Goal: Task Accomplishment & Management: Manage account settings

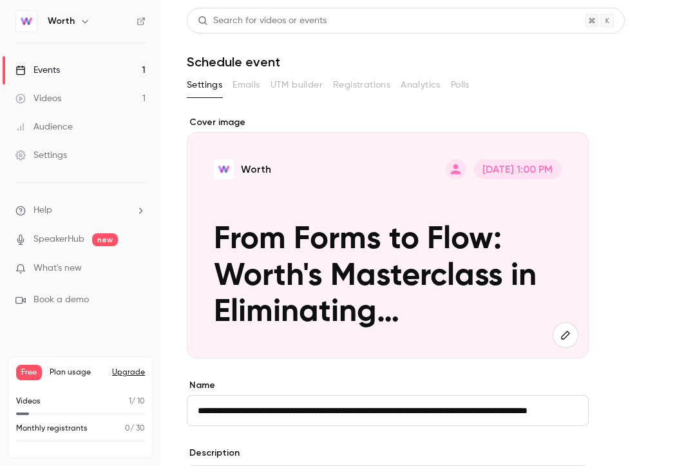
scroll to position [377, 0]
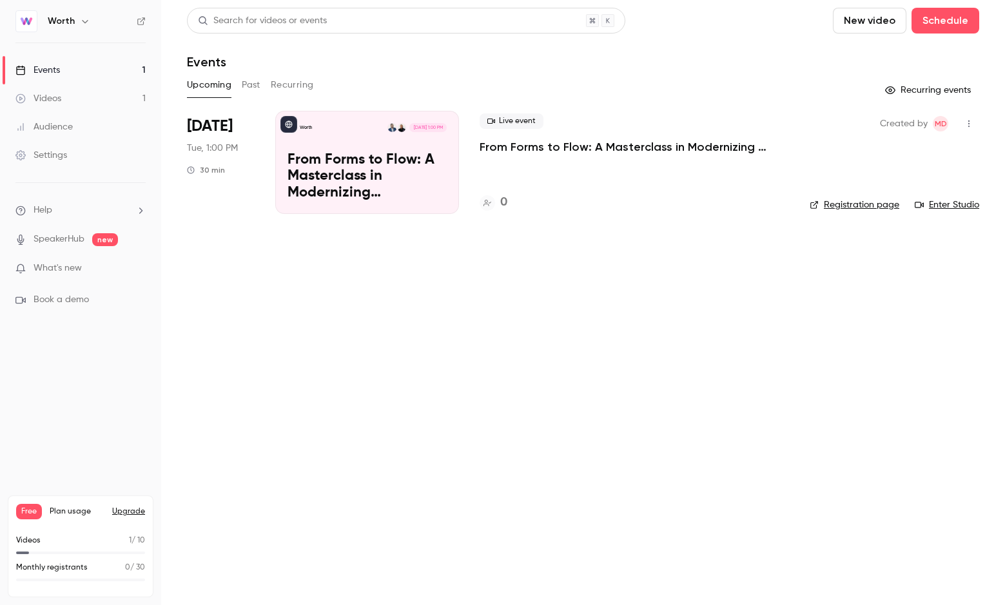
click at [358, 175] on p "From Forms to Flow: A Masterclass in Modernizing Onboarding for Better Underwri…" at bounding box center [366, 177] width 159 height 50
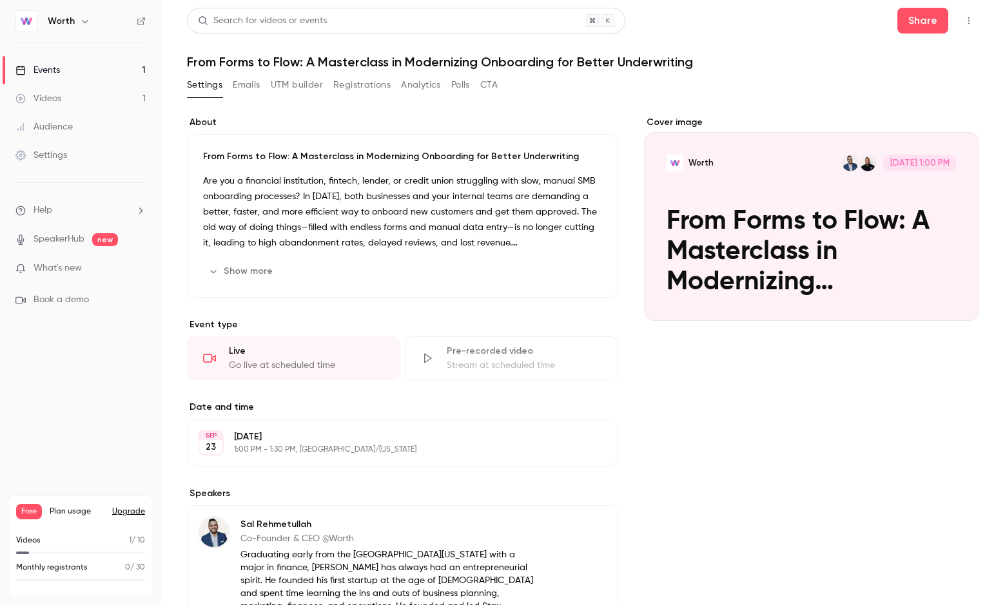
scroll to position [5, 0]
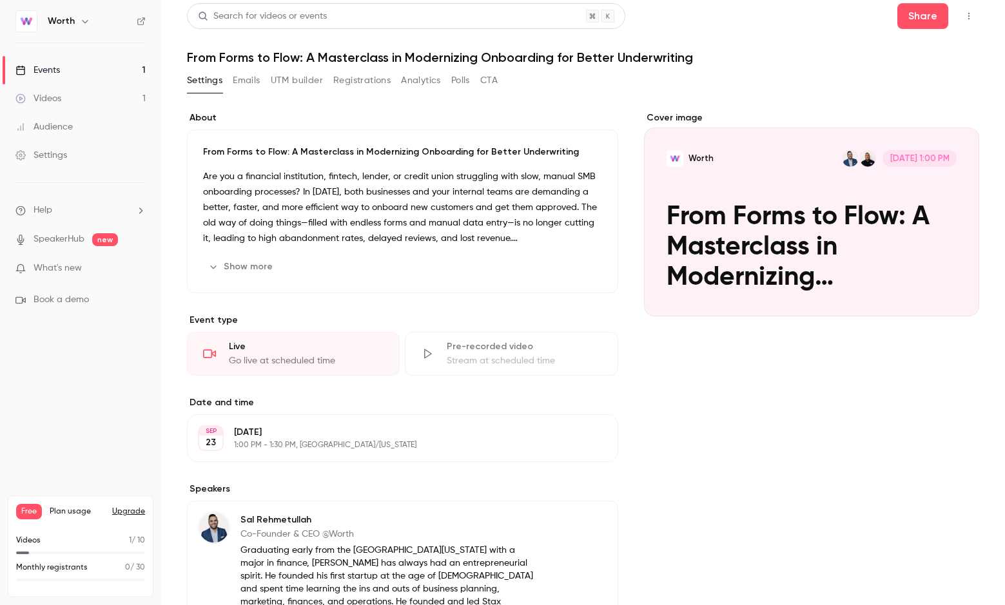
click at [91, 157] on link "Settings" at bounding box center [80, 155] width 161 height 28
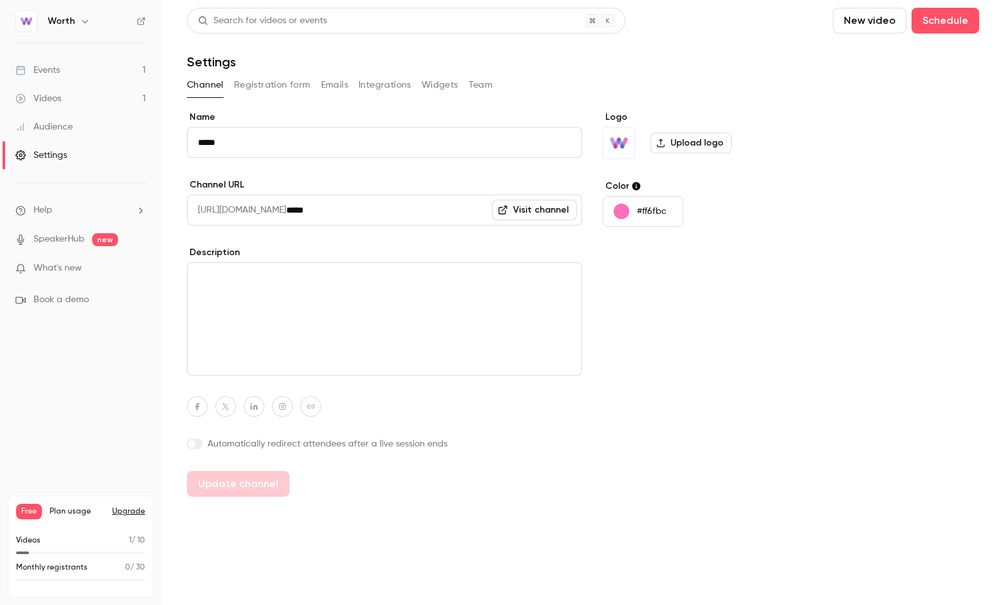
click at [280, 90] on button "Registration form" at bounding box center [272, 85] width 77 height 21
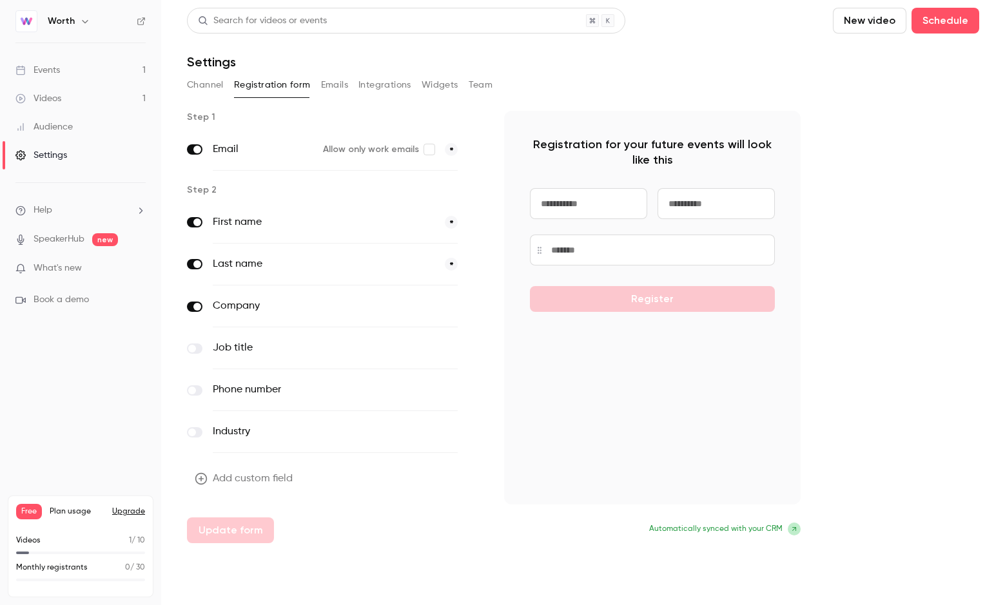
click at [339, 83] on button "Emails" at bounding box center [334, 85] width 27 height 21
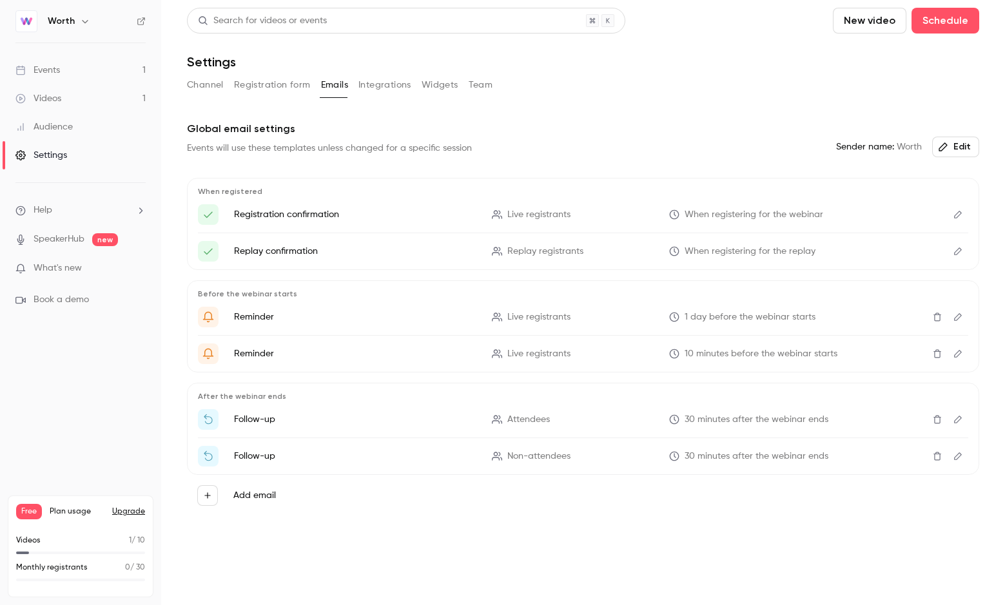
click at [296, 85] on button "Registration form" at bounding box center [272, 85] width 77 height 21
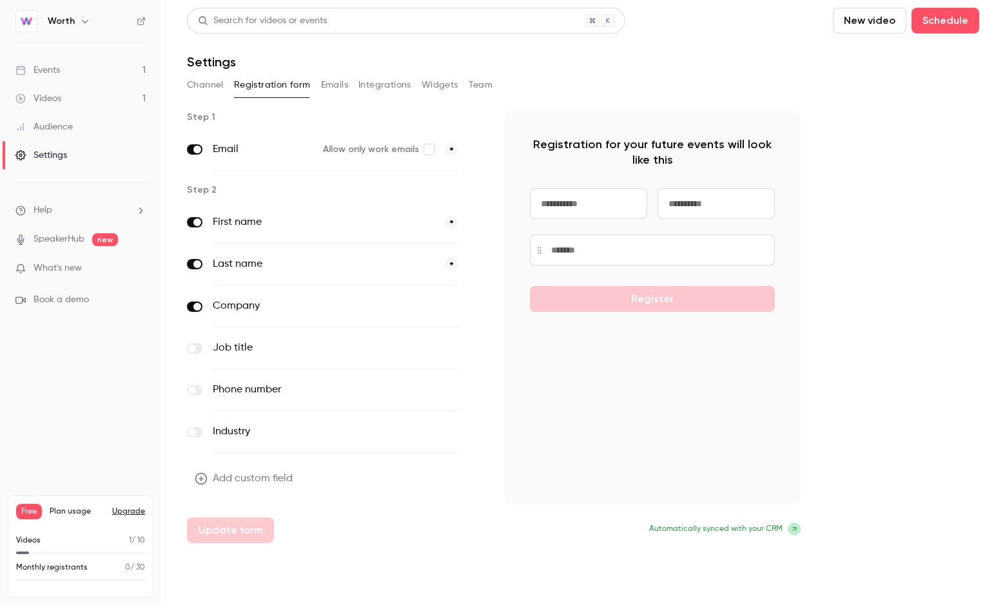
click at [206, 84] on button "Channel" at bounding box center [205, 85] width 37 height 21
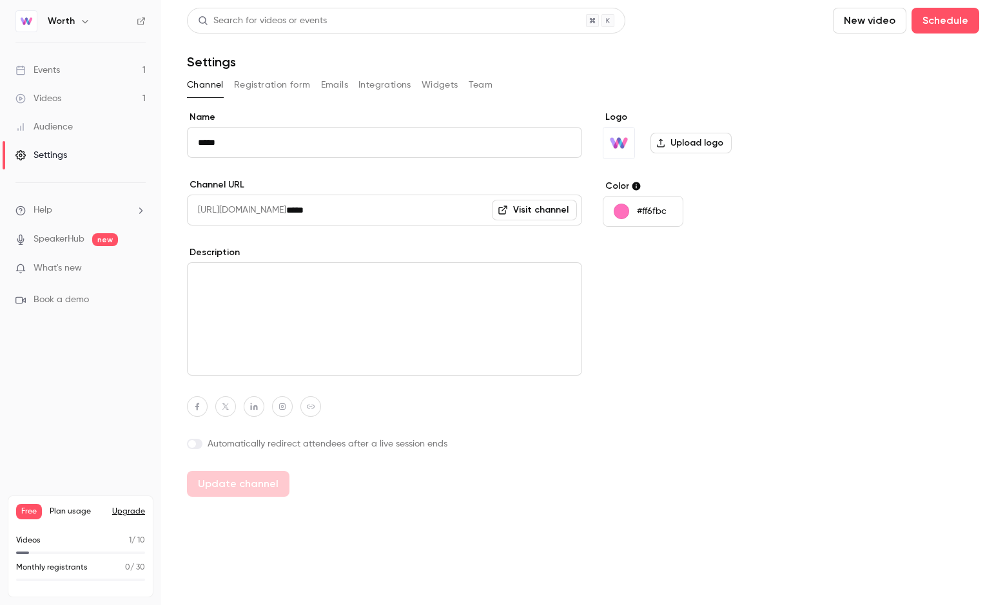
click at [206, 279] on textarea at bounding box center [384, 318] width 395 height 113
paste textarea "**********"
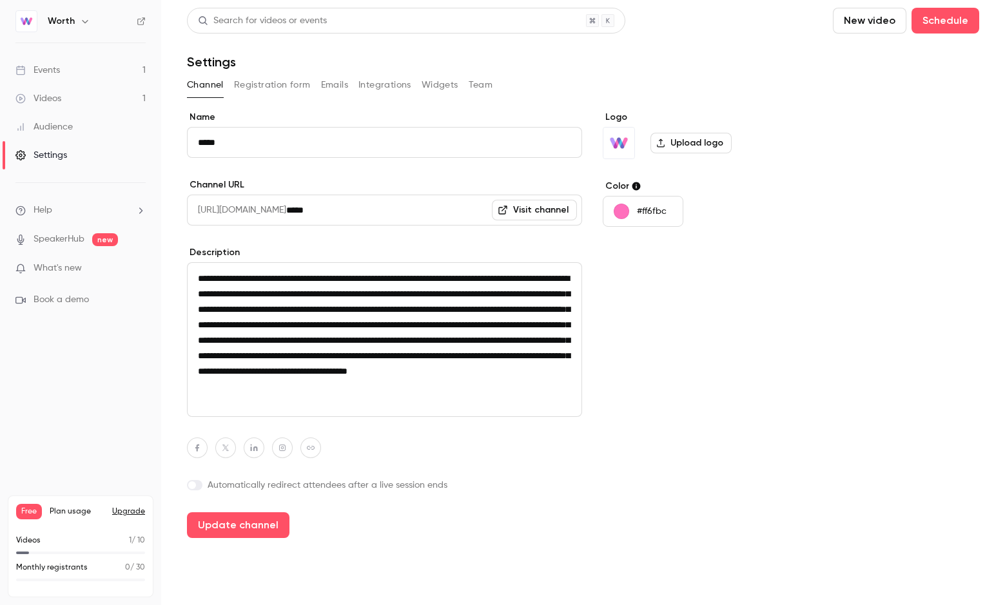
type textarea "**********"
click at [672, 310] on div "Logo Upload logo Color #ff6fbc" at bounding box center [702, 324] width 198 height 427
click at [254, 453] on button "button" at bounding box center [254, 448] width 21 height 21
click at [284, 445] on icon "button" at bounding box center [282, 448] width 6 height 6
click at [262, 417] on input at bounding box center [275, 417] width 131 height 11
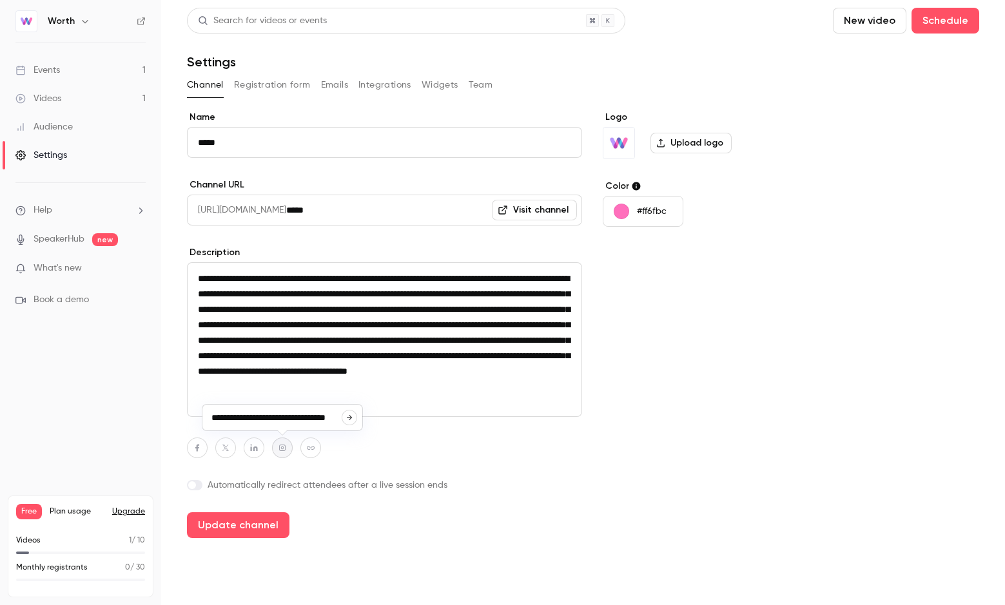
type input "**********"
click at [255, 451] on icon "button" at bounding box center [253, 448] width 9 height 8
type input "**********"
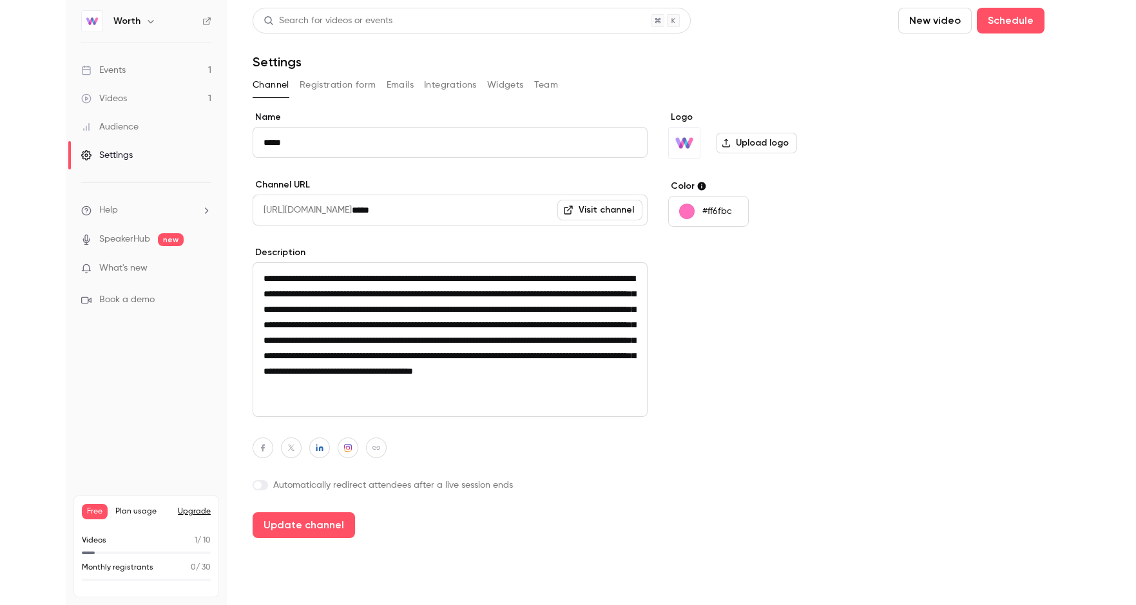
scroll to position [0, 0]
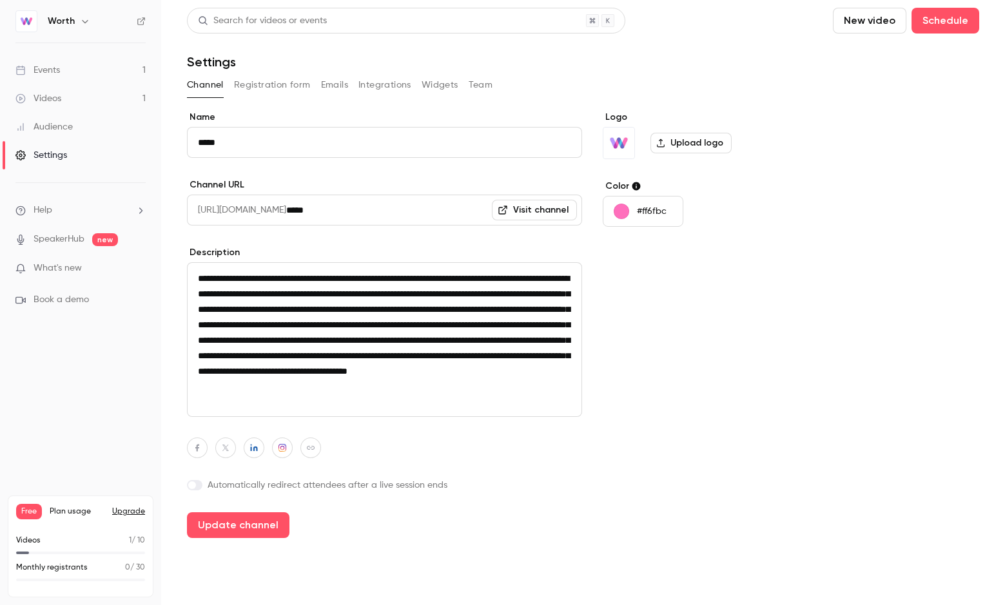
click at [372, 454] on div at bounding box center [384, 448] width 395 height 21
click at [682, 144] on label "Upload logo" at bounding box center [690, 143] width 81 height 21
click at [0, 0] on input "Upload logo" at bounding box center [0, 0] width 0 height 0
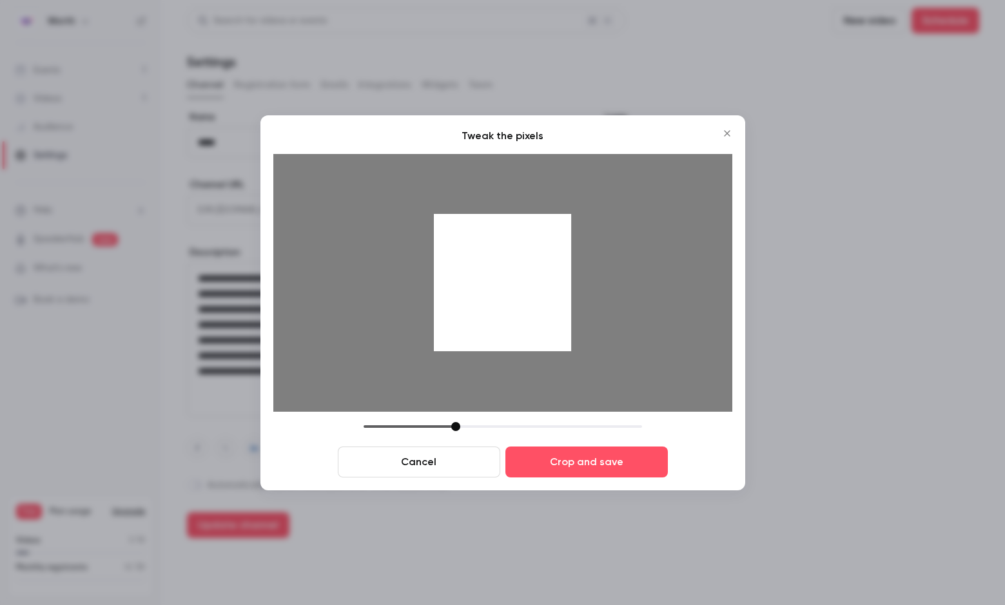
drag, startPoint x: 541, startPoint y: 291, endPoint x: 540, endPoint y: 311, distance: 20.7
click at [540, 311] on div at bounding box center [503, 283] width 138 height 138
click at [726, 133] on icon "Close" at bounding box center [727, 133] width 6 height 6
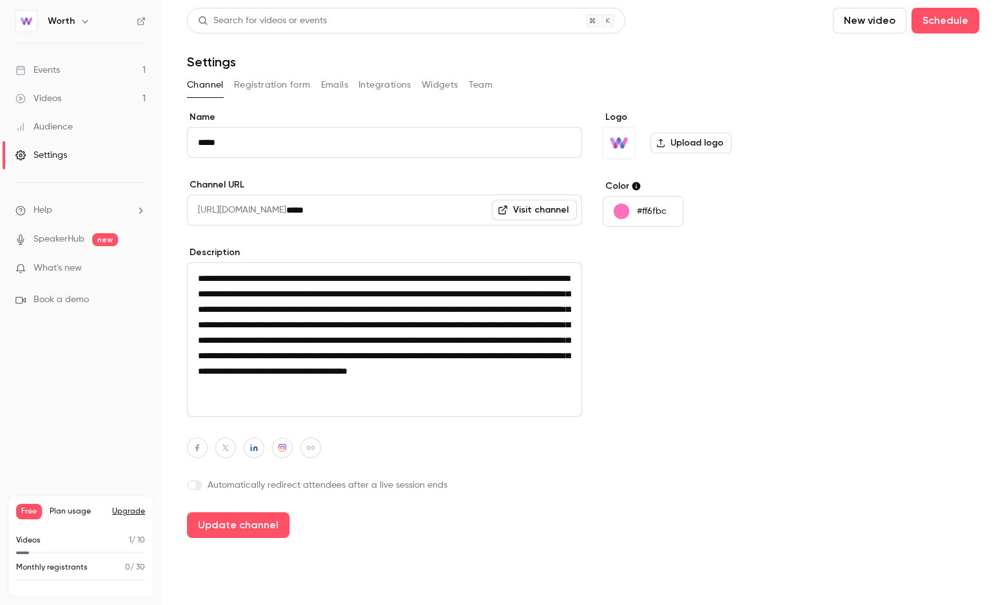
click at [679, 142] on label "Upload logo" at bounding box center [690, 143] width 81 height 21
click at [0, 0] on input "Upload logo" at bounding box center [0, 0] width 0 height 0
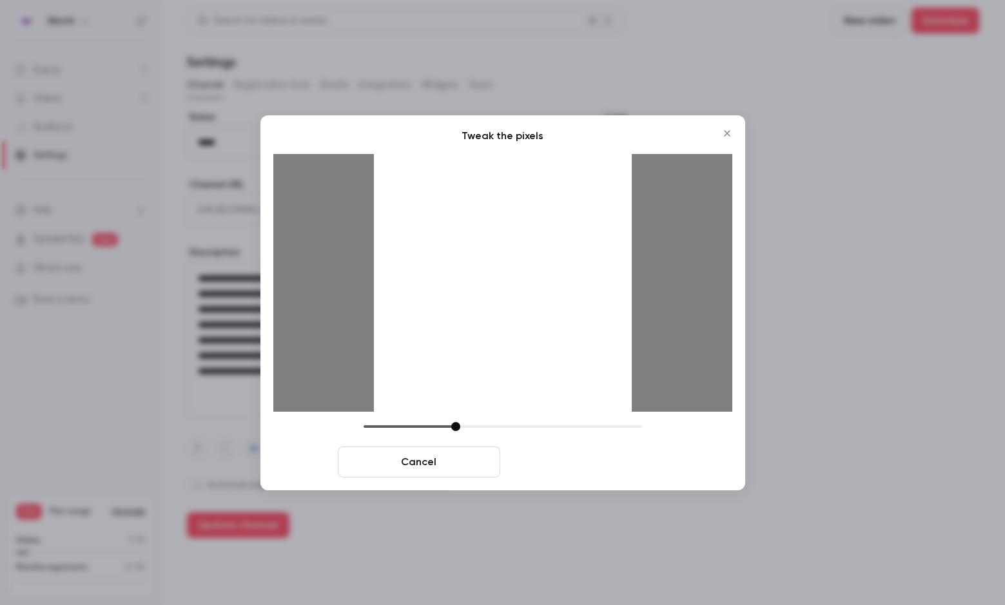
click at [547, 459] on button "Crop and save" at bounding box center [586, 462] width 162 height 31
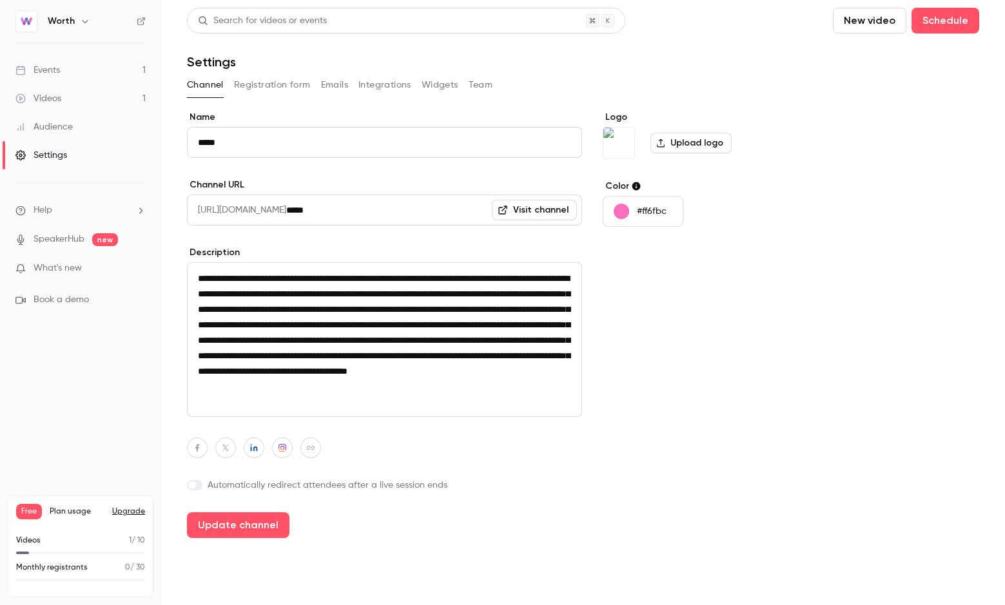
click at [278, 81] on button "Registration form" at bounding box center [272, 85] width 77 height 21
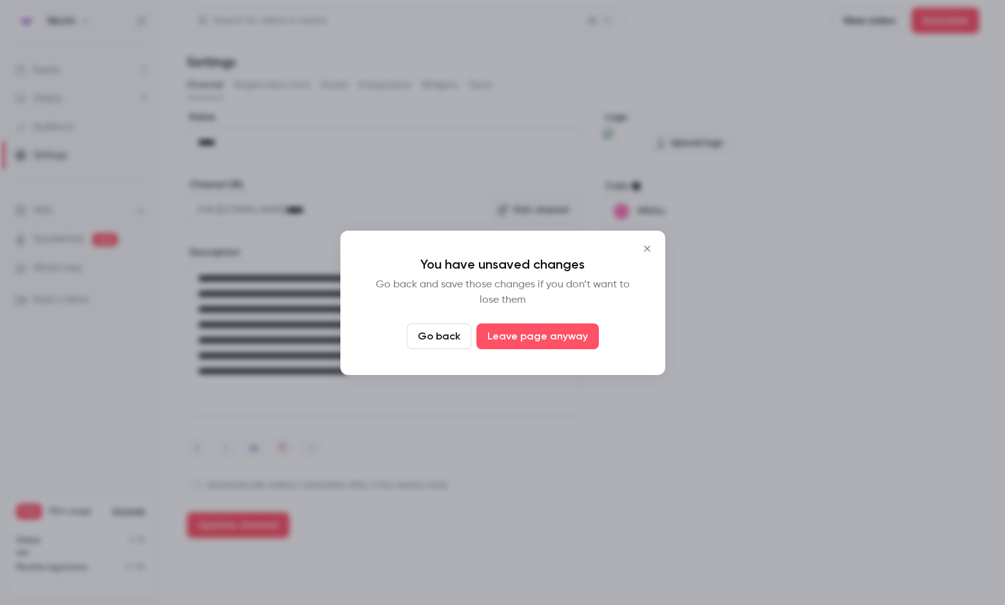
click at [649, 246] on icon "Close" at bounding box center [647, 249] width 6 height 6
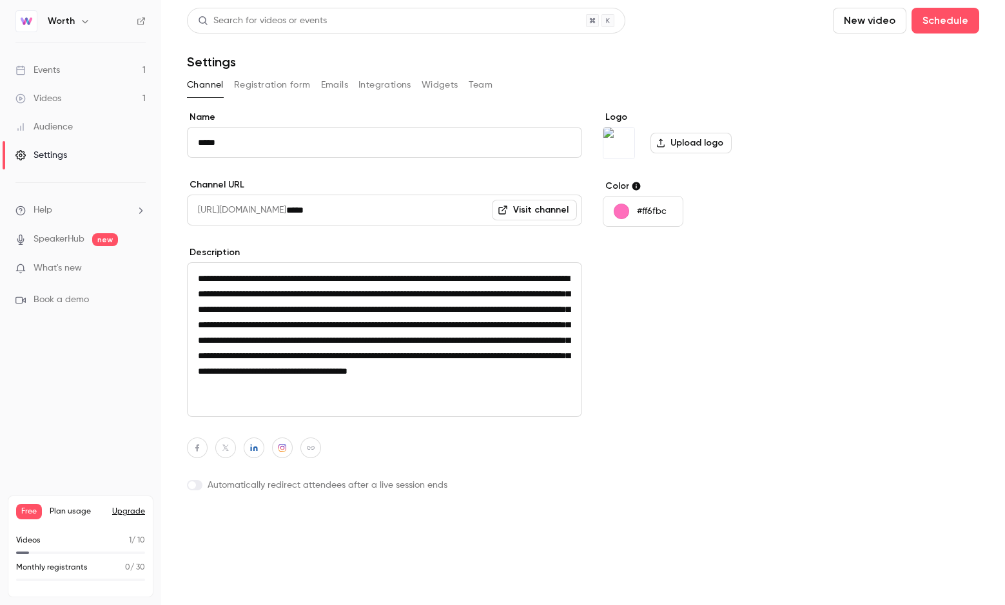
click at [267, 516] on button "Update channel" at bounding box center [238, 525] width 102 height 26
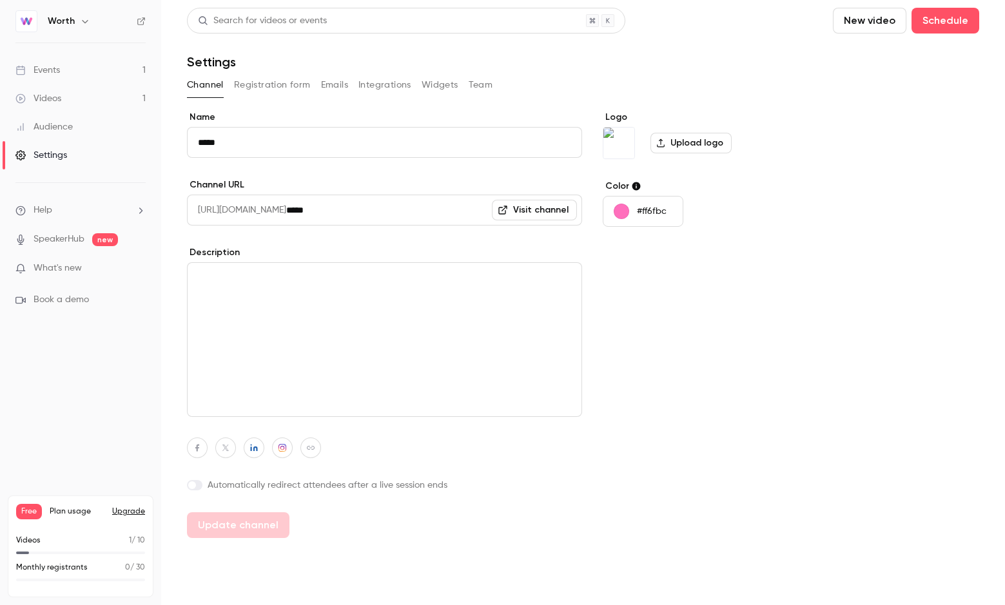
type textarea "**********"
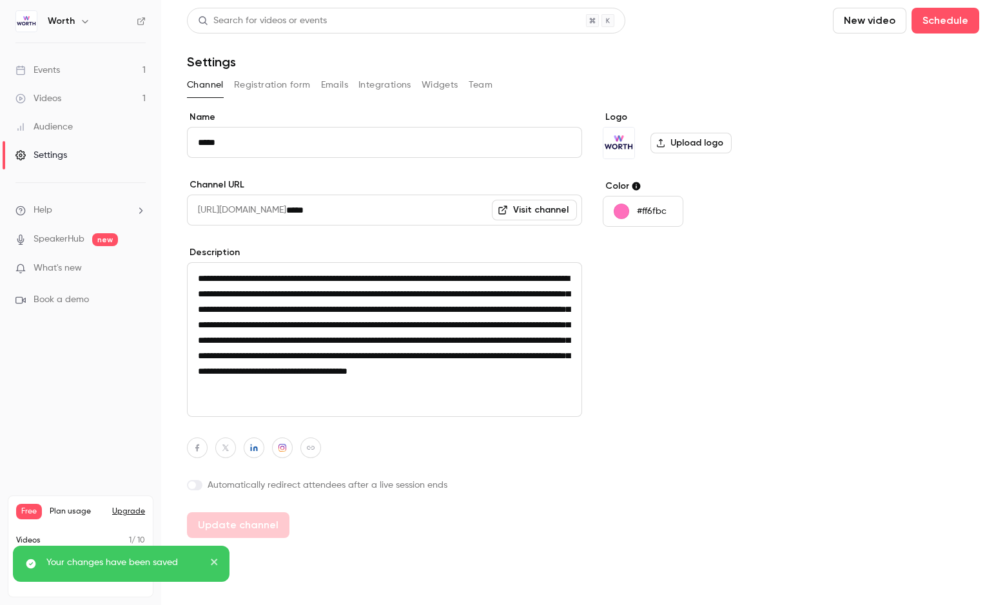
click at [258, 84] on button "Registration form" at bounding box center [272, 85] width 77 height 21
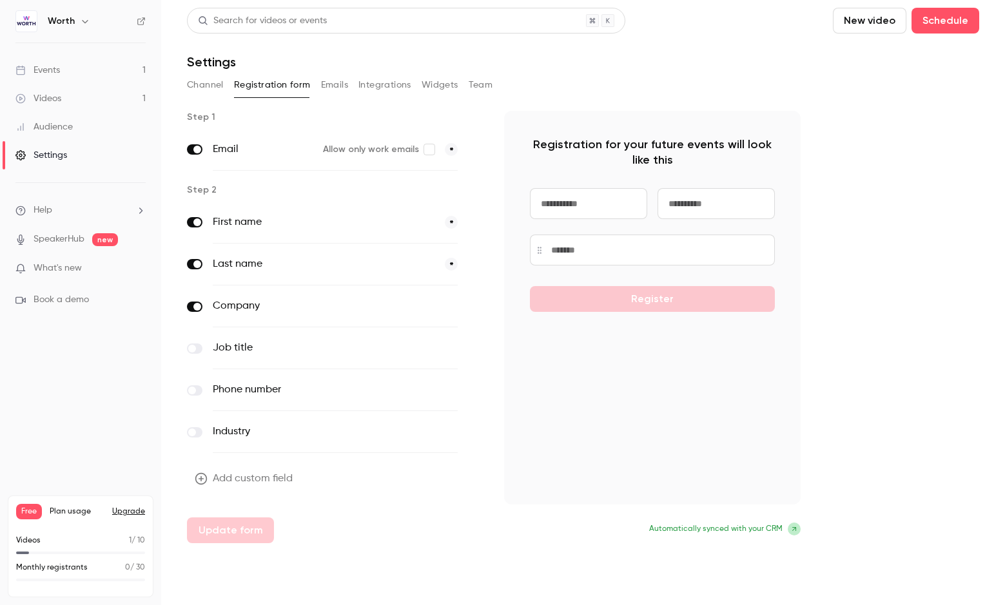
click at [331, 87] on button "Emails" at bounding box center [334, 85] width 27 height 21
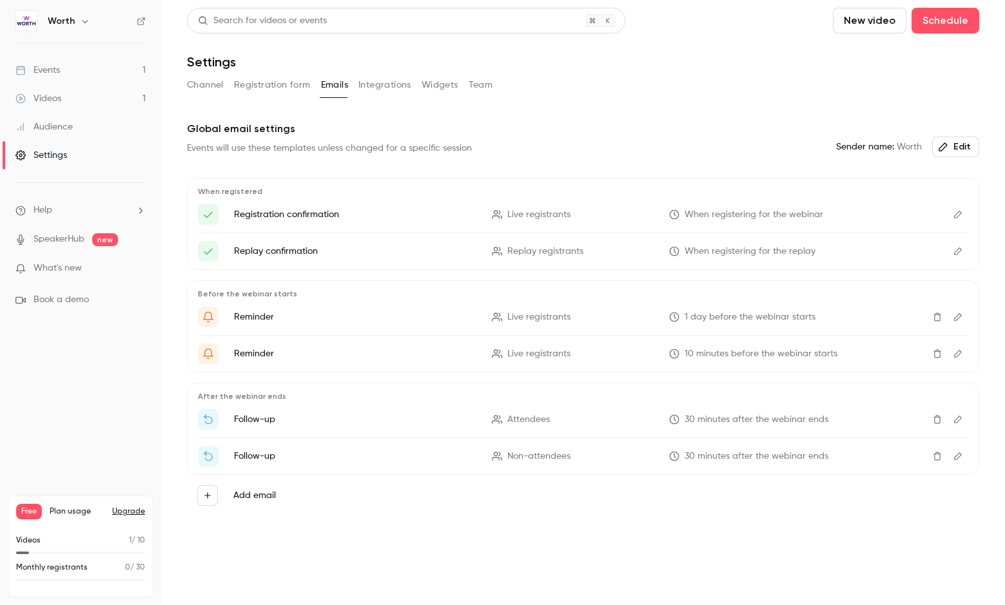
click at [289, 565] on main "Search for videos or events New video Schedule Settings Channel Registration fo…" at bounding box center [583, 302] width 844 height 605
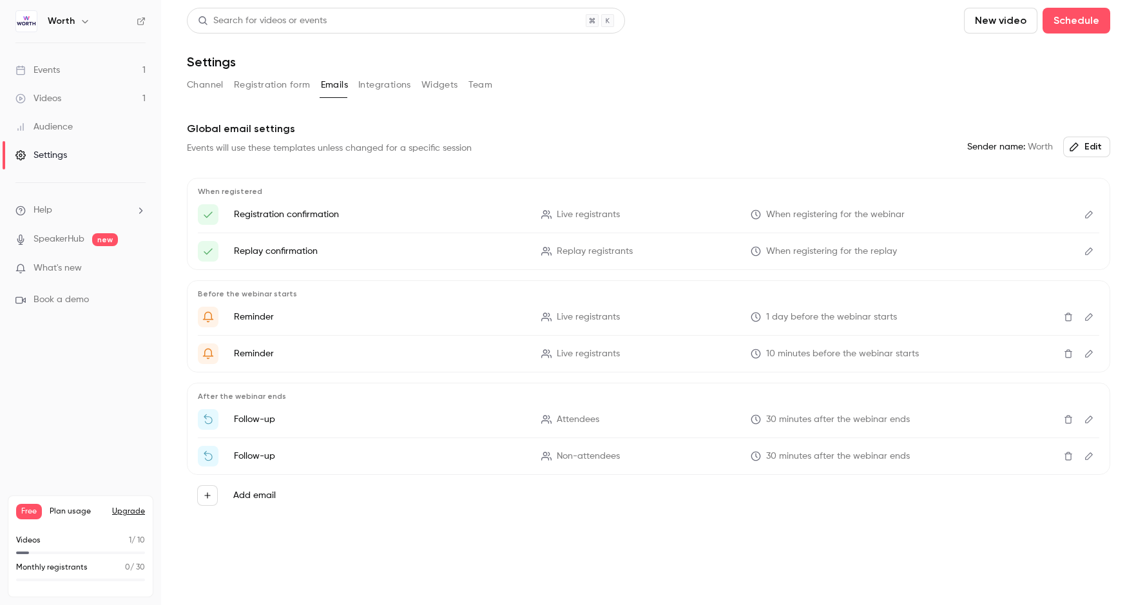
click at [1004, 215] on icon "Edit" at bounding box center [1089, 215] width 8 height 8
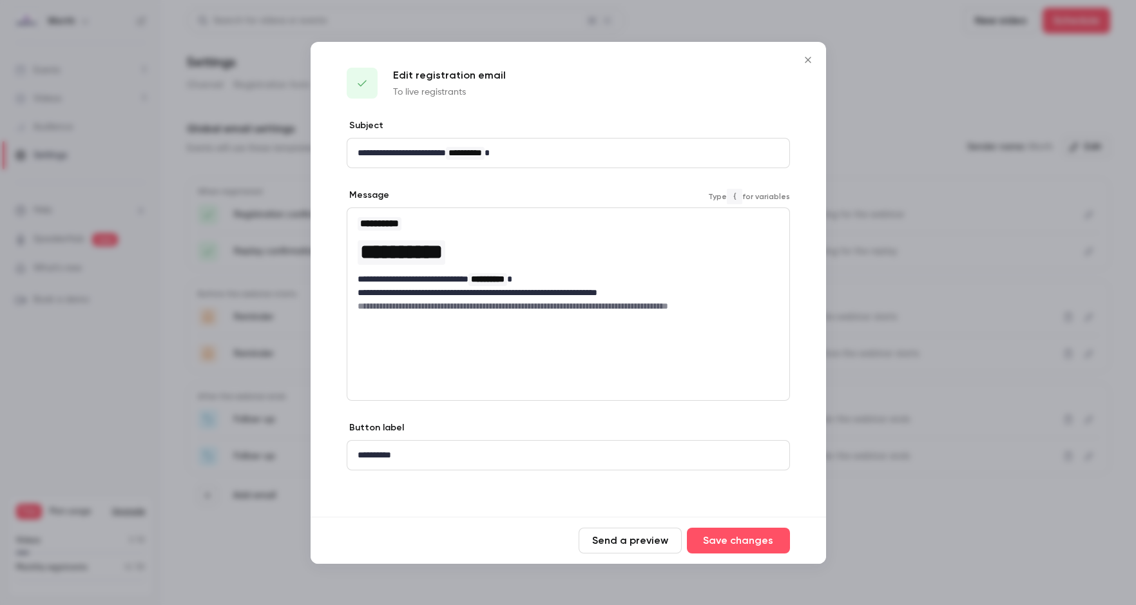
click at [396, 245] on span "**********" at bounding box center [401, 252] width 82 height 21
click at [401, 255] on span "**********" at bounding box center [401, 252] width 82 height 21
click at [601, 296] on p "**********" at bounding box center [568, 293] width 421 height 14
click at [608, 306] on h6 "**********" at bounding box center [568, 306] width 421 height 13
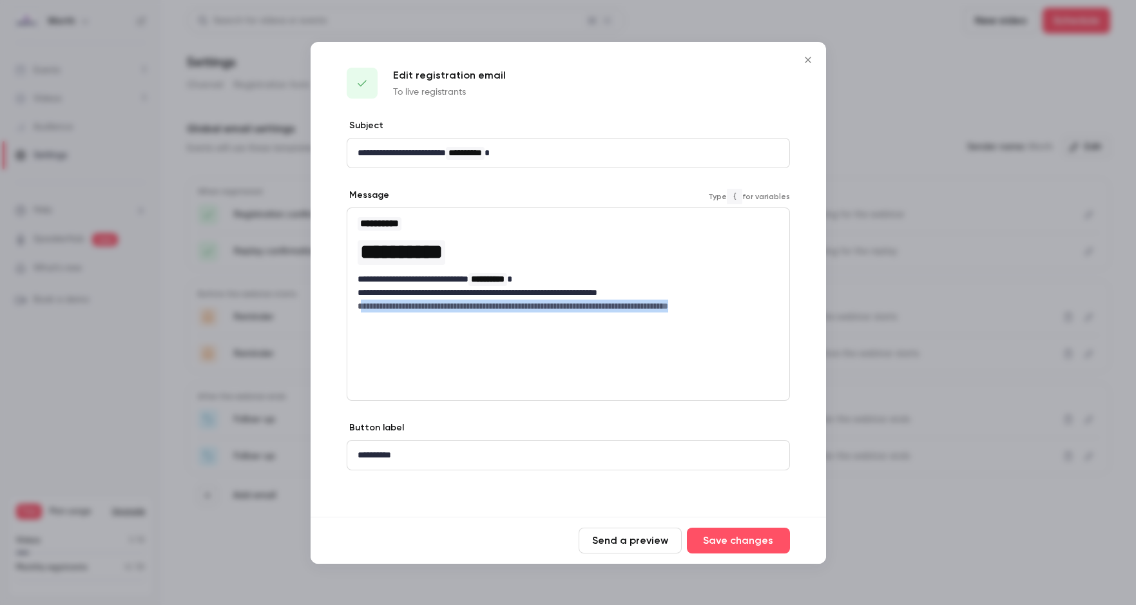
drag, startPoint x: 741, startPoint y: 304, endPoint x: 359, endPoint y: 302, distance: 382.2
click at [359, 302] on h6 "**********" at bounding box center [568, 306] width 421 height 13
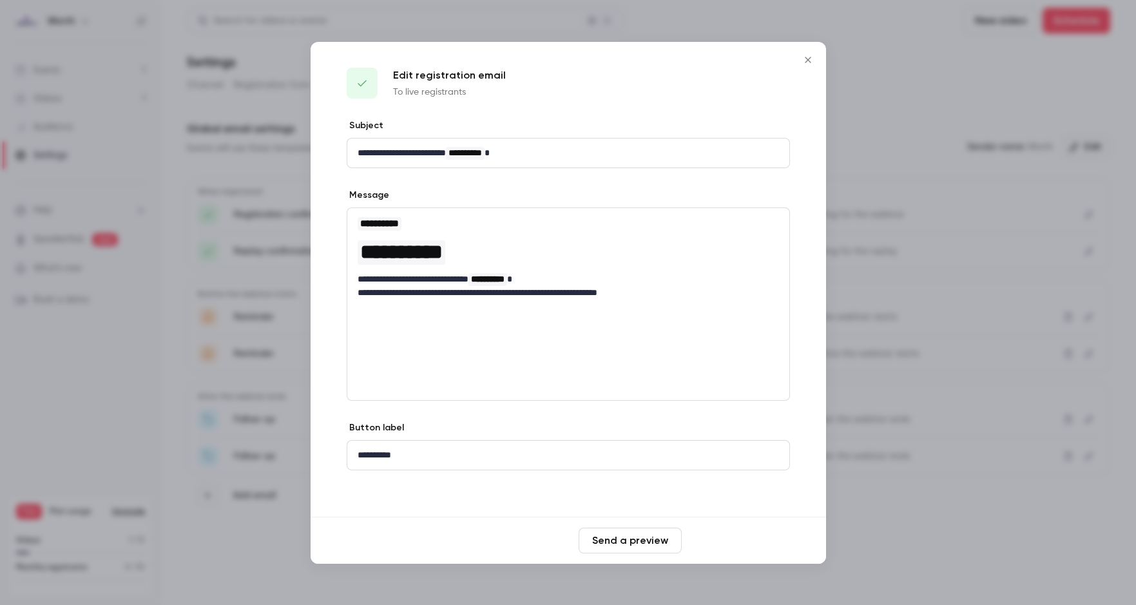
click at [753, 538] on button "Save changes" at bounding box center [738, 541] width 103 height 26
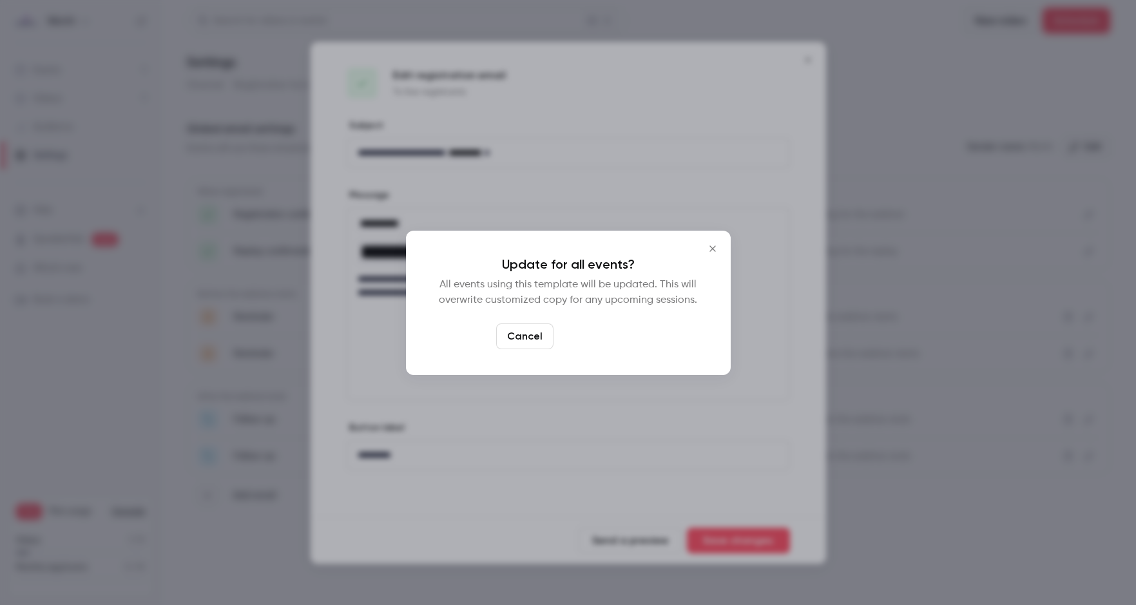
click at [608, 345] on button "Yes, update" at bounding box center [599, 337] width 81 height 26
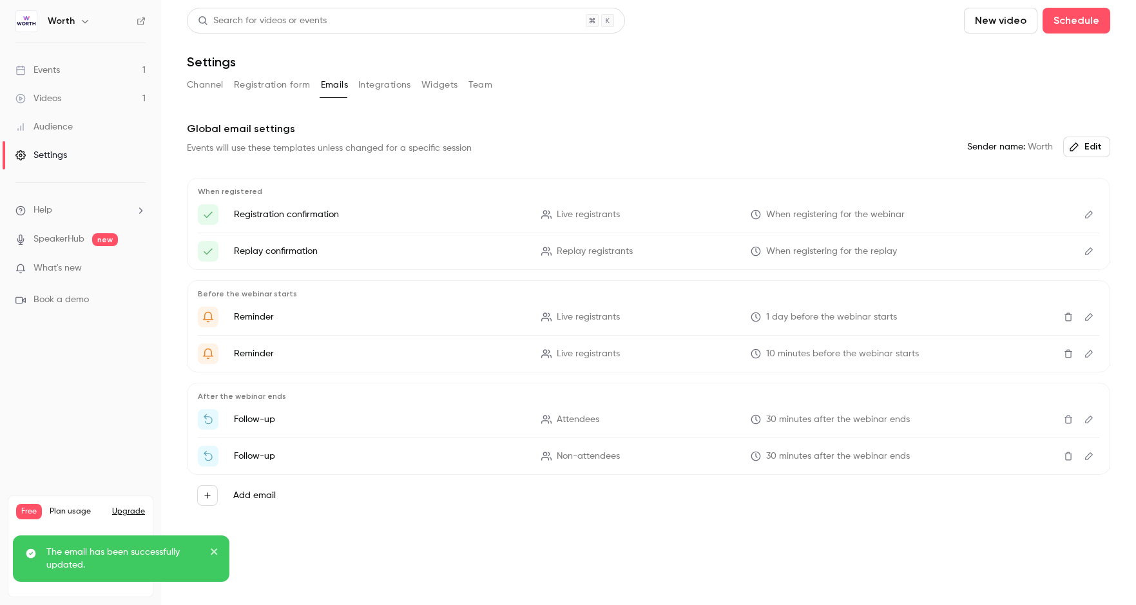
click at [651, 202] on div "When registered Registration confirmation Live registrants When registering for…" at bounding box center [649, 224] width 924 height 92
click at [1004, 215] on icon "Edit" at bounding box center [1089, 214] width 10 height 9
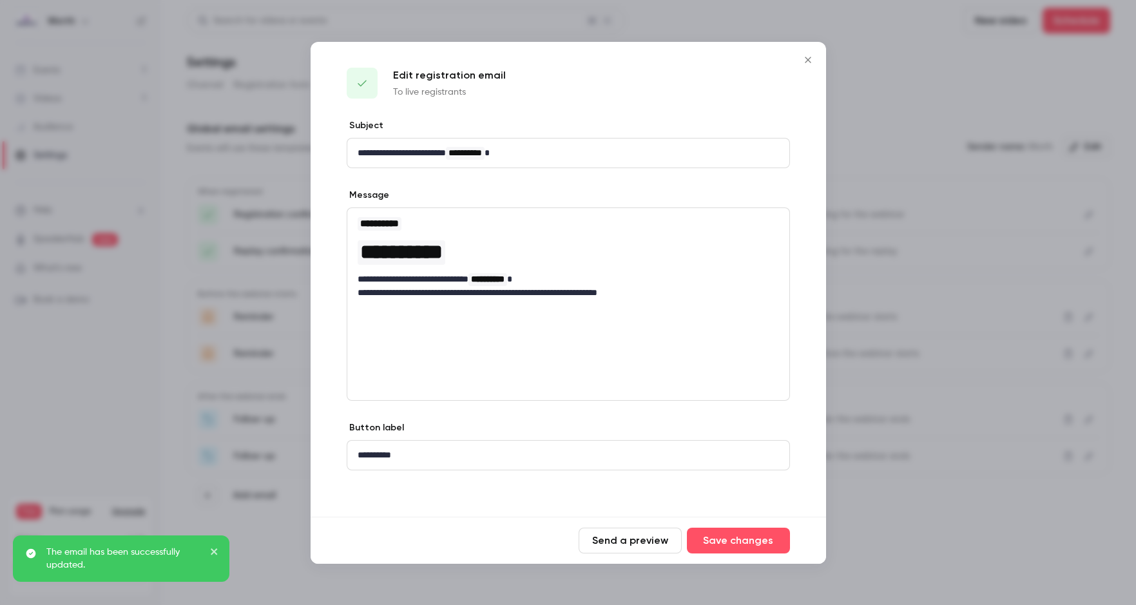
click at [659, 539] on button "Send a preview" at bounding box center [630, 541] width 103 height 26
click at [640, 536] on button "Send a preview" at bounding box center [630, 541] width 103 height 26
click at [811, 57] on icon "Close" at bounding box center [807, 60] width 15 height 10
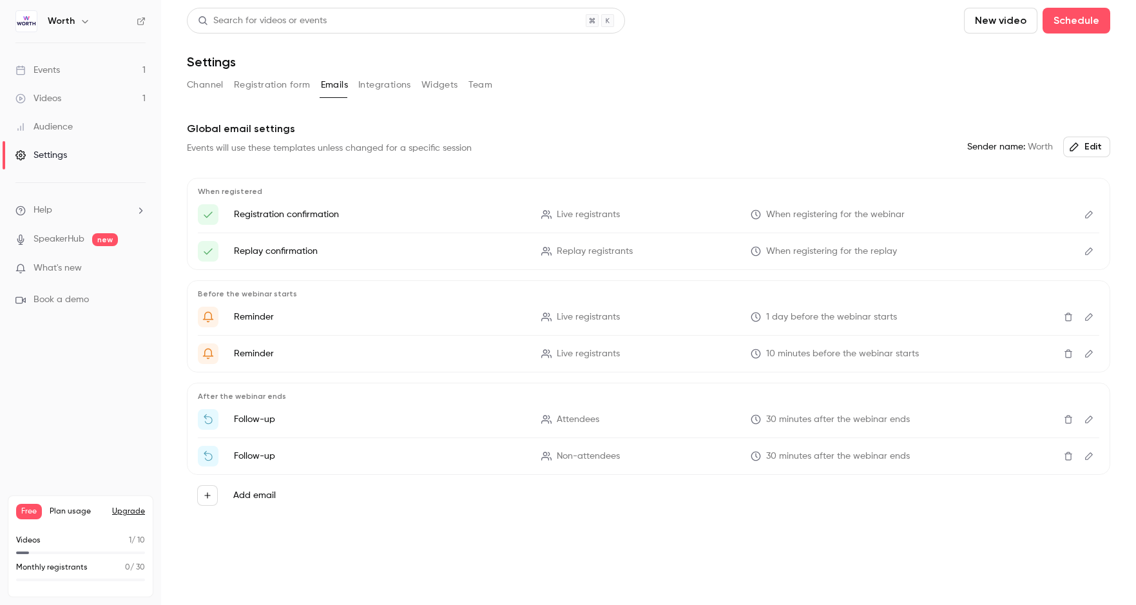
click at [1004, 249] on icon "Edit" at bounding box center [1089, 251] width 10 height 9
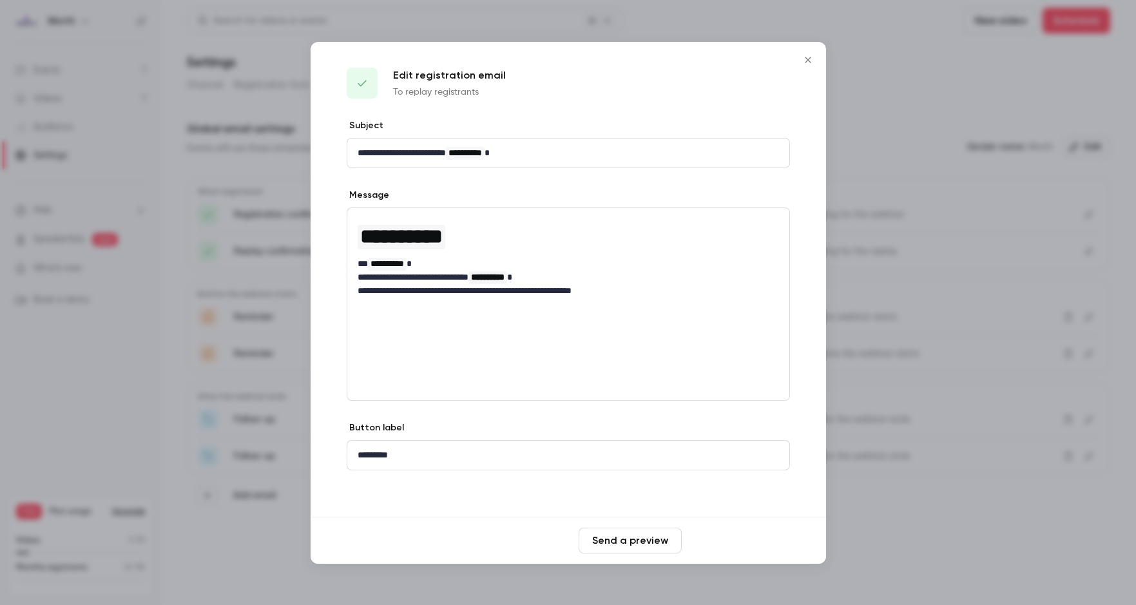
click at [708, 540] on button "Save changes" at bounding box center [738, 541] width 103 height 26
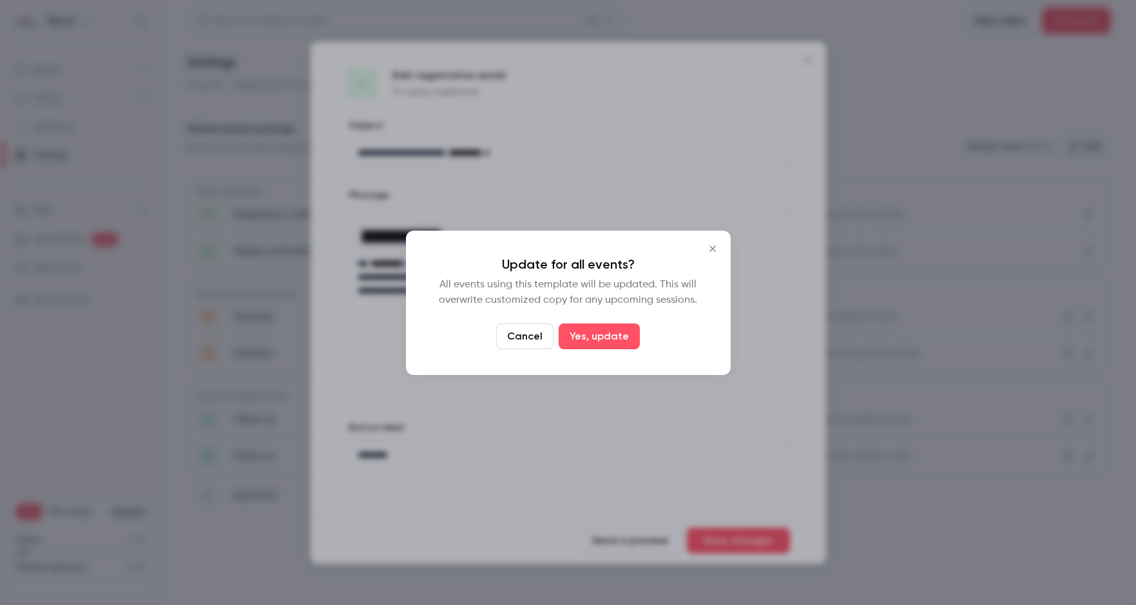
click at [713, 251] on icon "Close" at bounding box center [712, 249] width 15 height 10
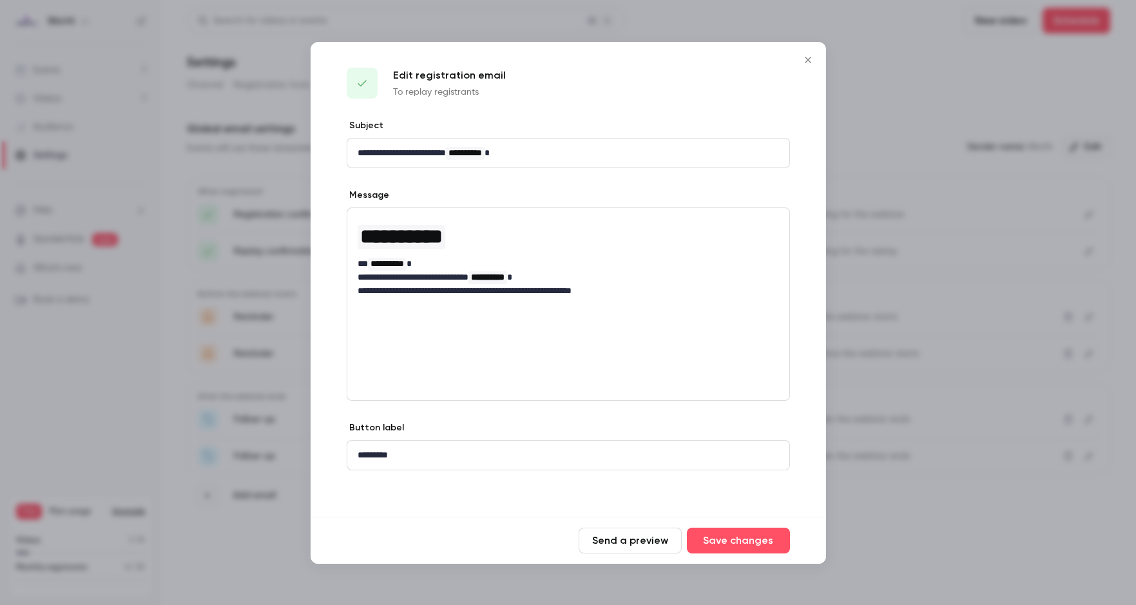
click at [813, 58] on icon "Close" at bounding box center [807, 60] width 15 height 10
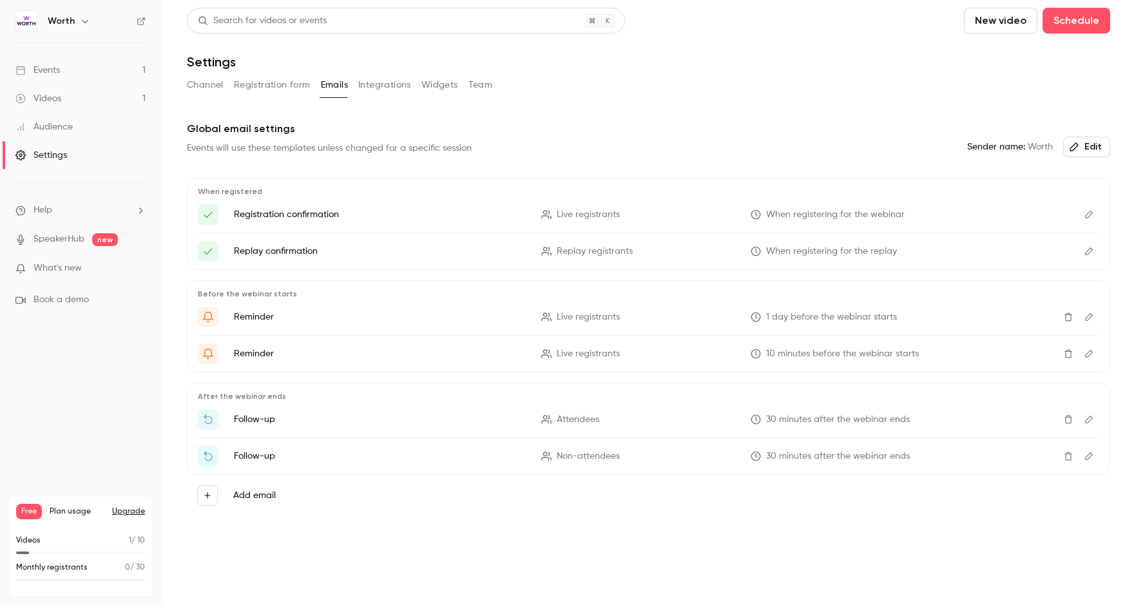
click at [1004, 316] on icon "Edit" at bounding box center [1089, 317] width 8 height 8
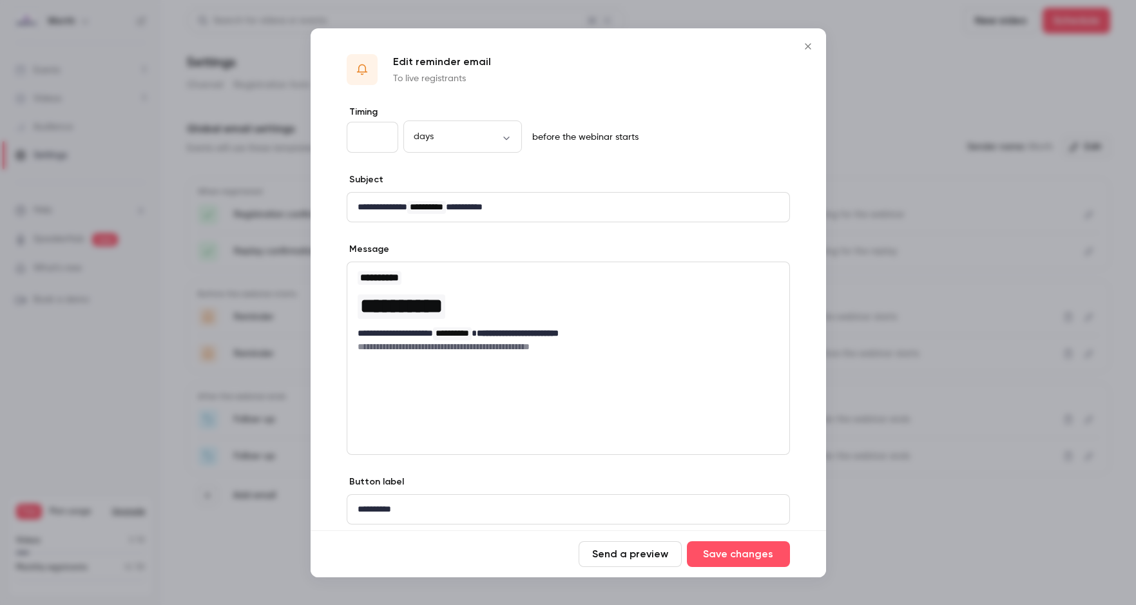
scroll to position [41, 0]
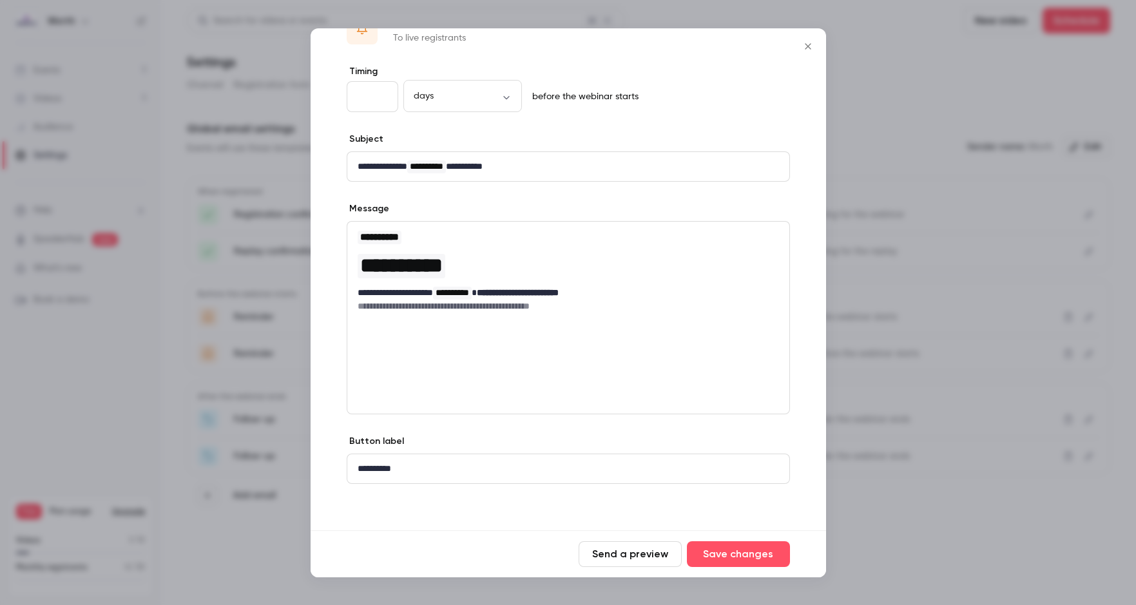
click at [808, 44] on icon "Close" at bounding box center [808, 46] width 6 height 6
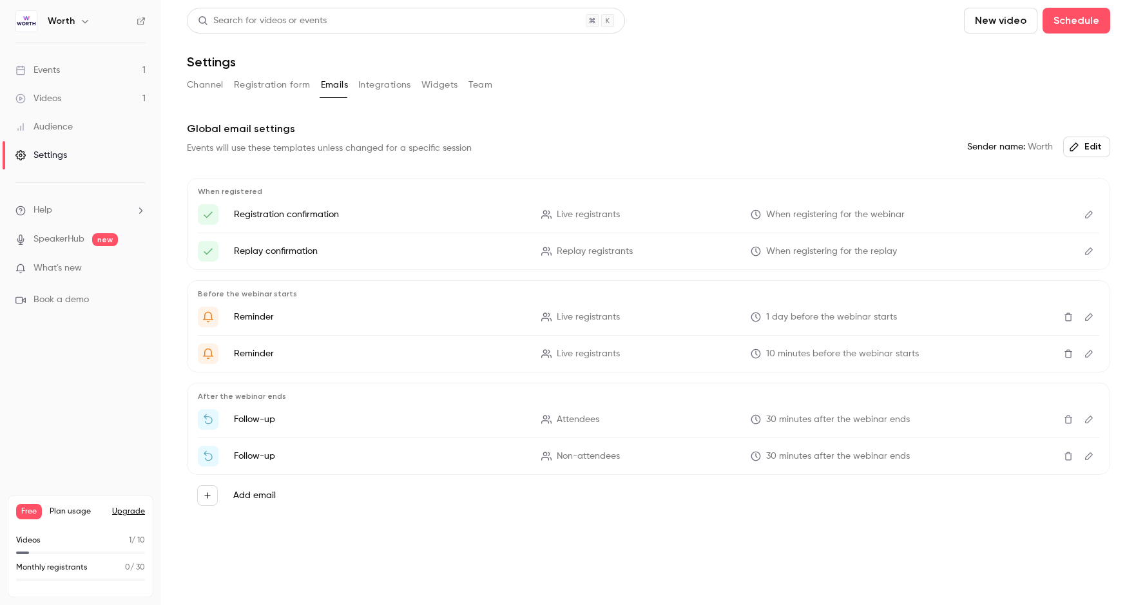
click at [1004, 420] on icon "Edit" at bounding box center [1089, 419] width 10 height 9
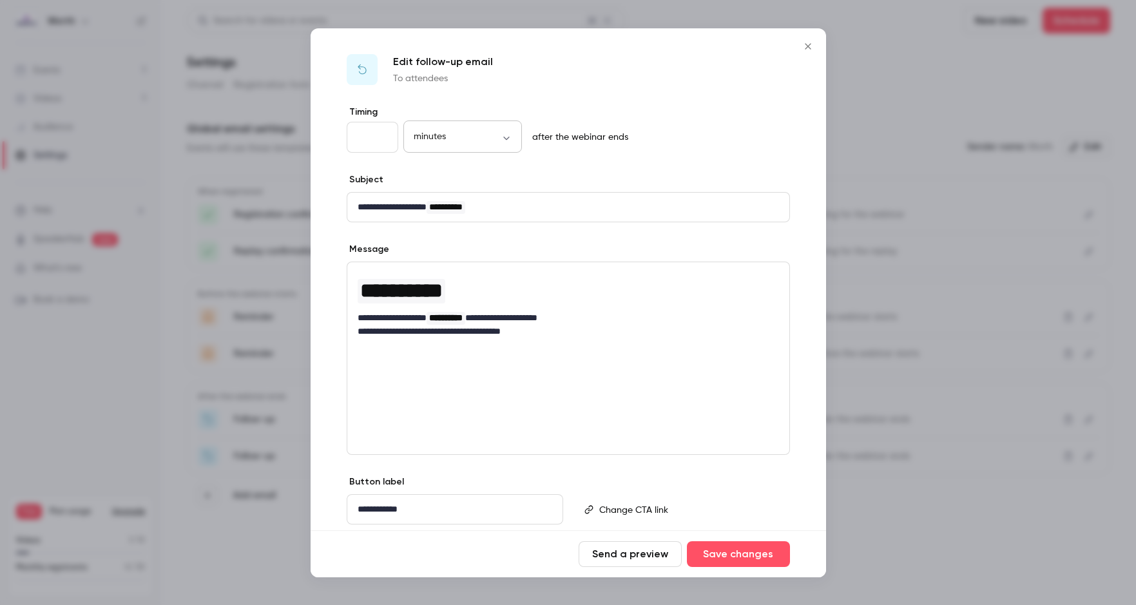
click at [438, 139] on body "**********" at bounding box center [568, 302] width 1136 height 605
click at [427, 241] on li "days" at bounding box center [462, 247] width 119 height 34
type input "****"
drag, startPoint x: 385, startPoint y: 145, endPoint x: 332, endPoint y: 140, distance: 53.0
click at [332, 140] on div "**********" at bounding box center [569, 338] width 516 height 465
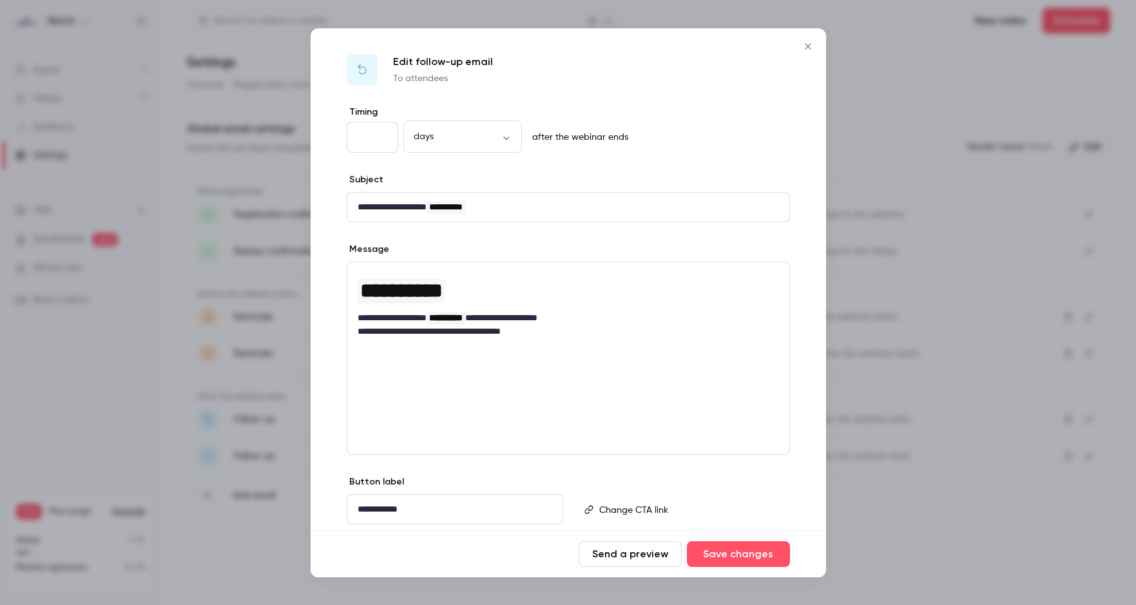
type input "*"
click at [536, 68] on div "Edit follow-up email To attendees" at bounding box center [569, 66] width 516 height 77
click at [742, 554] on button "Save changes" at bounding box center [738, 554] width 103 height 26
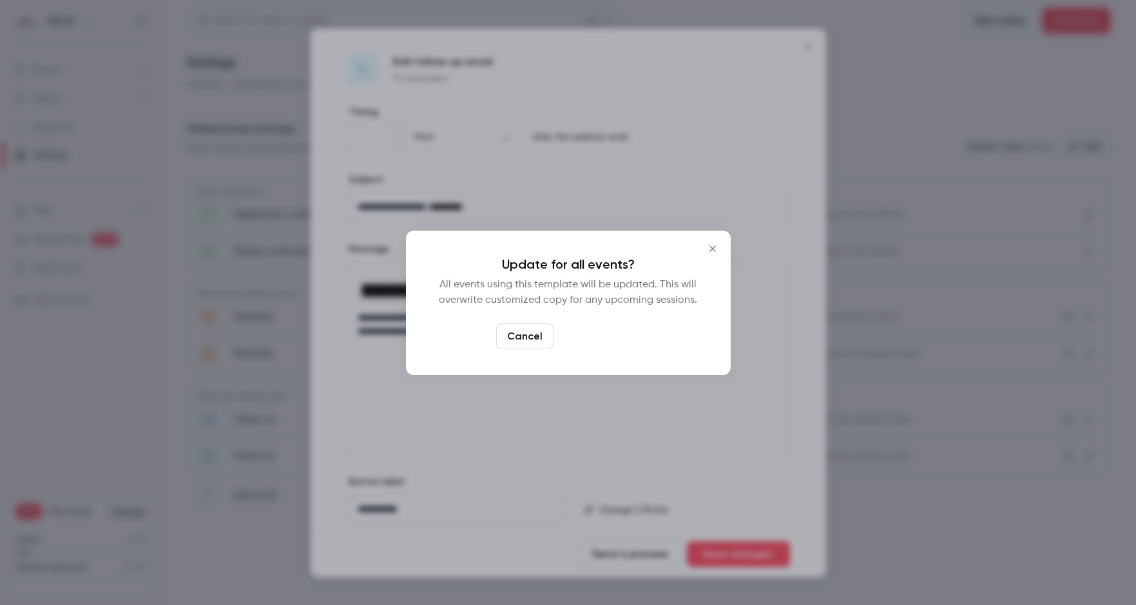
click at [612, 338] on button "Yes, update" at bounding box center [599, 337] width 81 height 26
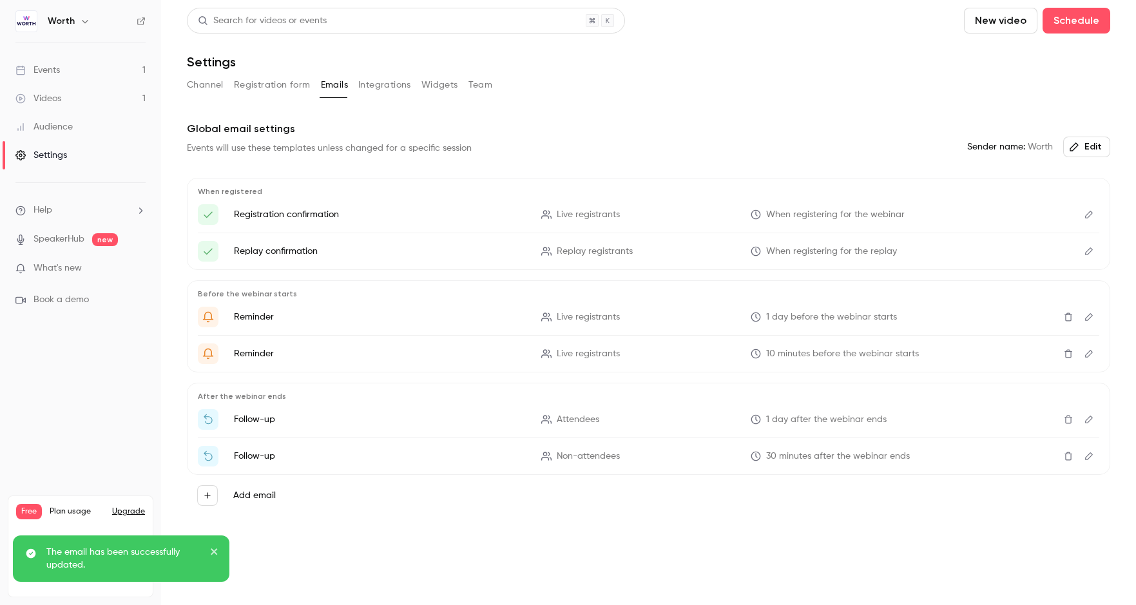
click at [1004, 456] on icon "Edit" at bounding box center [1089, 456] width 10 height 9
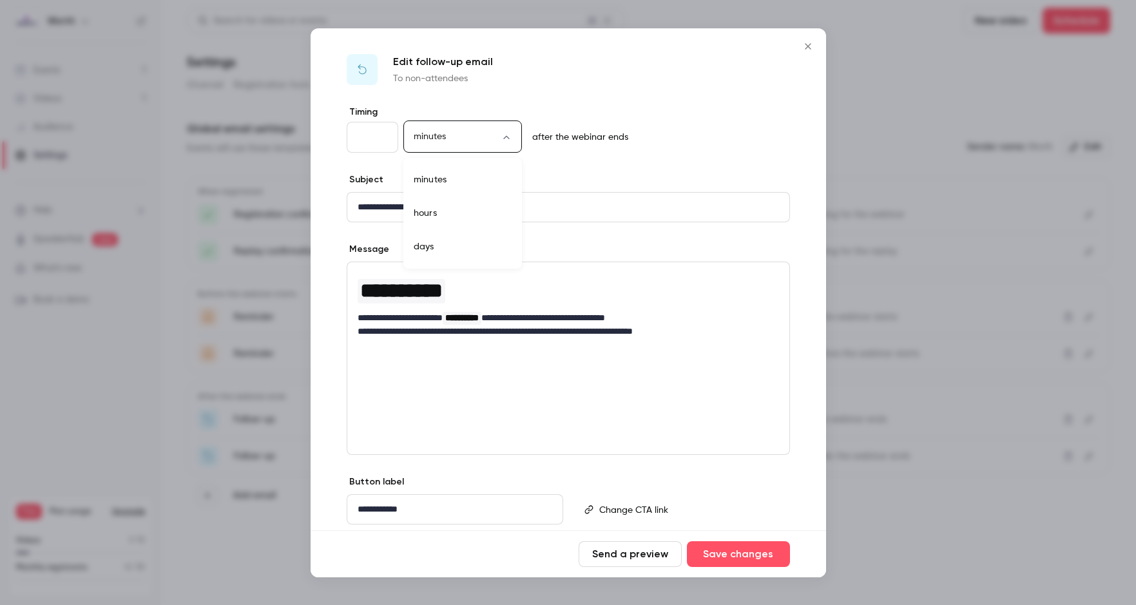
click at [436, 132] on body "**********" at bounding box center [568, 302] width 1136 height 605
click at [429, 247] on li "days" at bounding box center [462, 247] width 119 height 34
type input "****"
click at [739, 561] on button "Save changes" at bounding box center [738, 554] width 103 height 26
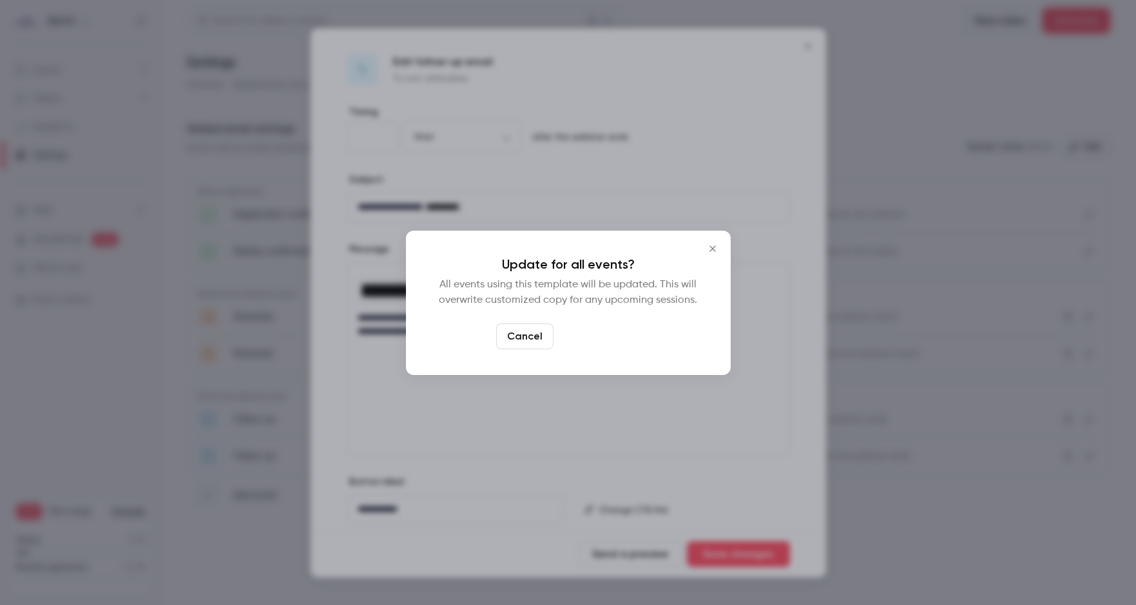
click at [605, 339] on button "Yes, update" at bounding box center [599, 337] width 81 height 26
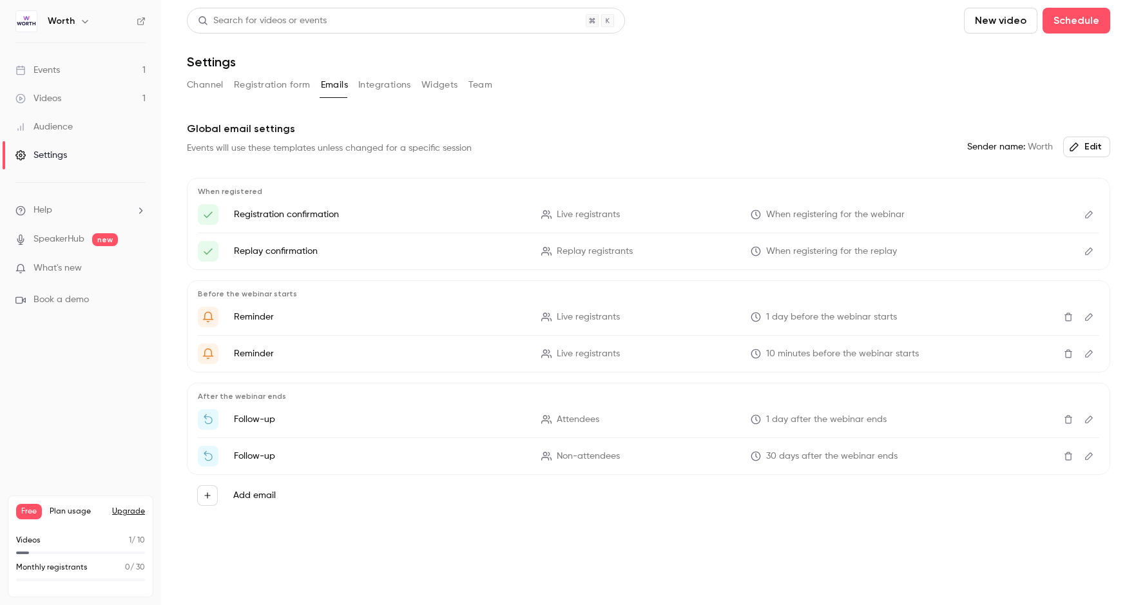
click at [401, 85] on button "Integrations" at bounding box center [384, 85] width 53 height 21
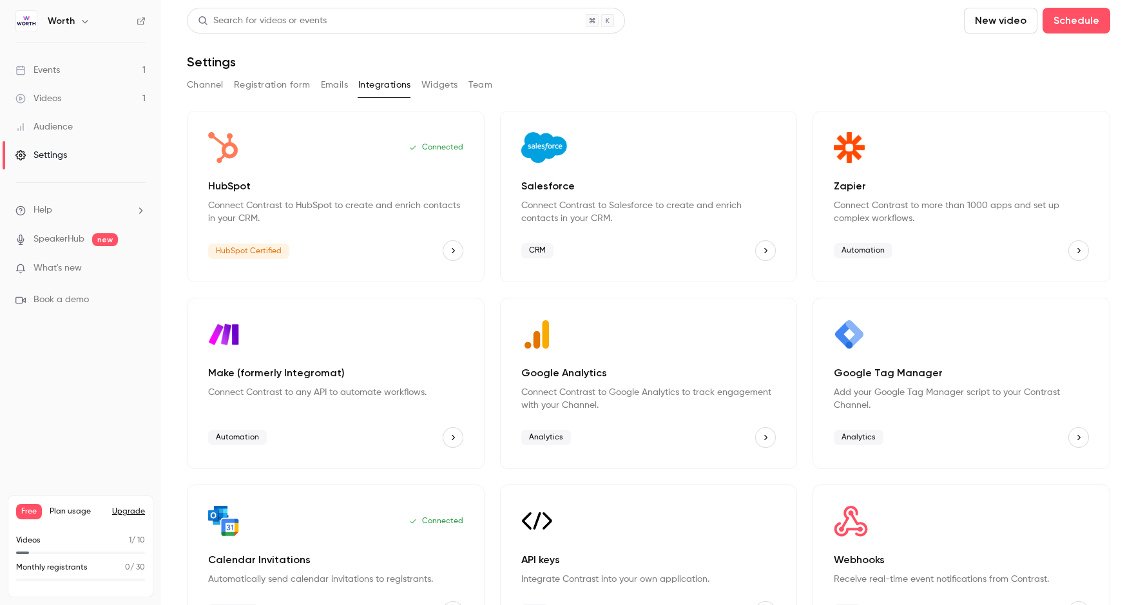
click at [376, 224] on p "Connect Contrast to HubSpot to create and enrich contacts in your CRM." at bounding box center [335, 212] width 255 height 26
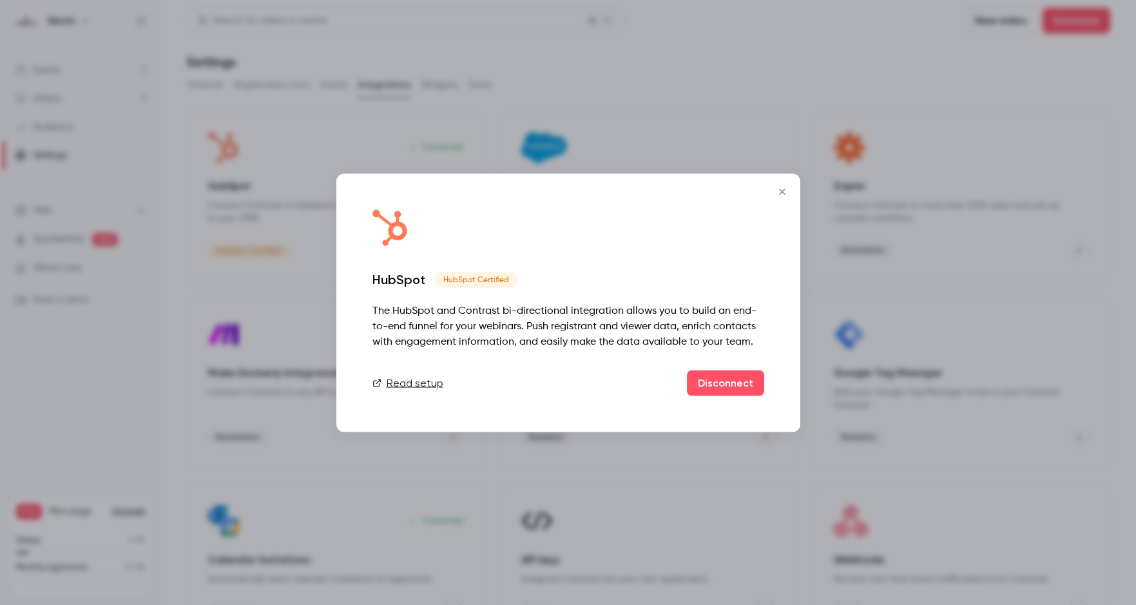
click at [786, 188] on icon "Close" at bounding box center [782, 191] width 15 height 10
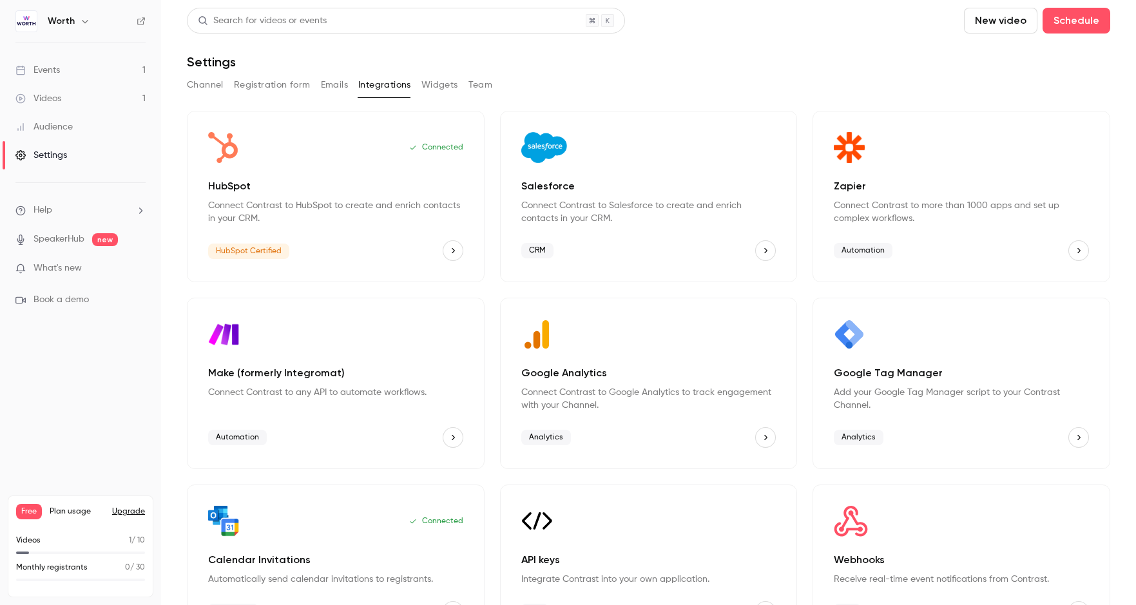
click at [440, 87] on button "Widgets" at bounding box center [439, 85] width 37 height 21
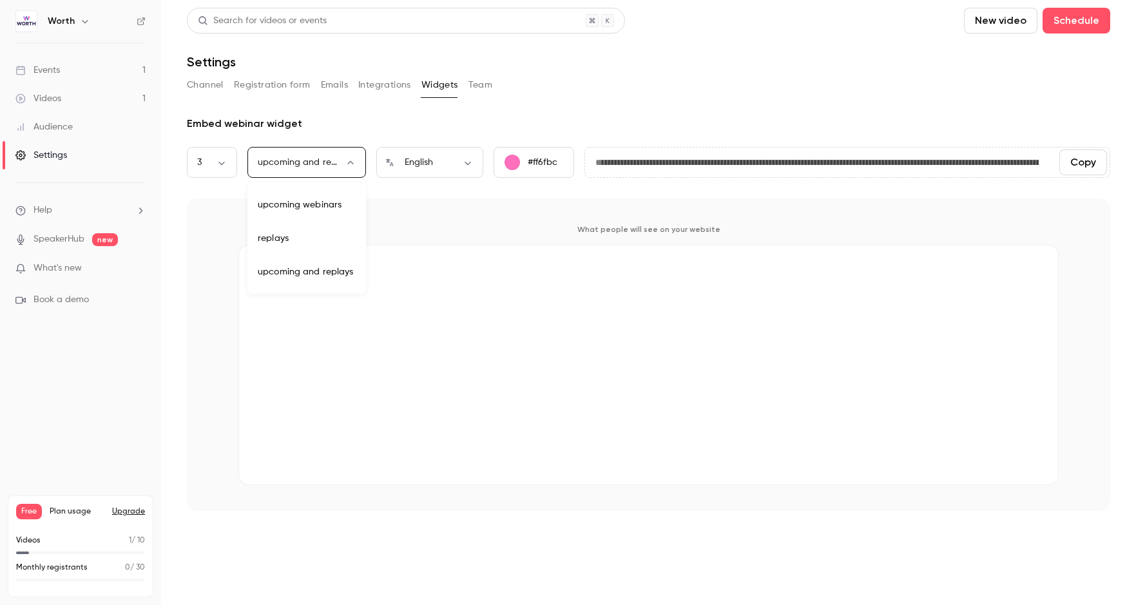
click at [327, 159] on body "**********" at bounding box center [568, 302] width 1136 height 605
click at [454, 107] on div at bounding box center [568, 302] width 1136 height 605
click at [476, 95] on div "Channel Registration form Emails Integrations Widgets Team" at bounding box center [649, 88] width 924 height 26
click at [482, 92] on button "Team" at bounding box center [481, 85] width 24 height 21
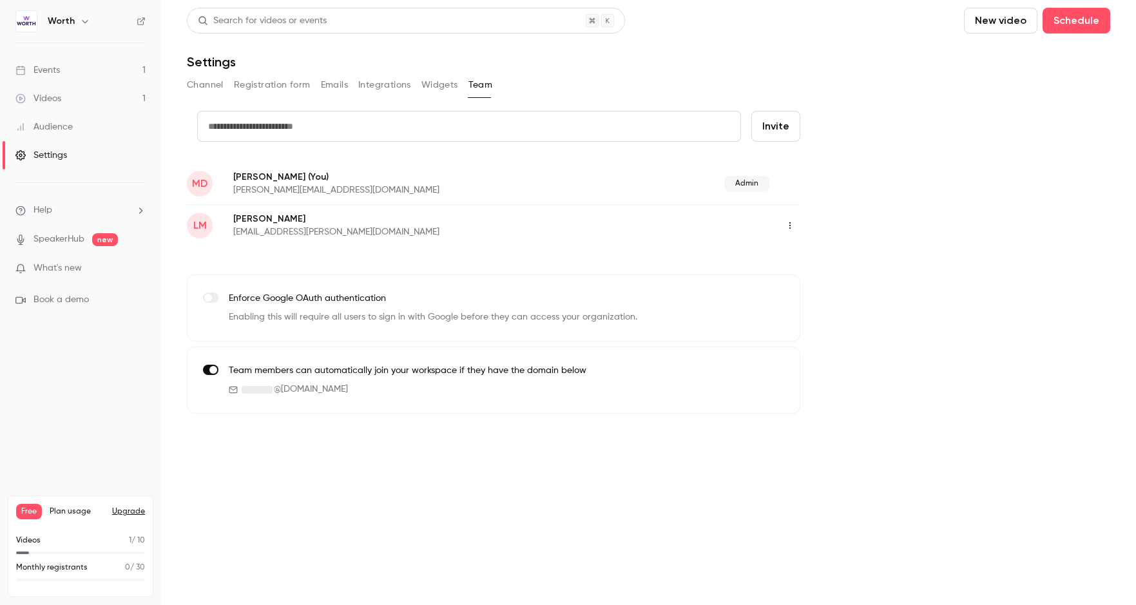
click at [97, 126] on link "Audience" at bounding box center [80, 127] width 161 height 28
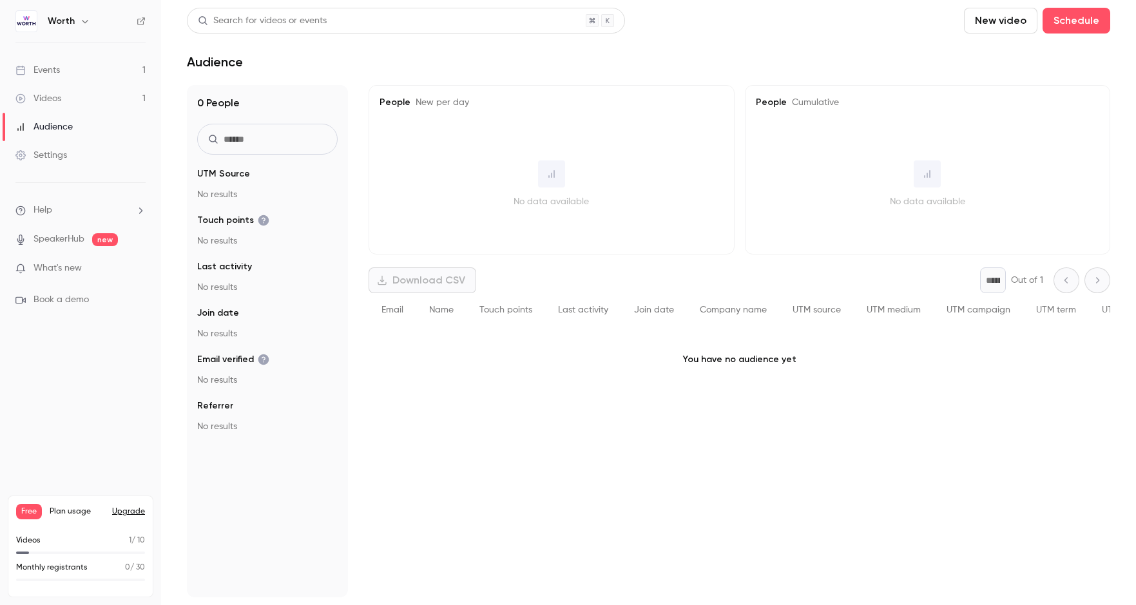
click at [69, 268] on span "What's new" at bounding box center [58, 269] width 48 height 14
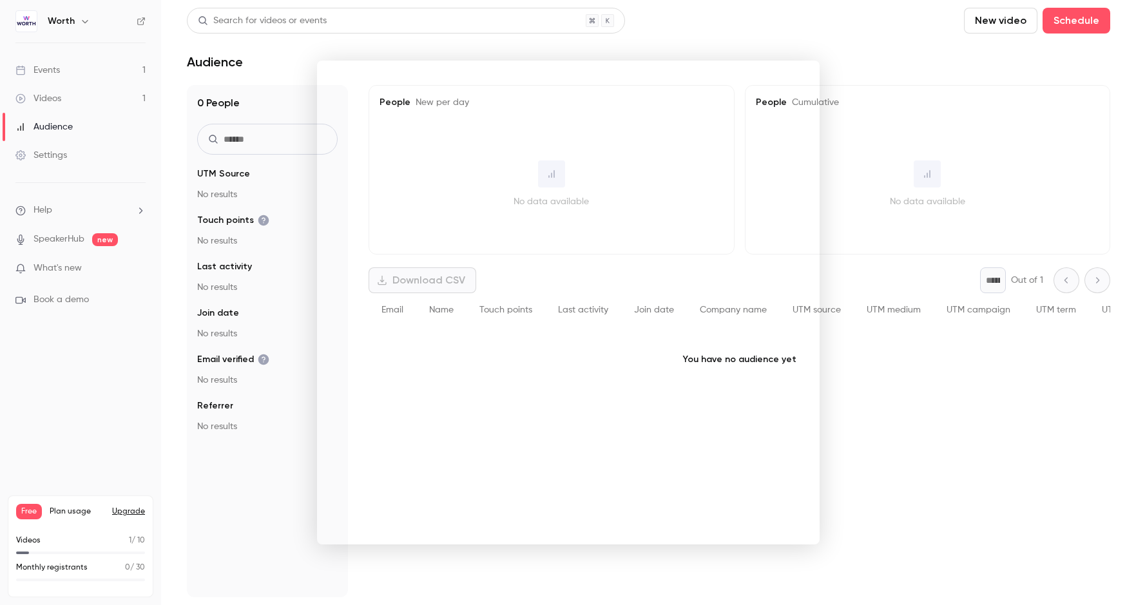
click at [956, 89] on div at bounding box center [568, 302] width 1136 height 605
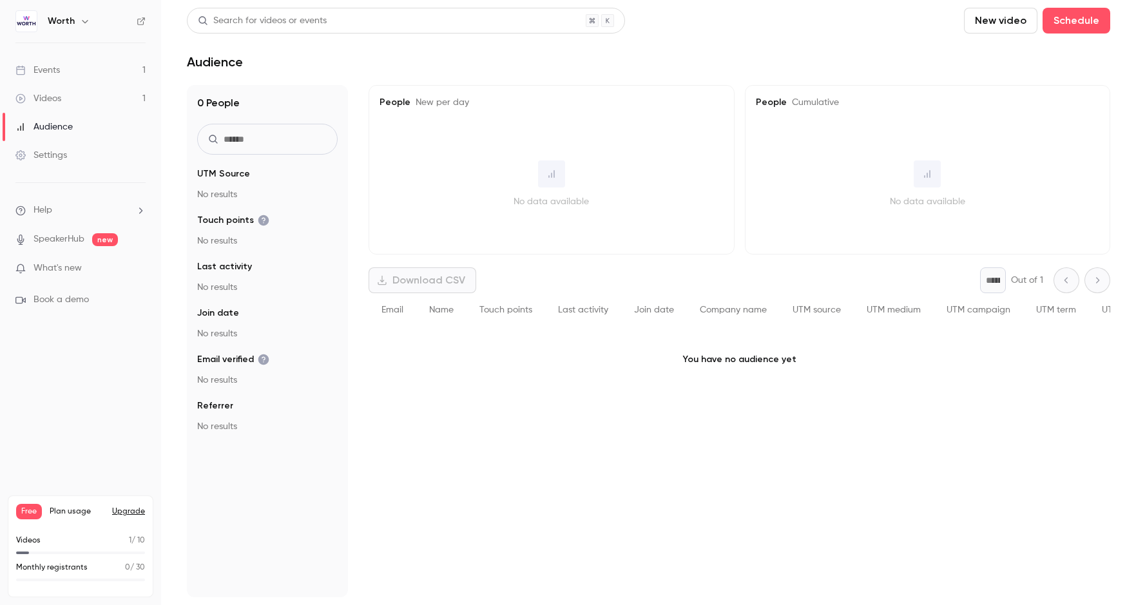
click at [63, 68] on link "Events 1" at bounding box center [80, 70] width 161 height 28
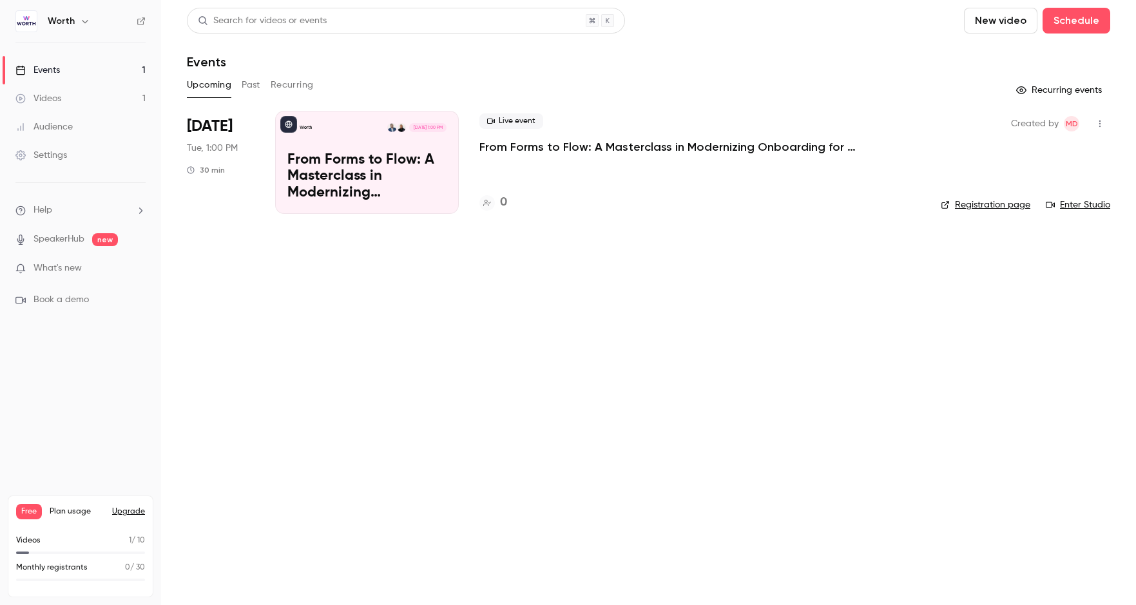
click at [354, 157] on p "From Forms to Flow: A Masterclass in Modernizing Onboarding for Better Underwri…" at bounding box center [366, 177] width 159 height 50
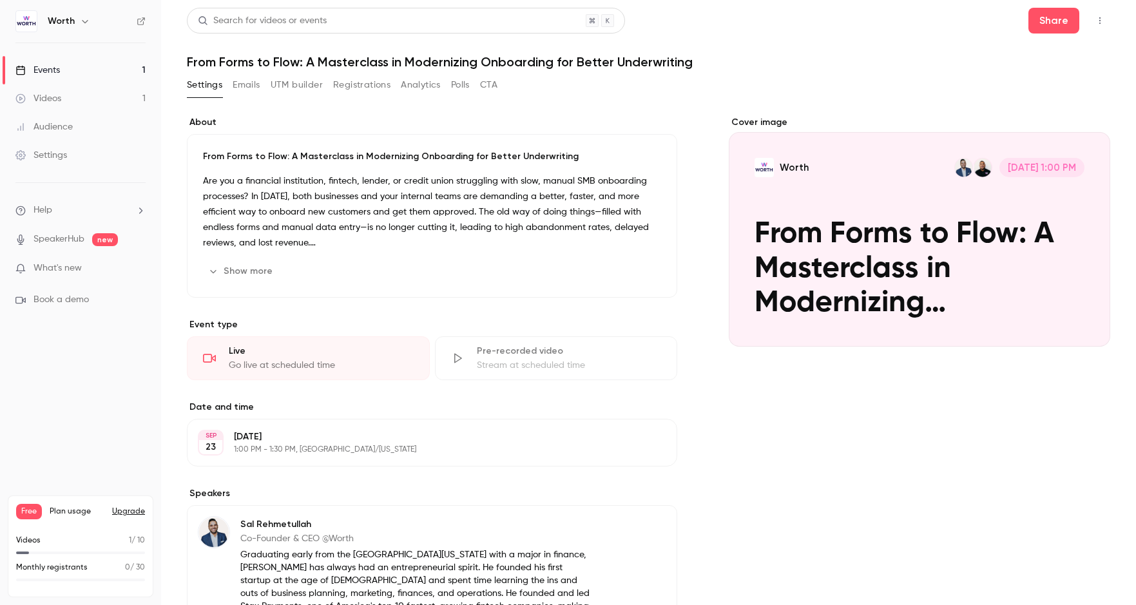
click at [637, 274] on button "Edit" at bounding box center [637, 271] width 47 height 21
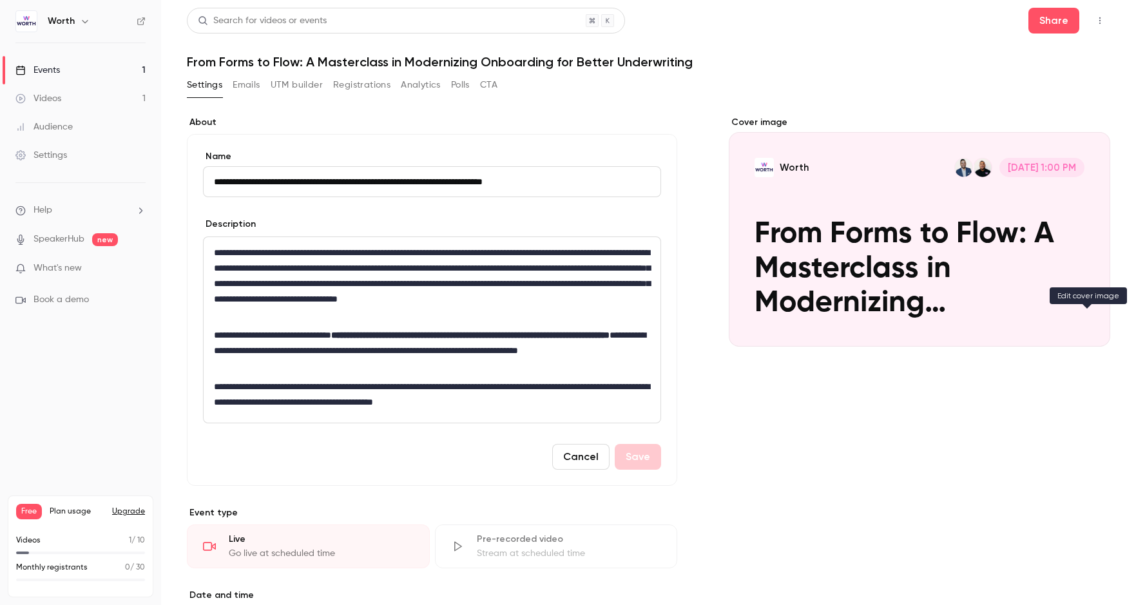
click at [1004, 324] on icon "Cover image" at bounding box center [1087, 323] width 14 height 10
click at [1004, 320] on button "Worth Sep 23, 1:00 PM From Forms to Flow: A Masterclass in Modernizing Onboardi…" at bounding box center [1087, 324] width 26 height 26
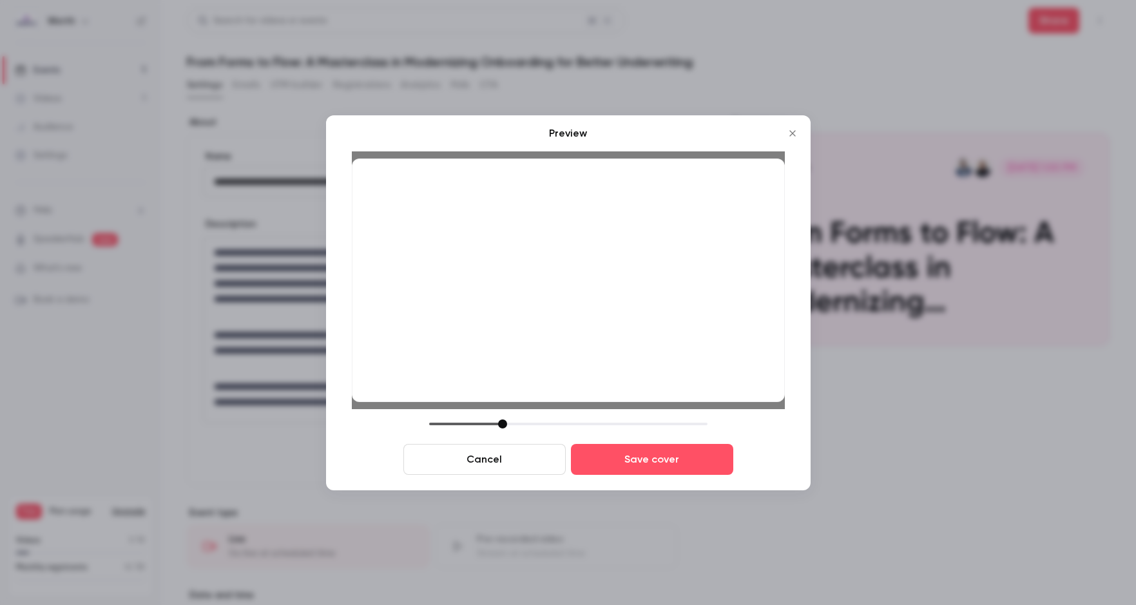
drag, startPoint x: 520, startPoint y: 423, endPoint x: 501, endPoint y: 418, distance: 19.6
click at [501, 418] on div "Preview Cancel Save cover" at bounding box center [568, 300] width 433 height 349
click at [702, 462] on button "Save cover" at bounding box center [652, 459] width 162 height 31
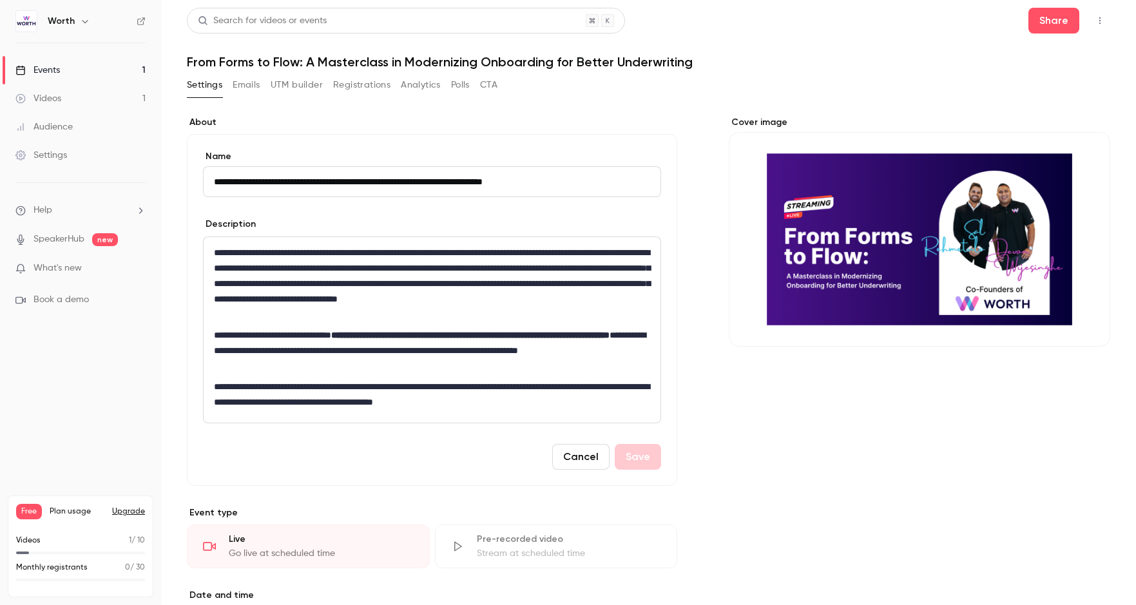
click at [569, 376] on div "**********" at bounding box center [432, 330] width 457 height 186
click at [659, 386] on div "**********" at bounding box center [432, 330] width 457 height 186
click at [1004, 320] on icon "Cover image" at bounding box center [1087, 323] width 14 height 10
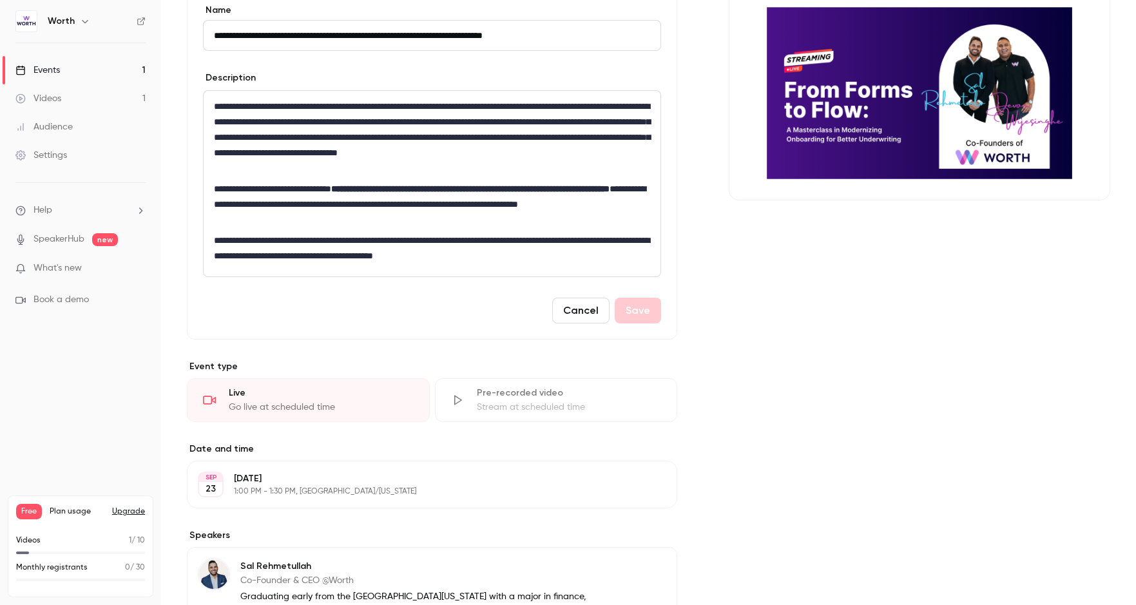
scroll to position [151, 0]
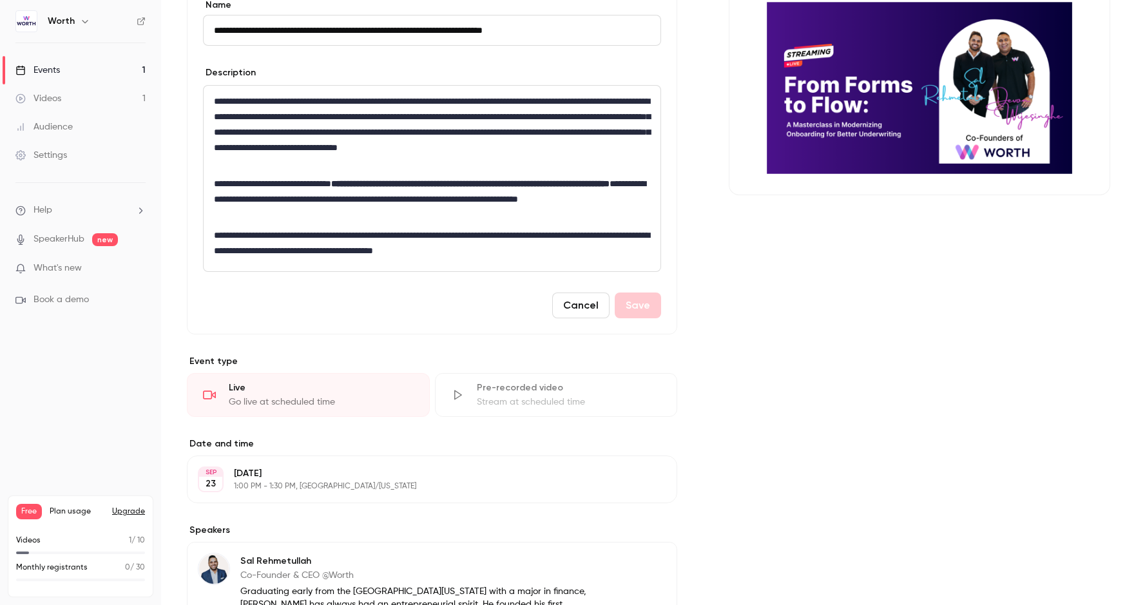
click at [583, 310] on button "Cancel" at bounding box center [580, 306] width 57 height 26
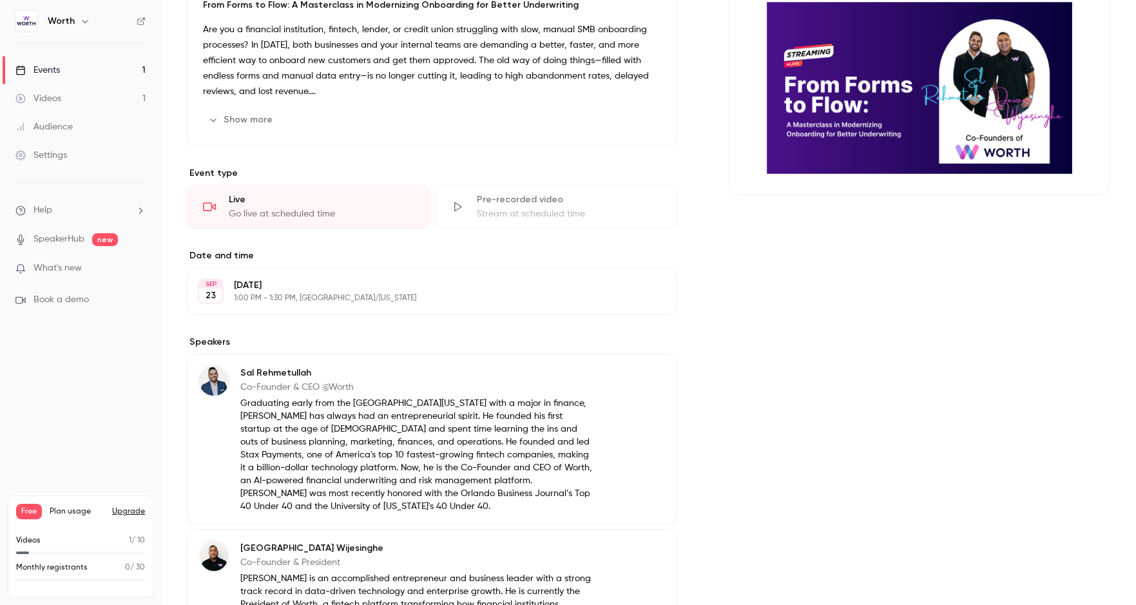
scroll to position [0, 0]
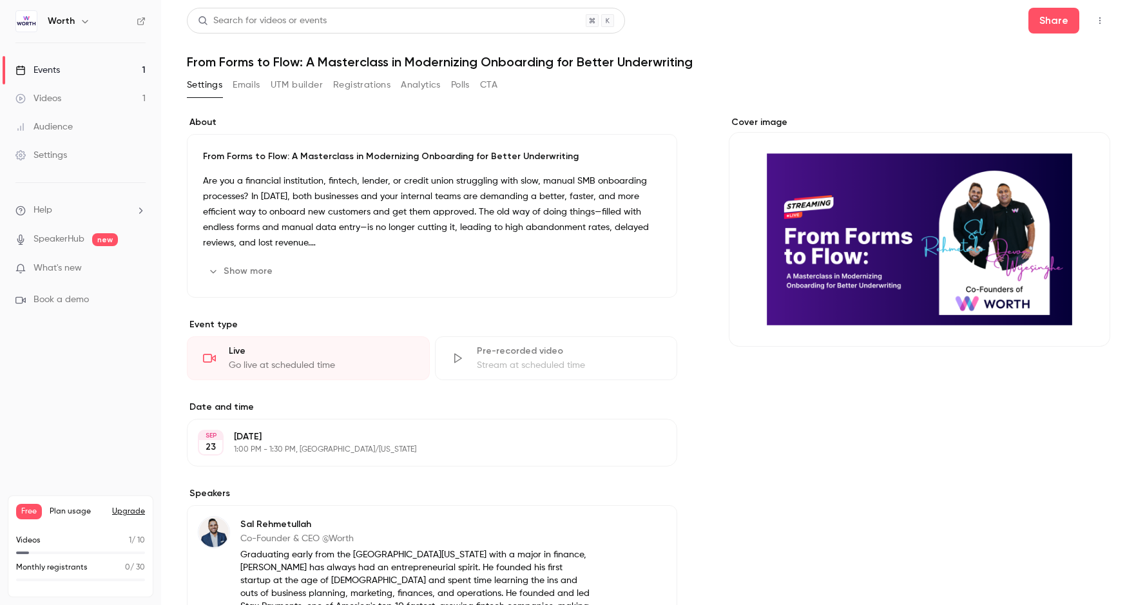
click at [115, 70] on link "Events 1" at bounding box center [80, 70] width 161 height 28
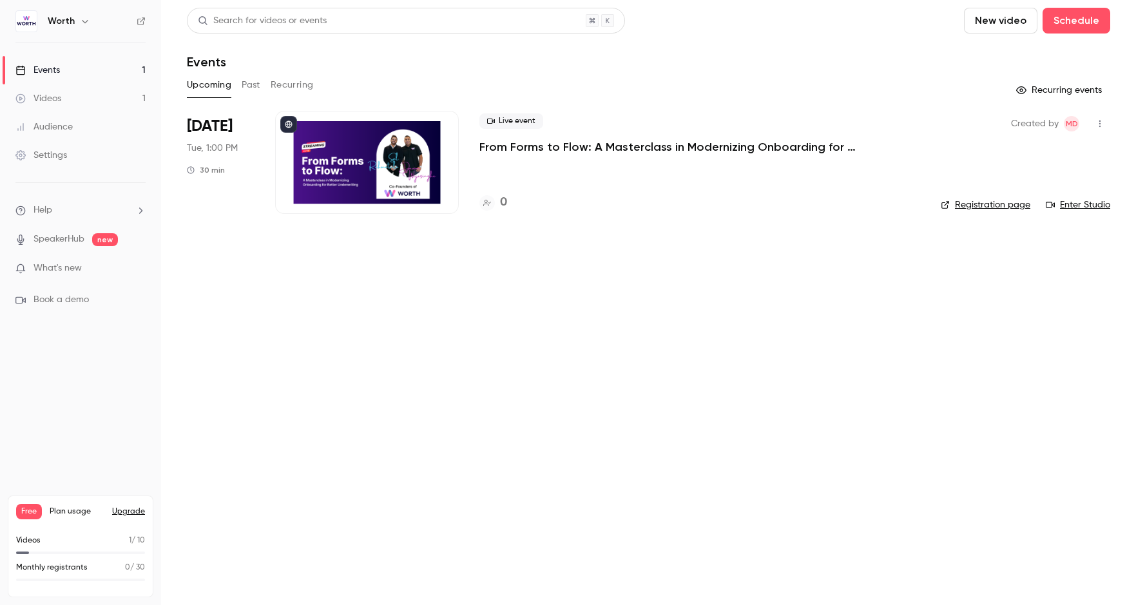
click at [361, 170] on div at bounding box center [367, 162] width 184 height 103
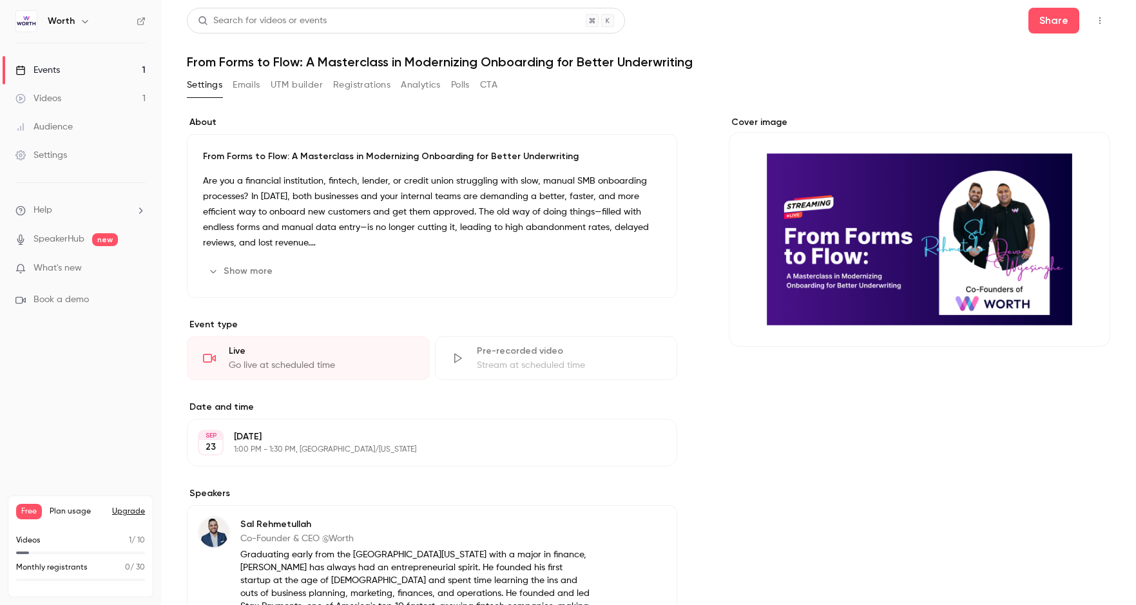
click at [75, 64] on link "Events 1" at bounding box center [80, 70] width 161 height 28
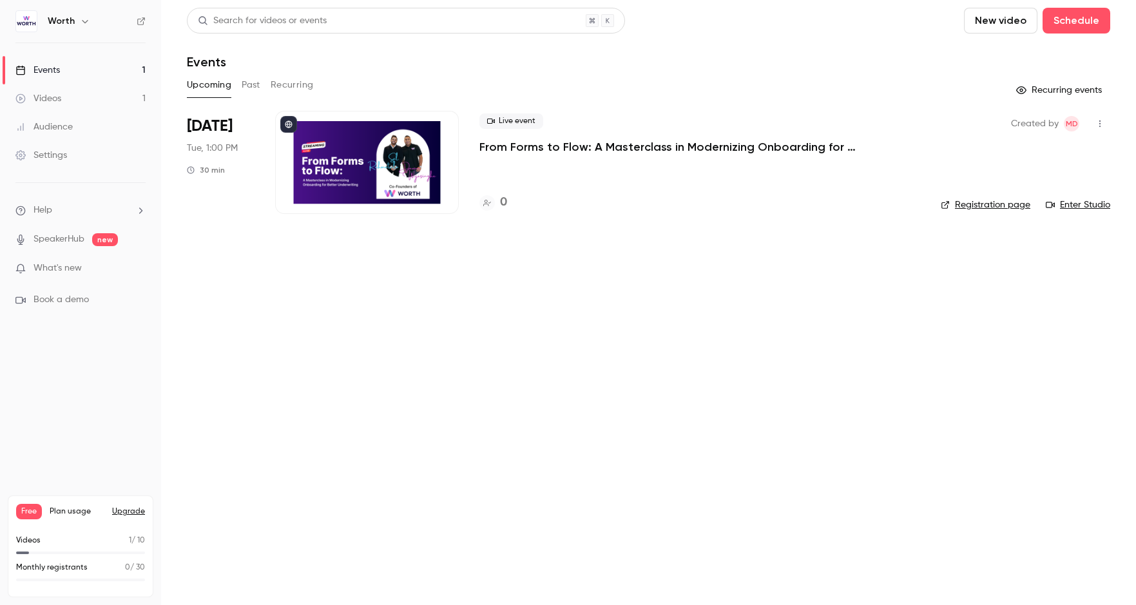
click at [80, 25] on icon "button" at bounding box center [85, 21] width 10 height 10
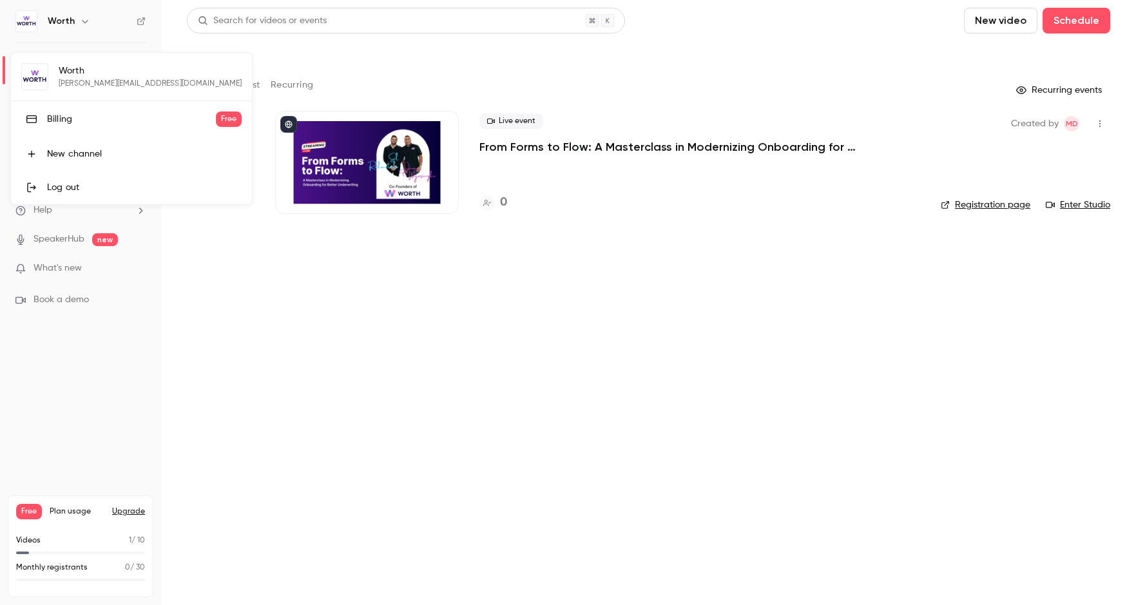
click at [217, 246] on div at bounding box center [568, 302] width 1136 height 605
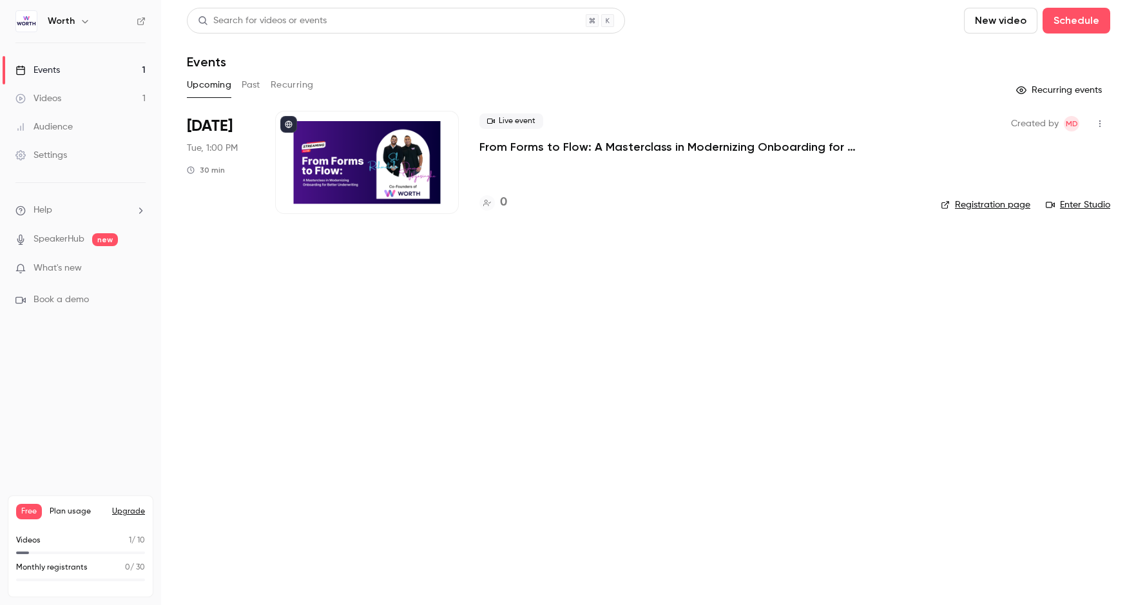
click at [44, 156] on div "Settings" at bounding box center [41, 155] width 52 height 13
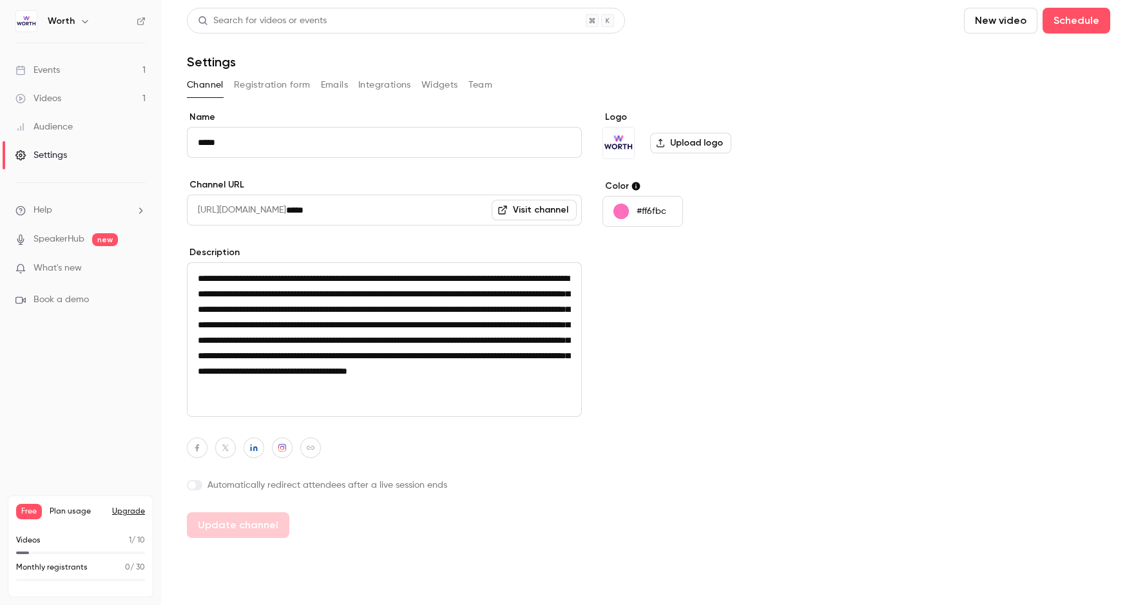
click at [68, 121] on div "Audience" at bounding box center [43, 127] width 57 height 13
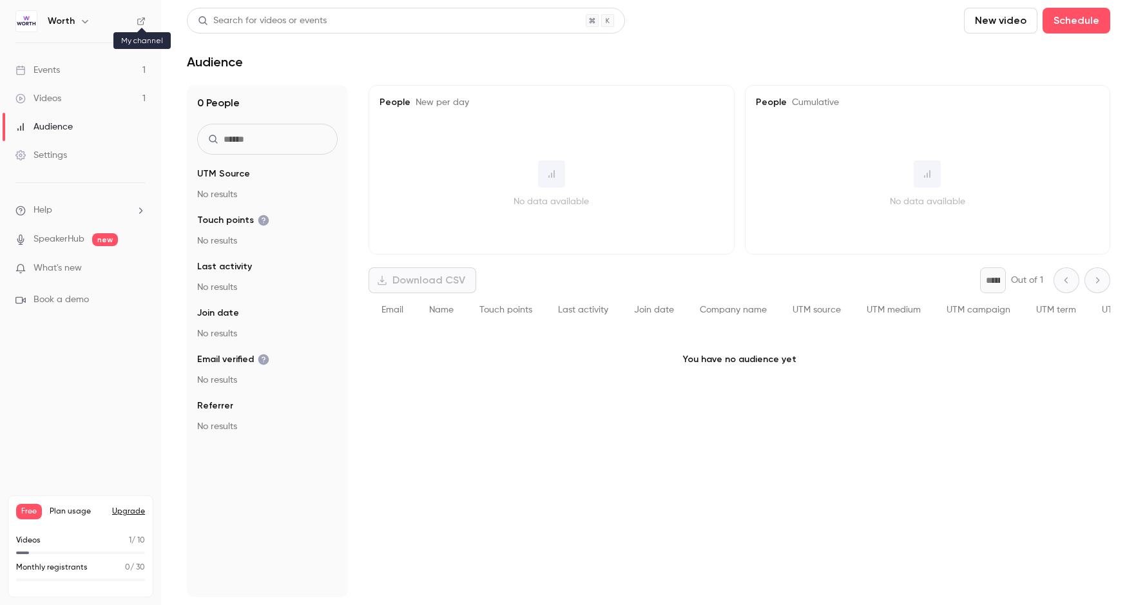
click at [139, 24] on icon at bounding box center [141, 21] width 9 height 9
click at [61, 77] on link "Events 1" at bounding box center [80, 70] width 161 height 28
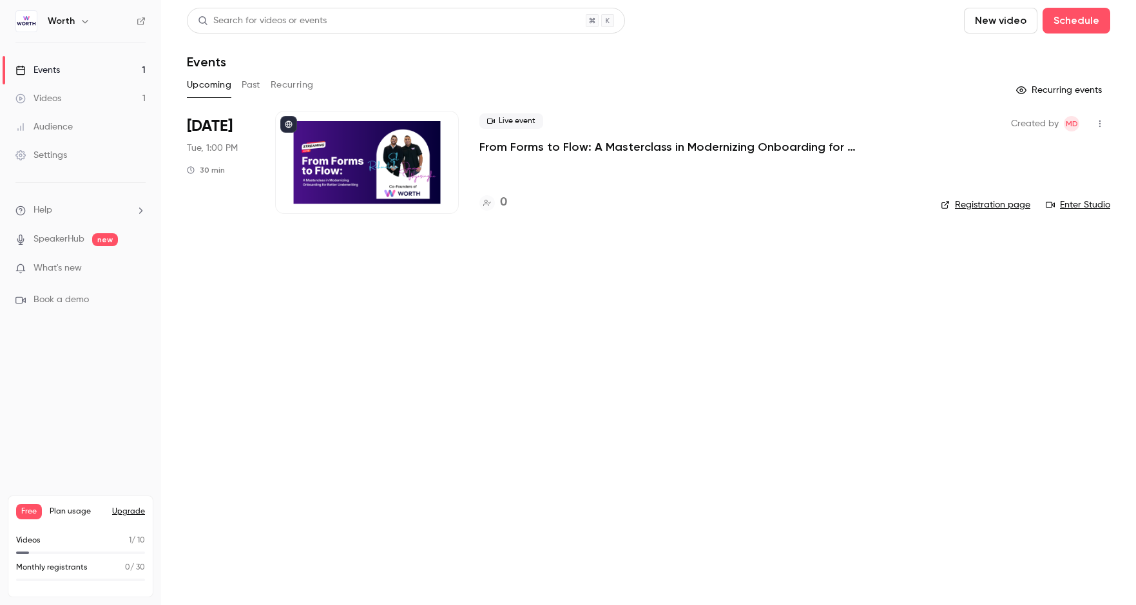
click at [346, 155] on div at bounding box center [367, 162] width 184 height 103
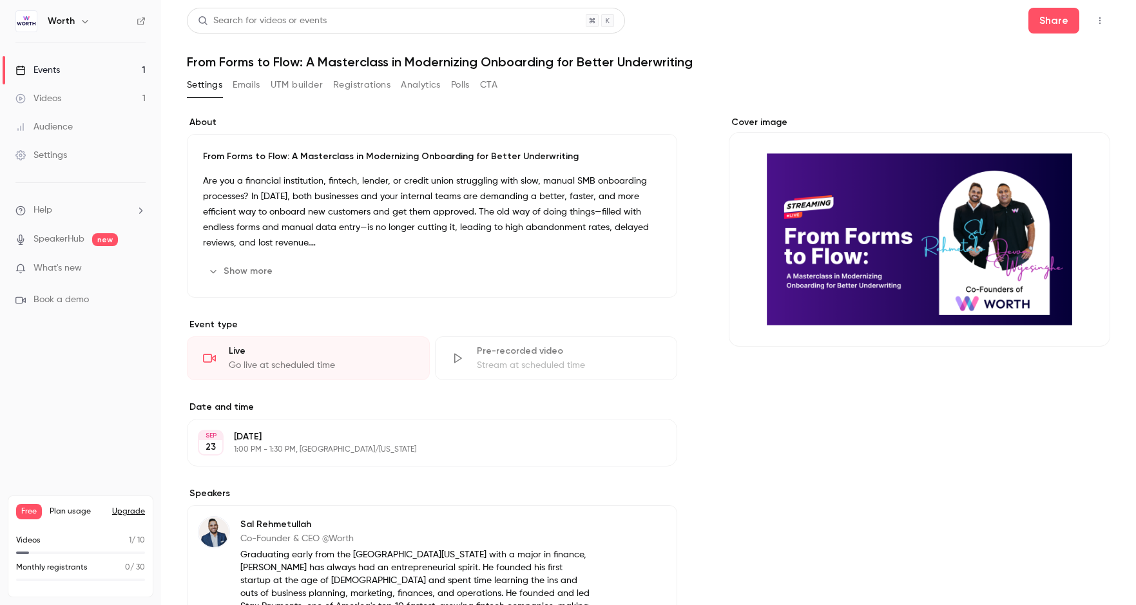
click at [1004, 327] on icon "Cover image" at bounding box center [1087, 323] width 14 height 10
click at [855, 187] on div "Cover image" at bounding box center [920, 231] width 382 height 231
click at [0, 0] on input "Cover image" at bounding box center [0, 0] width 0 height 0
click at [79, 76] on link "Events 1" at bounding box center [80, 70] width 161 height 28
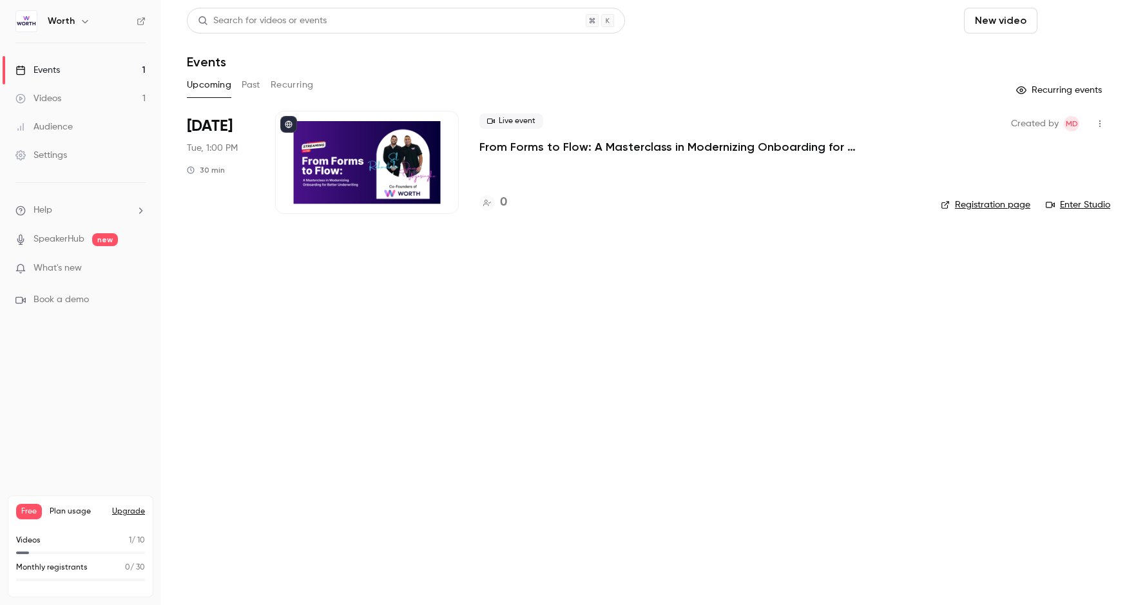
click at [1004, 17] on button "Schedule" at bounding box center [1077, 21] width 68 height 26
click at [1004, 50] on div "One time event" at bounding box center [1051, 56] width 98 height 13
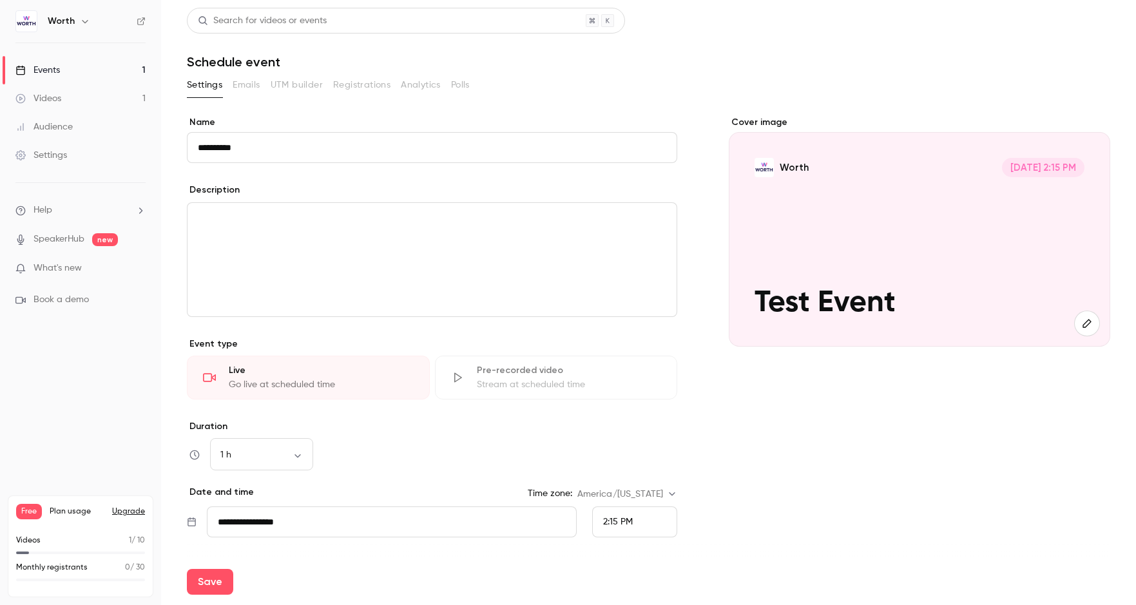
type input "**********"
click at [298, 237] on div "editor" at bounding box center [432, 259] width 489 height 113
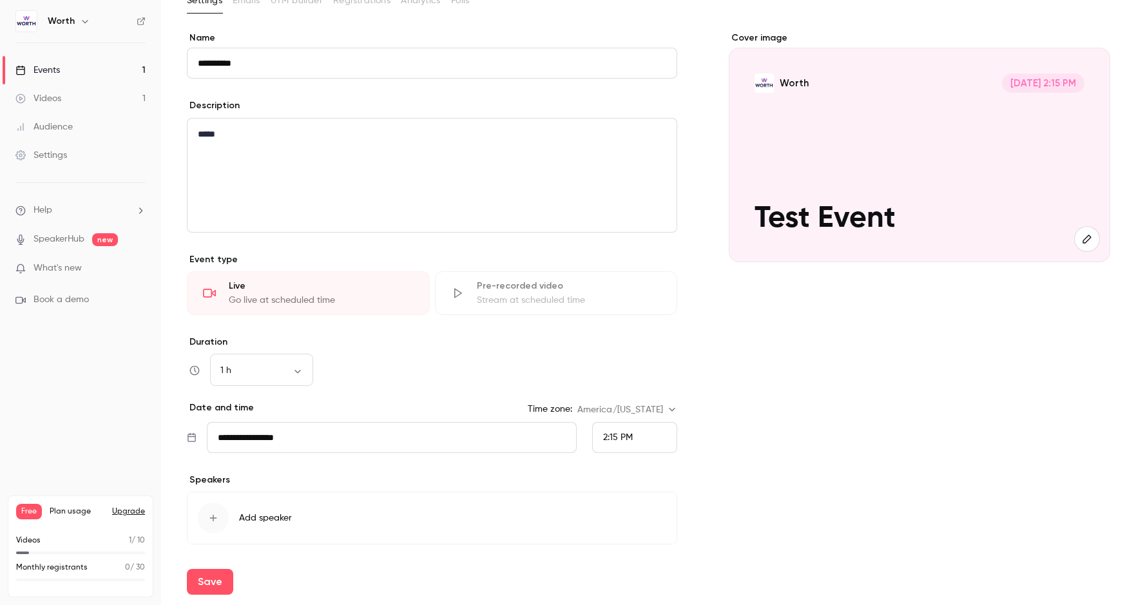
scroll to position [127, 0]
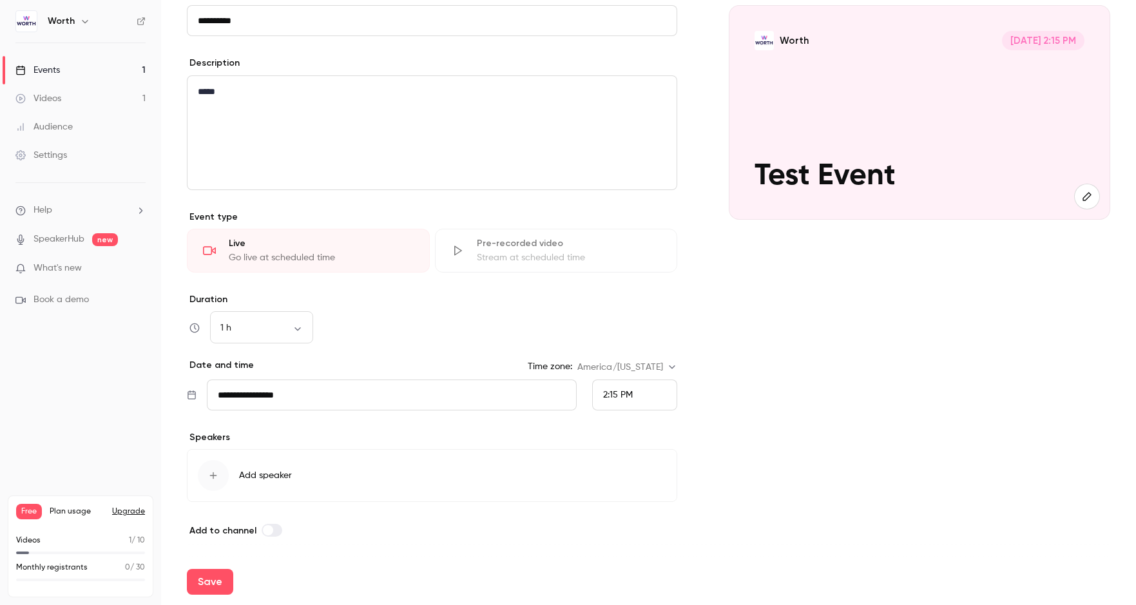
click at [605, 391] on span "2:15 PM" at bounding box center [618, 395] width 30 height 9
click at [628, 289] on div "10:45 AM" at bounding box center [634, 283] width 63 height 14
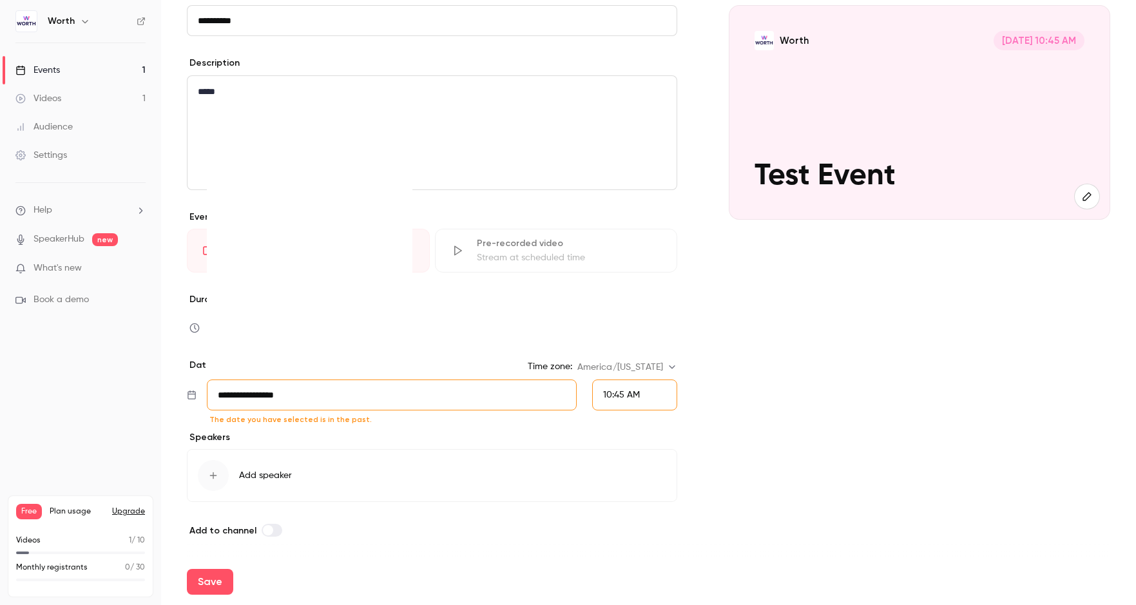
click at [448, 397] on input "**********" at bounding box center [392, 395] width 370 height 31
click at [306, 238] on div "3" at bounding box center [312, 238] width 20 height 19
type input "**********"
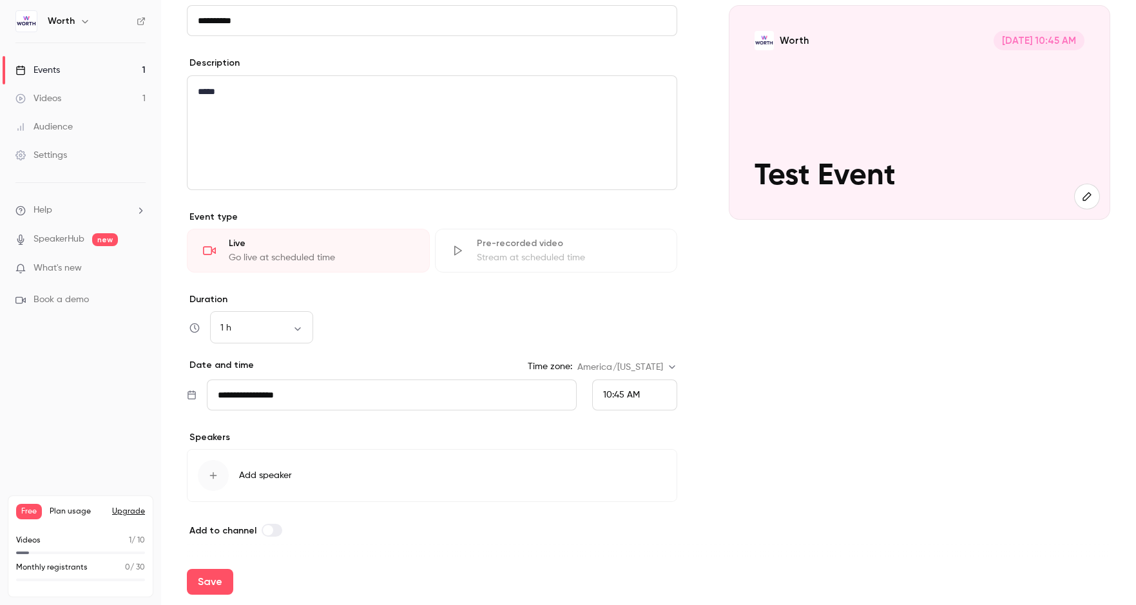
scroll to position [124, 0]
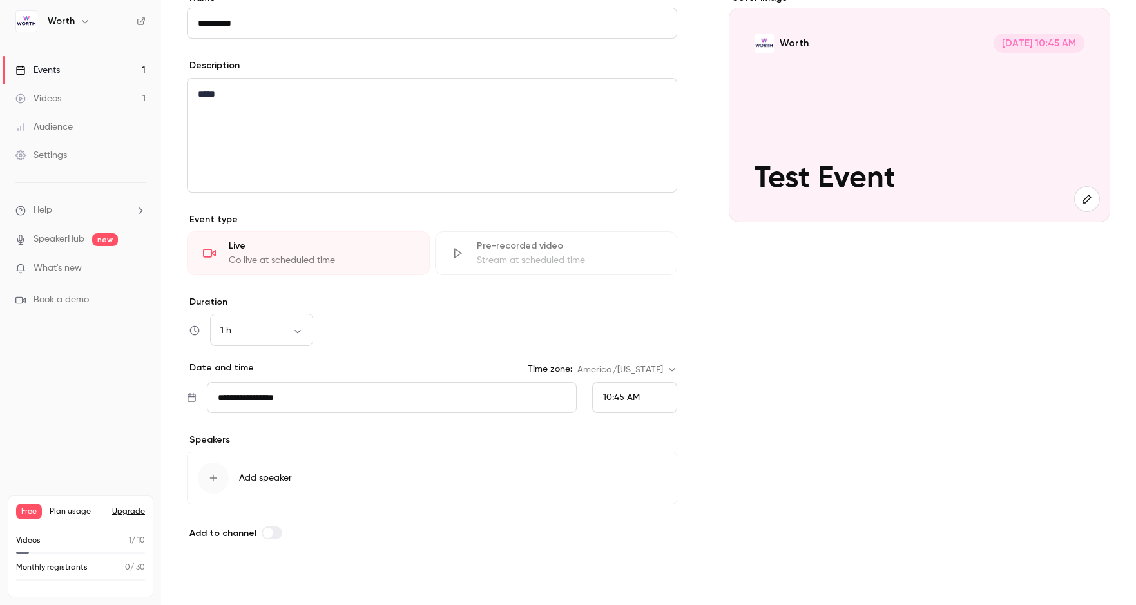
click at [222, 586] on button "Save" at bounding box center [210, 582] width 46 height 26
type input "**********"
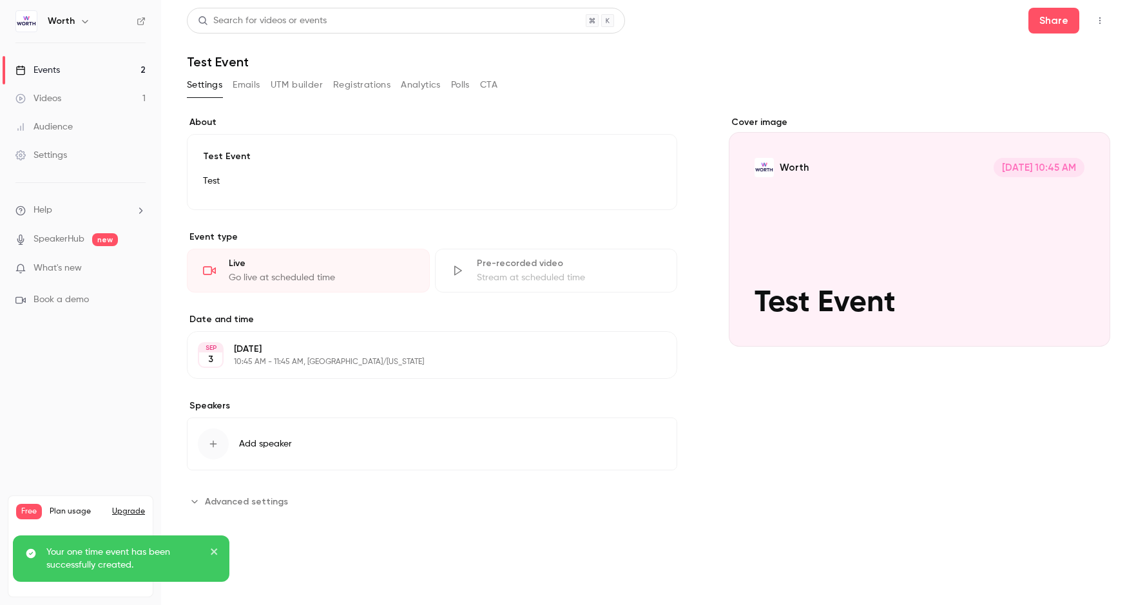
click at [1004, 321] on button "Worth Sep 3, 10:45 AM Test Event" at bounding box center [1087, 324] width 26 height 26
click at [1004, 320] on div "Cover image" at bounding box center [920, 231] width 382 height 231
click at [0, 0] on input "Worth Sep 3, 10:45 AM Test Event" at bounding box center [0, 0] width 0 height 0
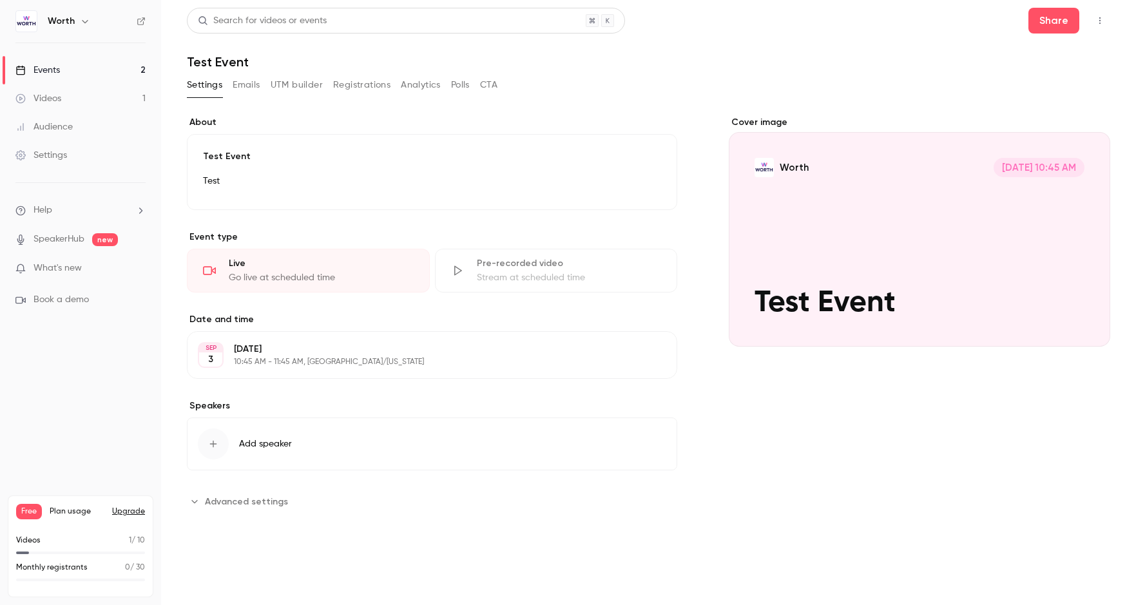
click at [635, 178] on button "Edit" at bounding box center [638, 184] width 47 height 21
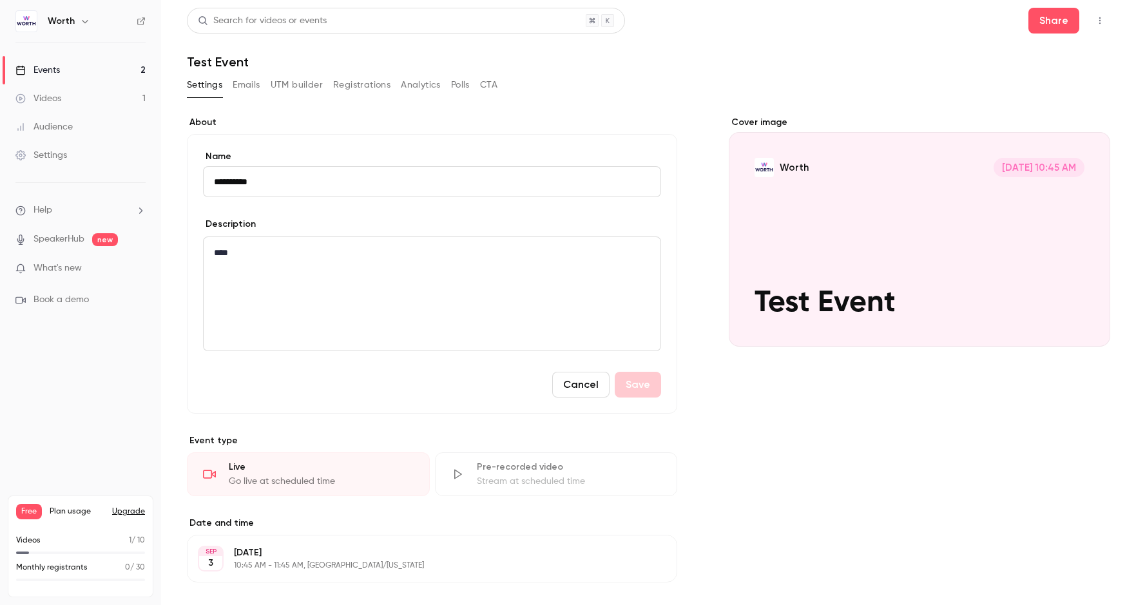
click at [652, 112] on div "**********" at bounding box center [649, 424] width 924 height 646
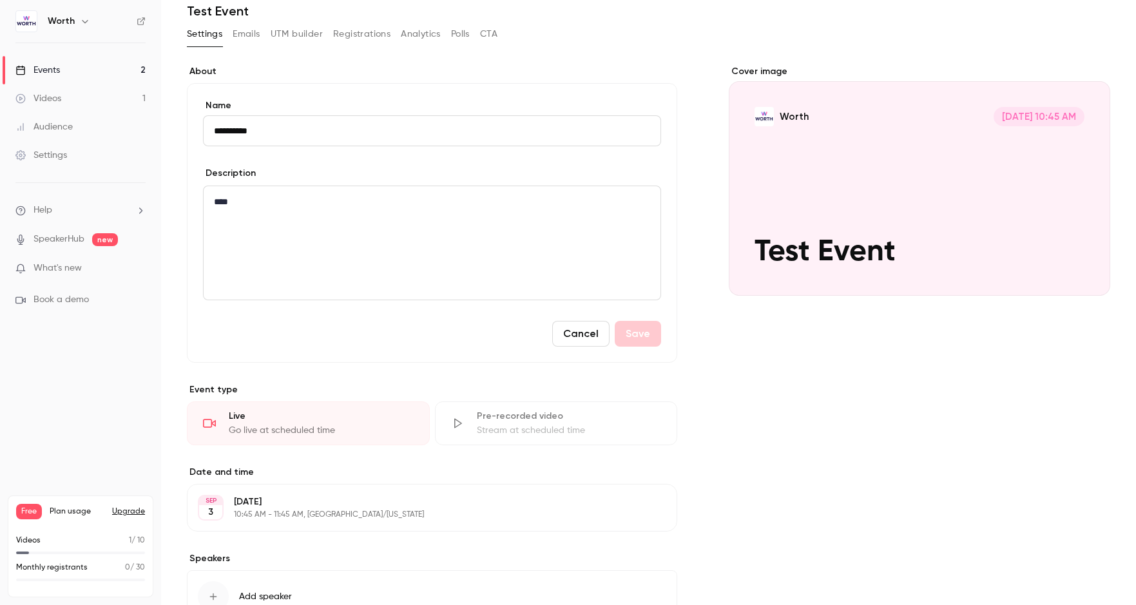
scroll to position [63, 0]
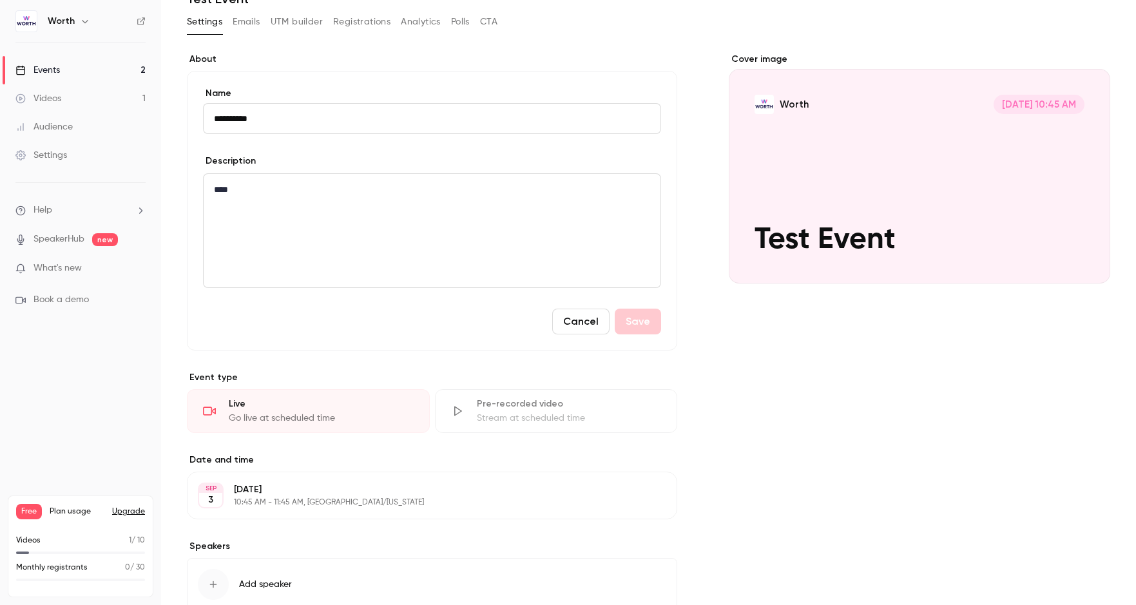
click at [748, 159] on div "Cover image" at bounding box center [920, 168] width 382 height 231
click at [0, 0] on input "Worth Sep 3, 10:45 AM Test Event" at bounding box center [0, 0] width 0 height 0
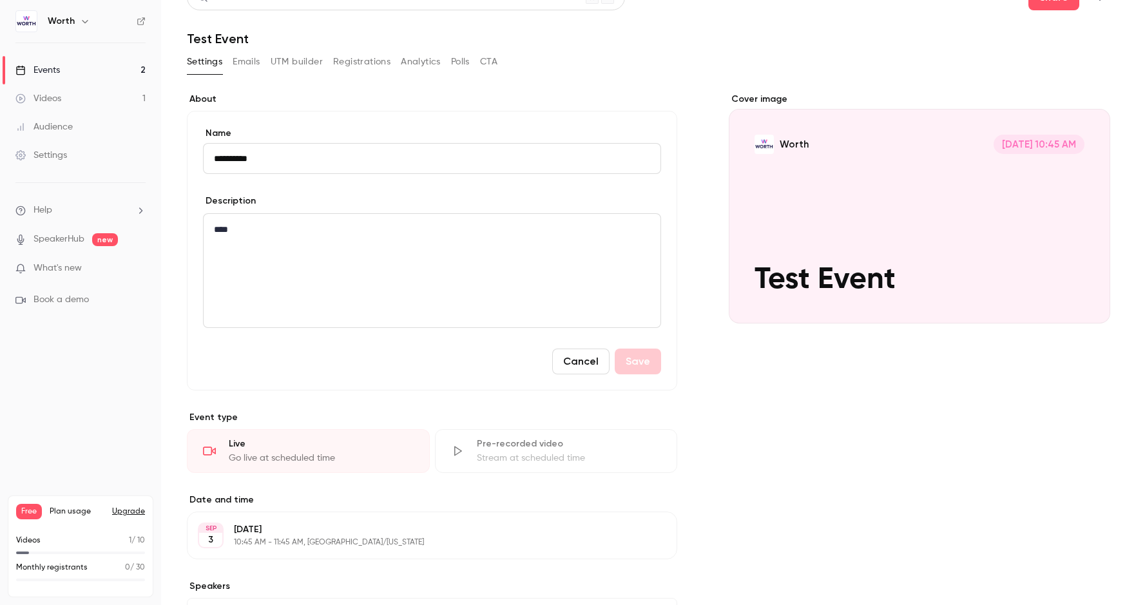
scroll to position [0, 0]
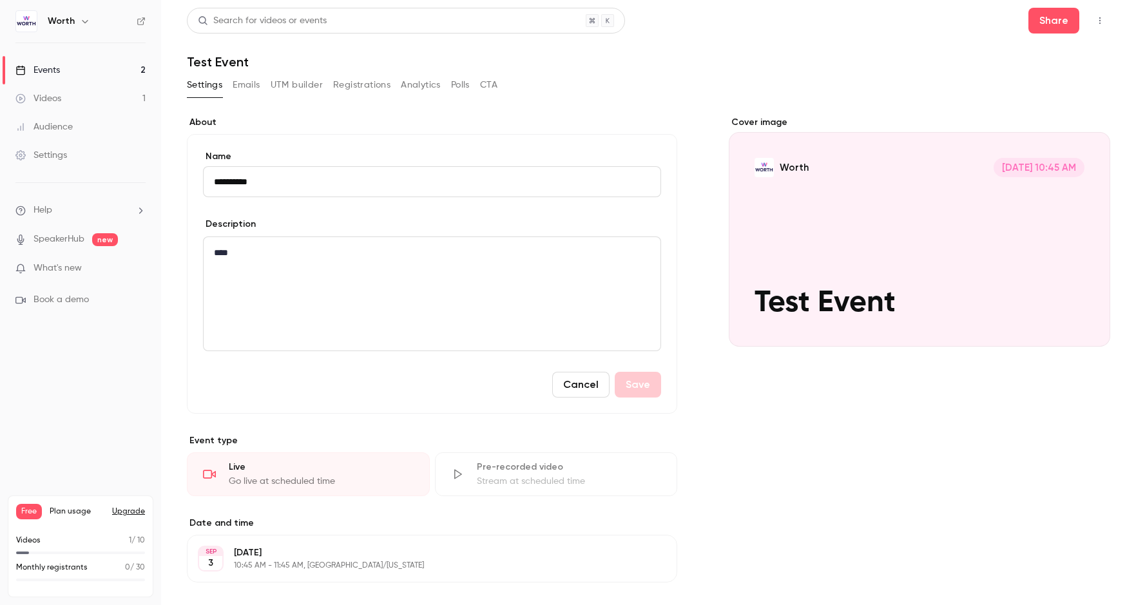
click at [799, 197] on div "Cover image" at bounding box center [920, 231] width 382 height 231
click at [0, 0] on input "Worth Sep 3, 10:45 AM Test Event" at bounding box center [0, 0] width 0 height 0
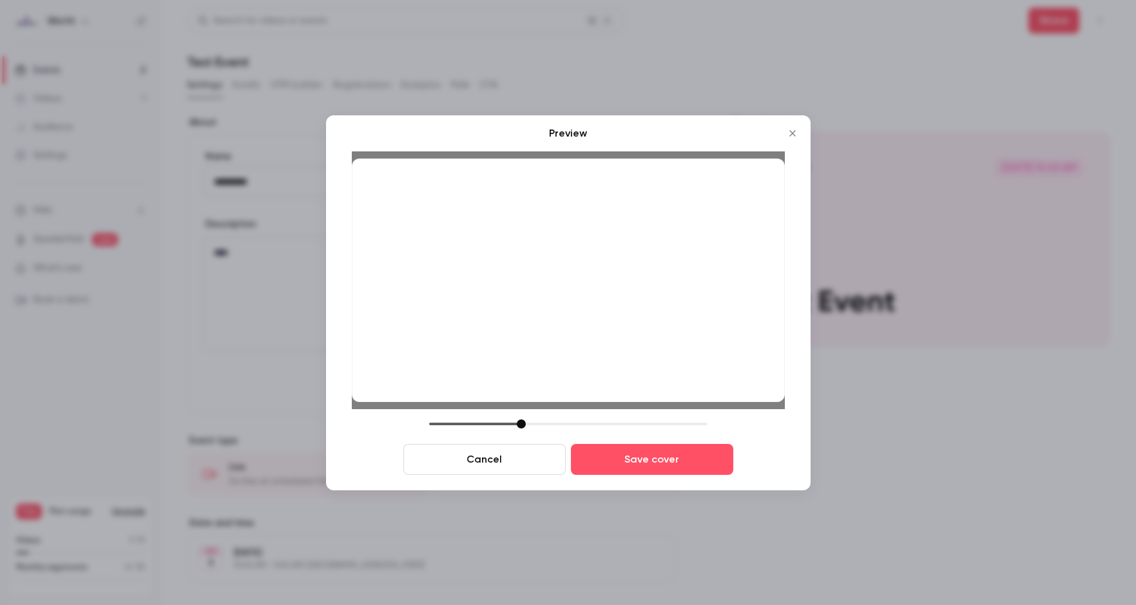
click at [799, 135] on icon "Close" at bounding box center [792, 133] width 15 height 10
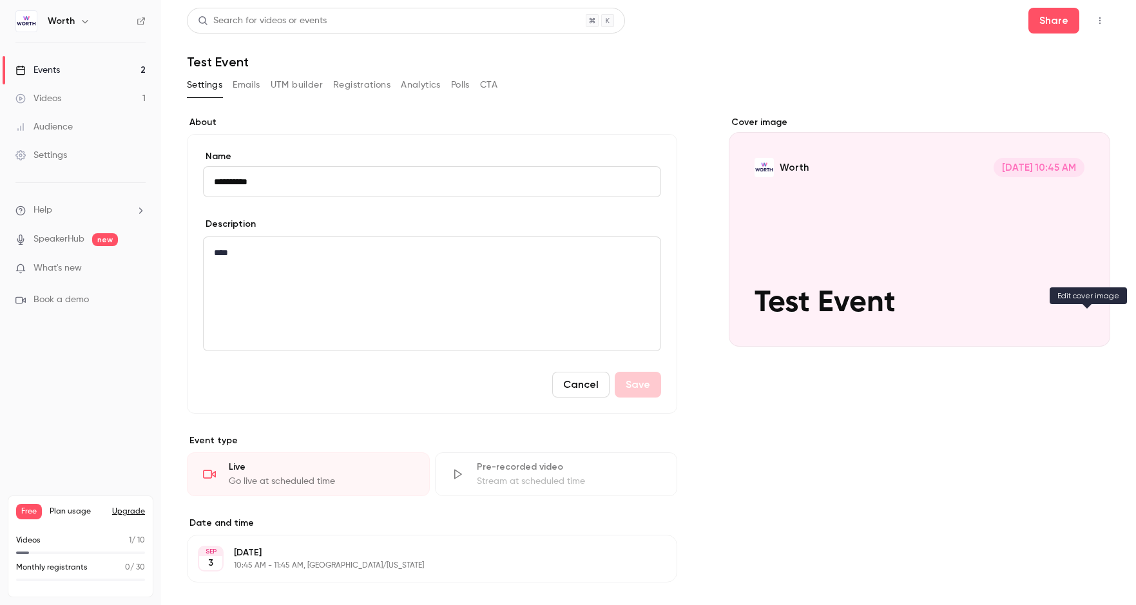
click at [1004, 319] on icon "Cover image" at bounding box center [1087, 323] width 14 height 10
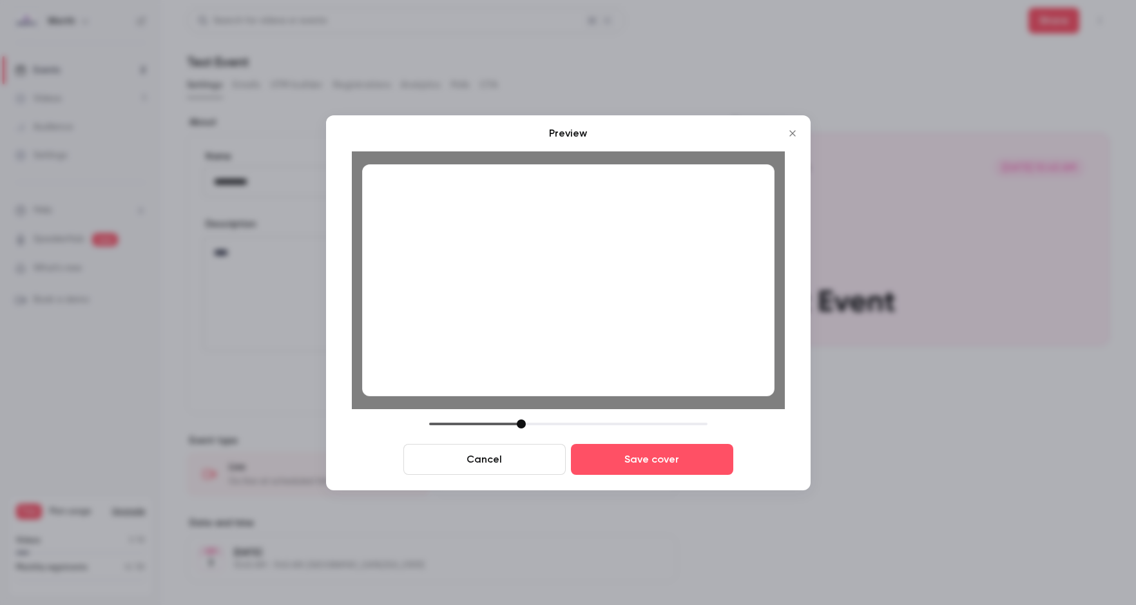
click at [797, 131] on icon "Close" at bounding box center [792, 133] width 15 height 10
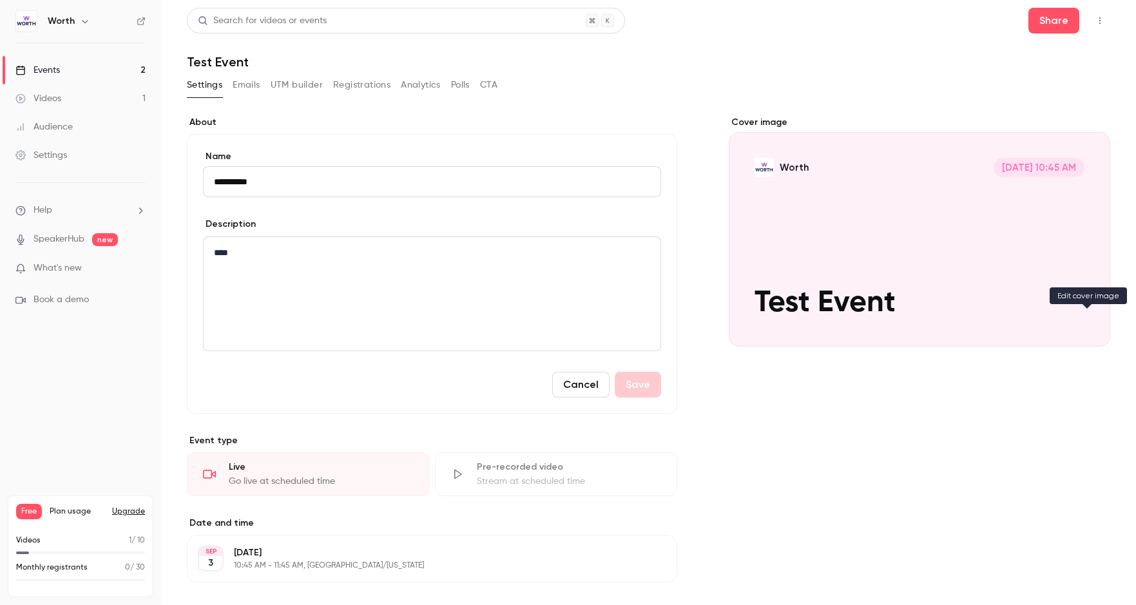
click at [1004, 312] on button "Worth Sep 3, 10:45 AM Test Event" at bounding box center [1087, 324] width 26 height 26
click at [1004, 330] on button "Worth Sep 3, 10:45 AM Test Event" at bounding box center [1087, 324] width 26 height 26
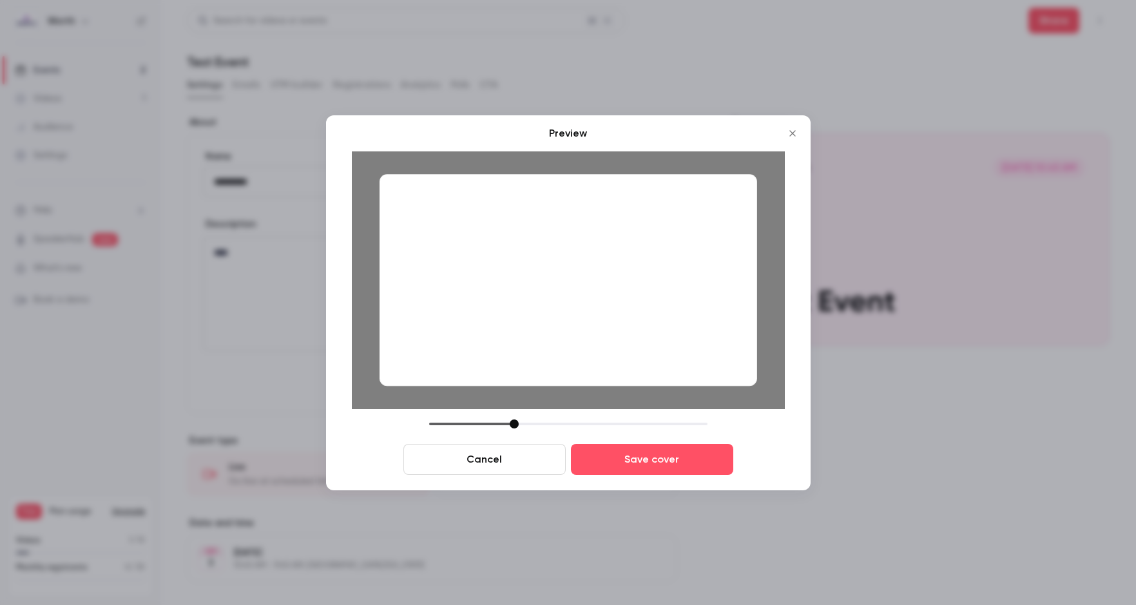
click at [514, 423] on div at bounding box center [568, 424] width 278 height 9
drag, startPoint x: 522, startPoint y: 420, endPoint x: 496, endPoint y: 412, distance: 26.9
click at [496, 412] on div "Preview Cancel Save cover" at bounding box center [568, 300] width 433 height 349
drag, startPoint x: 525, startPoint y: 425, endPoint x: 514, endPoint y: 423, distance: 11.1
click at [514, 423] on div at bounding box center [511, 424] width 9 height 9
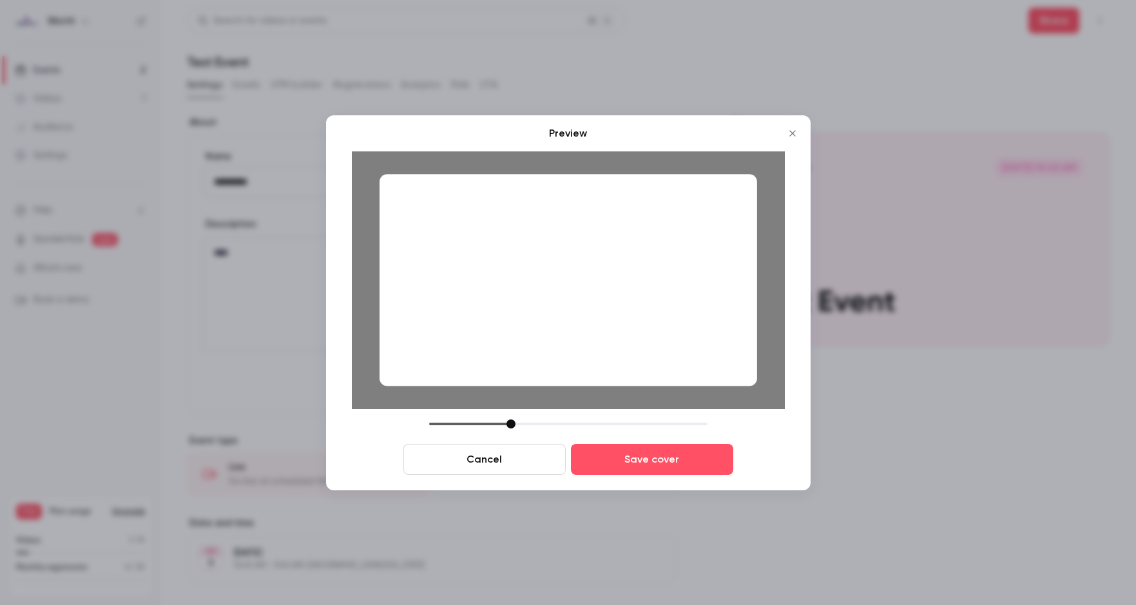
click at [511, 475] on div "Preview Cancel Save cover" at bounding box center [568, 302] width 485 height 375
click at [514, 463] on button "Cancel" at bounding box center [484, 459] width 162 height 31
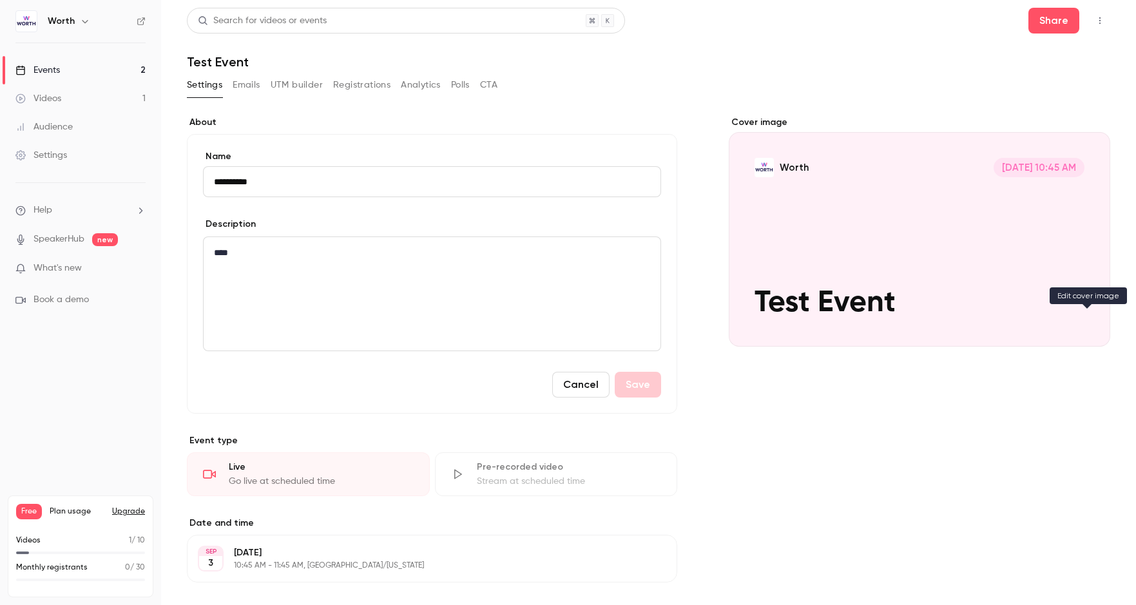
click at [1004, 317] on button "Worth Sep 3, 10:45 AM Test Event" at bounding box center [1087, 324] width 26 height 26
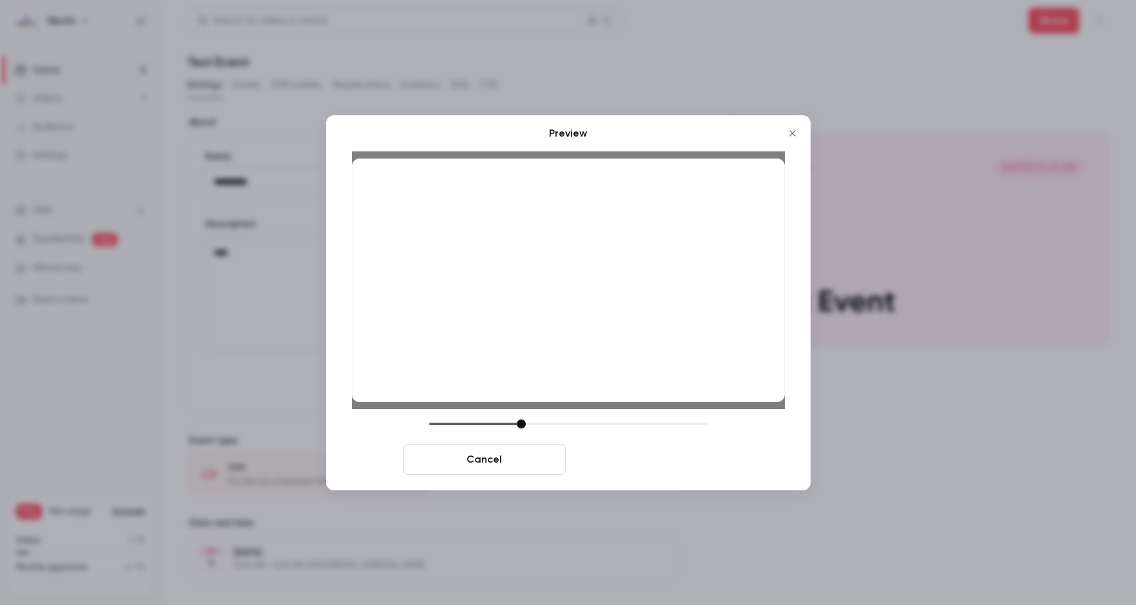
click at [661, 460] on button "Save cover" at bounding box center [652, 459] width 162 height 31
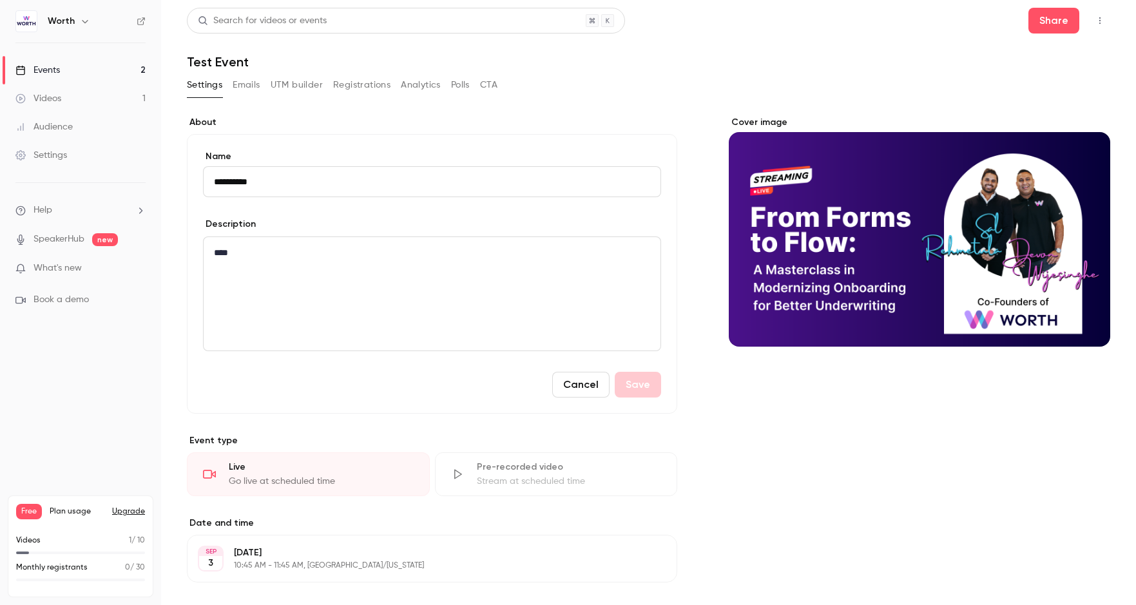
click at [865, 411] on div "Cover image" at bounding box center [920, 415] width 382 height 599
click at [249, 88] on button "Emails" at bounding box center [246, 85] width 27 height 21
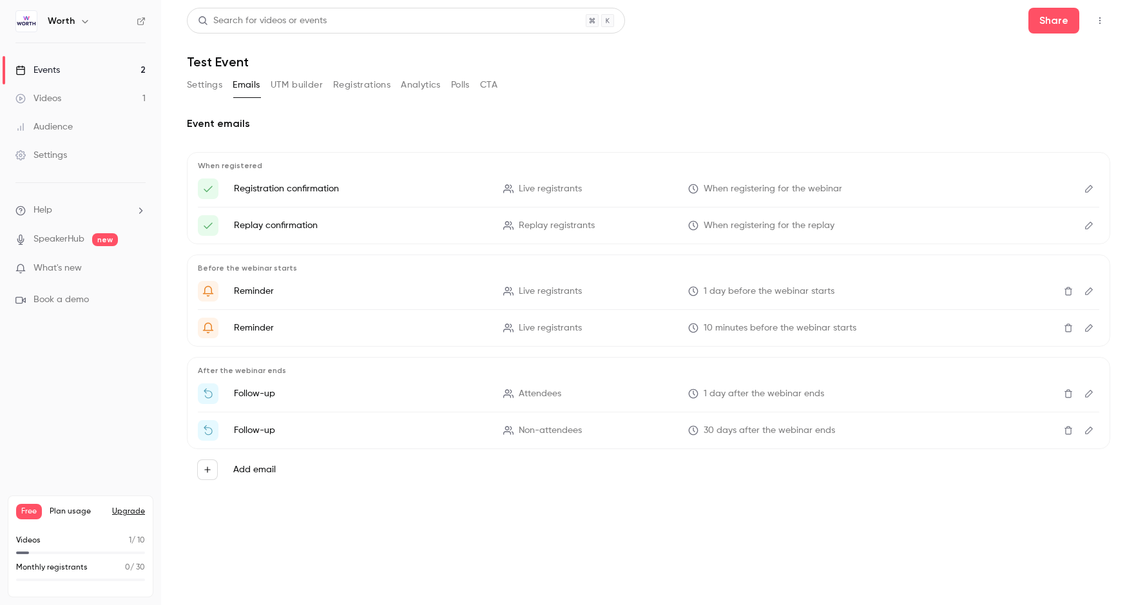
click at [308, 84] on button "UTM builder" at bounding box center [297, 85] width 52 height 21
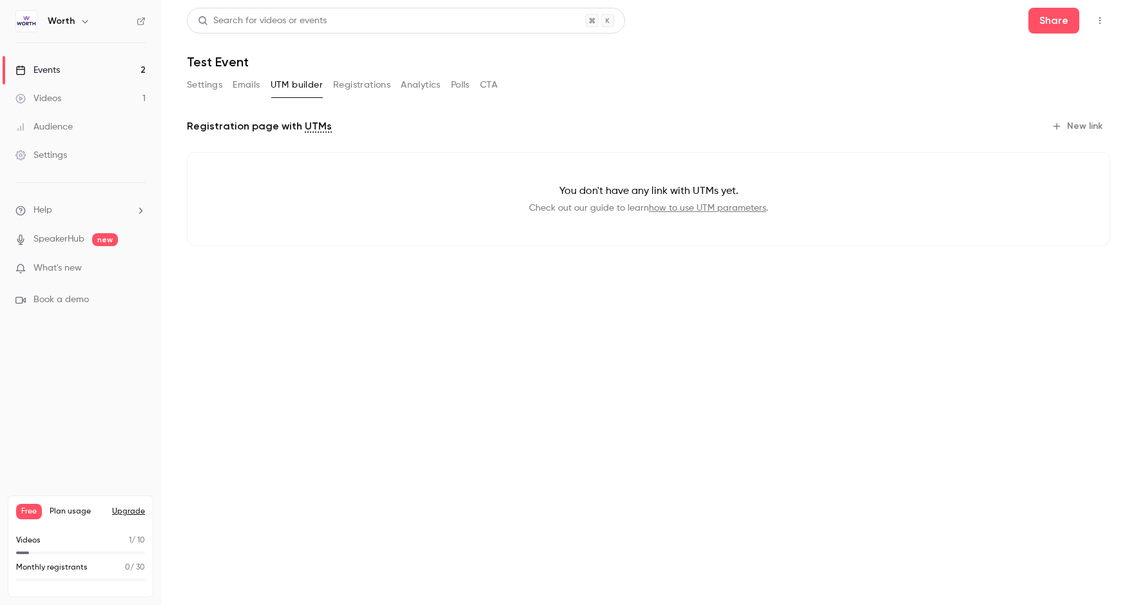
click at [354, 87] on button "Registrations" at bounding box center [361, 85] width 57 height 21
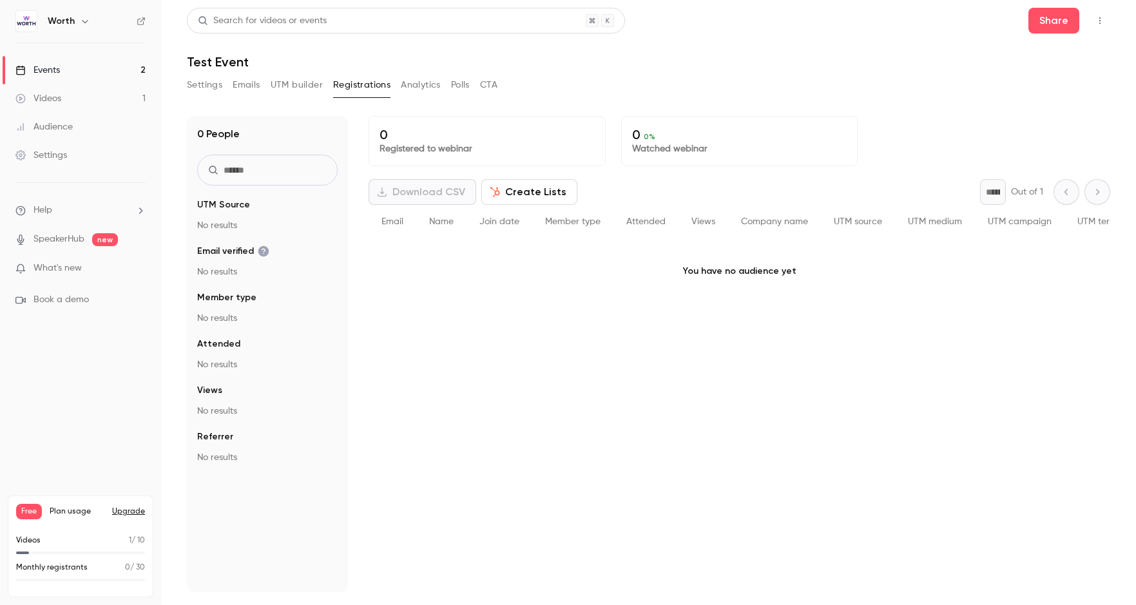
click at [416, 89] on button "Analytics" at bounding box center [421, 85] width 40 height 21
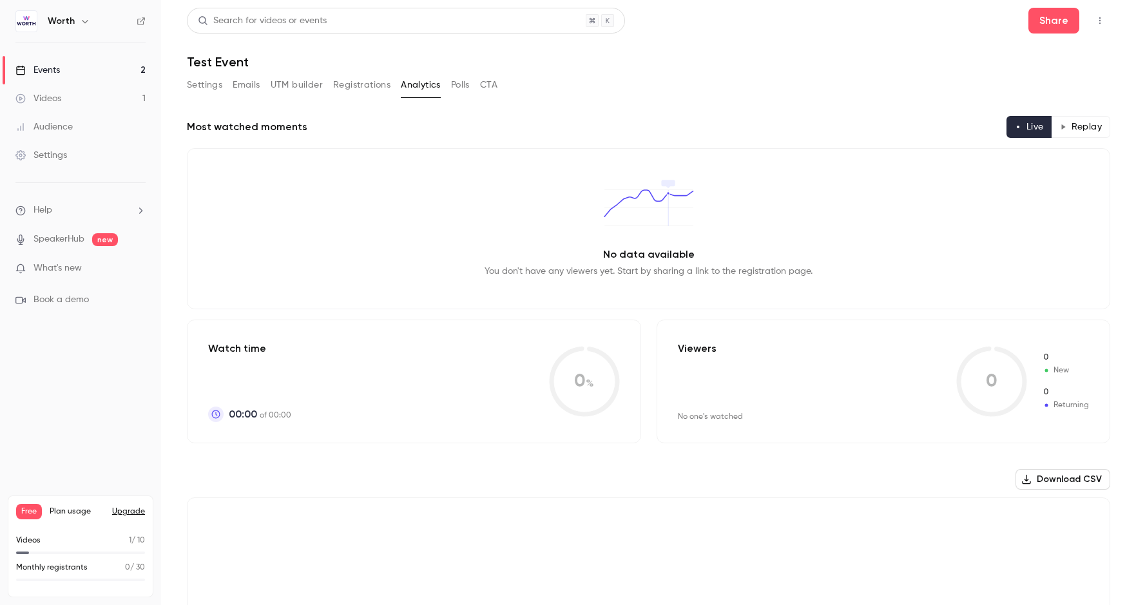
click at [464, 88] on button "Polls" at bounding box center [460, 85] width 19 height 21
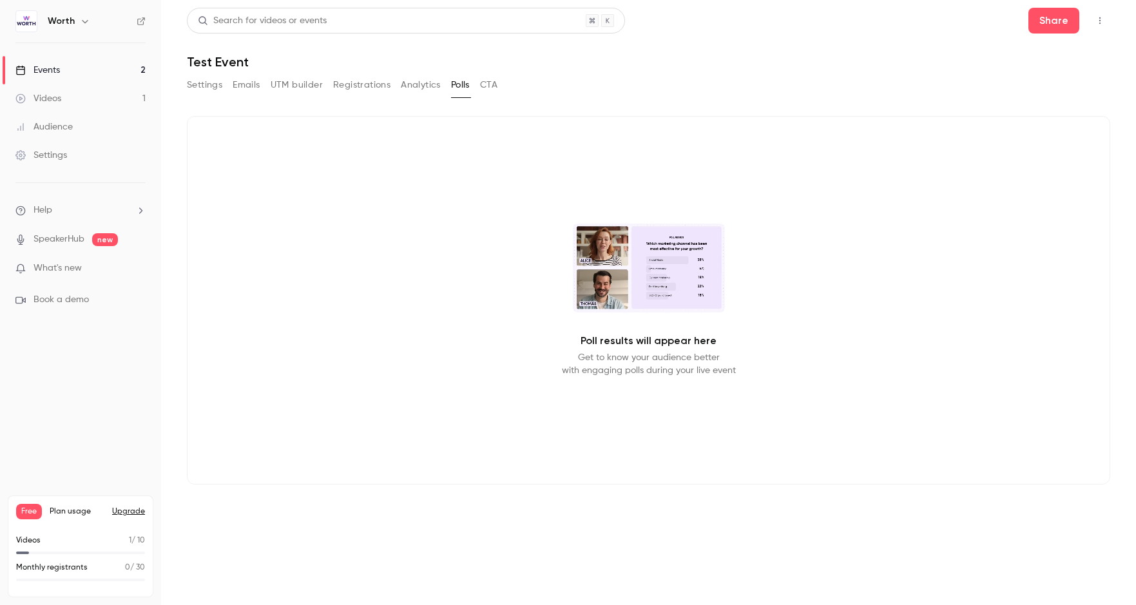
click at [496, 83] on button "CTA" at bounding box center [488, 85] width 17 height 21
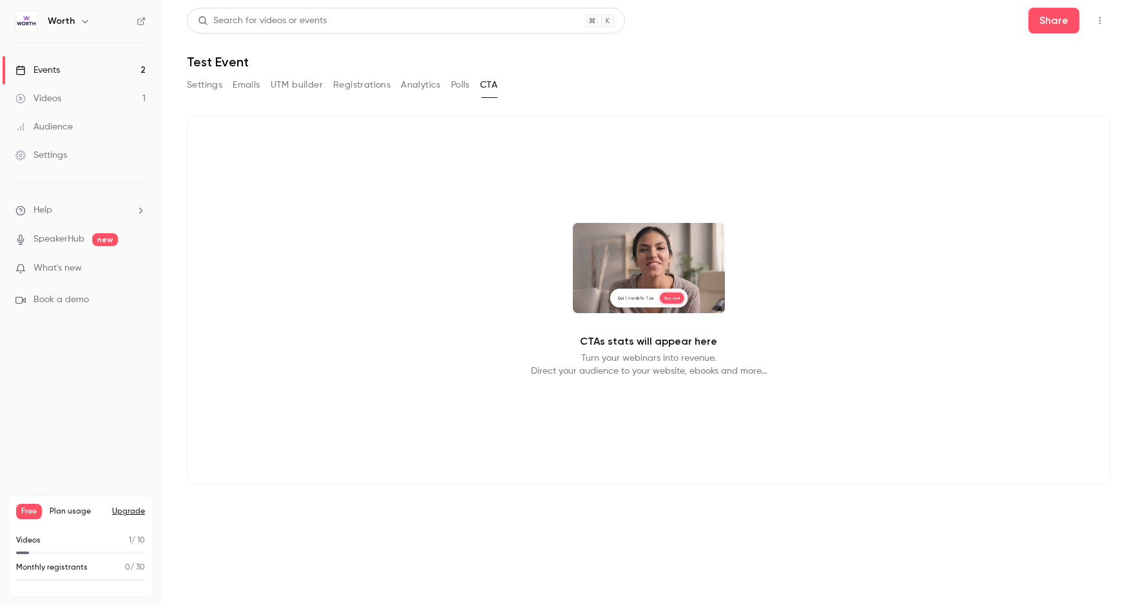
click at [452, 87] on button "Polls" at bounding box center [460, 85] width 19 height 21
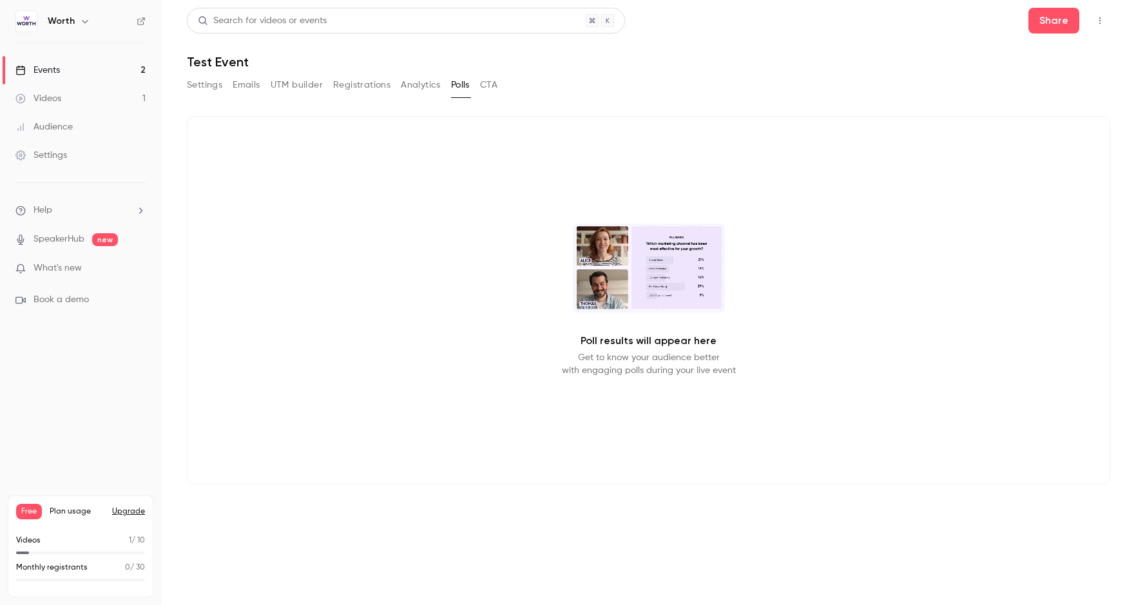
click at [615, 259] on video at bounding box center [649, 268] width 152 height 89
click at [209, 84] on button "Settings" at bounding box center [204, 85] width 35 height 21
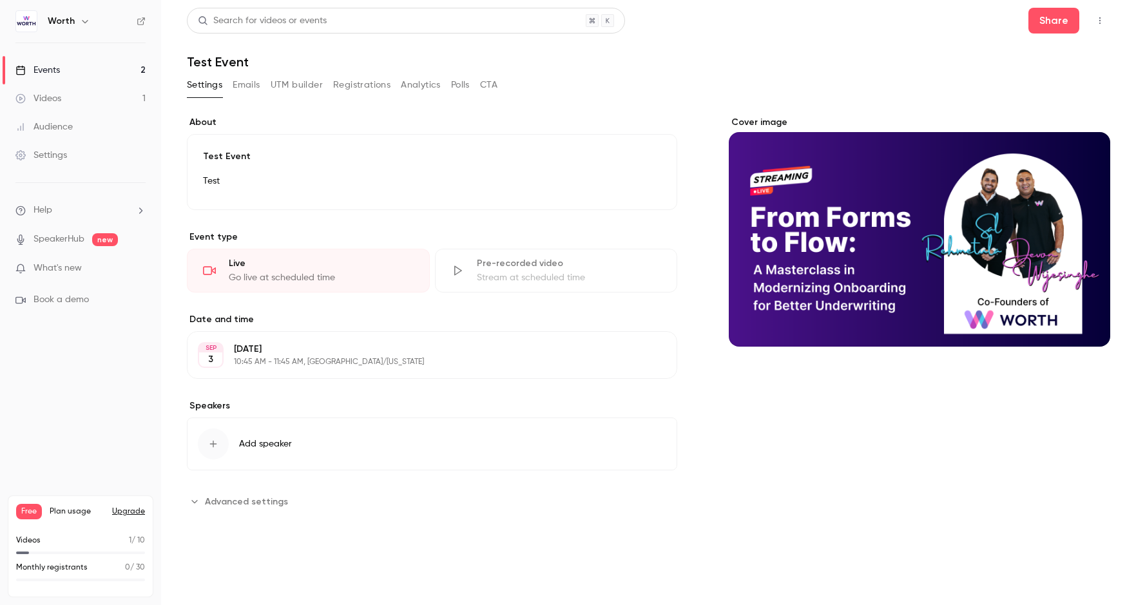
click at [251, 78] on button "Emails" at bounding box center [246, 85] width 27 height 21
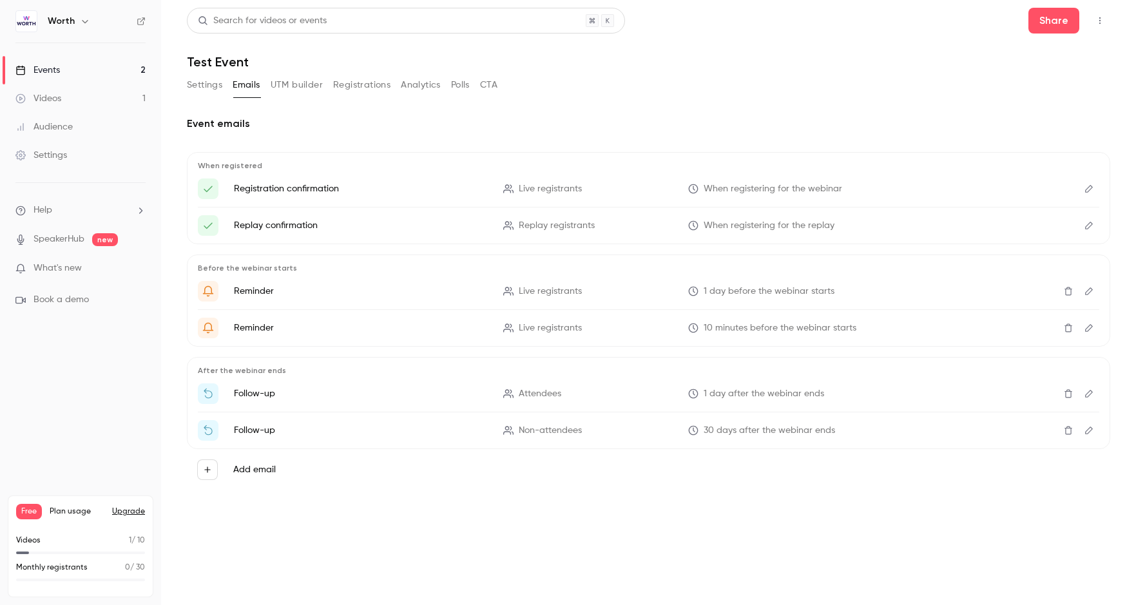
click at [278, 79] on button "UTM builder" at bounding box center [297, 85] width 52 height 21
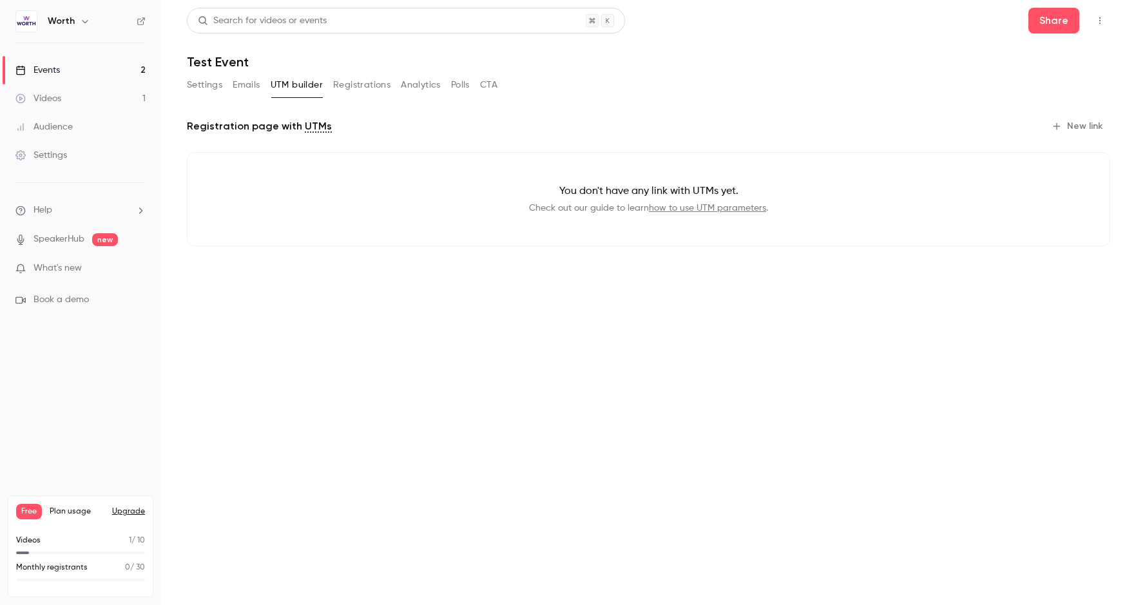
click at [348, 81] on button "Registrations" at bounding box center [361, 85] width 57 height 21
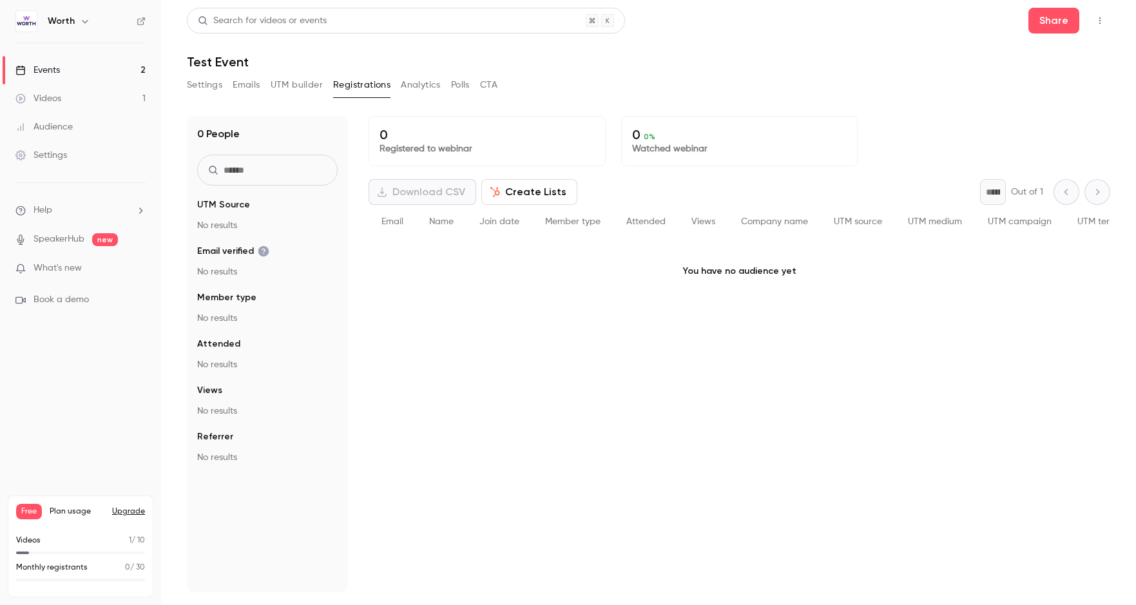
click at [426, 77] on button "Analytics" at bounding box center [421, 85] width 40 height 21
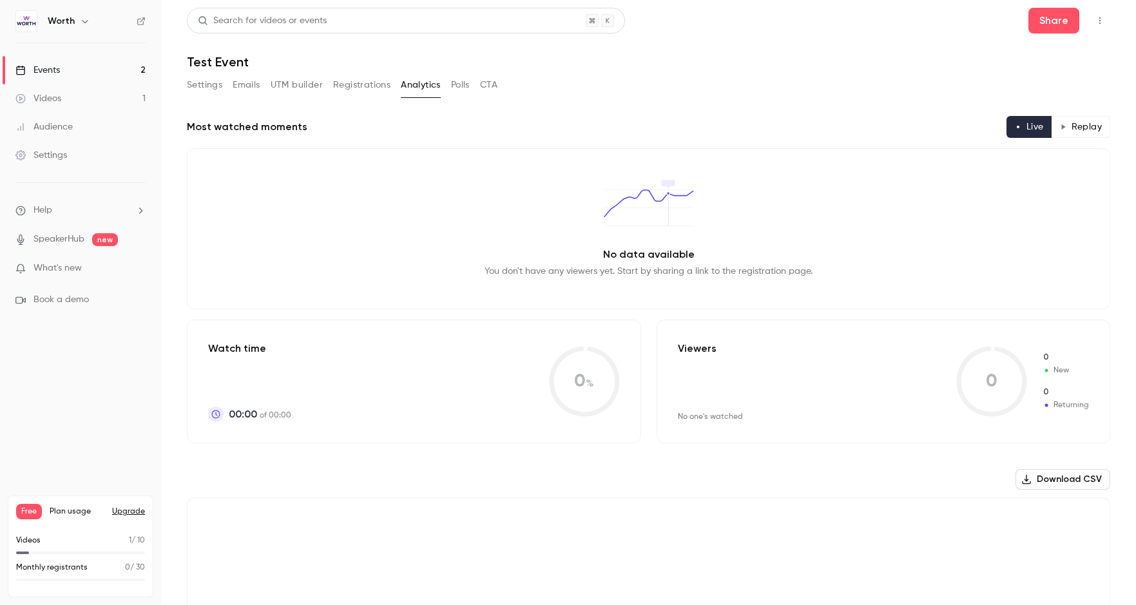
click at [457, 81] on button "Polls" at bounding box center [460, 85] width 19 height 21
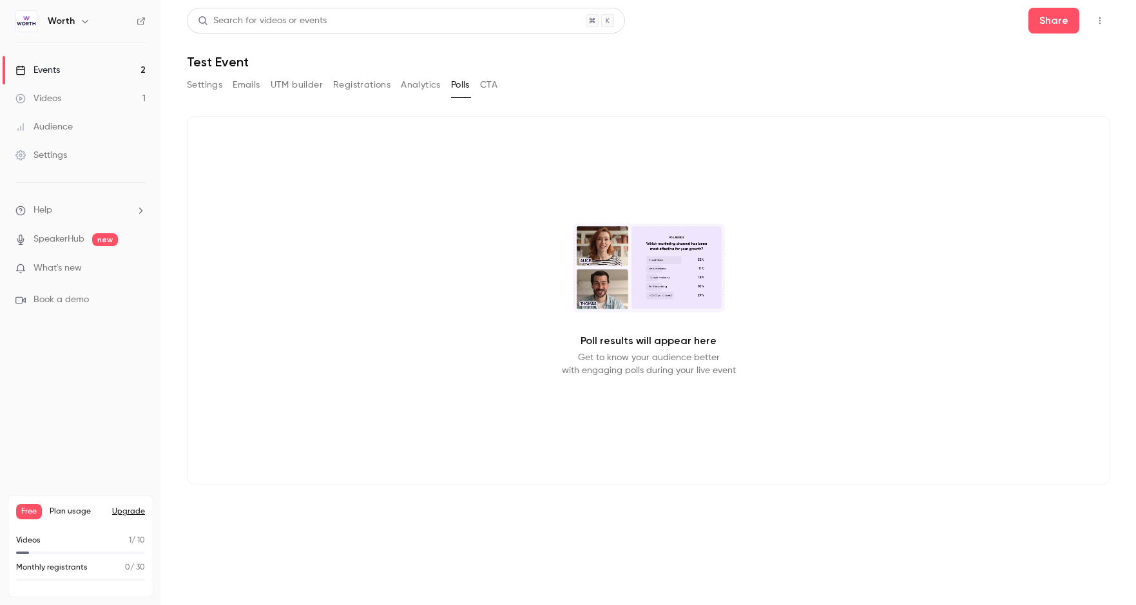
click at [493, 79] on button "CTA" at bounding box center [488, 85] width 17 height 21
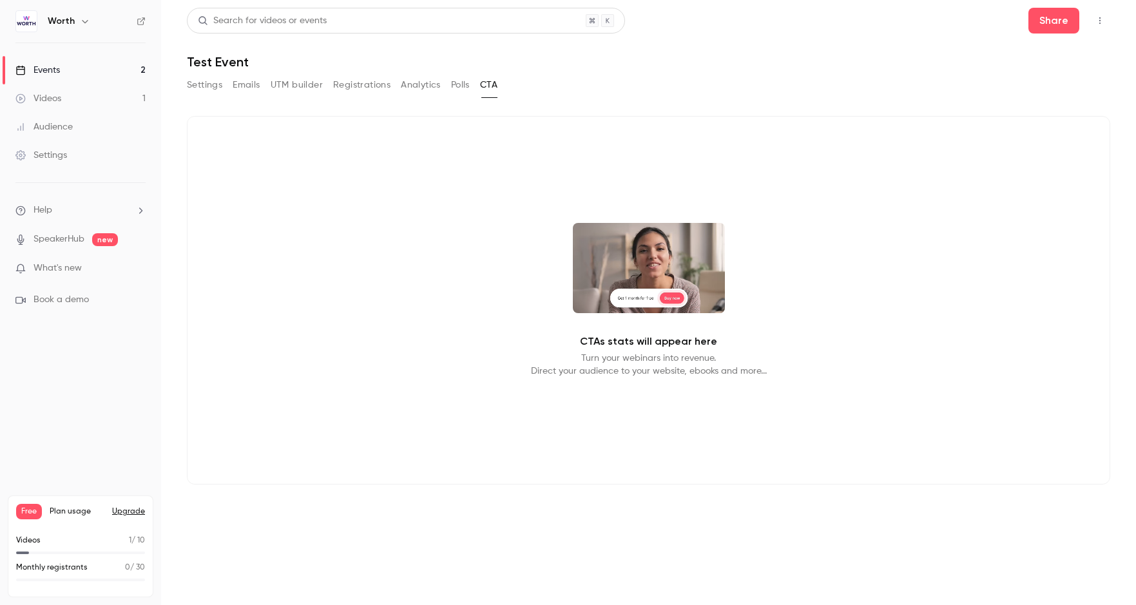
click at [122, 64] on link "Events 2" at bounding box center [80, 70] width 161 height 28
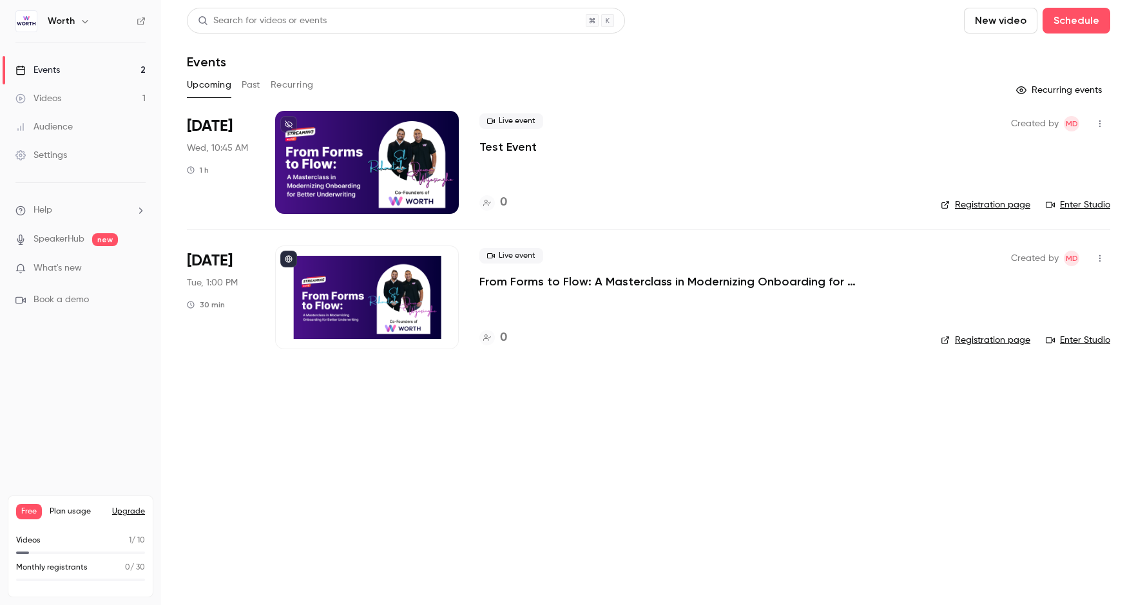
click at [1000, 204] on link "Registration page" at bounding box center [986, 205] width 90 height 13
click at [84, 155] on link "Settings" at bounding box center [80, 155] width 161 height 28
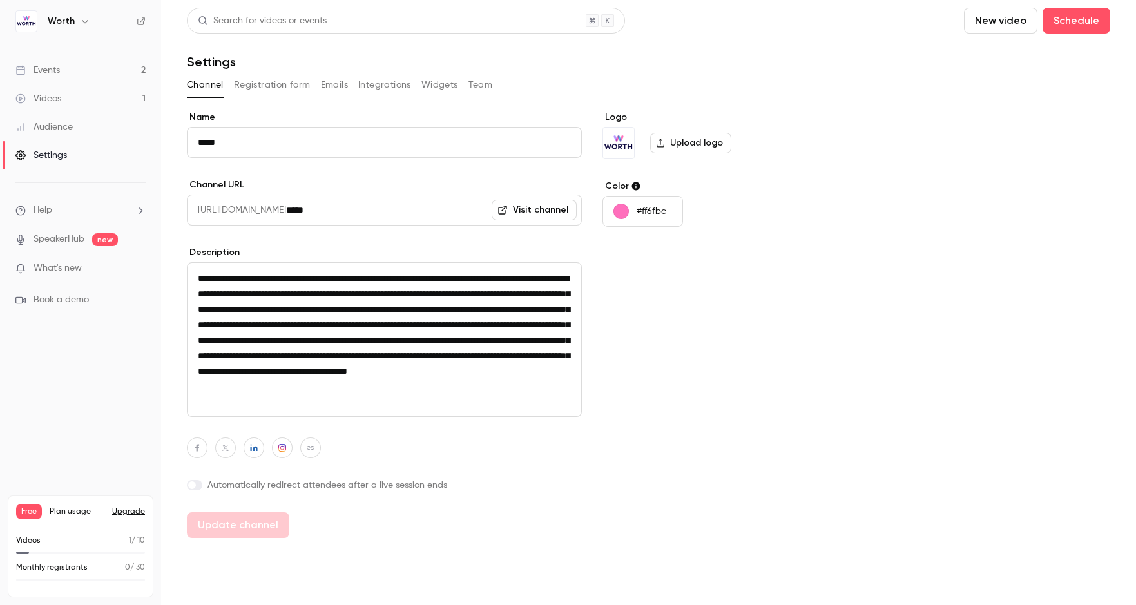
click at [273, 91] on button "Registration form" at bounding box center [272, 85] width 77 height 21
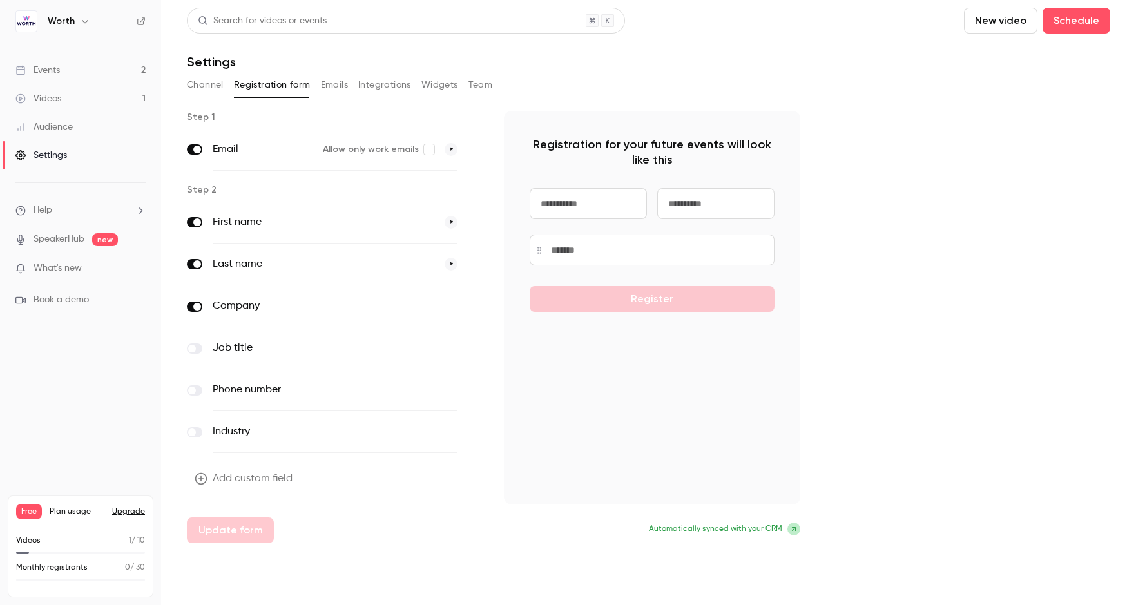
click at [95, 72] on link "Events 2" at bounding box center [80, 70] width 161 height 28
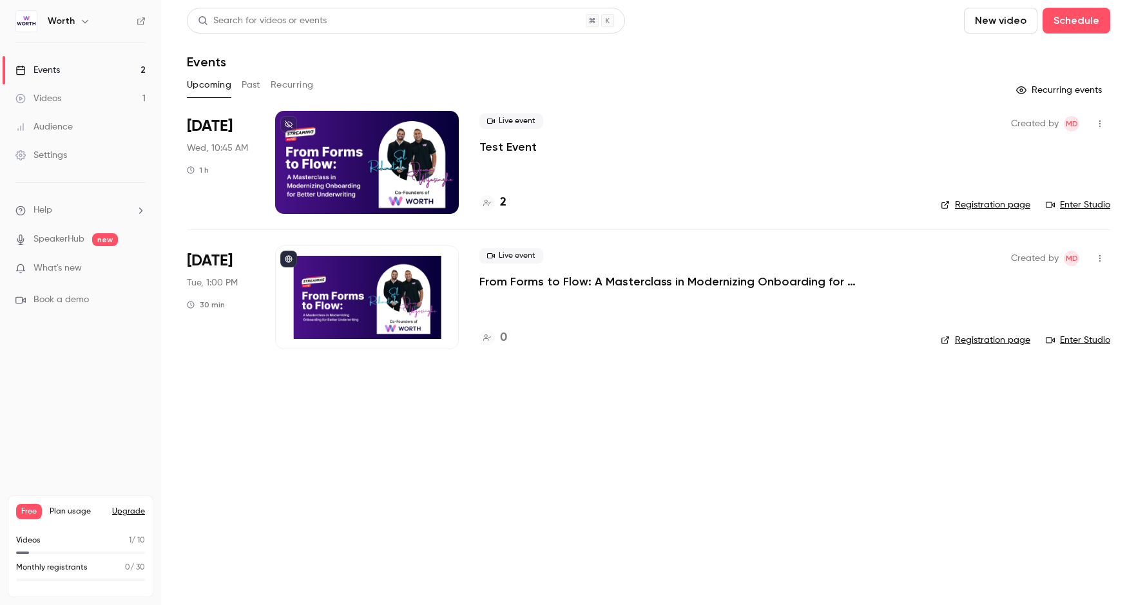
click at [1004, 202] on link "Enter Studio" at bounding box center [1078, 205] width 64 height 13
click at [360, 292] on div at bounding box center [367, 297] width 184 height 103
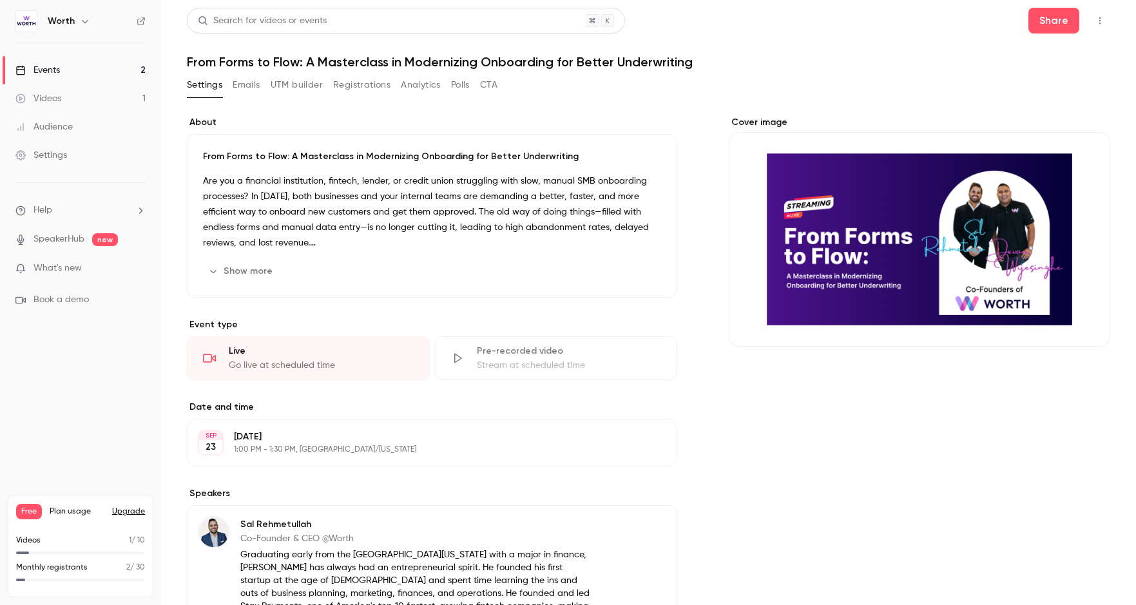
click at [1004, 321] on icon "Cover image" at bounding box center [1087, 323] width 14 height 10
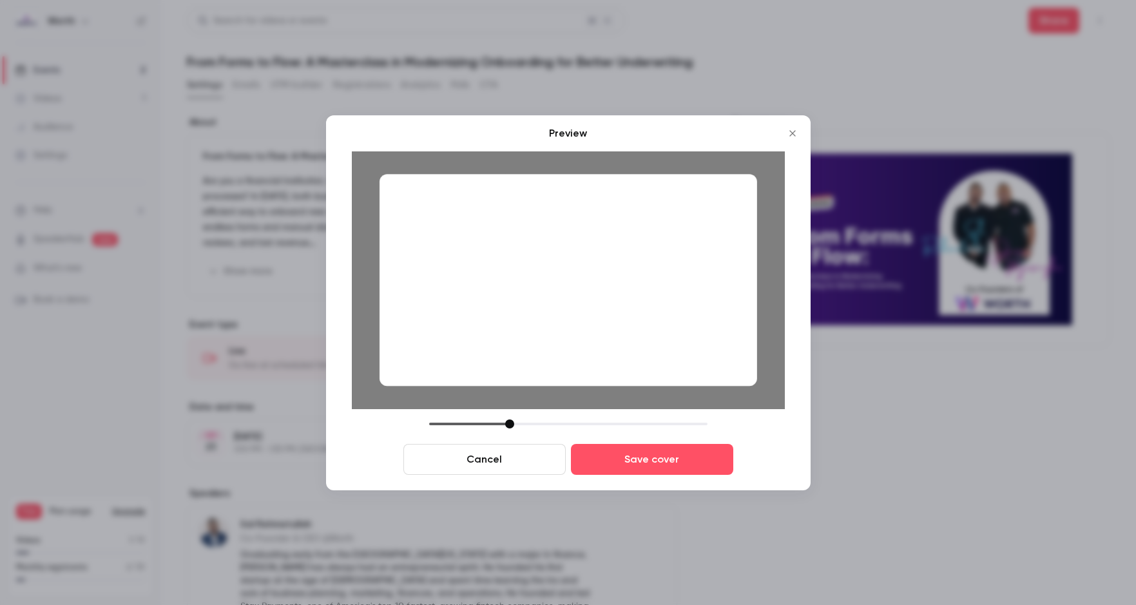
drag, startPoint x: 521, startPoint y: 427, endPoint x: 509, endPoint y: 421, distance: 13.5
click at [509, 421] on div at bounding box center [509, 424] width 9 height 9
click at [605, 457] on button "Save cover" at bounding box center [652, 459] width 162 height 31
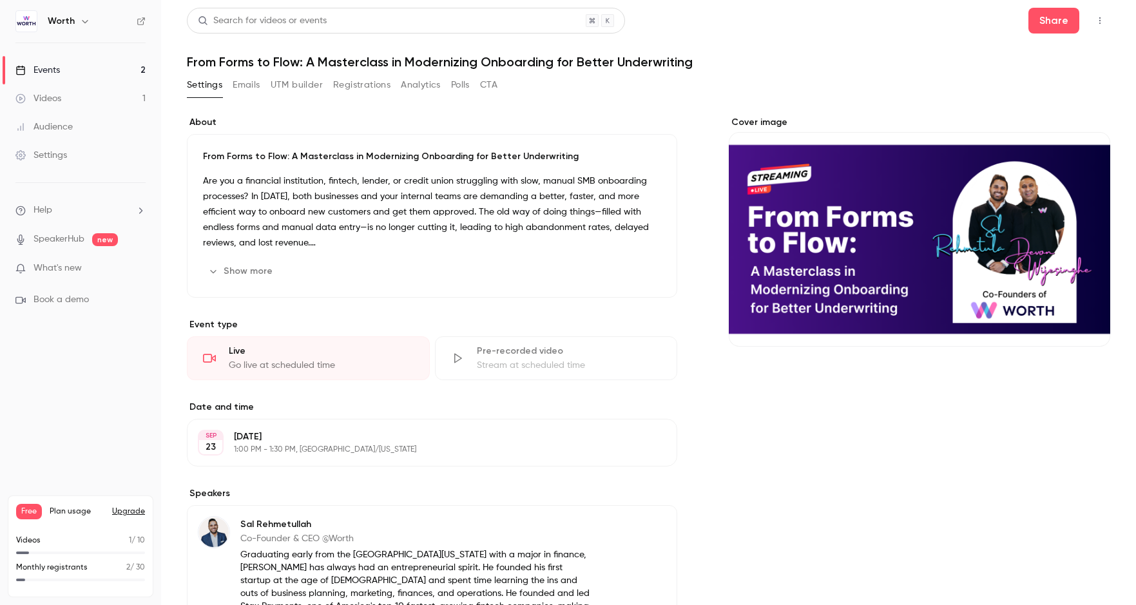
click at [1004, 325] on icon "Cover image" at bounding box center [1087, 323] width 14 height 10
click at [892, 294] on div "Cover image" at bounding box center [920, 231] width 382 height 231
click at [0, 0] on input "Cover image" at bounding box center [0, 0] width 0 height 0
click at [1004, 316] on button "Cover image" at bounding box center [1087, 324] width 26 height 26
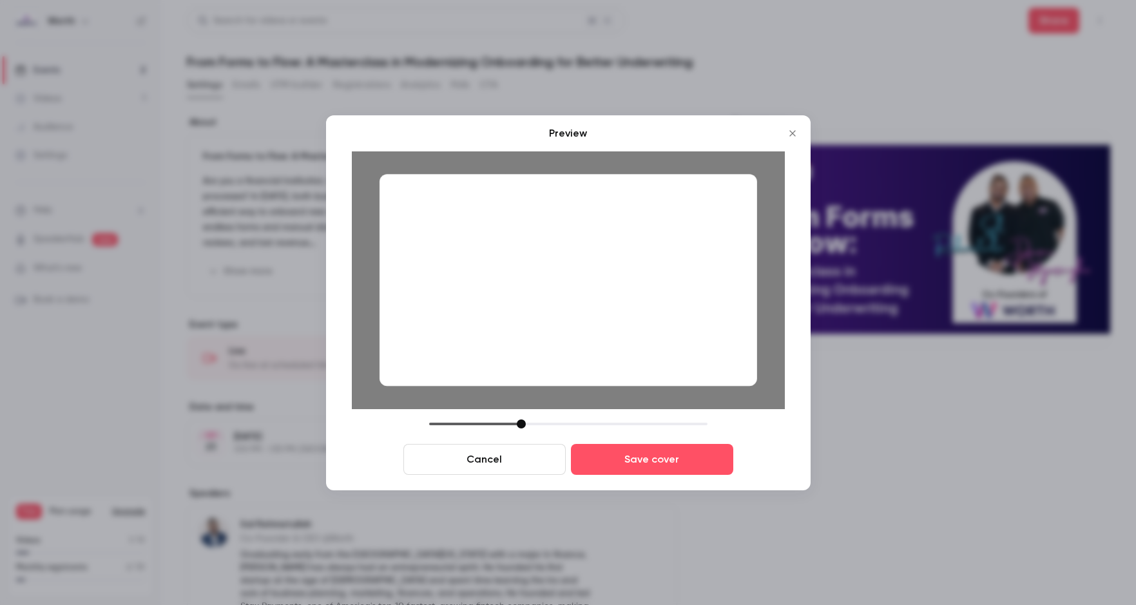
click at [520, 421] on div at bounding box center [521, 424] width 9 height 9
click at [666, 460] on button "Save cover" at bounding box center [652, 459] width 162 height 31
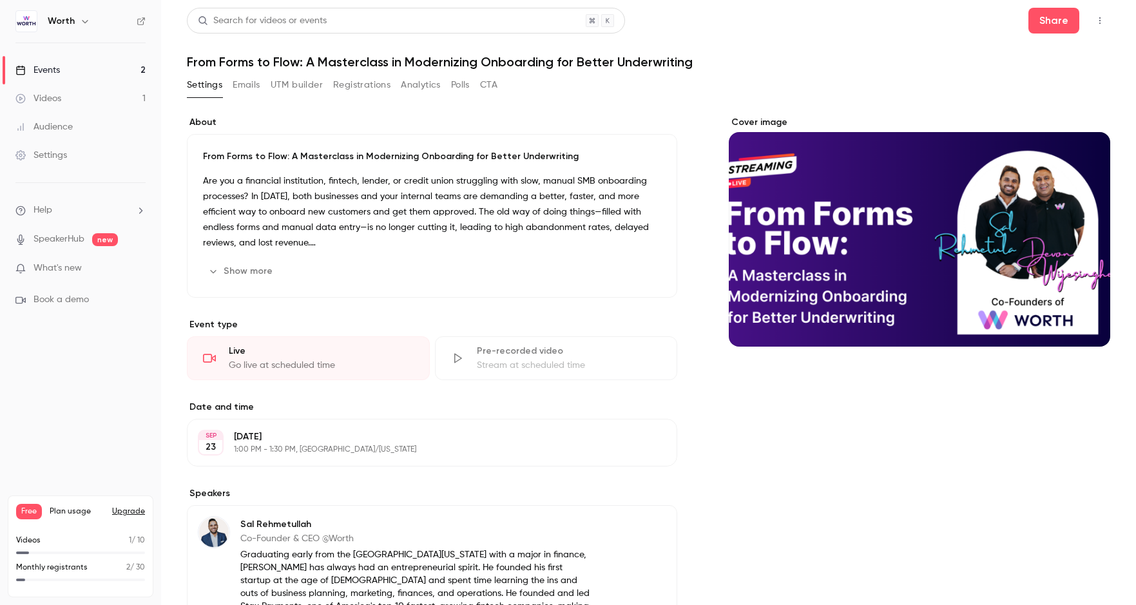
click at [1004, 296] on div "Cover image" at bounding box center [920, 231] width 382 height 231
click at [0, 0] on input "Cover image" at bounding box center [0, 0] width 0 height 0
click at [1004, 322] on icon "Cover image" at bounding box center [1087, 323] width 8 height 8
click at [813, 406] on div "Cover image" at bounding box center [920, 533] width 382 height 834
click at [77, 60] on link "Events 2" at bounding box center [80, 70] width 161 height 28
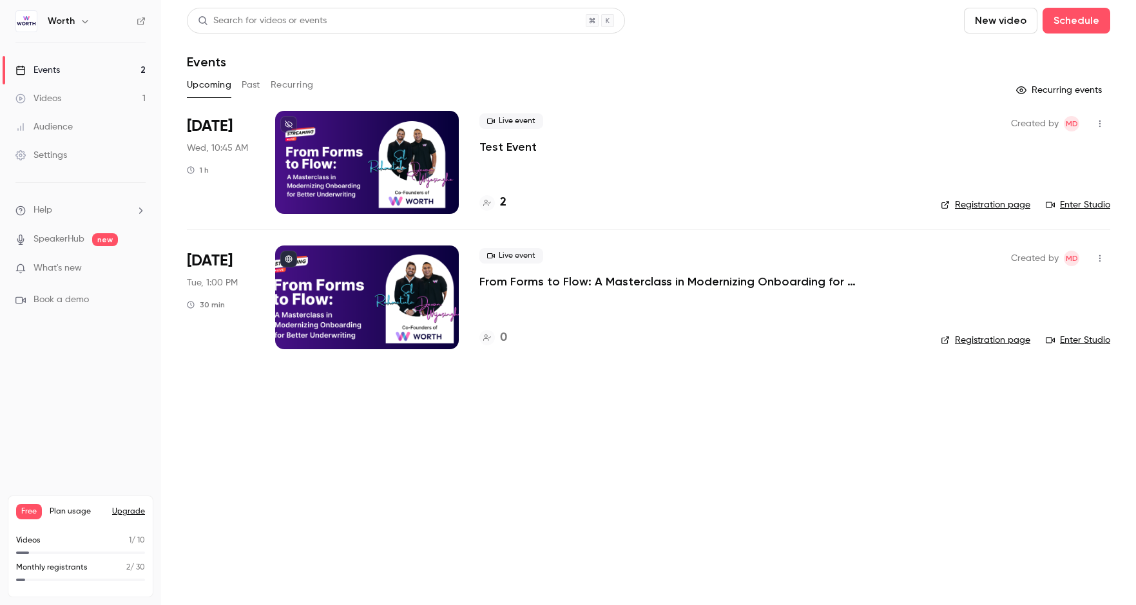
click at [70, 148] on link "Settings" at bounding box center [80, 155] width 161 height 28
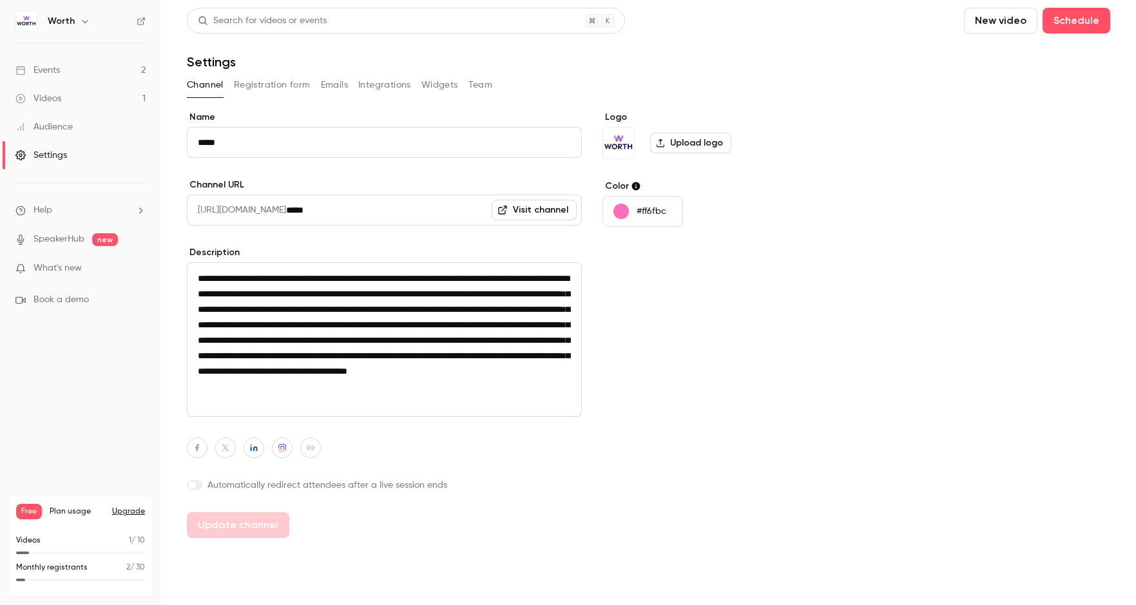
click at [476, 81] on button "Team" at bounding box center [481, 85] width 24 height 21
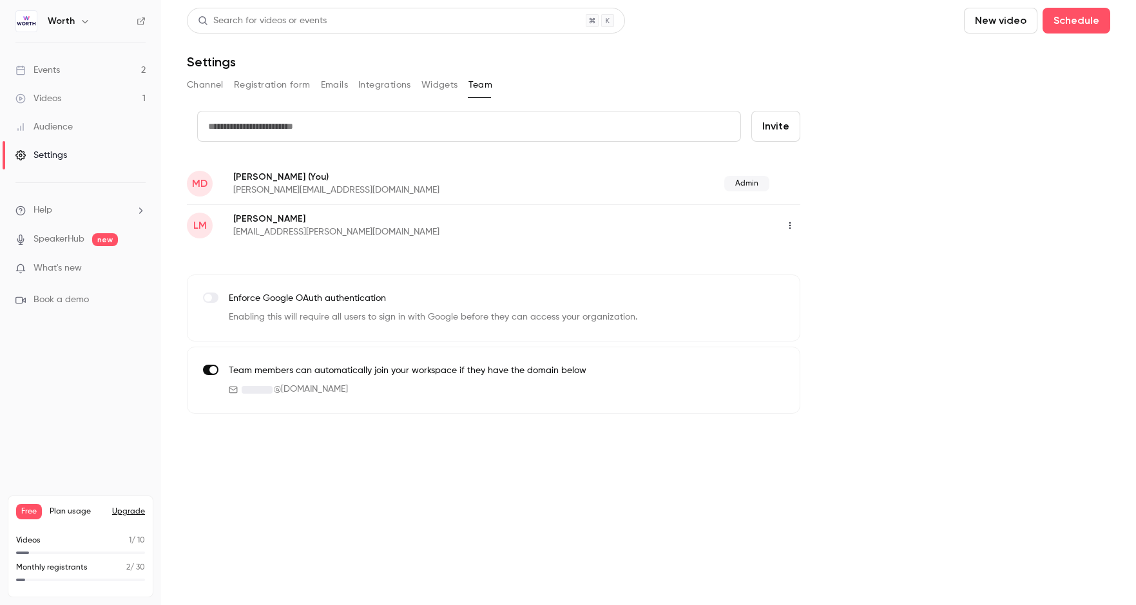
click at [654, 133] on input "text" at bounding box center [469, 126] width 544 height 31
type input "**********"
click at [780, 124] on button "Invite" at bounding box center [775, 126] width 49 height 31
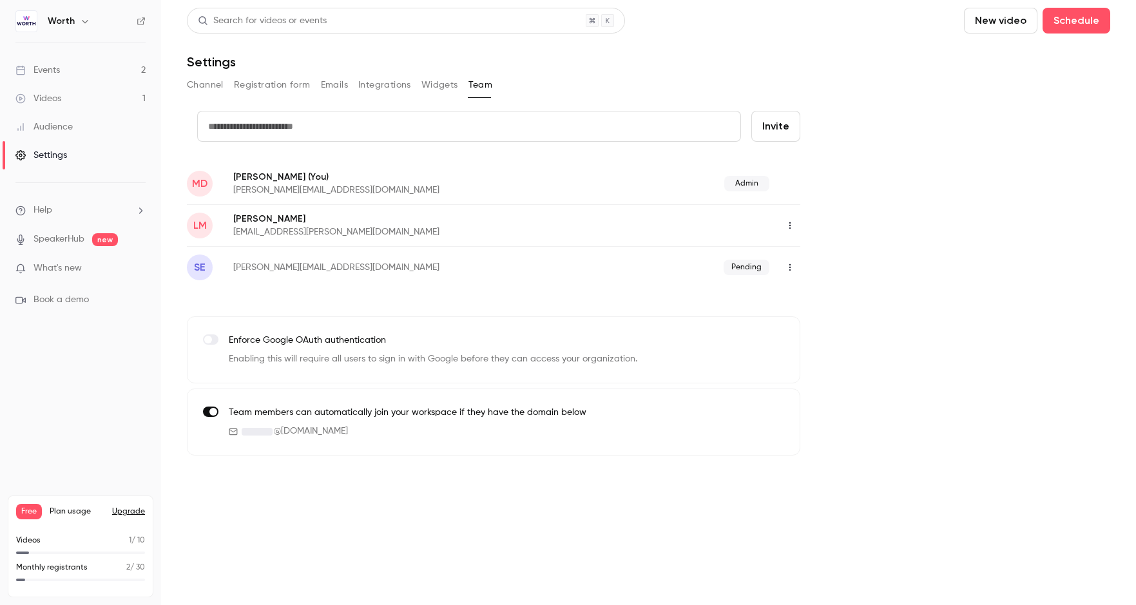
click at [67, 68] on link "Events 2" at bounding box center [80, 70] width 161 height 28
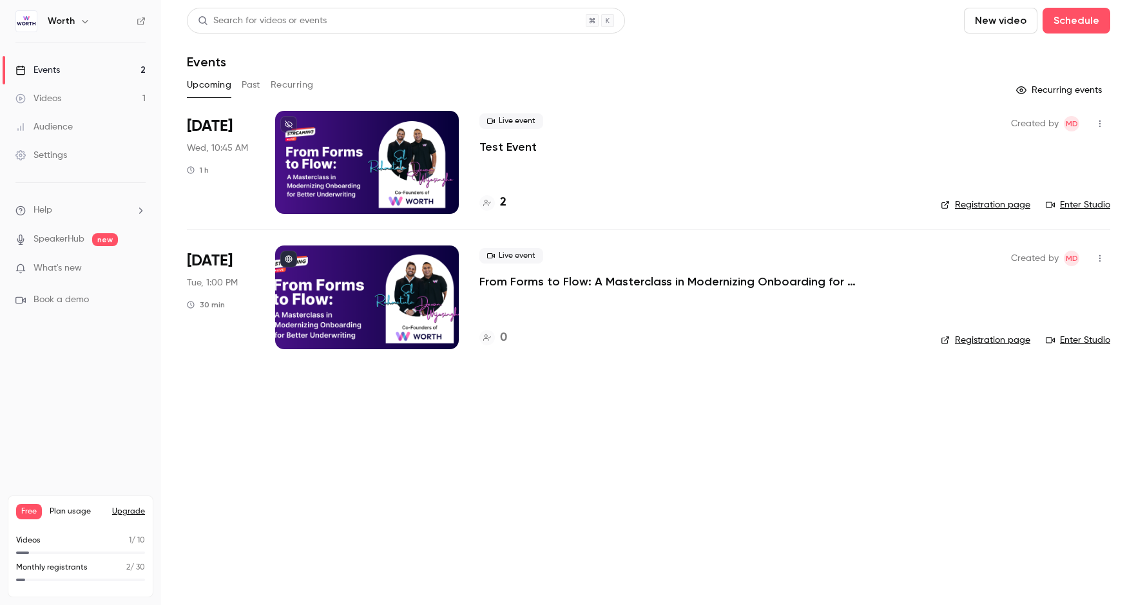
click at [1004, 203] on link "Enter Studio" at bounding box center [1078, 205] width 64 height 13
click at [654, 162] on div "Live event Test Event 2" at bounding box center [700, 162] width 441 height 103
click at [242, 156] on div "Sep 3 Wed, 10:45 AM 1 h" at bounding box center [221, 162] width 68 height 103
click at [1004, 121] on icon "button" at bounding box center [1100, 123] width 10 height 9
click at [801, 200] on div at bounding box center [568, 302] width 1136 height 605
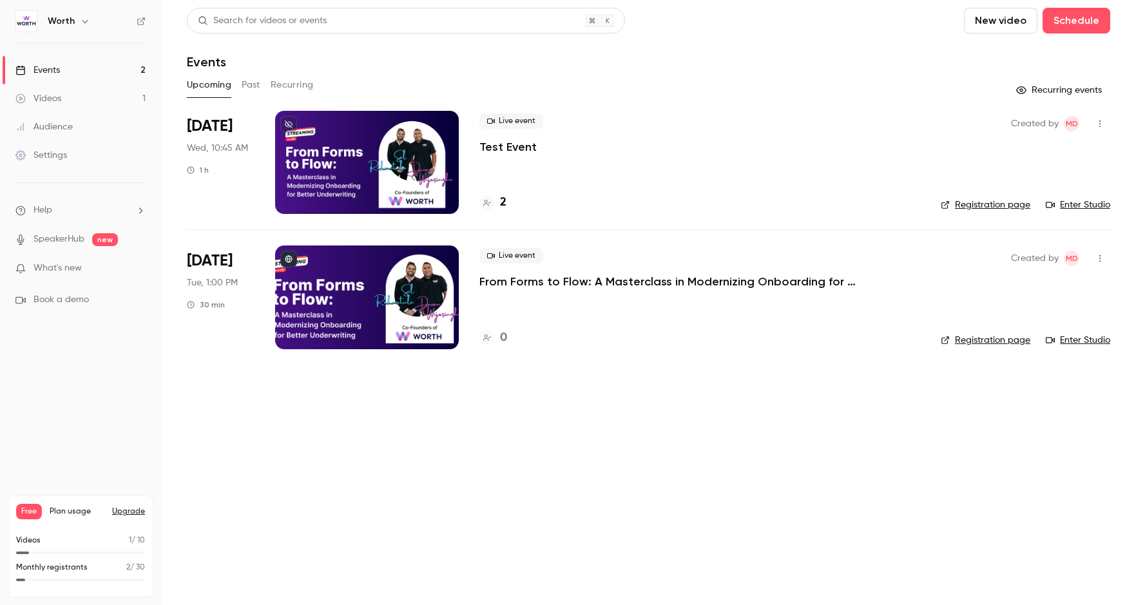
click at [1004, 204] on link "Enter Studio" at bounding box center [1078, 205] width 64 height 13
click at [67, 154] on link "Settings" at bounding box center [80, 155] width 161 height 28
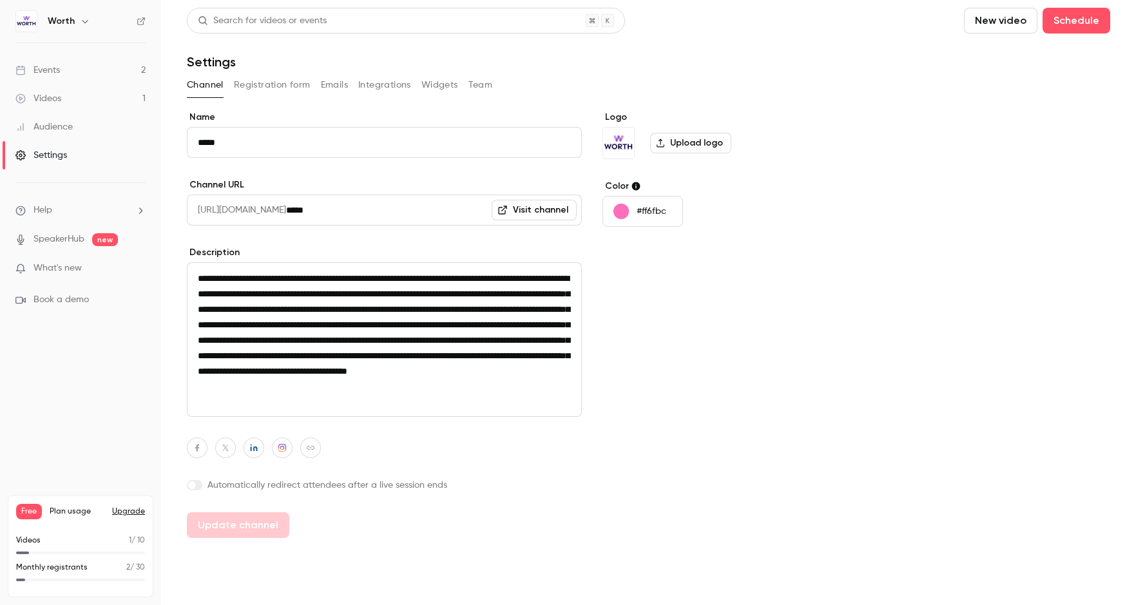
click at [267, 92] on button "Registration form" at bounding box center [272, 85] width 77 height 21
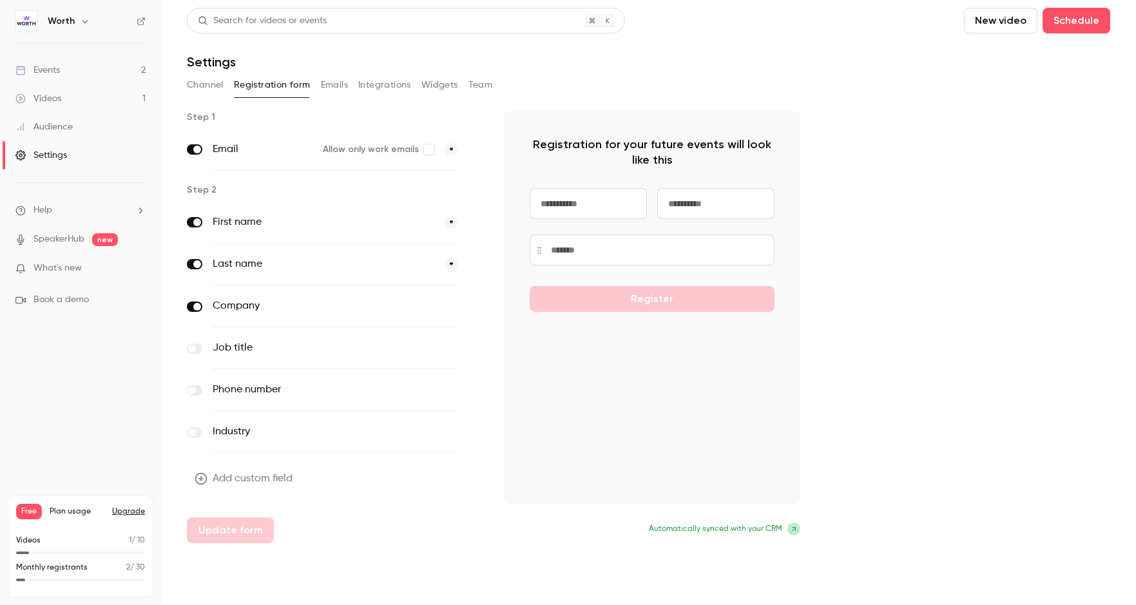
click at [354, 82] on div "Channel Registration form Emails Integrations Widgets Team" at bounding box center [649, 85] width 924 height 21
click at [391, 81] on button "Integrations" at bounding box center [384, 85] width 53 height 21
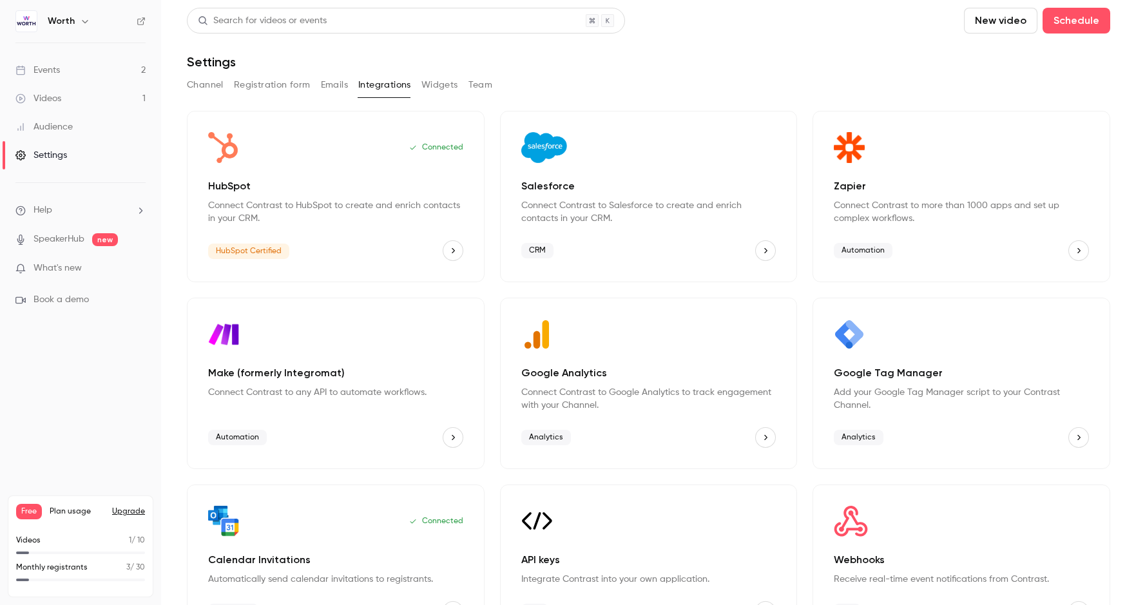
click at [441, 82] on button "Widgets" at bounding box center [439, 85] width 37 height 21
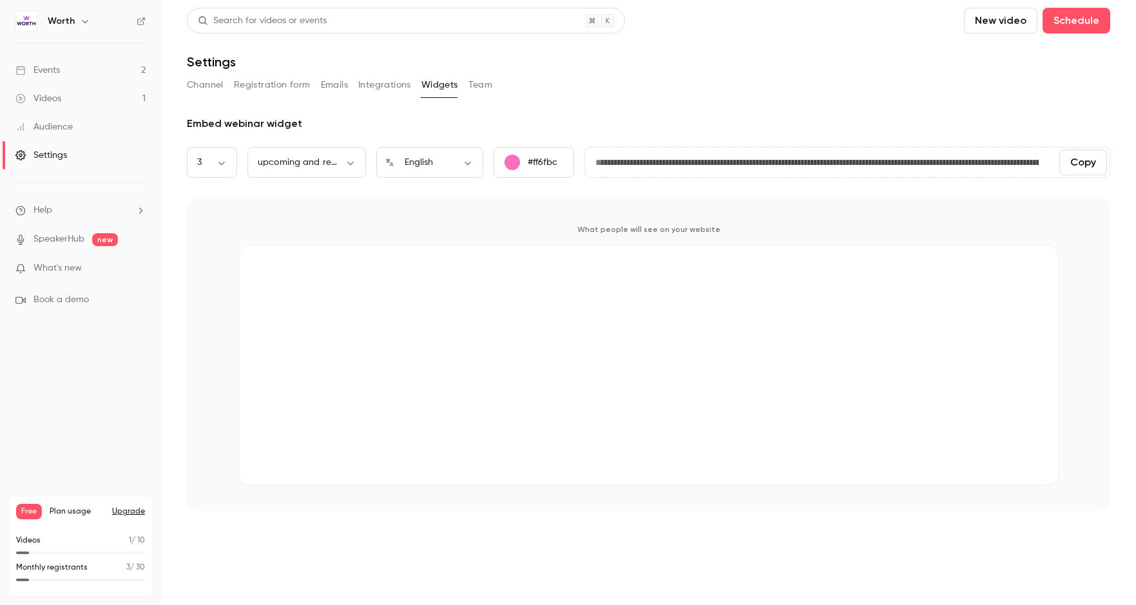
click at [476, 81] on button "Team" at bounding box center [481, 85] width 24 height 21
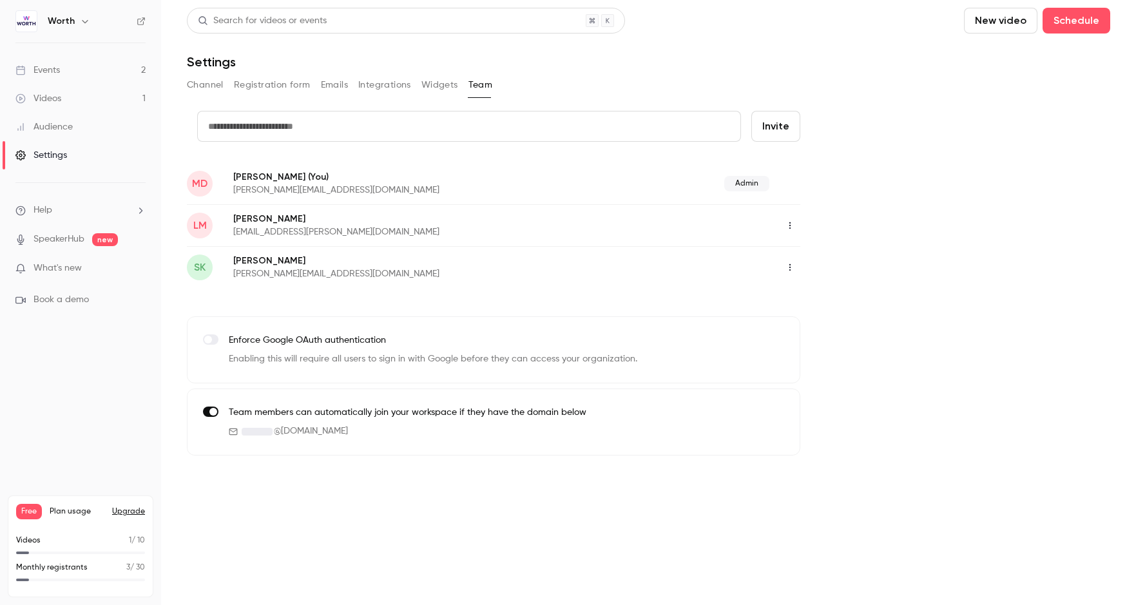
click at [263, 84] on button "Registration form" at bounding box center [272, 85] width 77 height 21
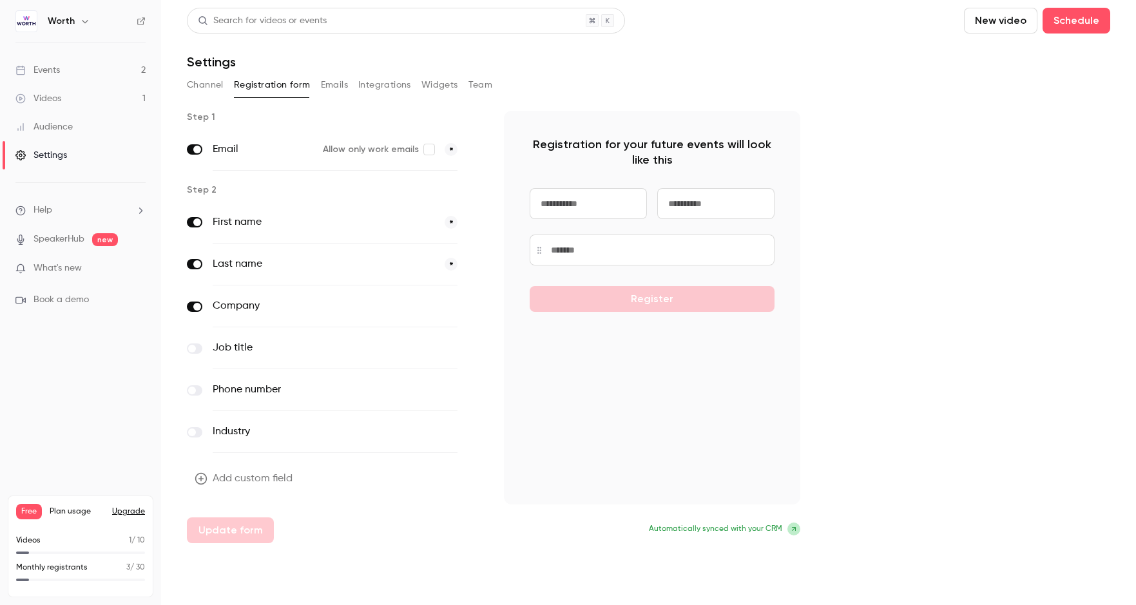
click at [330, 87] on button "Emails" at bounding box center [334, 85] width 27 height 21
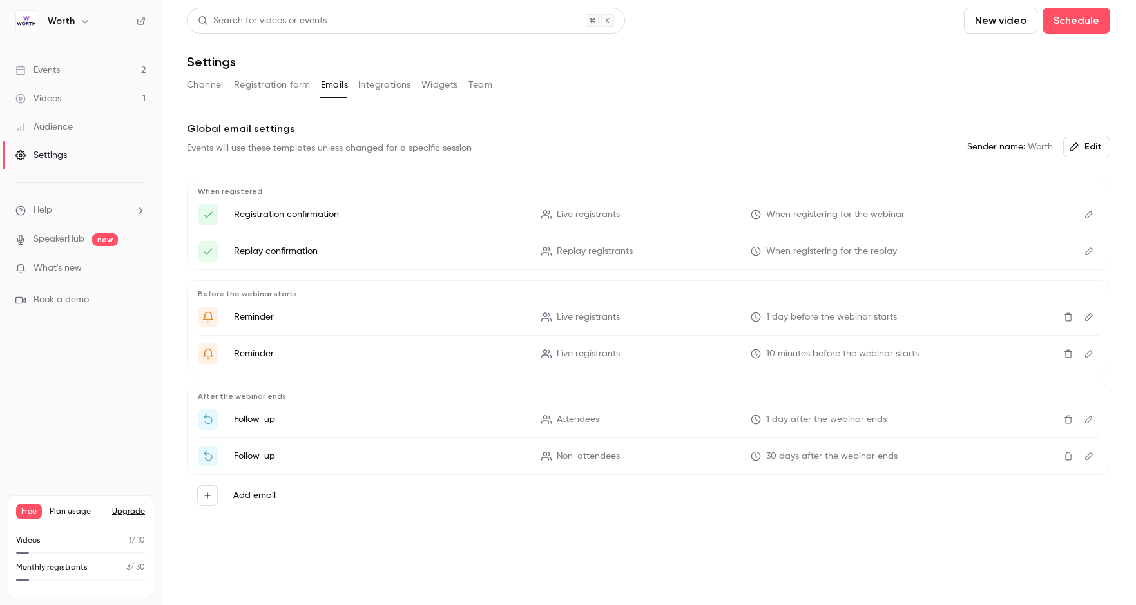
click at [398, 77] on button "Integrations" at bounding box center [384, 85] width 53 height 21
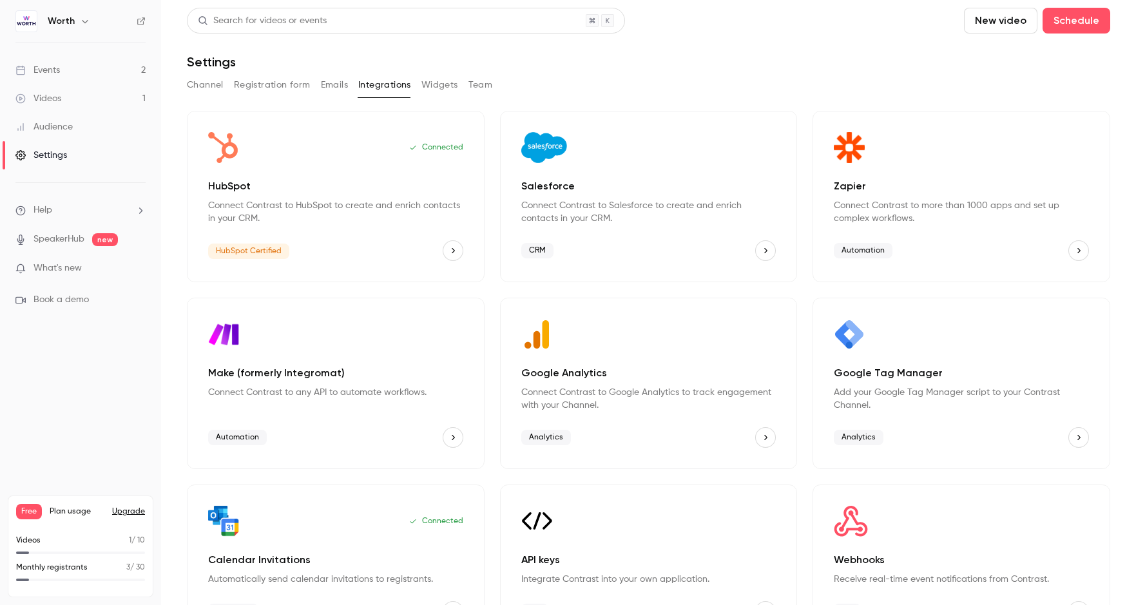
click at [431, 82] on button "Widgets" at bounding box center [439, 85] width 37 height 21
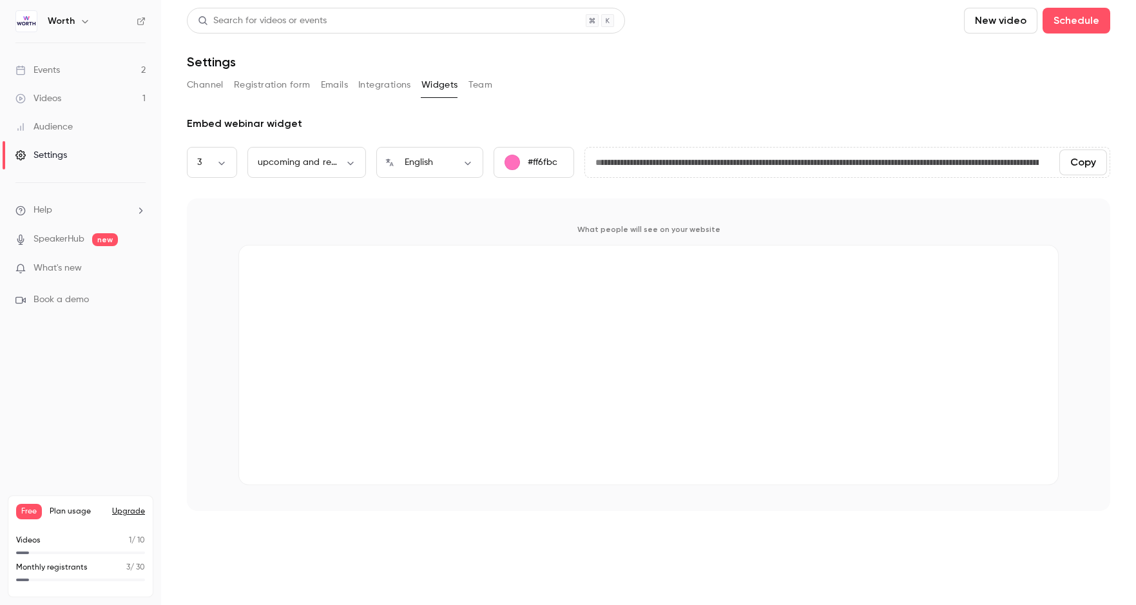
click at [400, 82] on button "Integrations" at bounding box center [384, 85] width 53 height 21
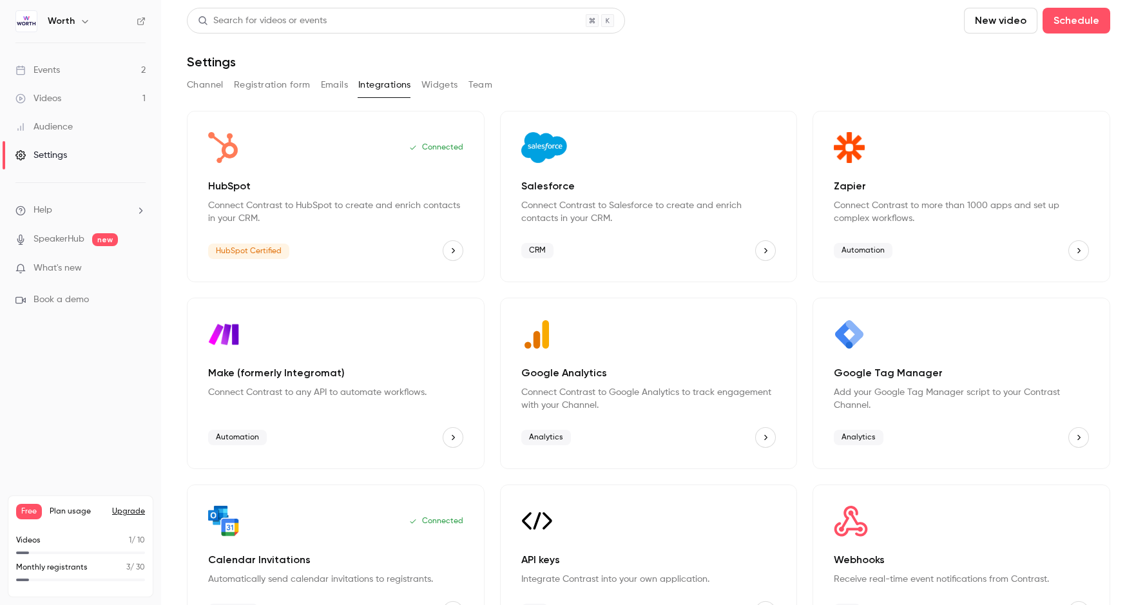
click at [211, 91] on button "Channel" at bounding box center [205, 85] width 37 height 21
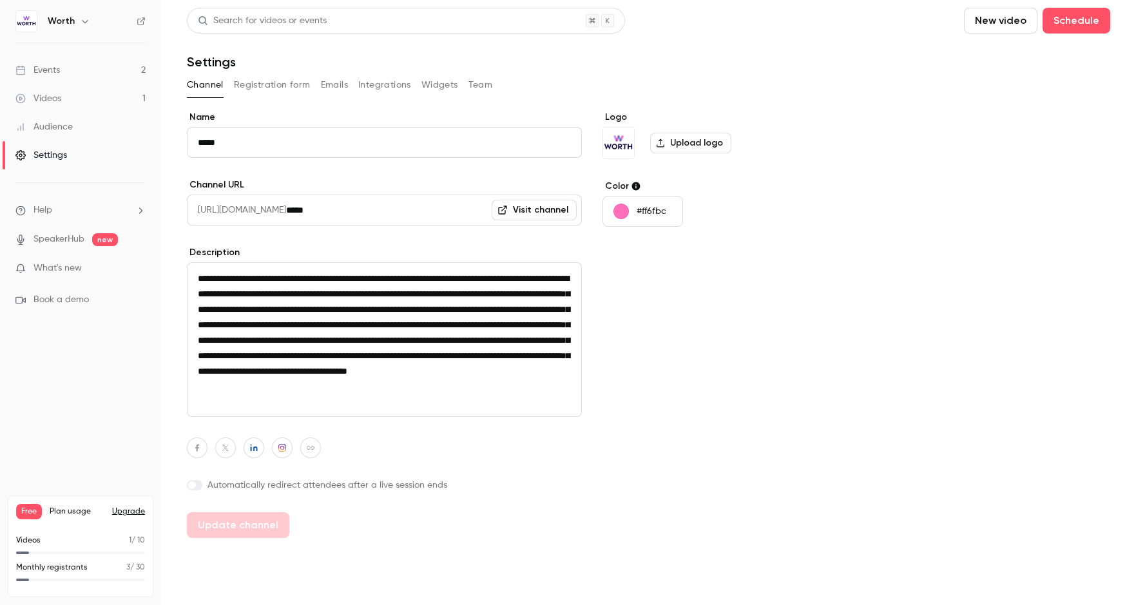
click at [264, 88] on button "Registration form" at bounding box center [272, 85] width 77 height 21
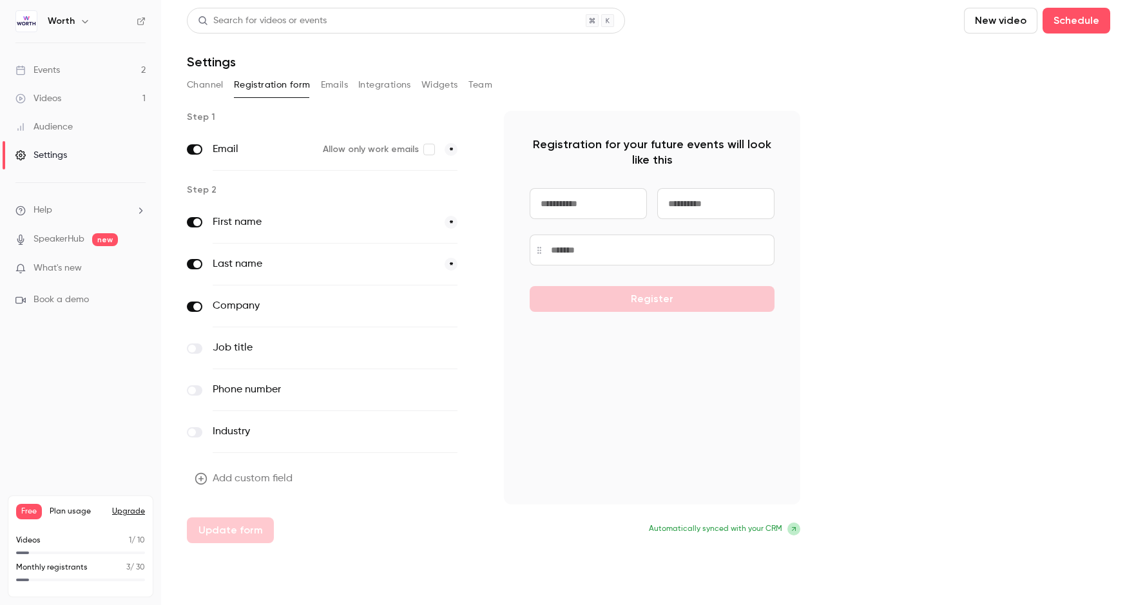
click at [87, 70] on link "Events 2" at bounding box center [80, 70] width 161 height 28
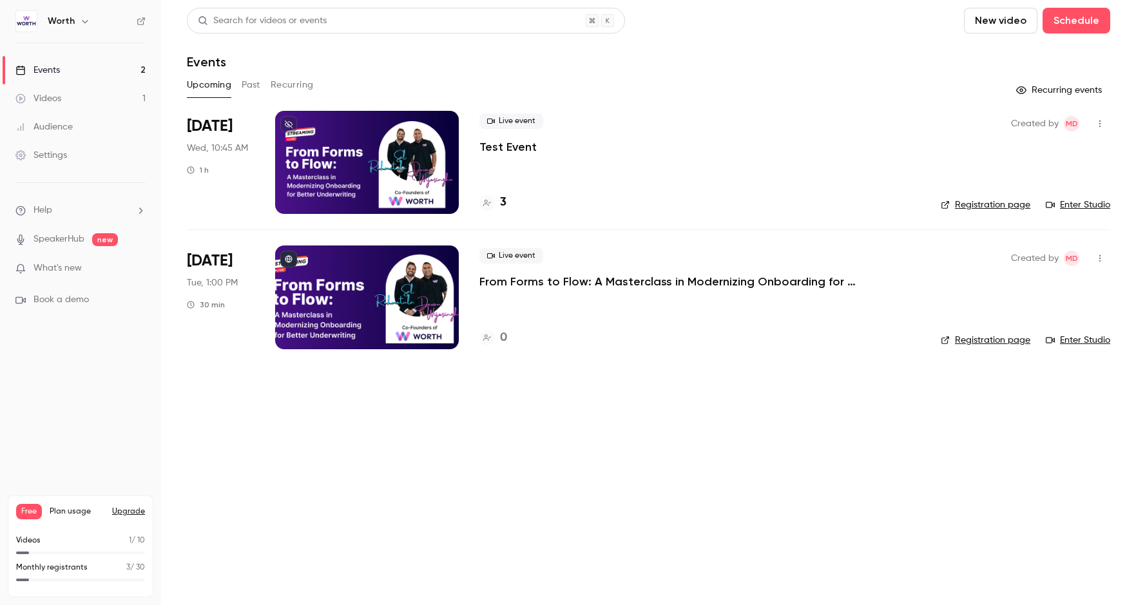
click at [78, 127] on link "Audience" at bounding box center [80, 127] width 161 height 28
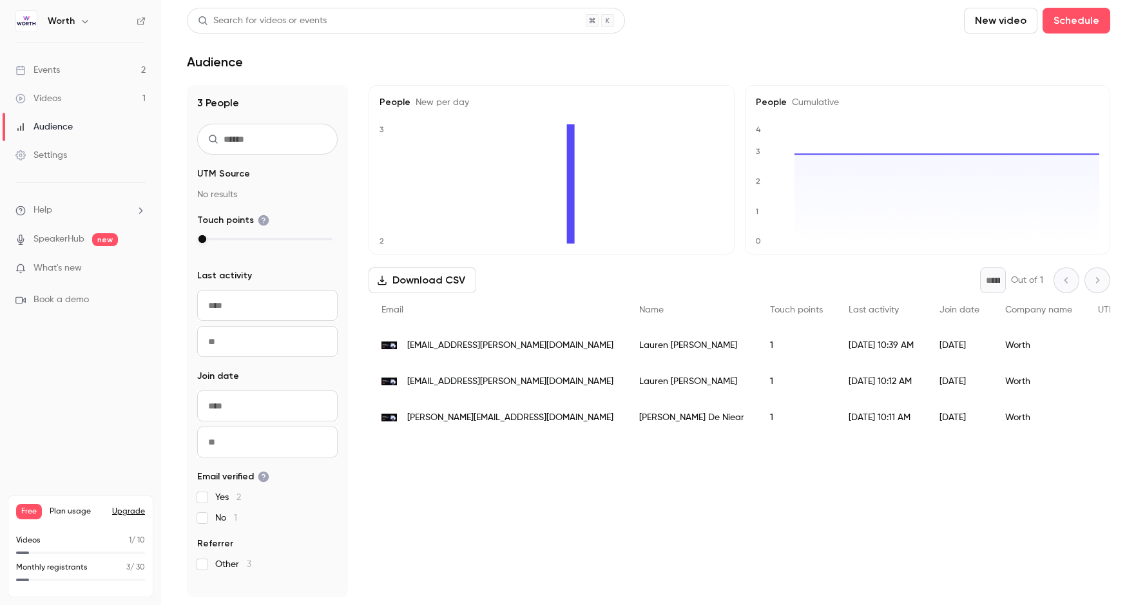
click at [63, 262] on span "What's new" at bounding box center [58, 269] width 48 height 14
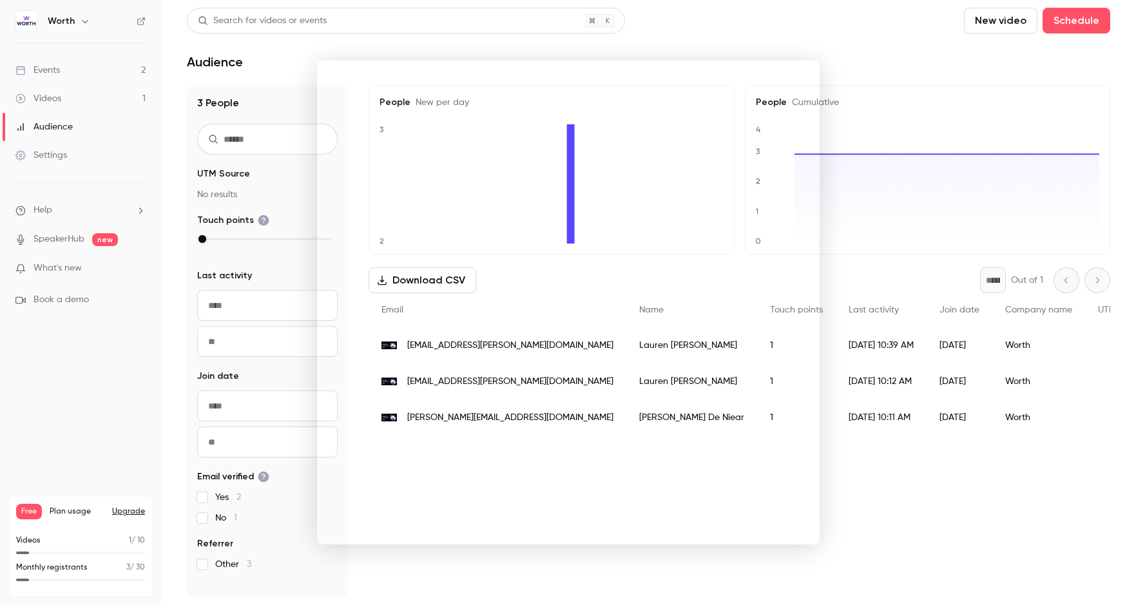
click at [84, 132] on div at bounding box center [568, 302] width 1136 height 605
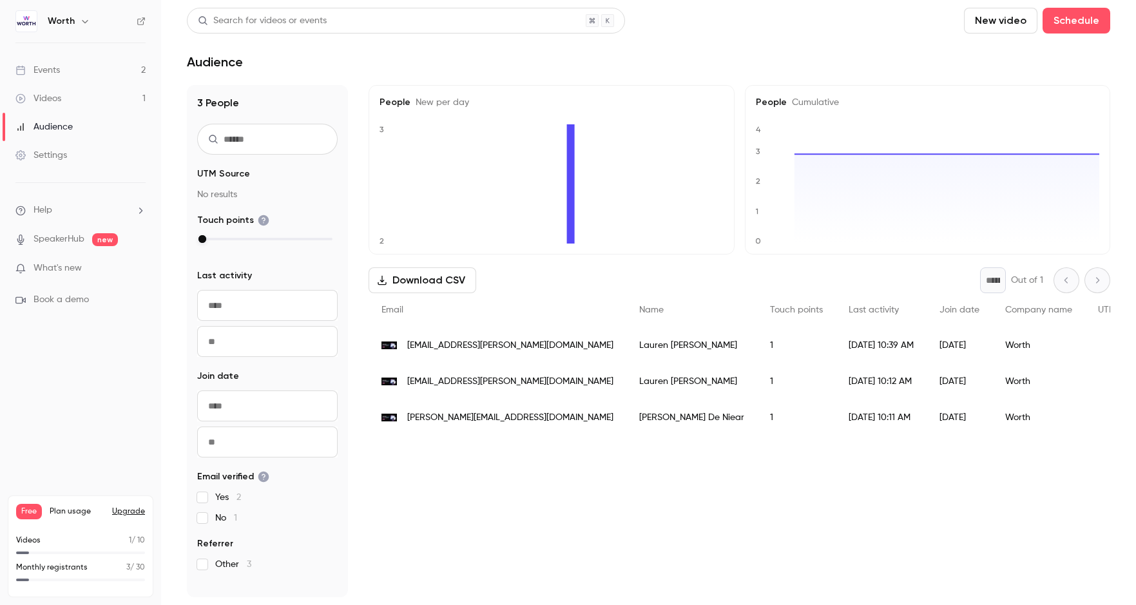
click at [67, 122] on div "Audience" at bounding box center [43, 127] width 57 height 13
click at [50, 75] on div "Events" at bounding box center [37, 70] width 44 height 13
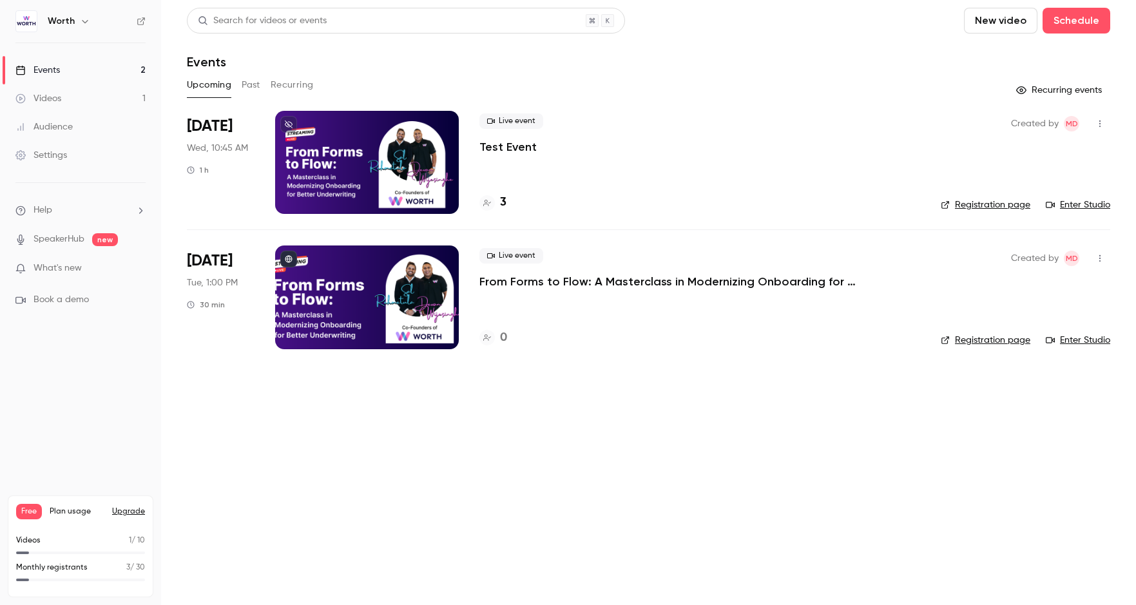
click at [140, 23] on icon at bounding box center [141, 21] width 9 height 9
click at [964, 200] on link "Registration page" at bounding box center [986, 205] width 90 height 13
click at [84, 157] on link "Settings" at bounding box center [80, 155] width 161 height 28
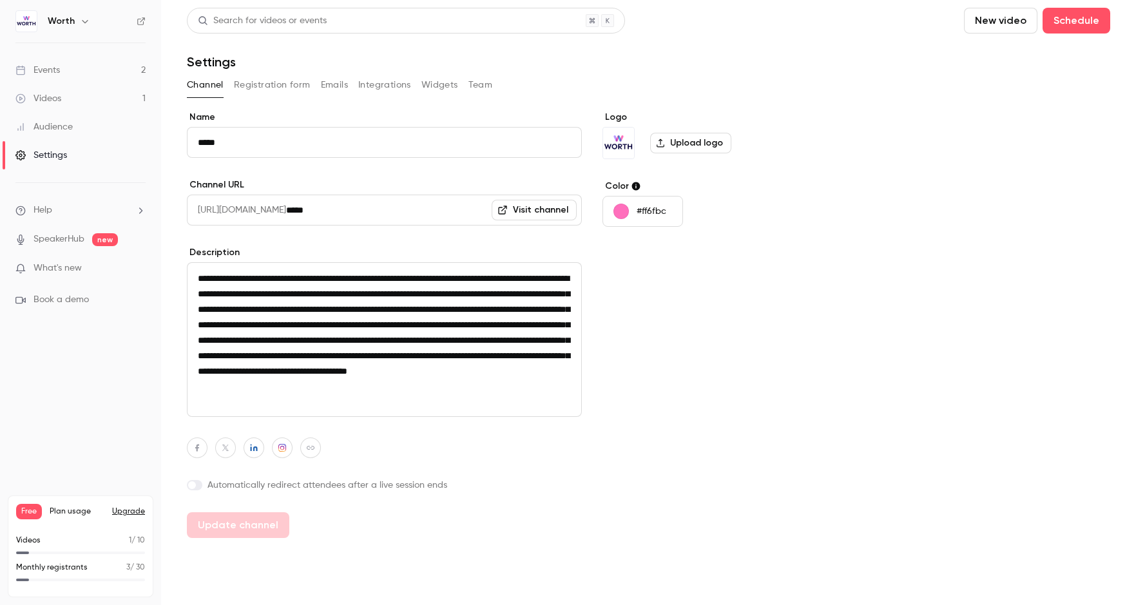
click at [281, 82] on button "Registration form" at bounding box center [272, 85] width 77 height 21
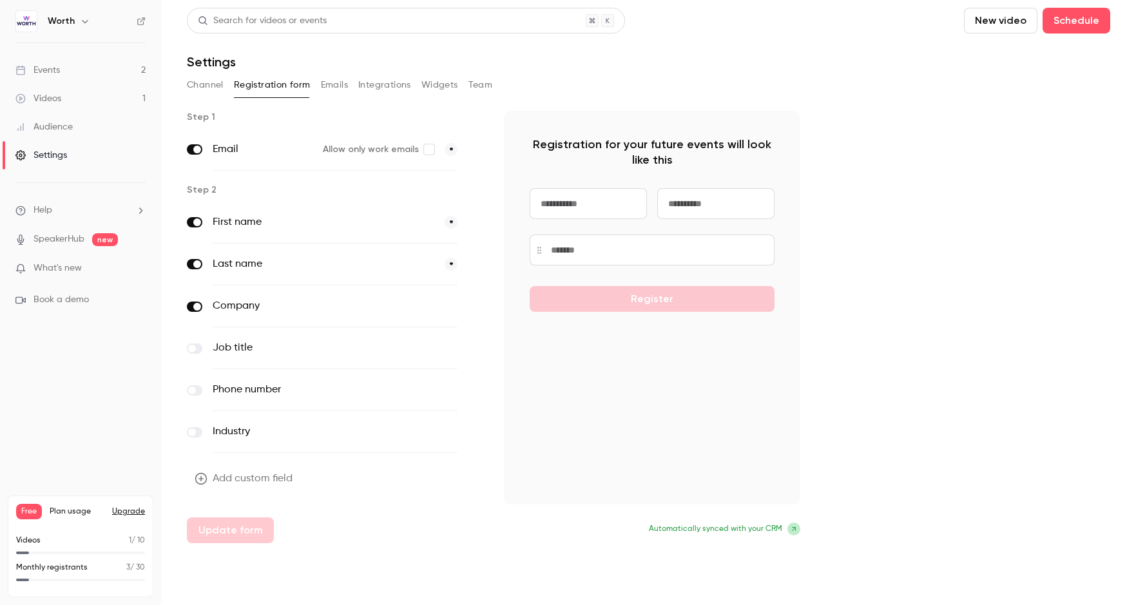
click at [193, 348] on span at bounding box center [192, 349] width 8 height 8
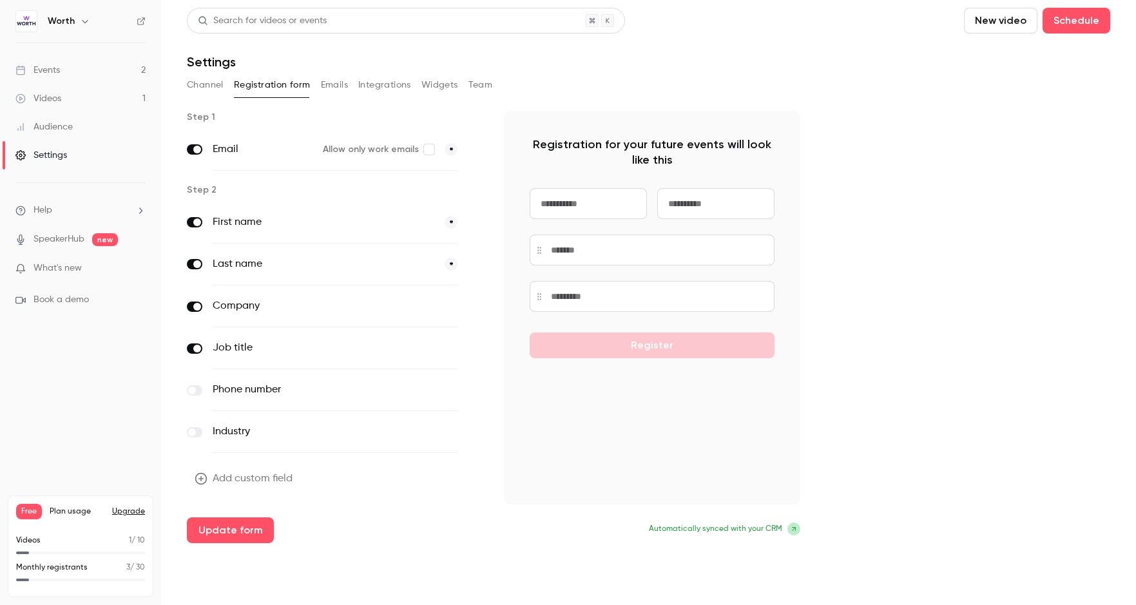
click at [340, 86] on button "Emails" at bounding box center [334, 85] width 27 height 21
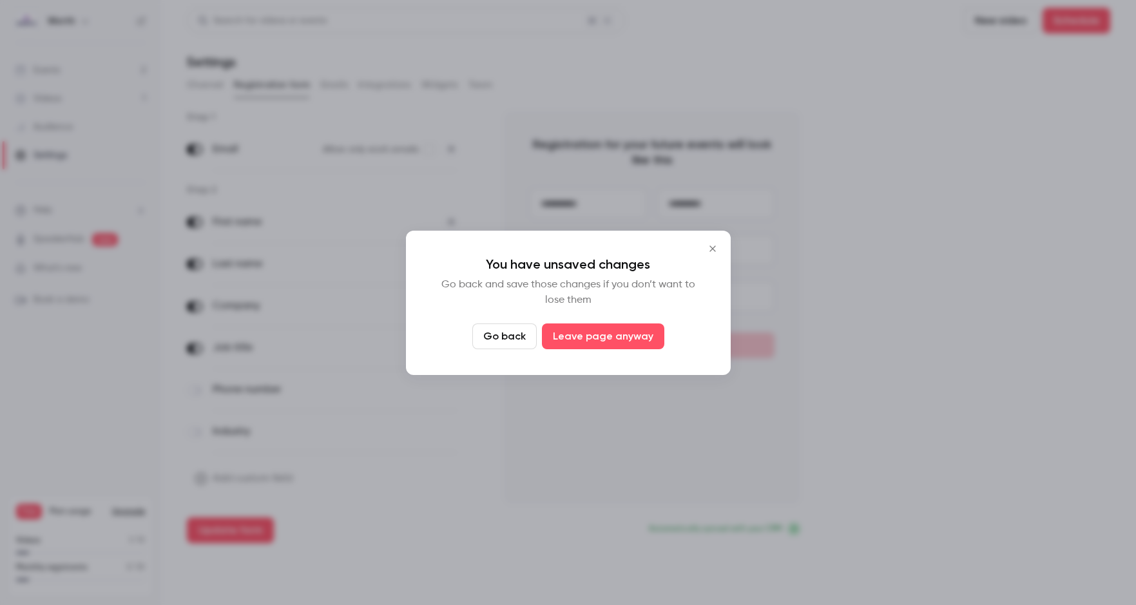
click at [519, 331] on button "Go back" at bounding box center [504, 337] width 64 height 26
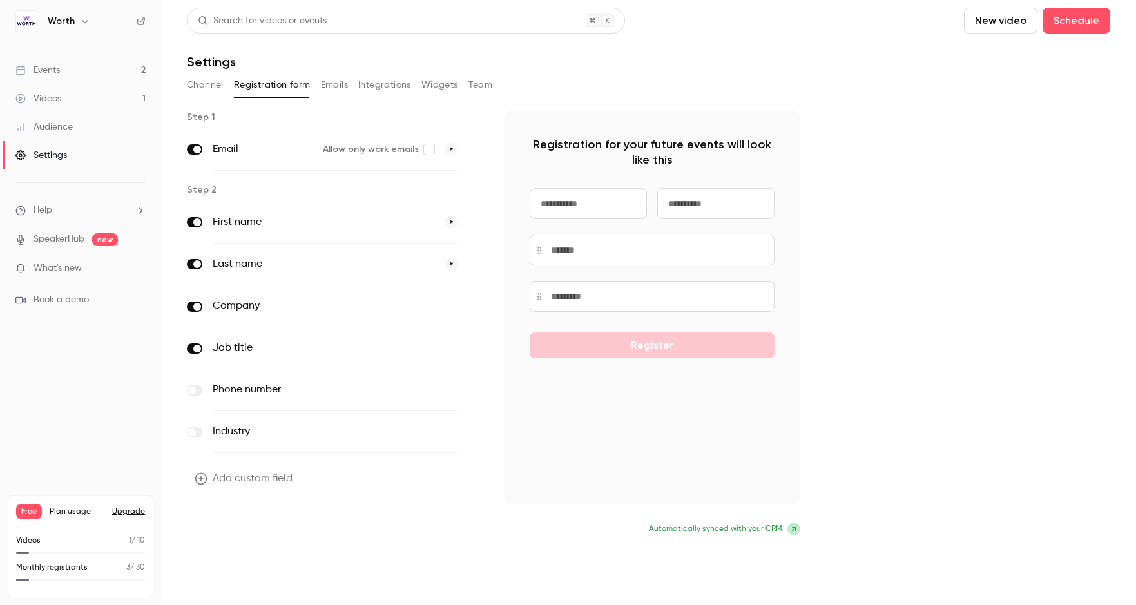
click at [238, 530] on button "Update form" at bounding box center [230, 531] width 87 height 26
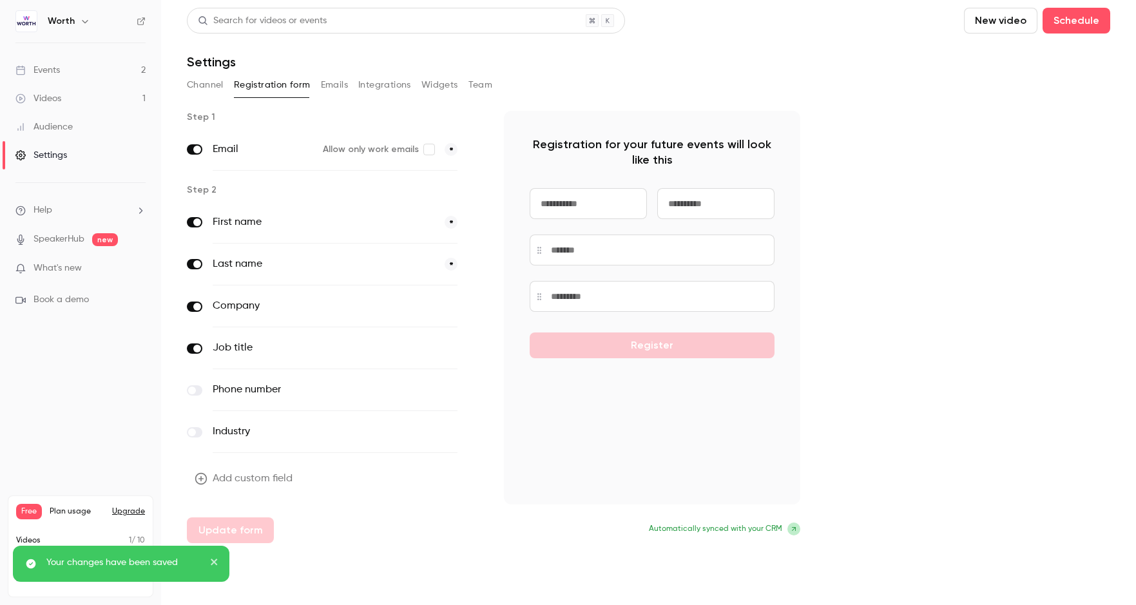
click at [396, 81] on button "Integrations" at bounding box center [384, 85] width 53 height 21
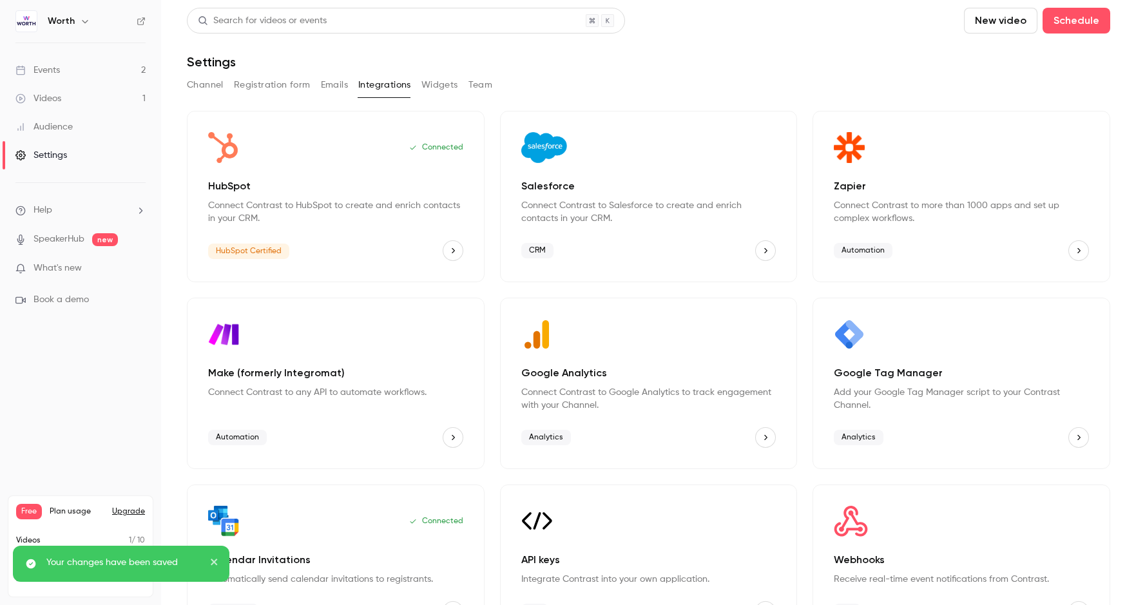
click at [439, 85] on button "Widgets" at bounding box center [439, 85] width 37 height 21
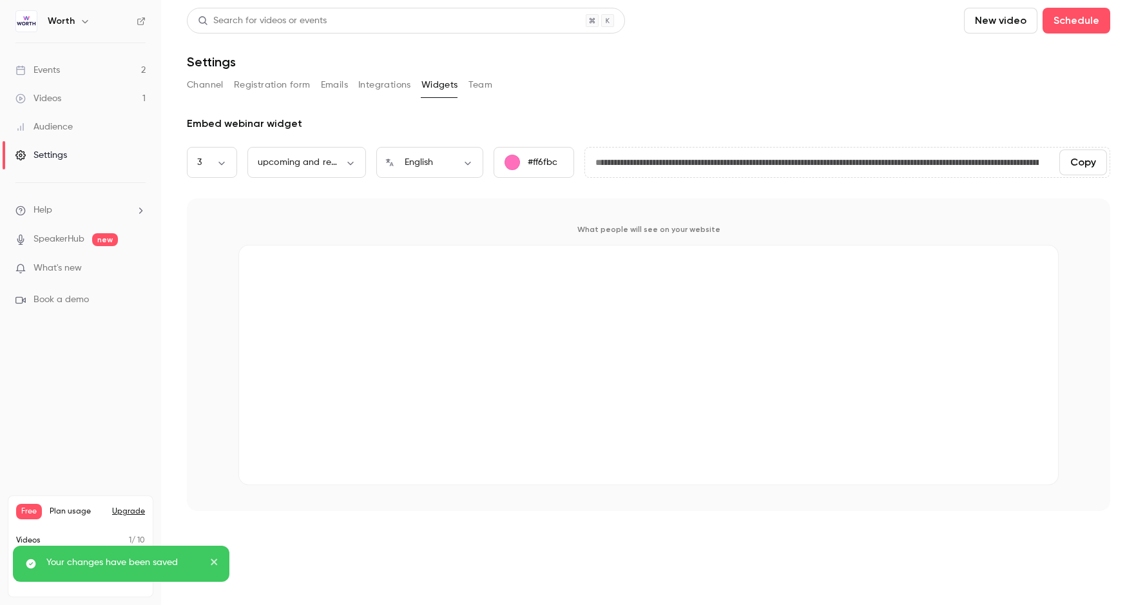
click at [476, 87] on button "Team" at bounding box center [481, 85] width 24 height 21
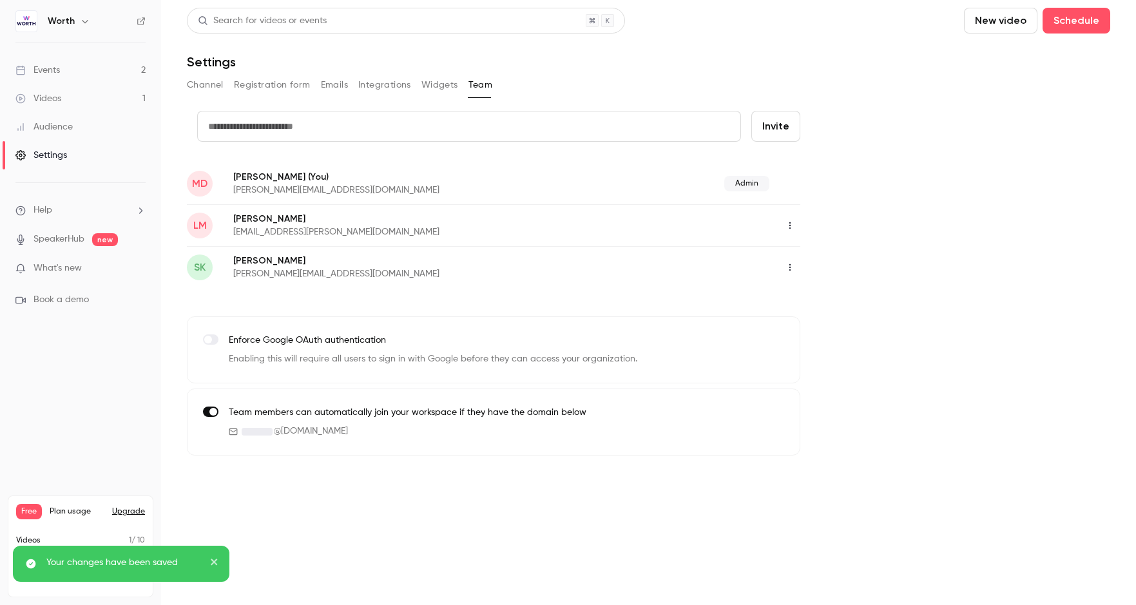
click at [428, 94] on button "Widgets" at bounding box center [439, 85] width 37 height 21
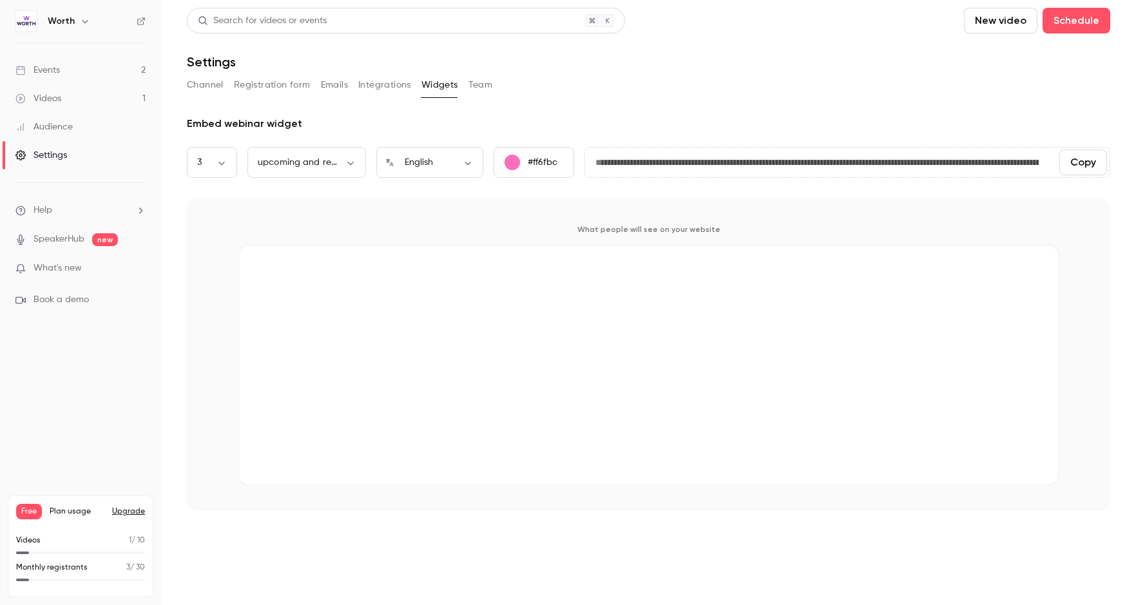
click at [394, 91] on button "Integrations" at bounding box center [384, 85] width 53 height 21
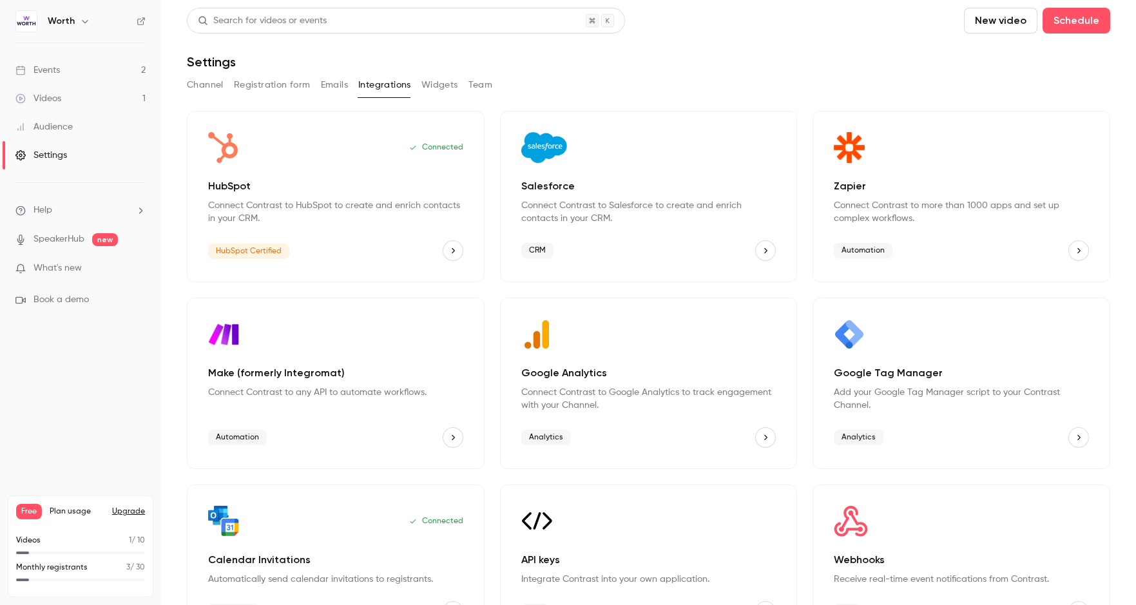
click at [326, 91] on button "Emails" at bounding box center [334, 85] width 27 height 21
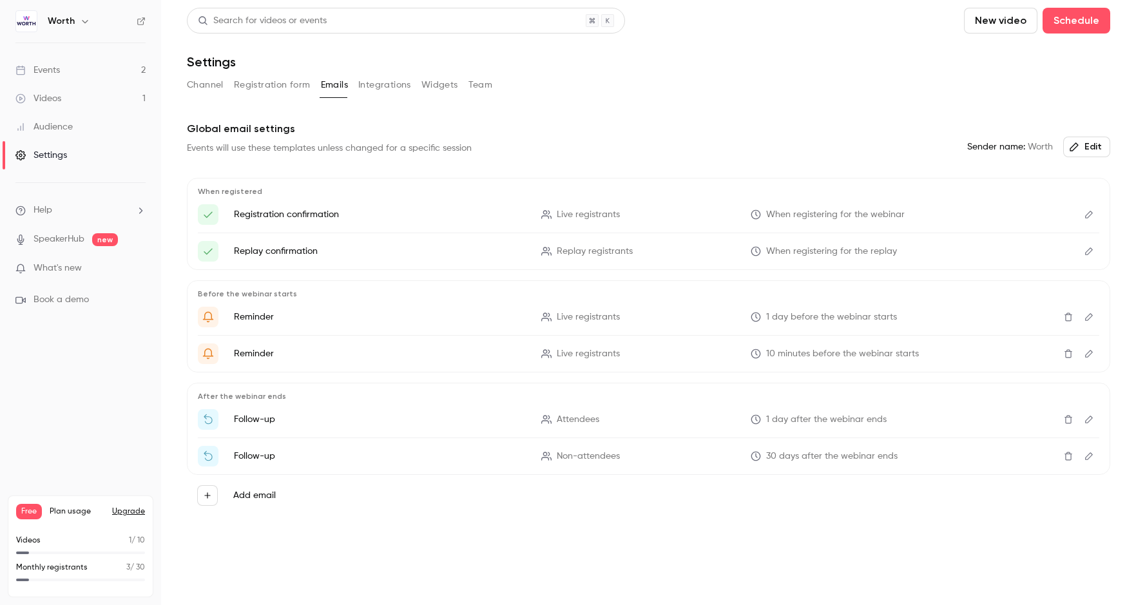
click at [287, 90] on button "Registration form" at bounding box center [272, 85] width 77 height 21
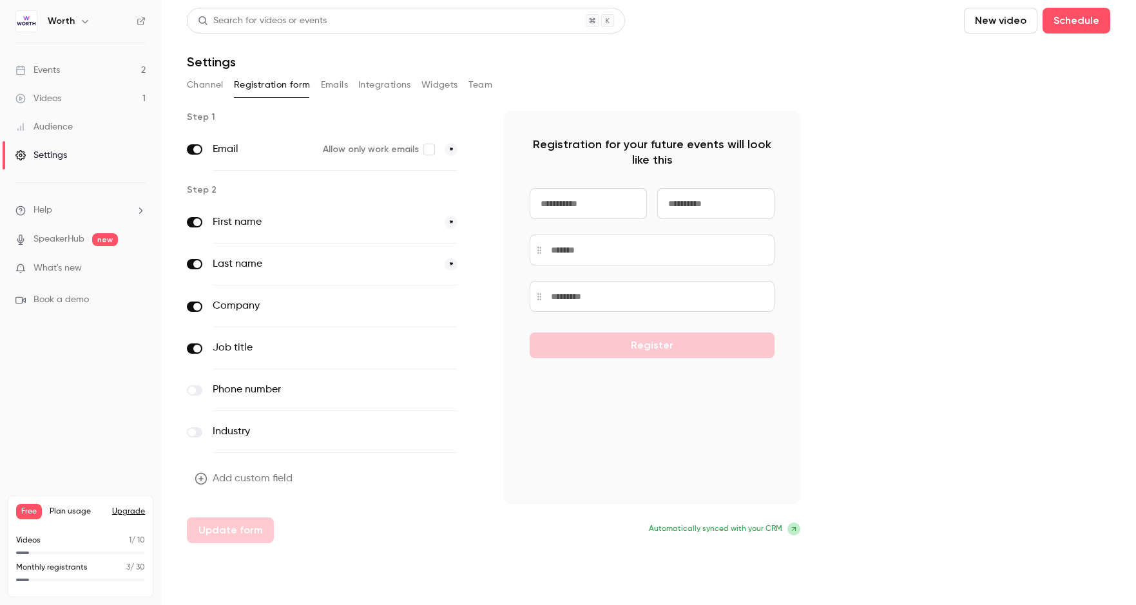
click at [220, 85] on button "Channel" at bounding box center [205, 85] width 37 height 21
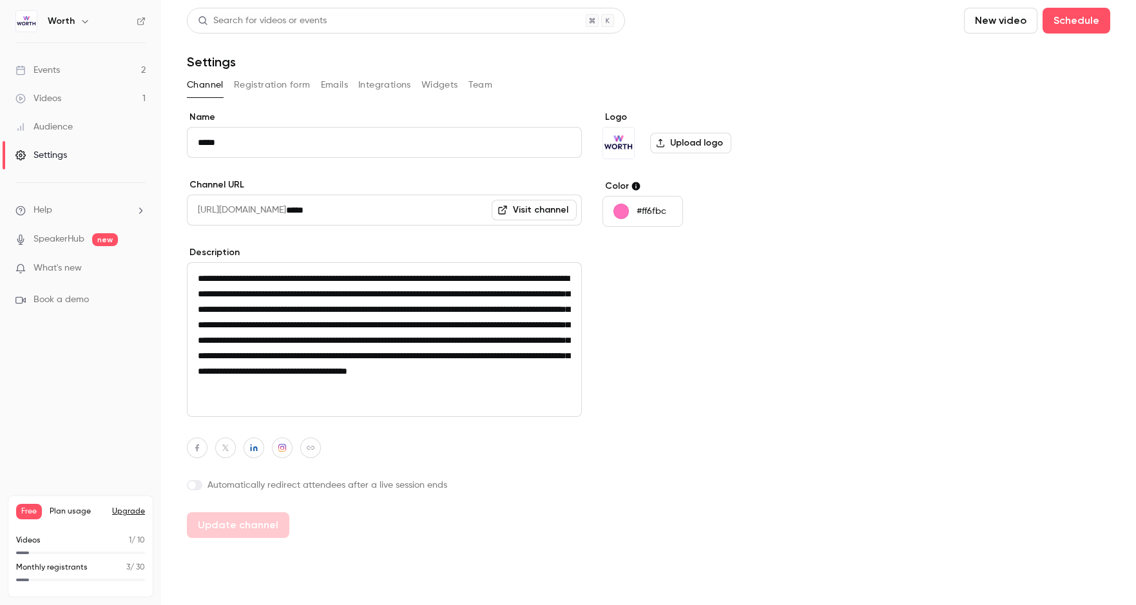
click at [81, 262] on span "What's new" at bounding box center [58, 269] width 48 height 14
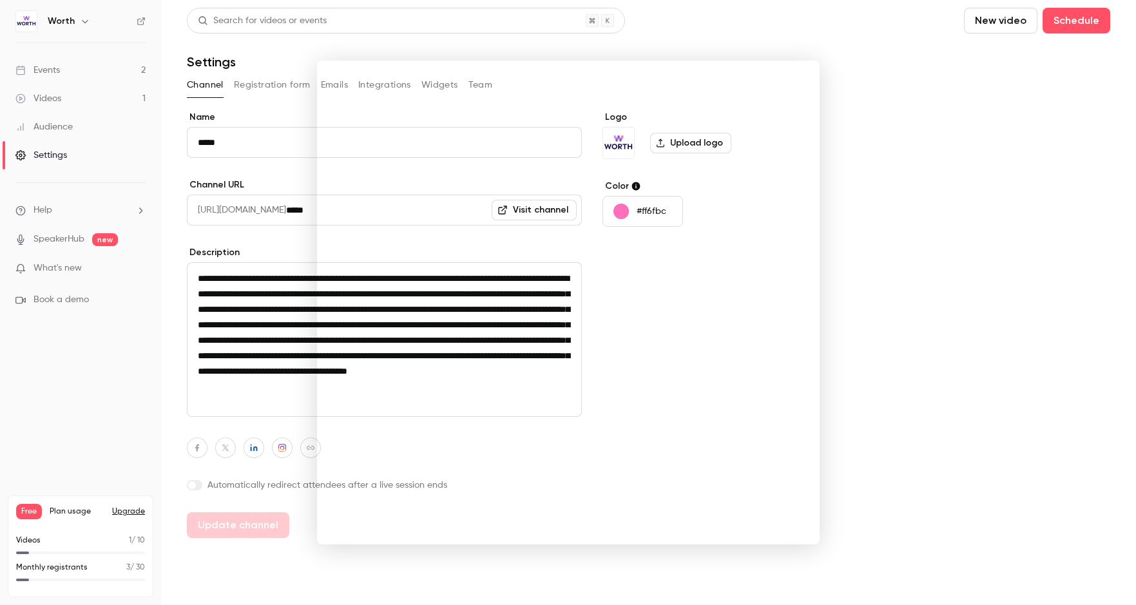
click at [916, 86] on div at bounding box center [568, 302] width 1136 height 605
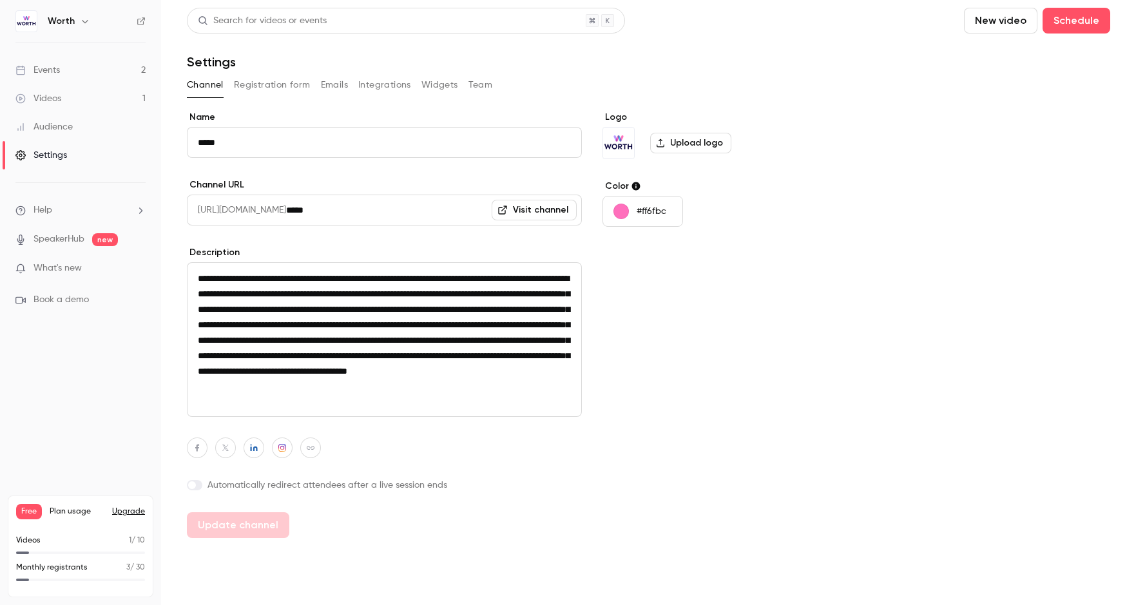
click at [43, 152] on div "Settings" at bounding box center [41, 155] width 52 height 13
click at [58, 133] on link "Audience" at bounding box center [80, 127] width 161 height 28
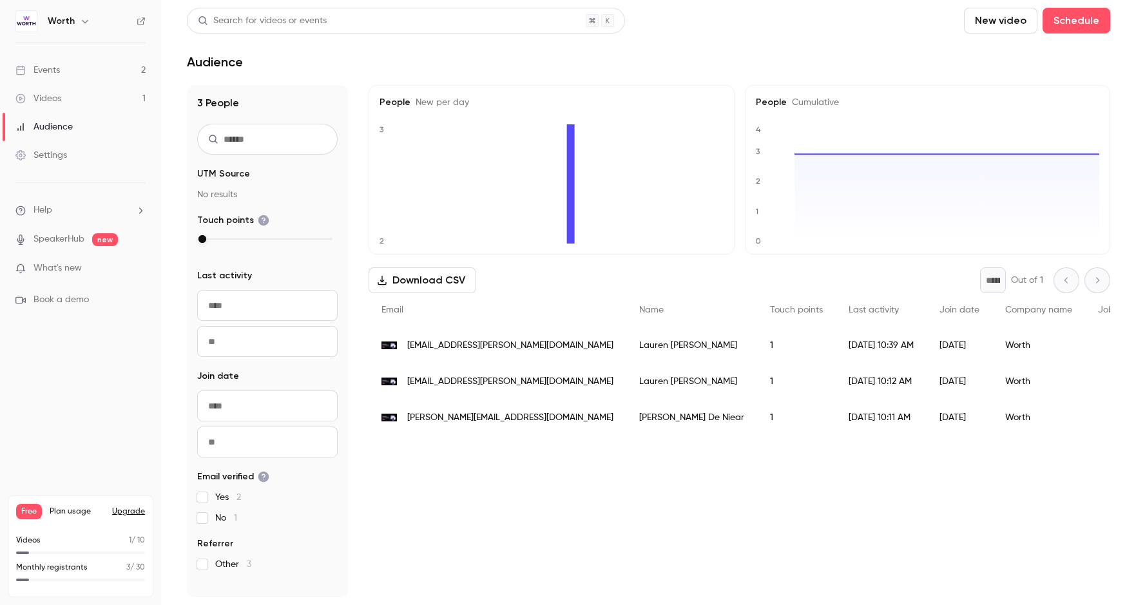
click at [54, 106] on link "Videos 1" at bounding box center [80, 98] width 161 height 28
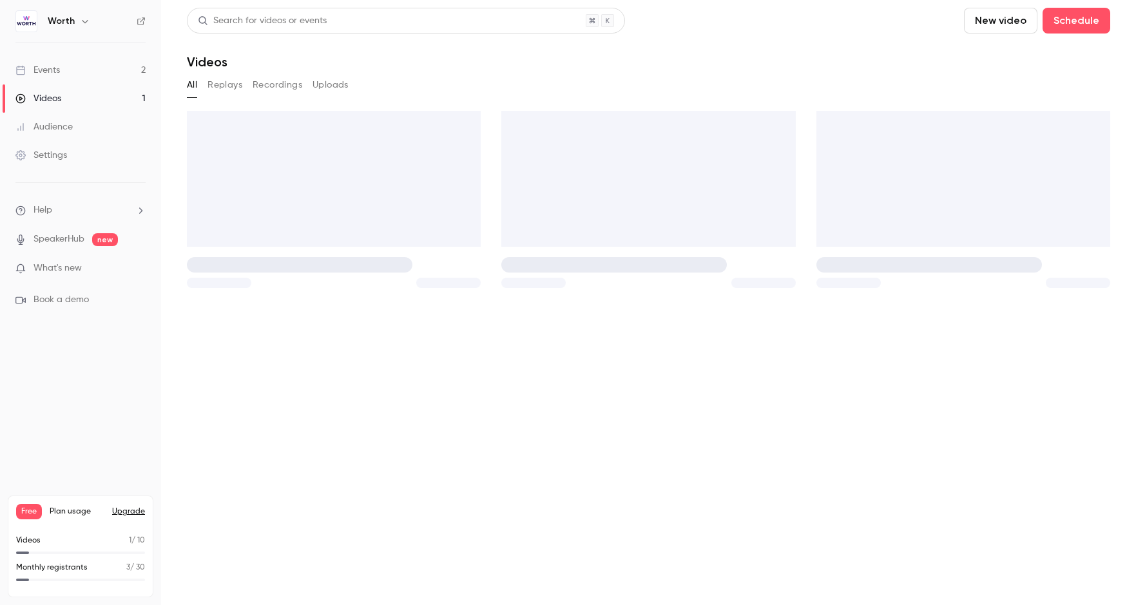
click at [69, 79] on link "Events 2" at bounding box center [80, 70] width 161 height 28
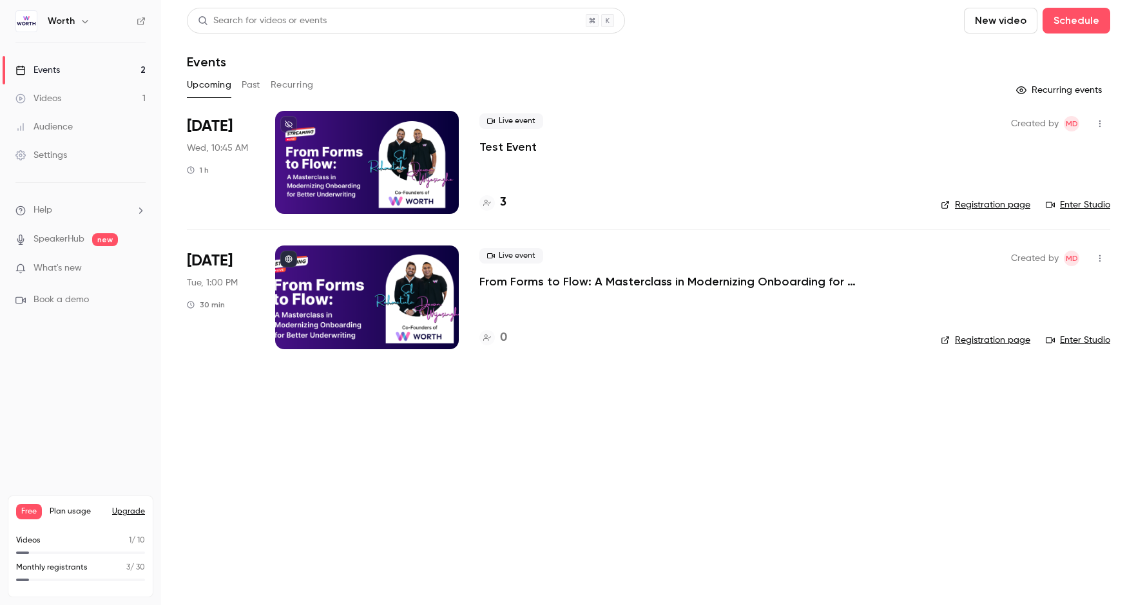
click at [63, 271] on span "What's new" at bounding box center [58, 269] width 48 height 14
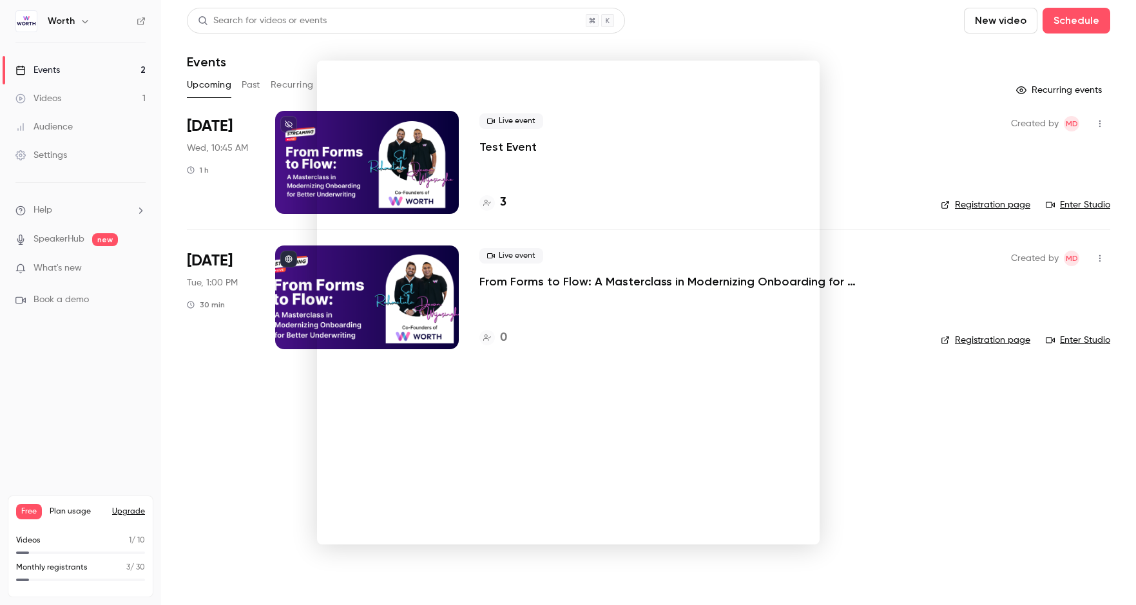
click at [901, 75] on div at bounding box center [568, 302] width 1136 height 605
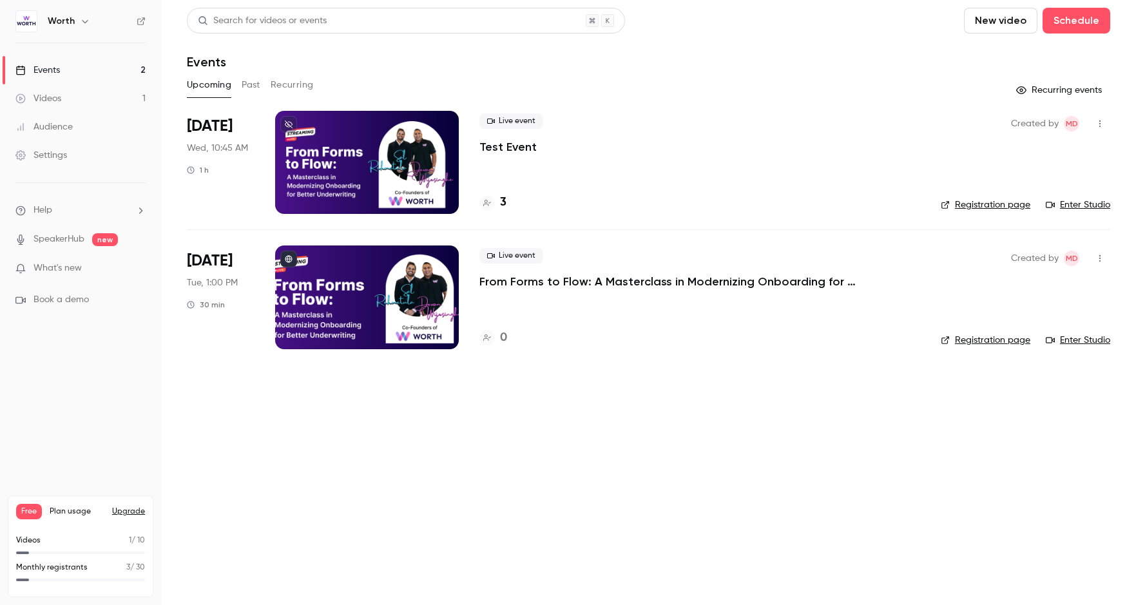
click at [50, 125] on div "Audience" at bounding box center [43, 127] width 57 height 13
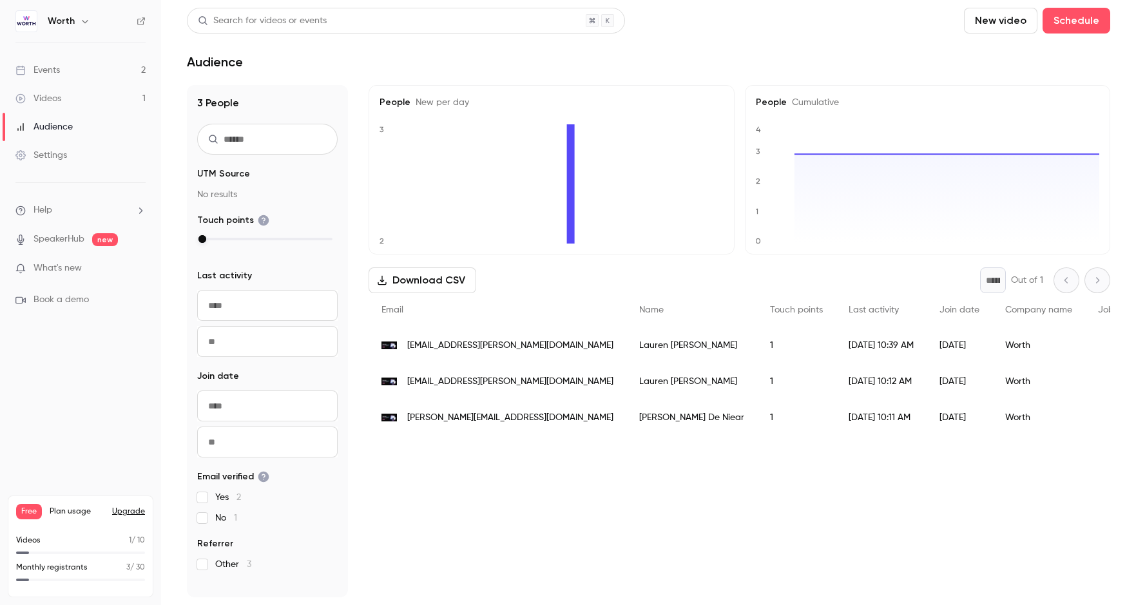
click at [59, 99] on div "Videos" at bounding box center [38, 98] width 46 height 13
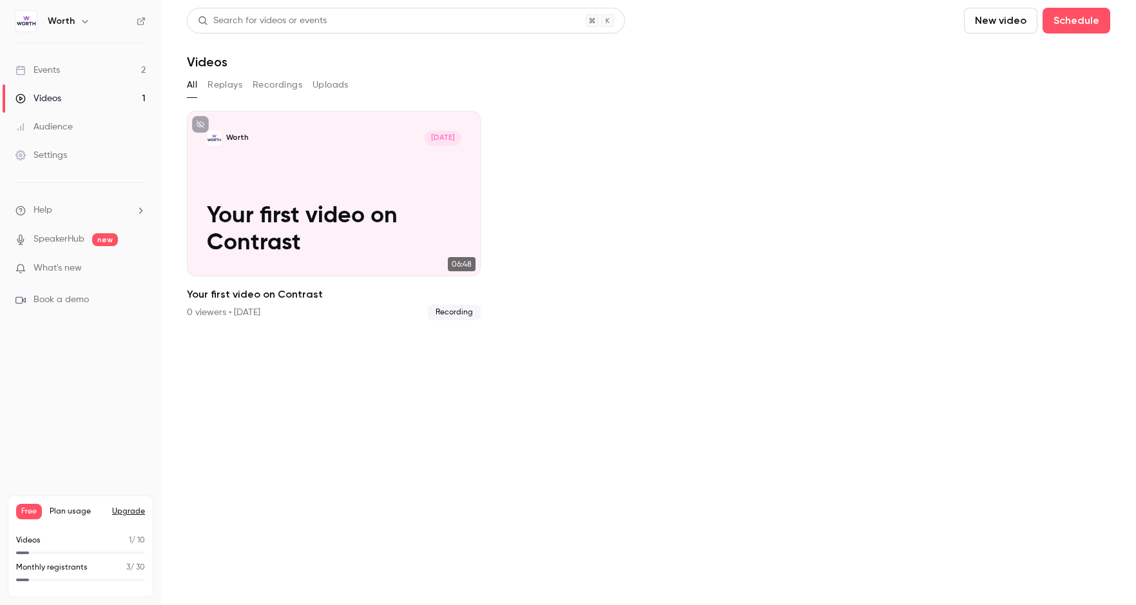
click at [62, 159] on div "Settings" at bounding box center [41, 155] width 52 height 13
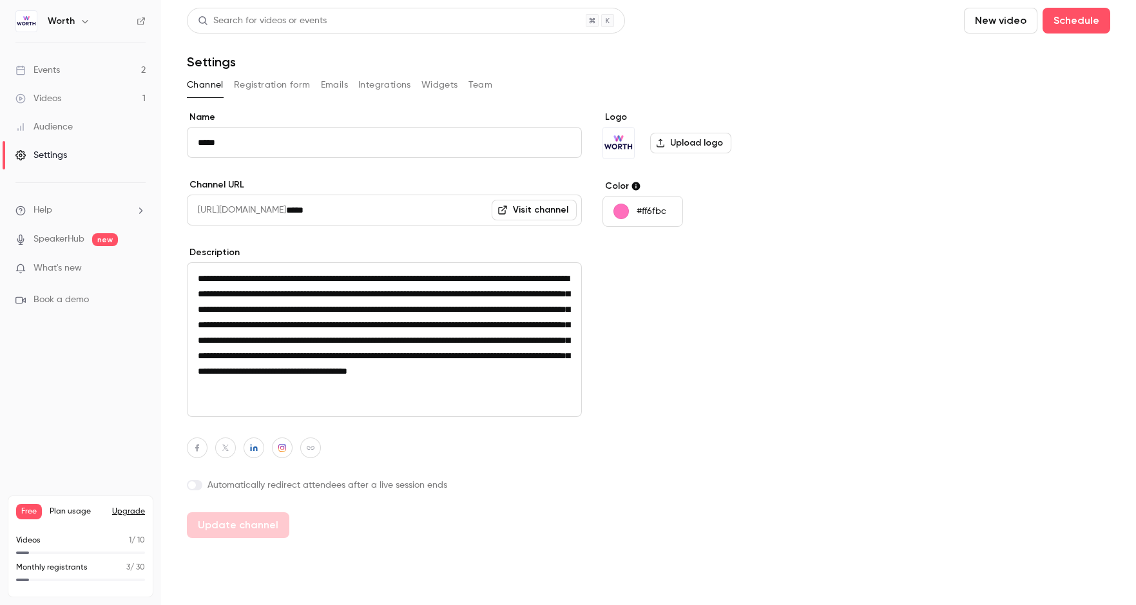
click at [63, 211] on li "Help" at bounding box center [80, 211] width 130 height 14
click at [55, 241] on div at bounding box center [568, 302] width 1136 height 605
click at [55, 240] on link "SpeakerHub" at bounding box center [59, 240] width 51 height 14
click at [79, 264] on span "What's new" at bounding box center [58, 269] width 48 height 14
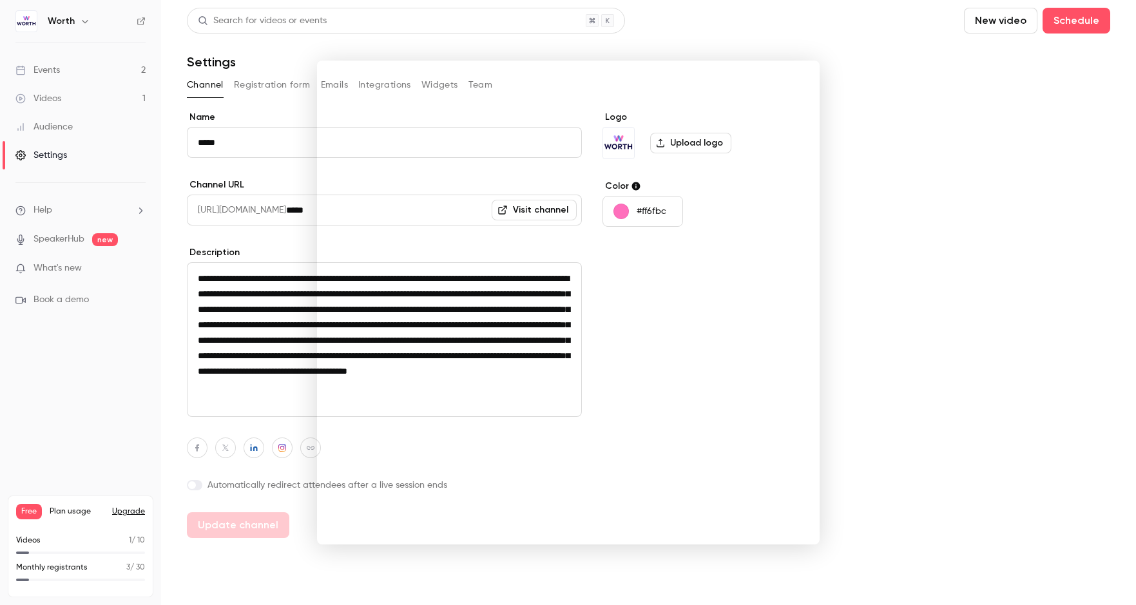
click at [858, 7] on div at bounding box center [568, 302] width 1136 height 605
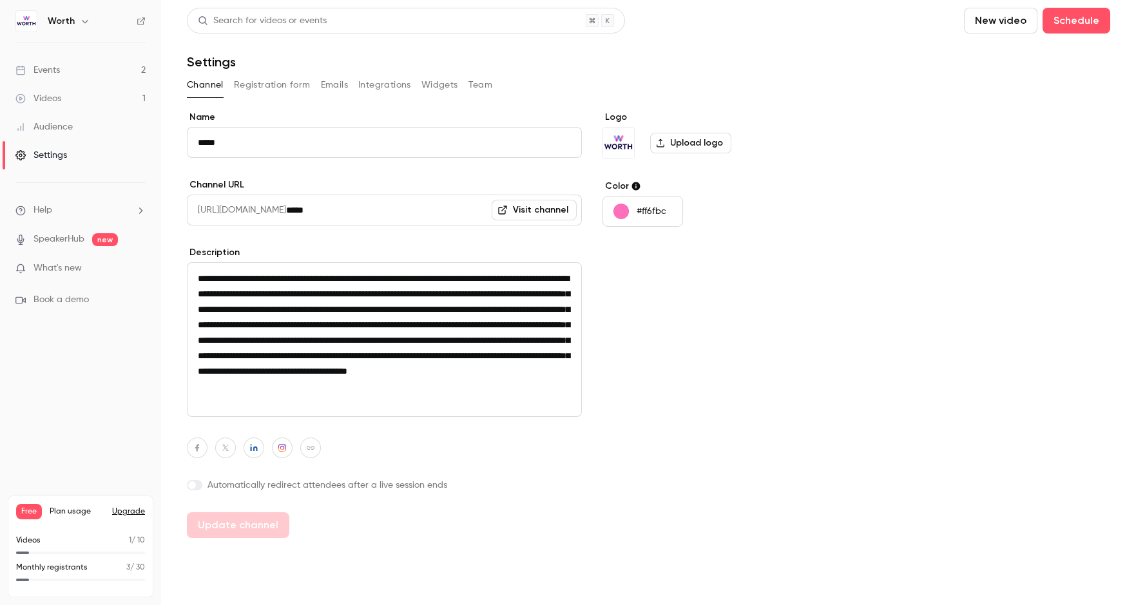
click at [63, 305] on span "Book a demo" at bounding box center [61, 300] width 55 height 14
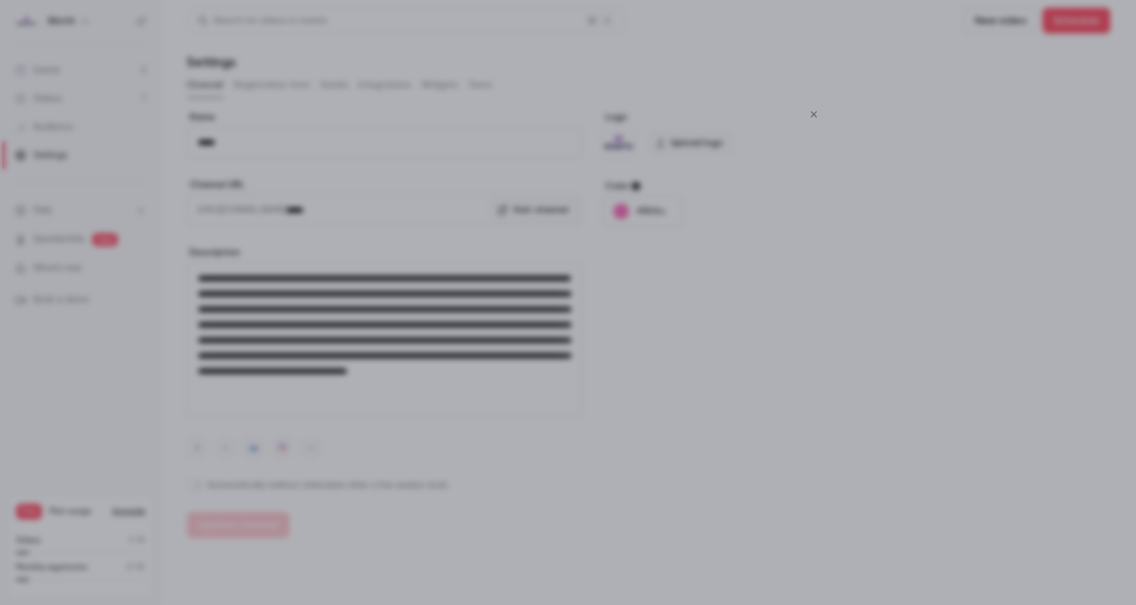
click at [819, 115] on icon "Close" at bounding box center [813, 114] width 15 height 10
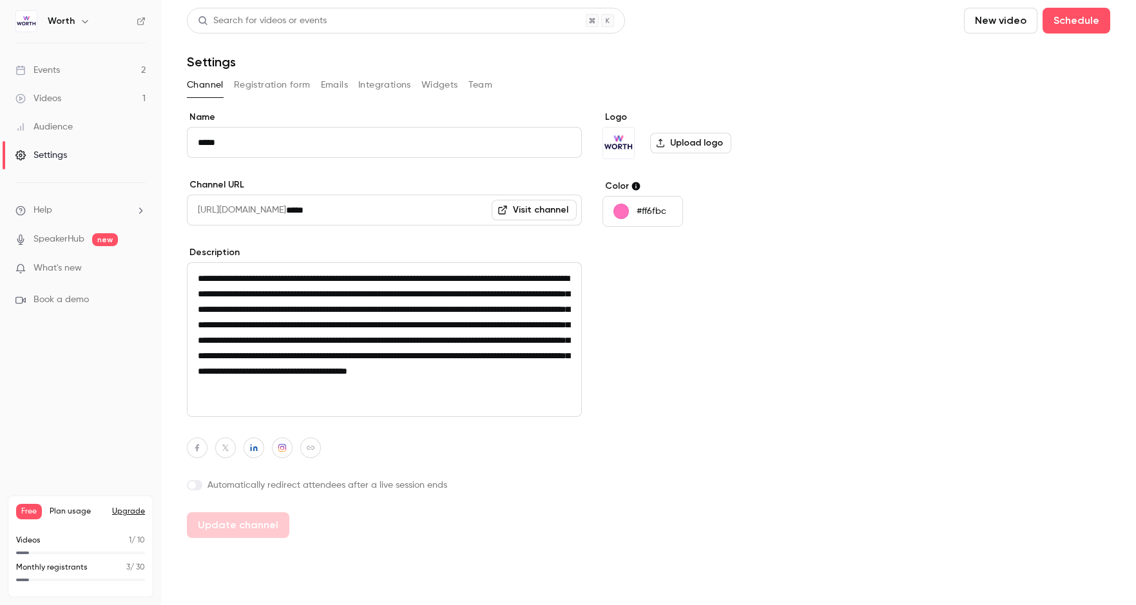
click at [48, 150] on div "Settings" at bounding box center [41, 155] width 52 height 13
click at [54, 272] on span "What's new" at bounding box center [58, 269] width 48 height 14
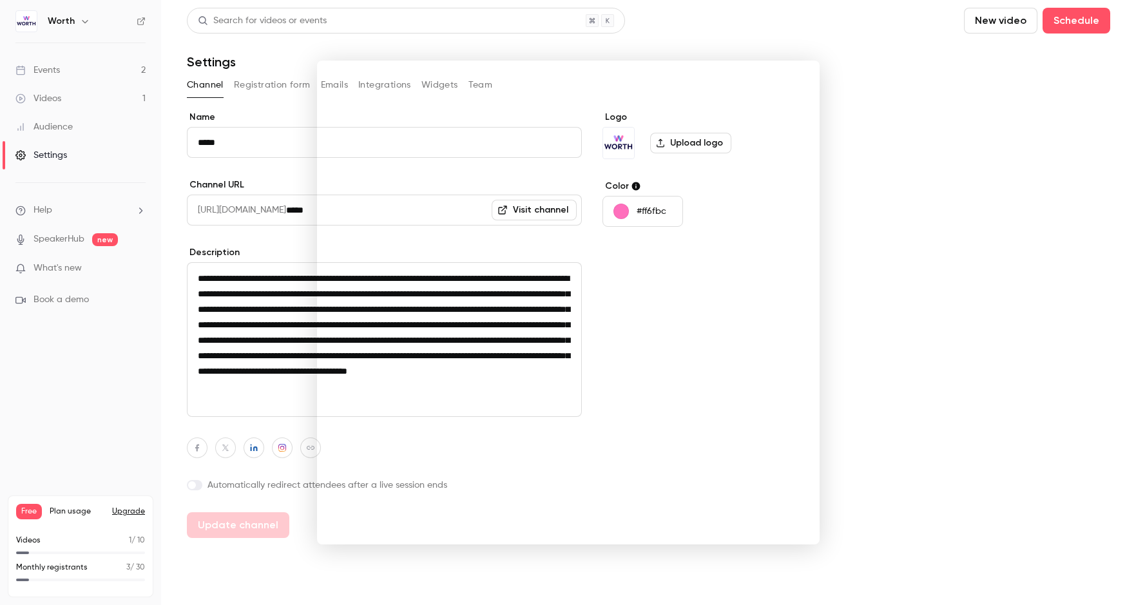
click at [818, 21] on div at bounding box center [568, 302] width 1136 height 605
click at [838, 44] on header "Search for videos or events New video Schedule Settings" at bounding box center [649, 39] width 924 height 62
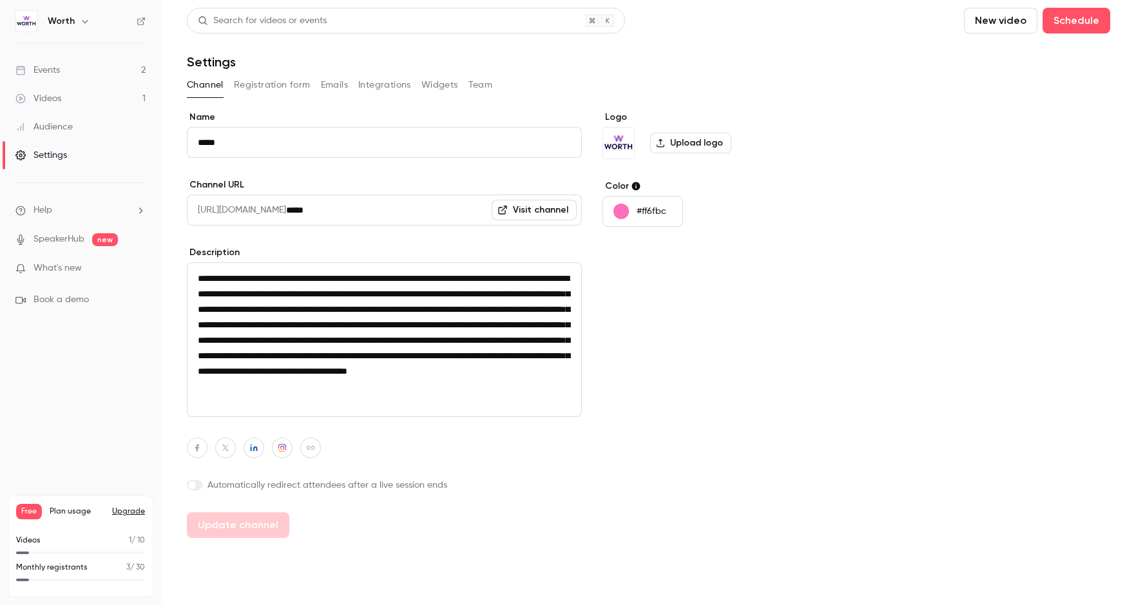
click at [68, 72] on link "Events 2" at bounding box center [80, 70] width 161 height 28
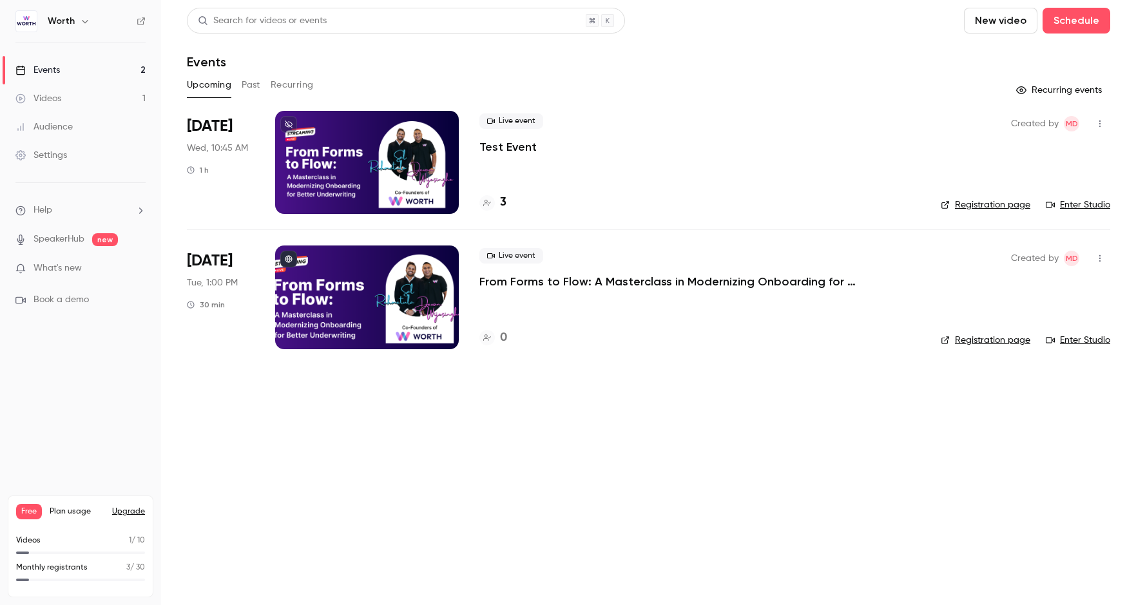
click at [1004, 128] on icon "button" at bounding box center [1100, 123] width 10 height 9
click at [625, 169] on div at bounding box center [568, 302] width 1136 height 605
click at [421, 176] on div at bounding box center [367, 162] width 184 height 103
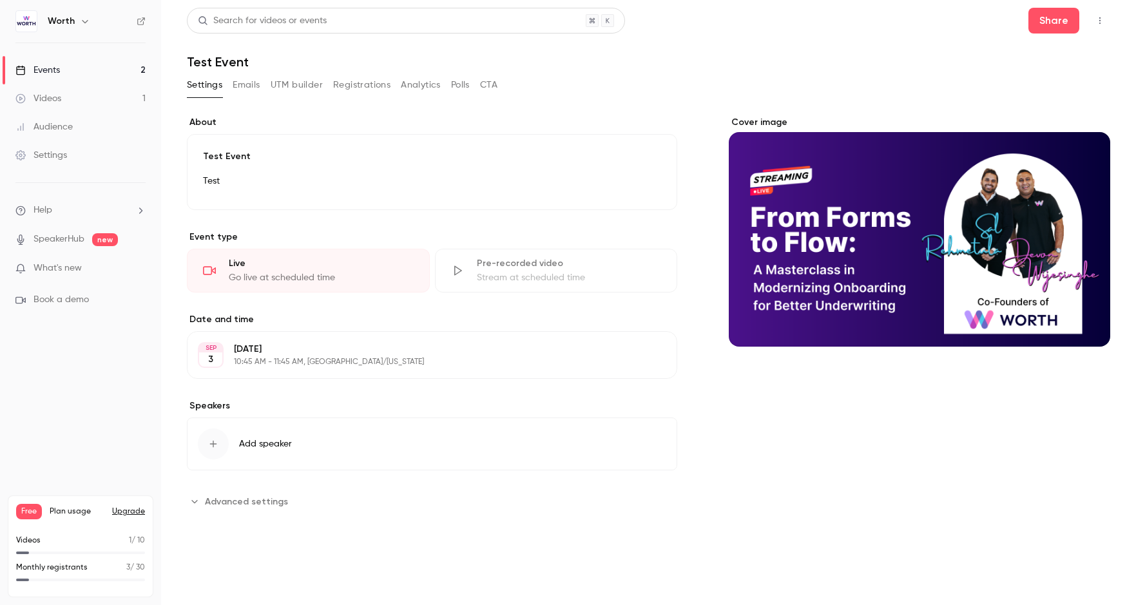
click at [303, 95] on button "UTM builder" at bounding box center [297, 85] width 52 height 21
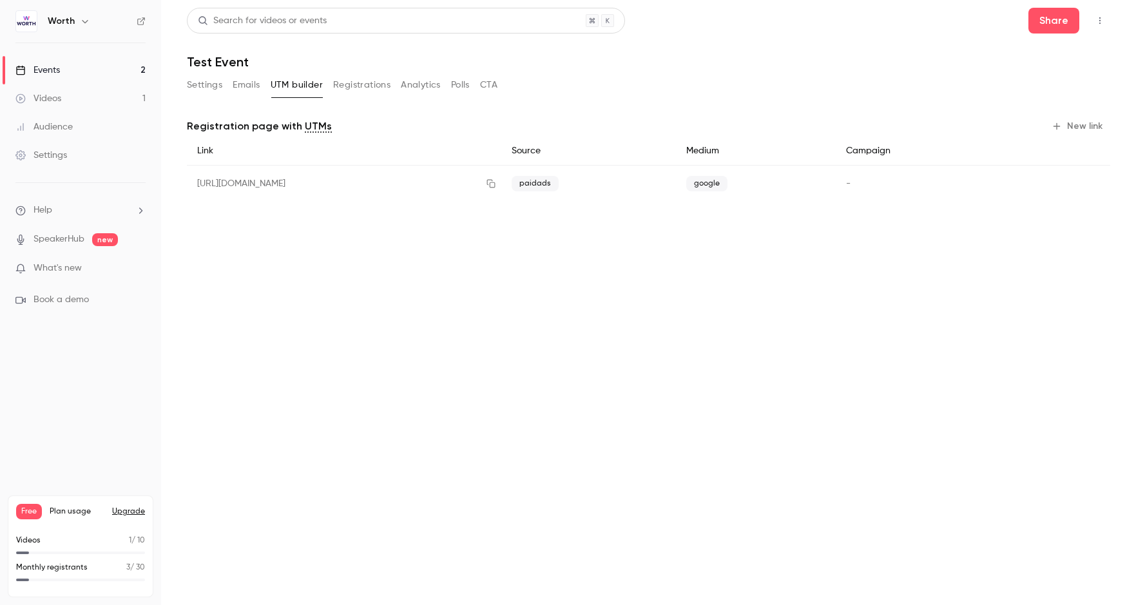
click at [1004, 130] on icon "button" at bounding box center [1057, 126] width 10 height 10
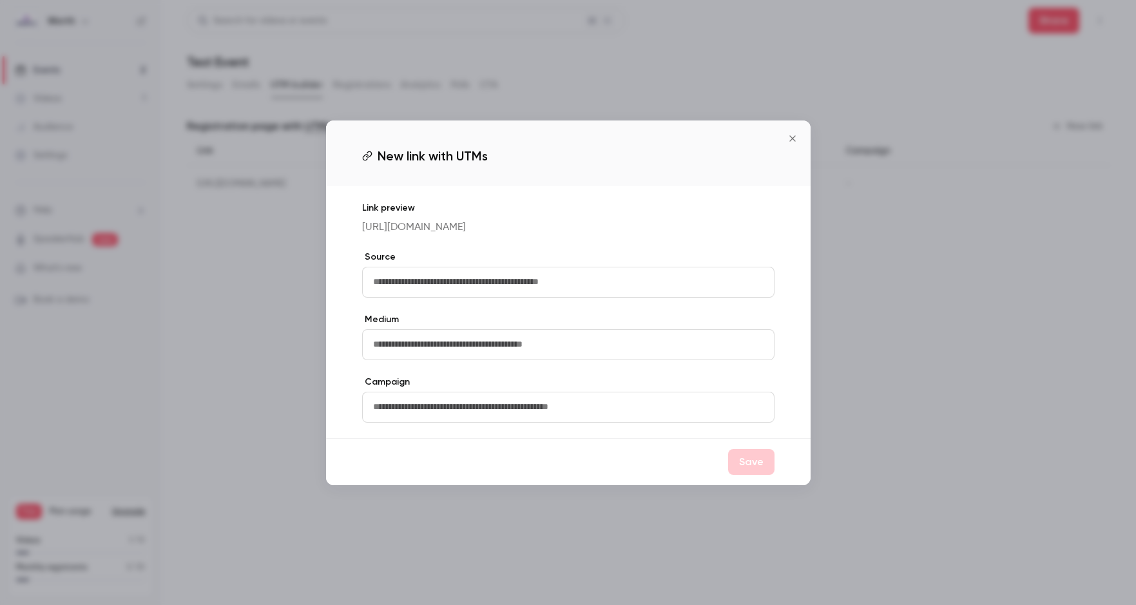
click at [611, 408] on input "text" at bounding box center [568, 407] width 412 height 31
click at [795, 145] on button "Close" at bounding box center [793, 139] width 26 height 26
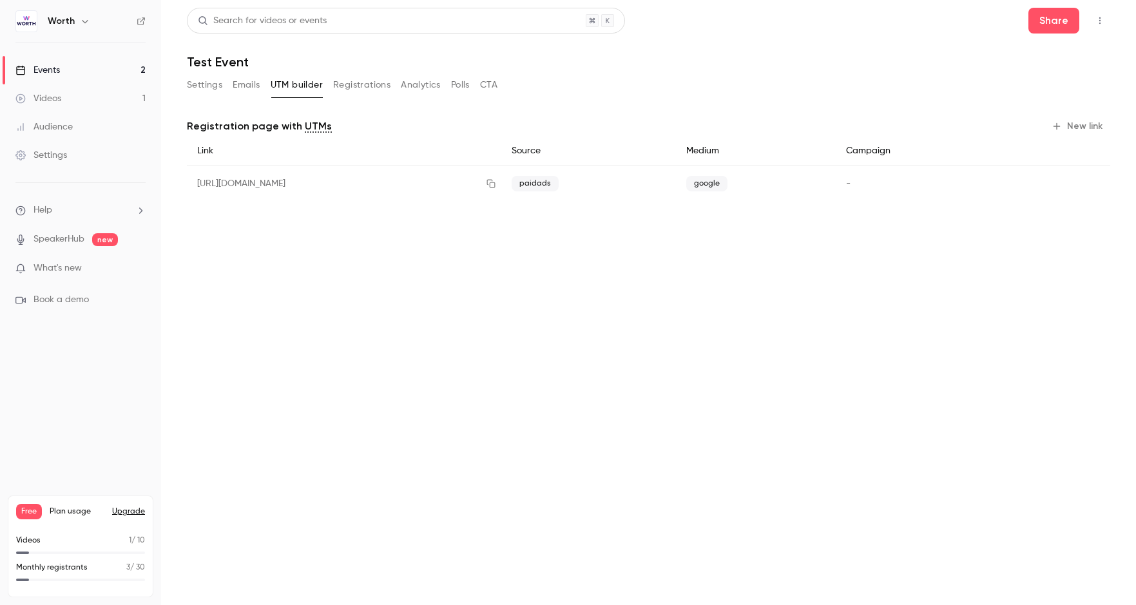
click at [359, 84] on button "Registrations" at bounding box center [361, 85] width 57 height 21
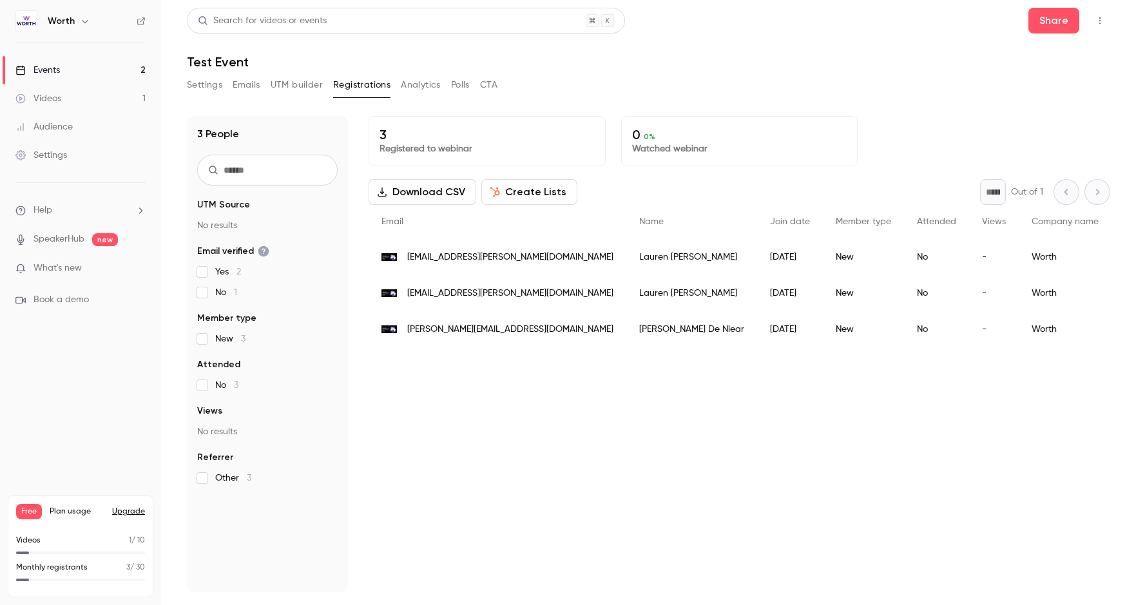
click at [426, 85] on button "Analytics" at bounding box center [421, 85] width 40 height 21
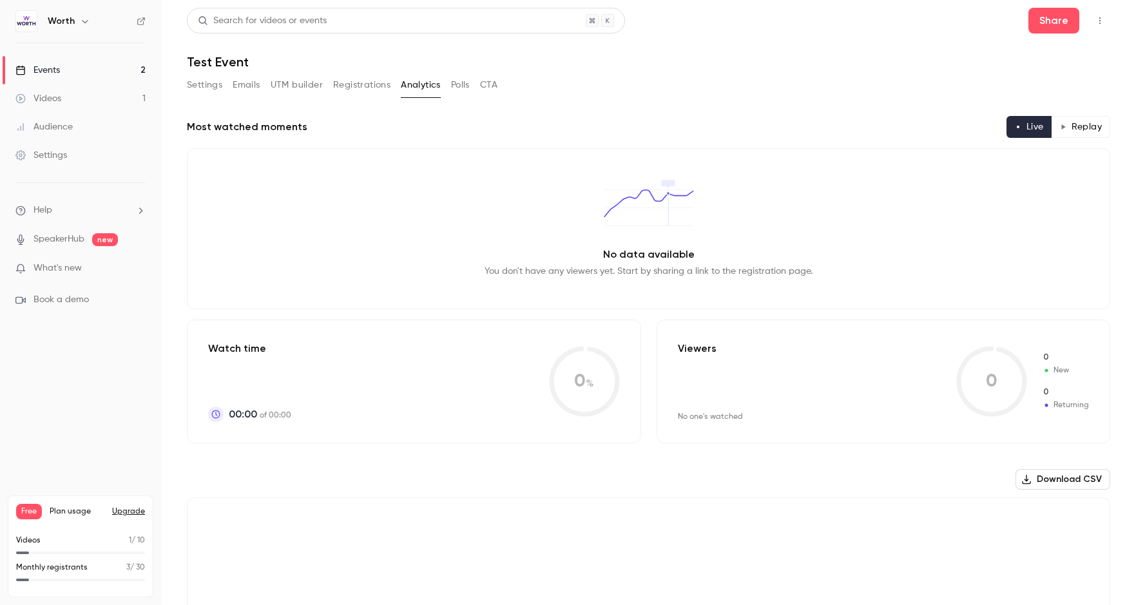
click at [48, 90] on link "Videos 1" at bounding box center [80, 98] width 161 height 28
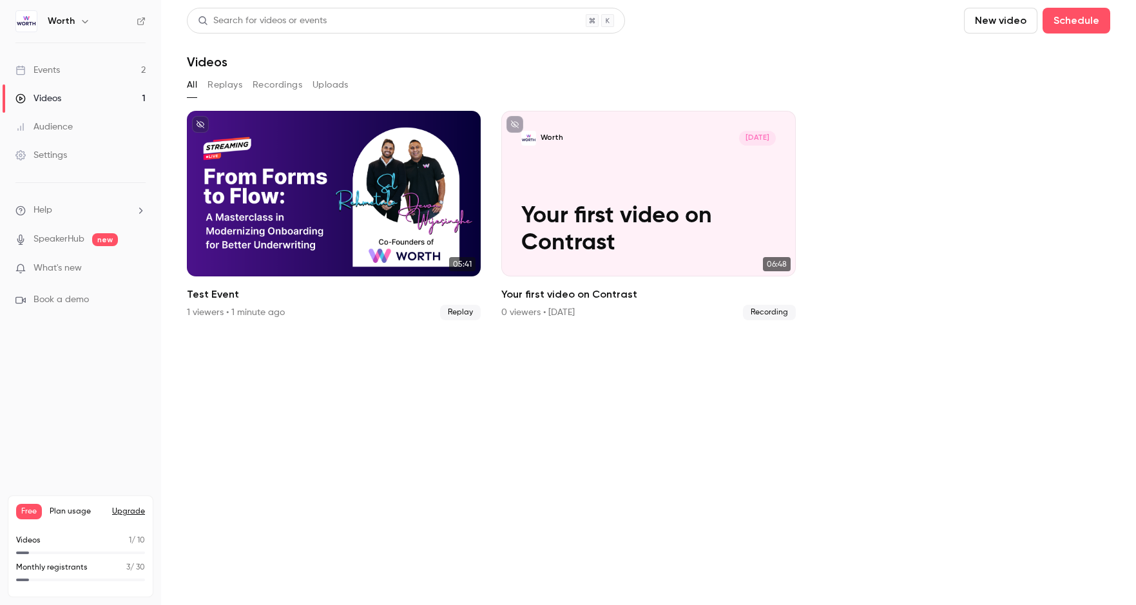
click at [47, 69] on div "Events" at bounding box center [37, 70] width 44 height 13
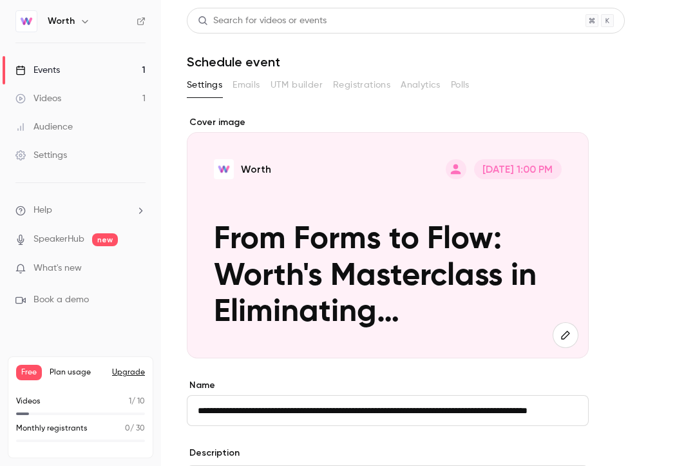
scroll to position [377, 0]
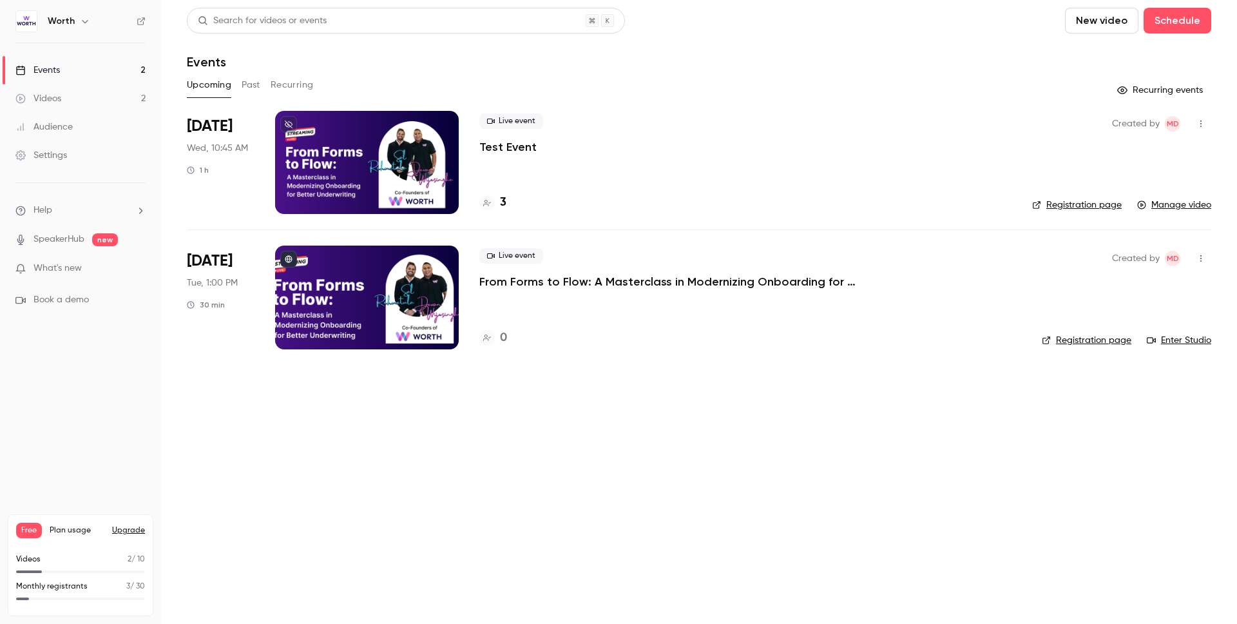
click at [89, 157] on link "Settings" at bounding box center [80, 155] width 161 height 28
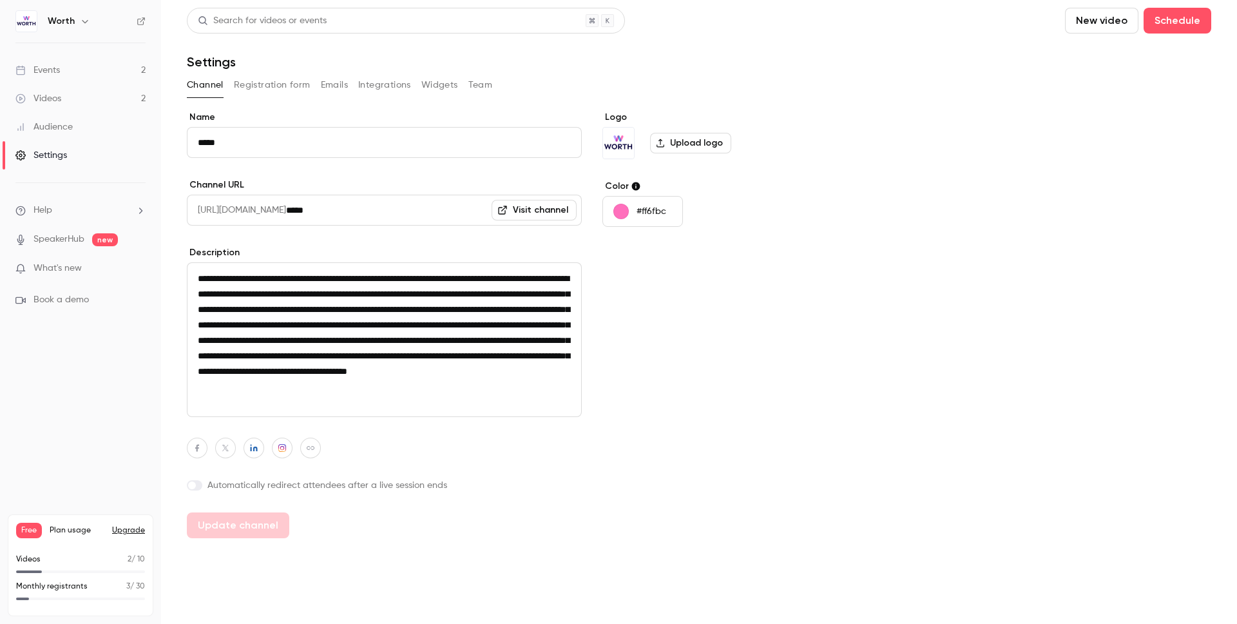
click at [95, 130] on link "Audience" at bounding box center [80, 127] width 161 height 28
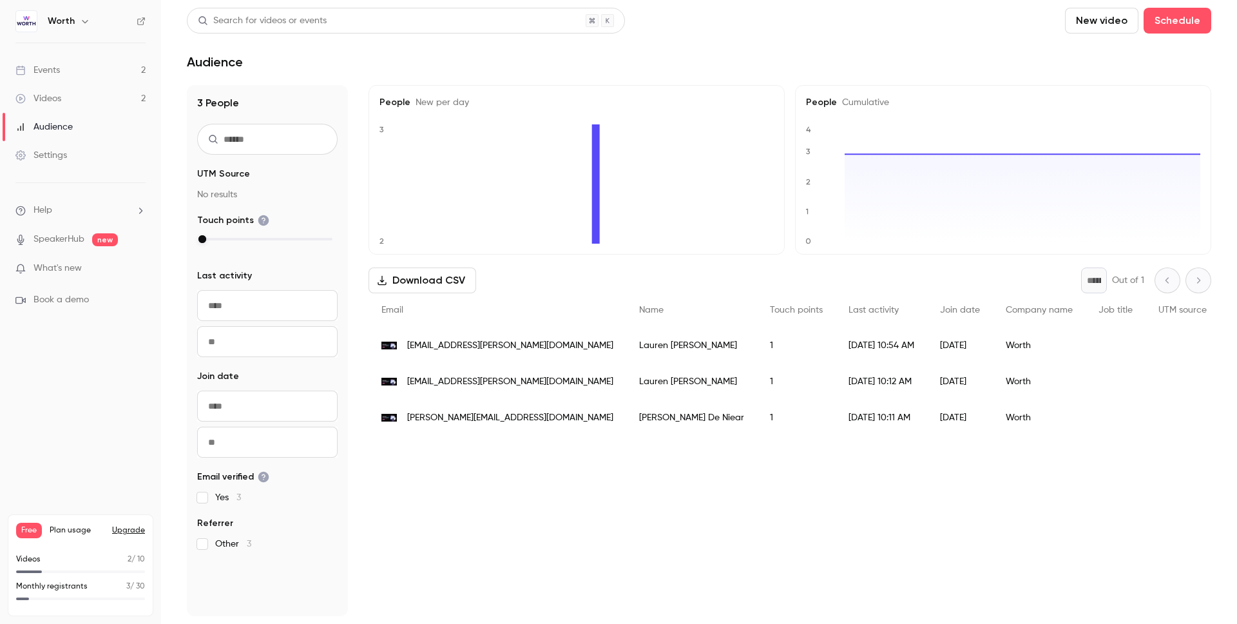
click at [87, 93] on link "Videos 2" at bounding box center [80, 98] width 161 height 28
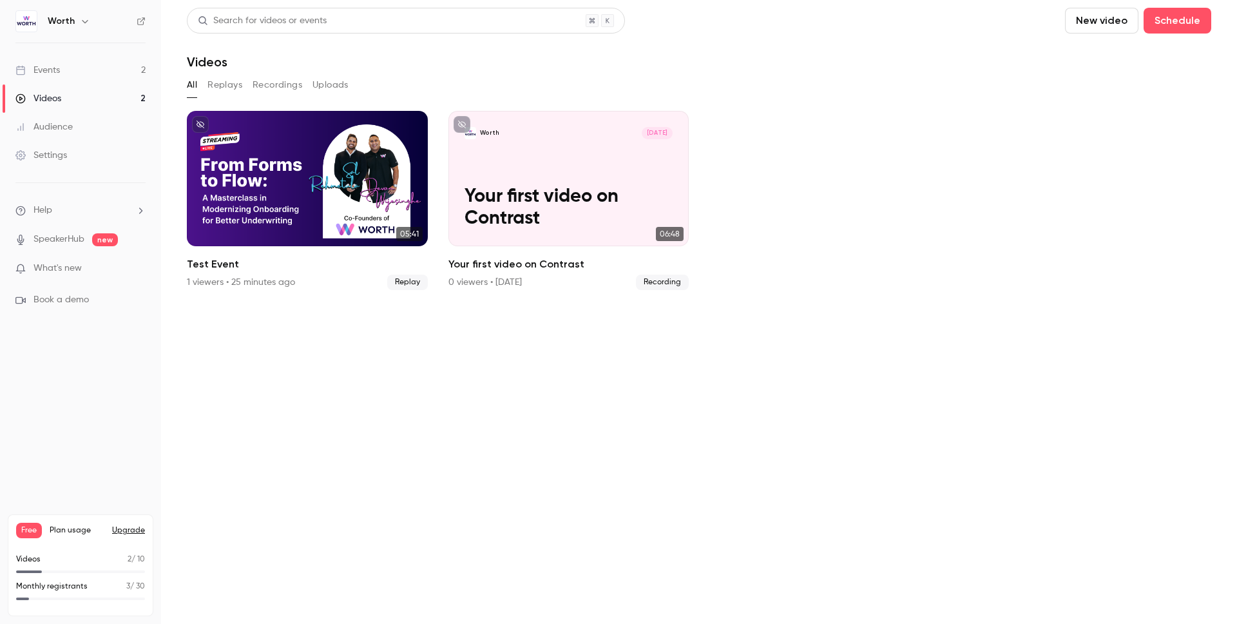
click at [57, 158] on div "Settings" at bounding box center [41, 155] width 52 height 13
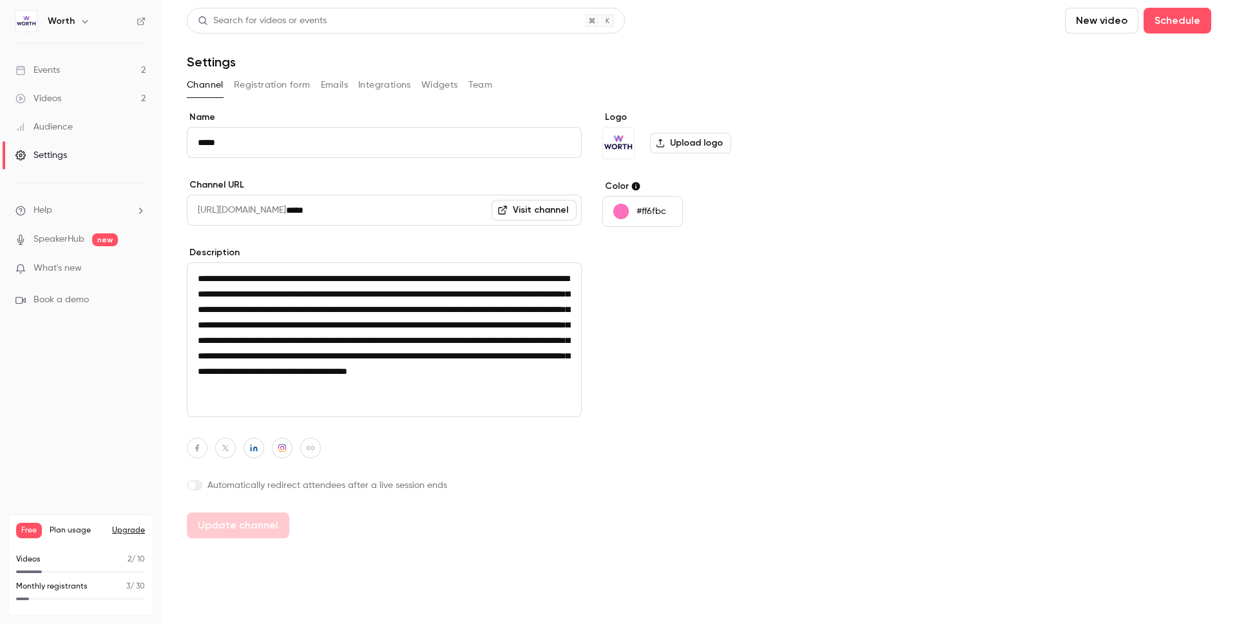
click at [50, 62] on link "Events 2" at bounding box center [80, 70] width 161 height 28
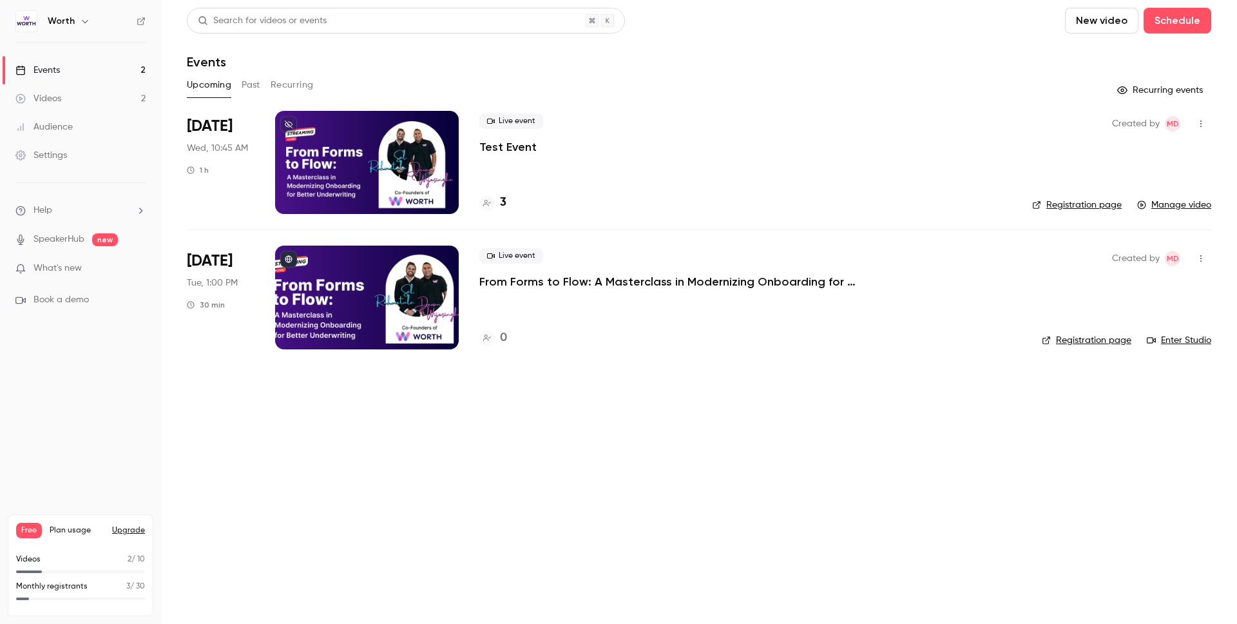
click at [663, 279] on p "From Forms to Flow: A Masterclass in Modernizing Onboarding for Better Underwri…" at bounding box center [673, 281] width 387 height 15
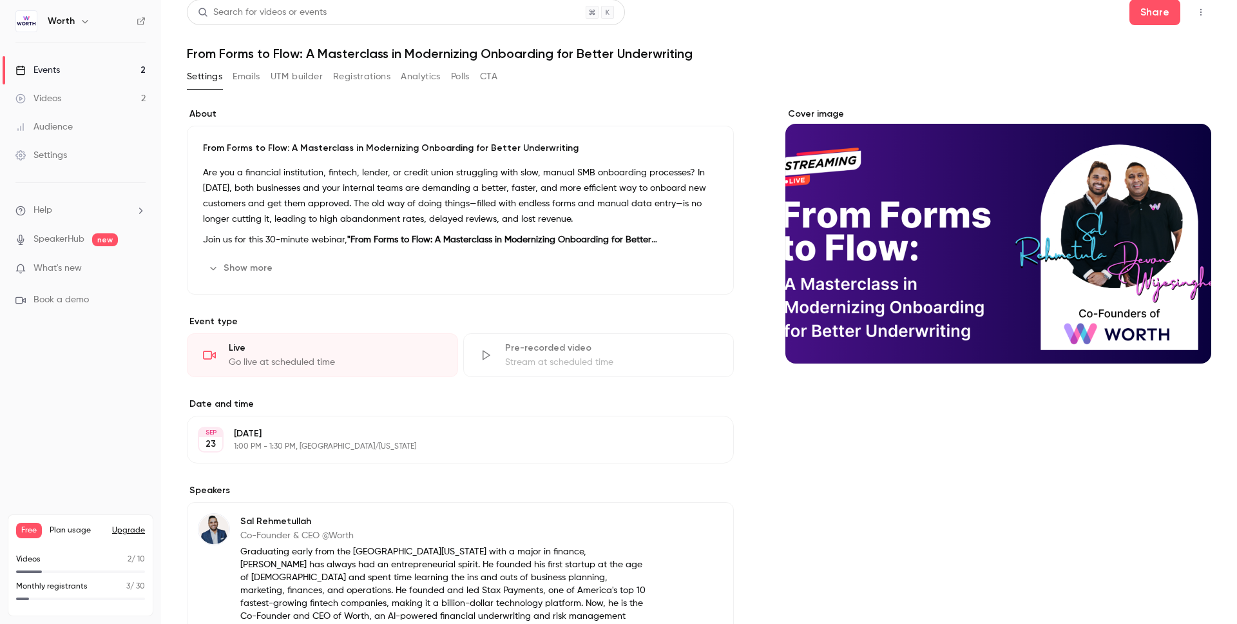
scroll to position [10, 0]
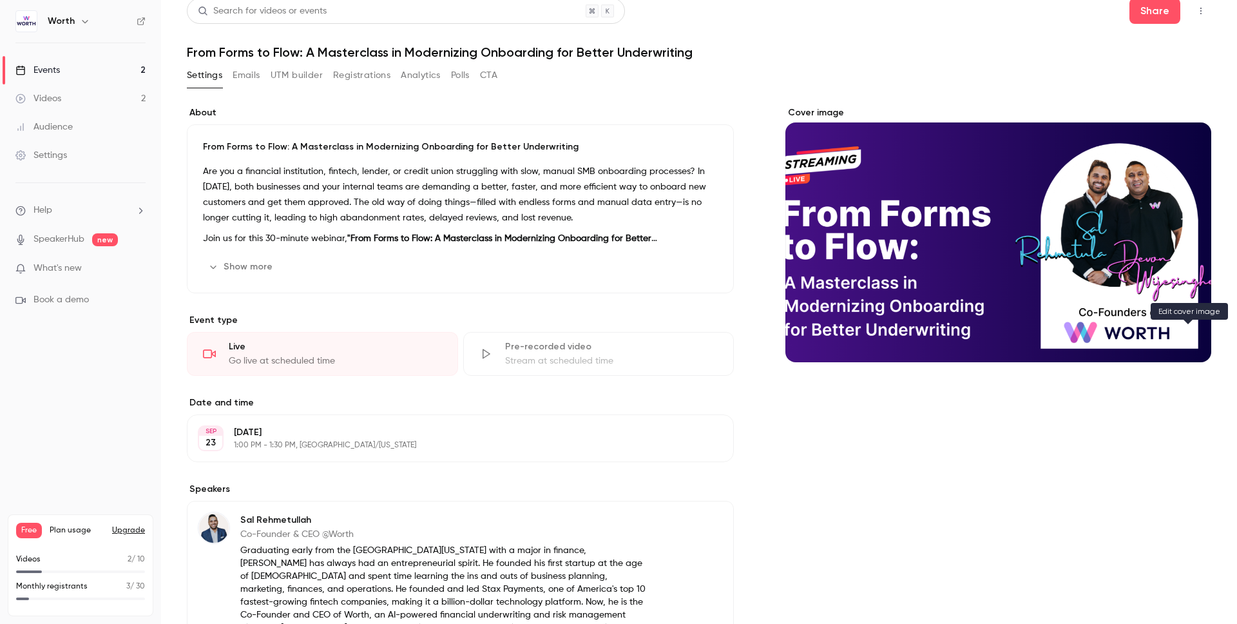
click at [1188, 331] on button "Cover image" at bounding box center [1189, 339] width 26 height 26
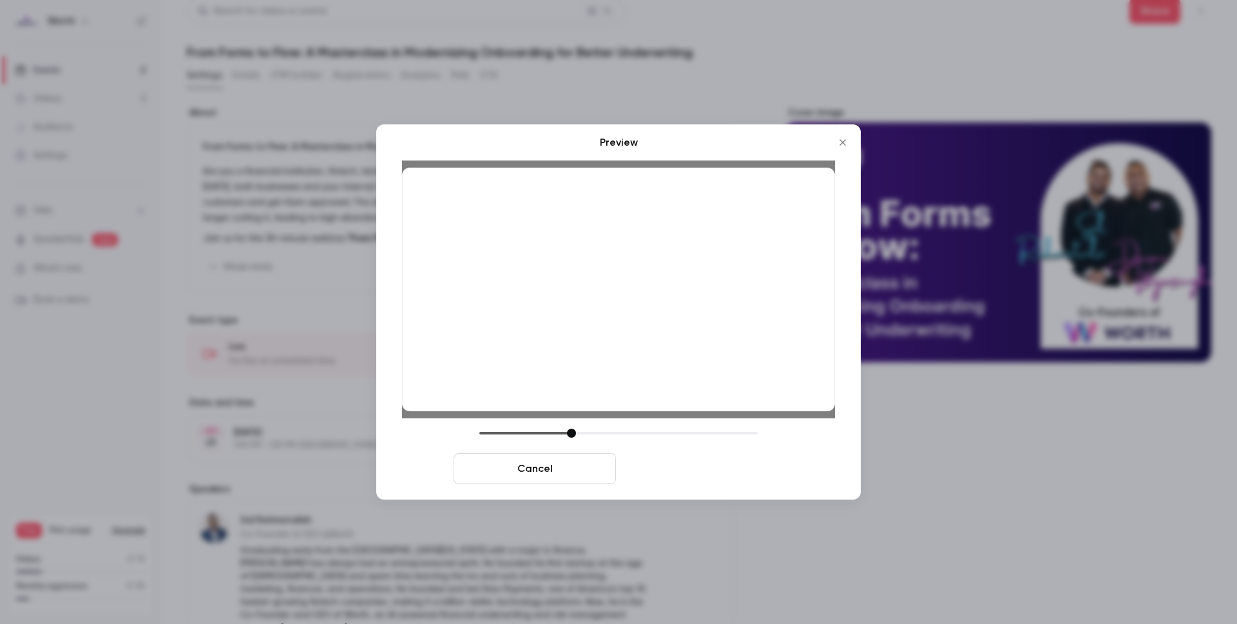
click at [649, 470] on button "Save cover" at bounding box center [702, 468] width 162 height 31
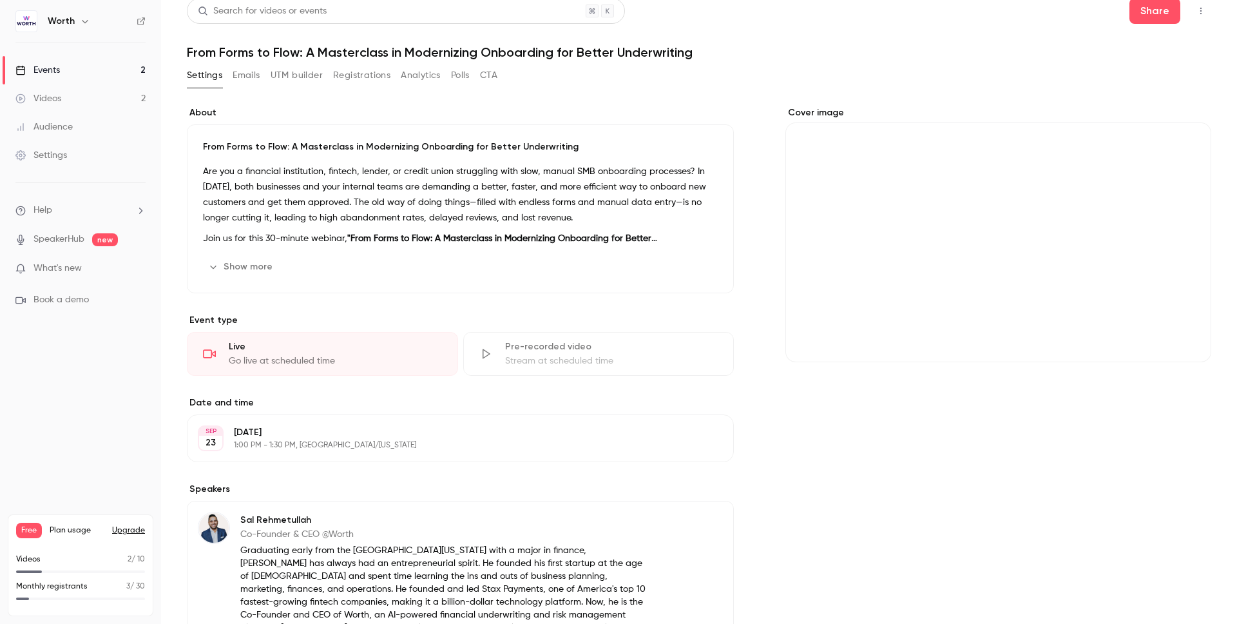
scroll to position [0, 0]
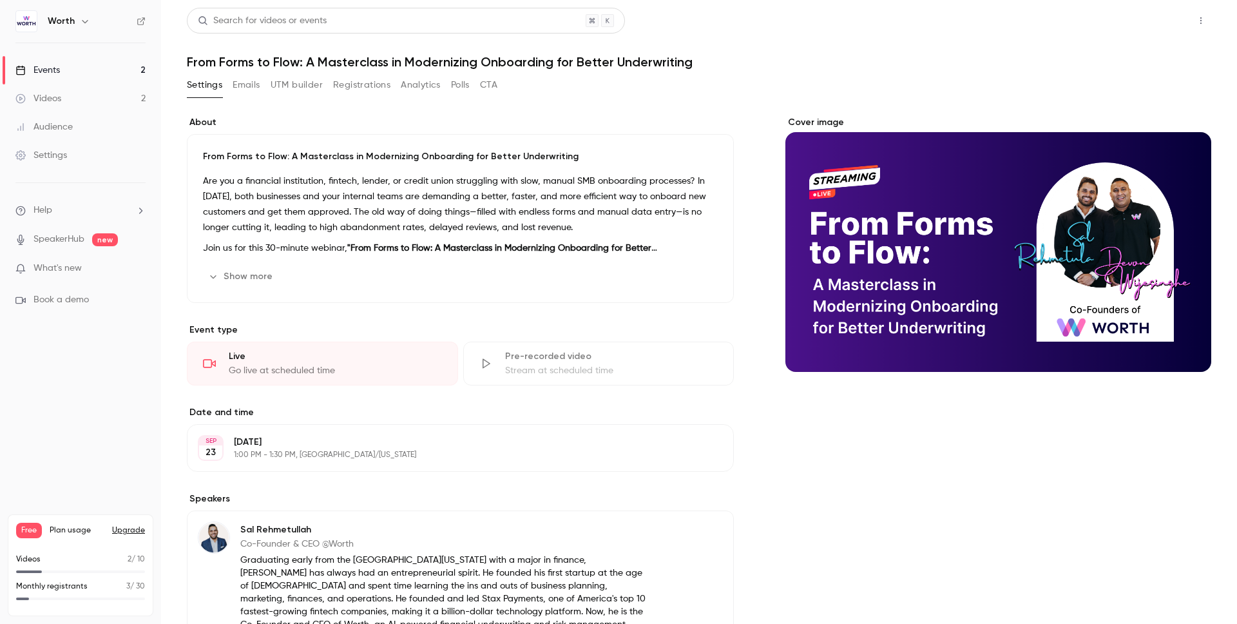
click at [1148, 27] on button "Share" at bounding box center [1155, 21] width 51 height 26
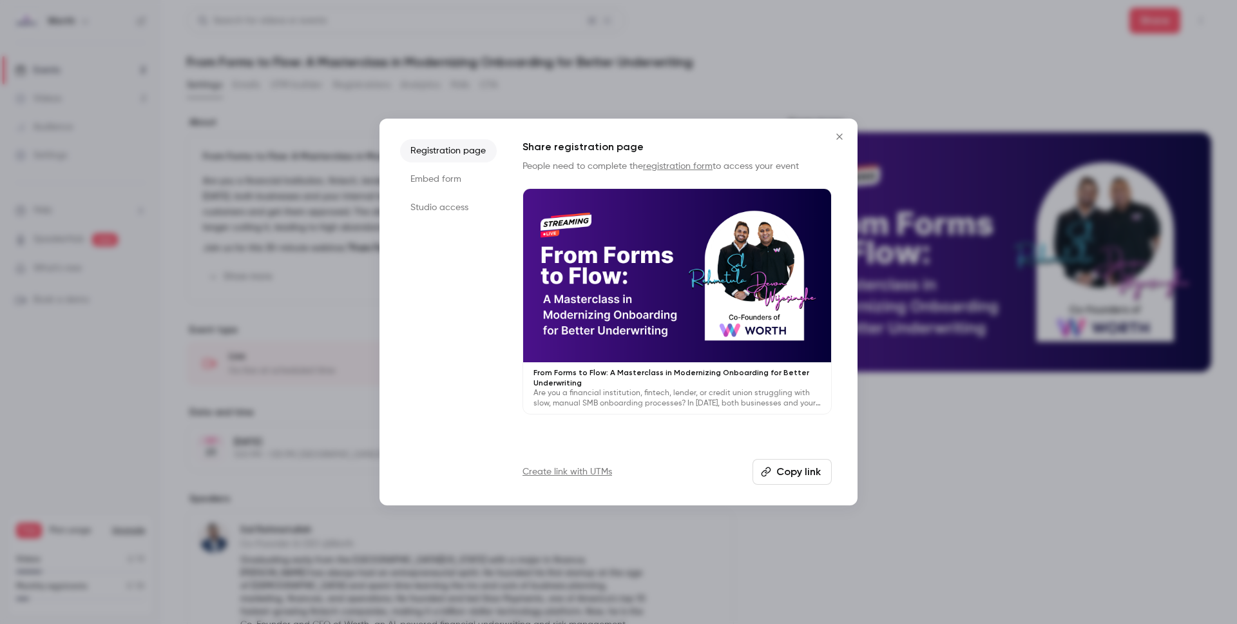
click at [780, 460] on button "Copy link" at bounding box center [792, 472] width 79 height 26
click at [849, 134] on button "Close" at bounding box center [840, 137] width 26 height 26
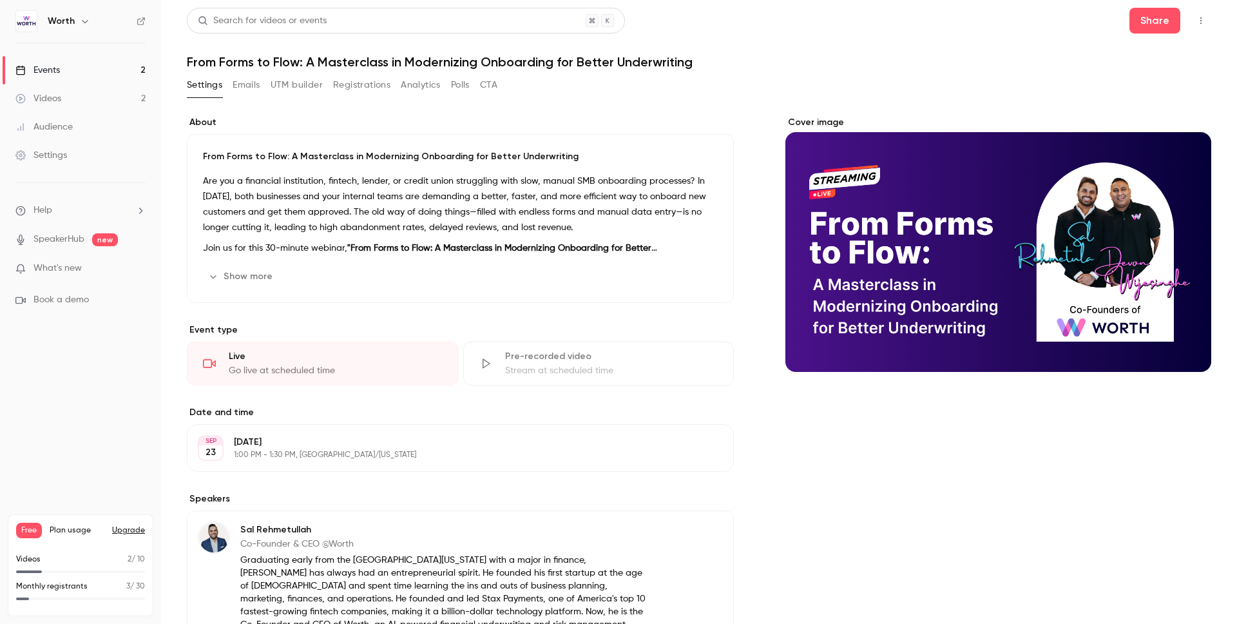
click at [293, 86] on button "UTM builder" at bounding box center [297, 85] width 52 height 21
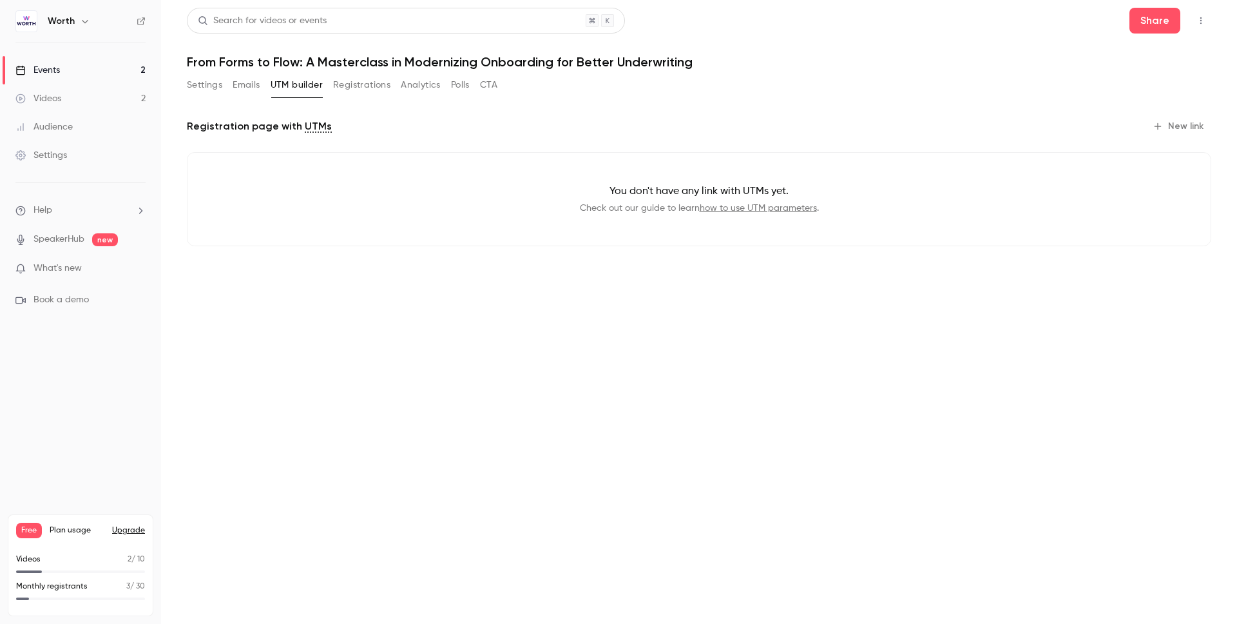
click at [1177, 122] on button "New link" at bounding box center [1180, 126] width 64 height 21
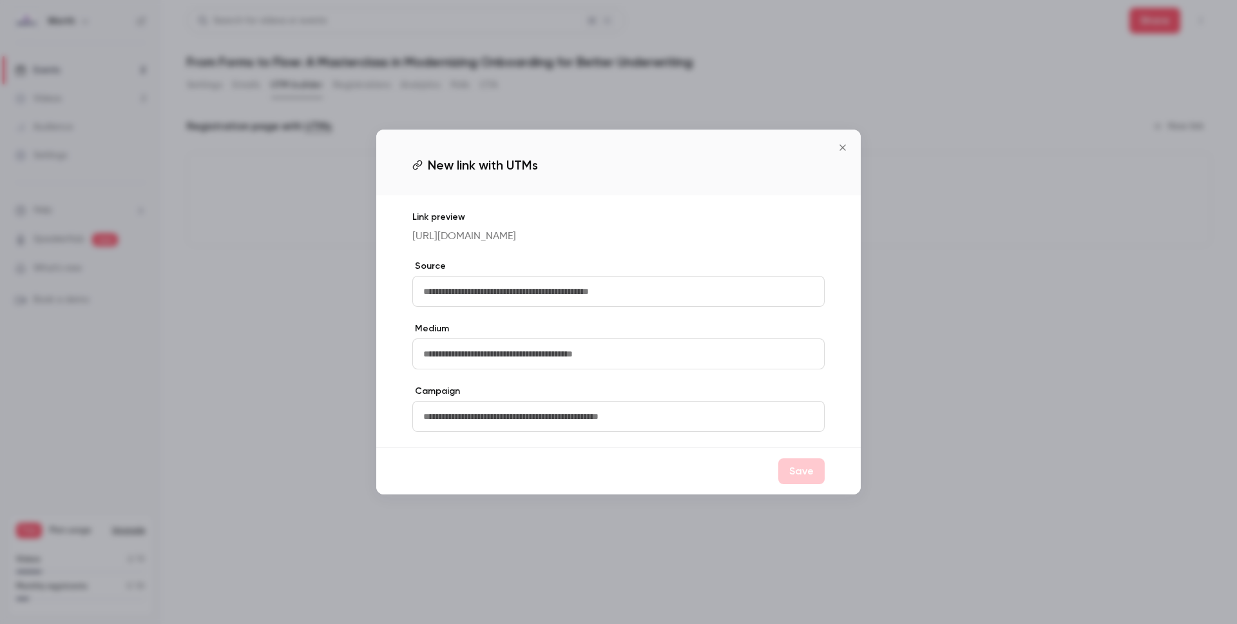
click at [617, 289] on input "text" at bounding box center [618, 291] width 412 height 31
type input "*******"
click at [548, 367] on input "text" at bounding box center [618, 353] width 412 height 31
type input "*"
type input "*****"
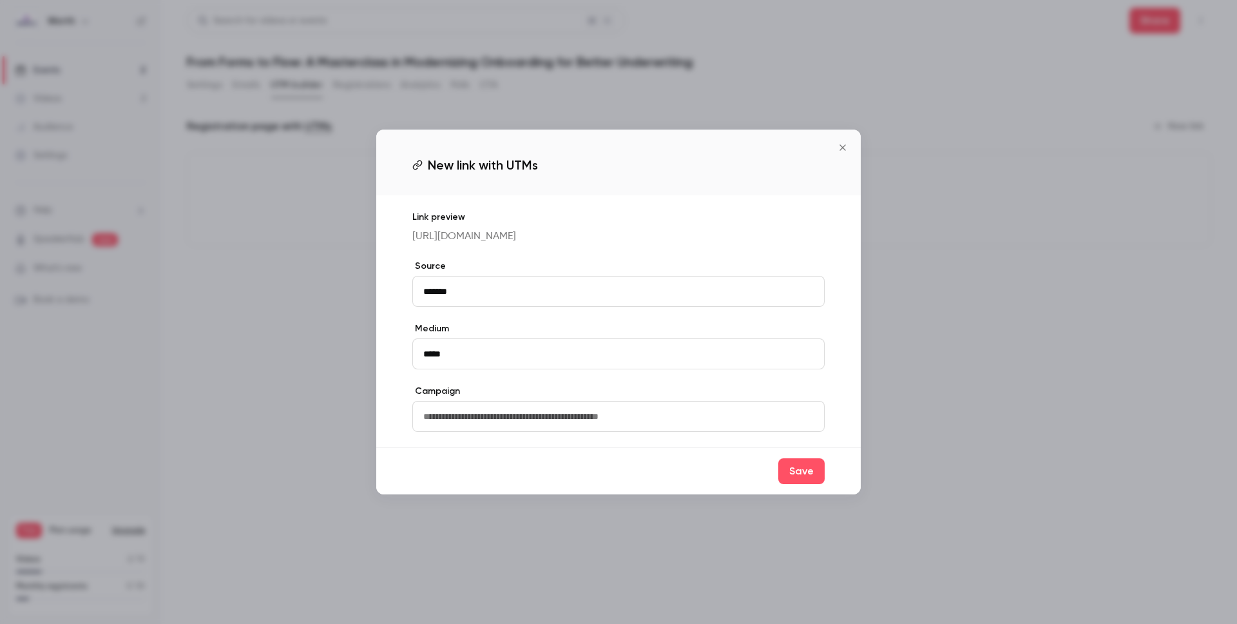
click at [495, 427] on input "text" at bounding box center [618, 416] width 412 height 31
paste input "**********"
type input "**********"
click at [806, 484] on button "Save" at bounding box center [802, 471] width 46 height 26
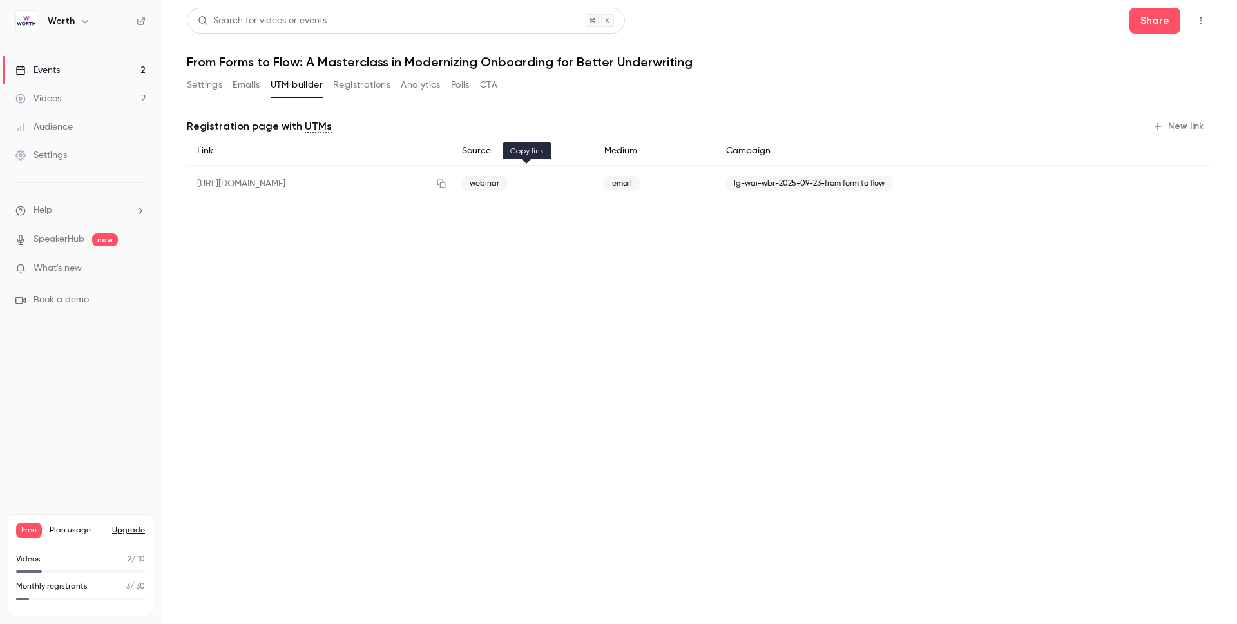
click at [447, 184] on icon "button" at bounding box center [441, 183] width 10 height 9
